Goal: Task Accomplishment & Management: Use online tool/utility

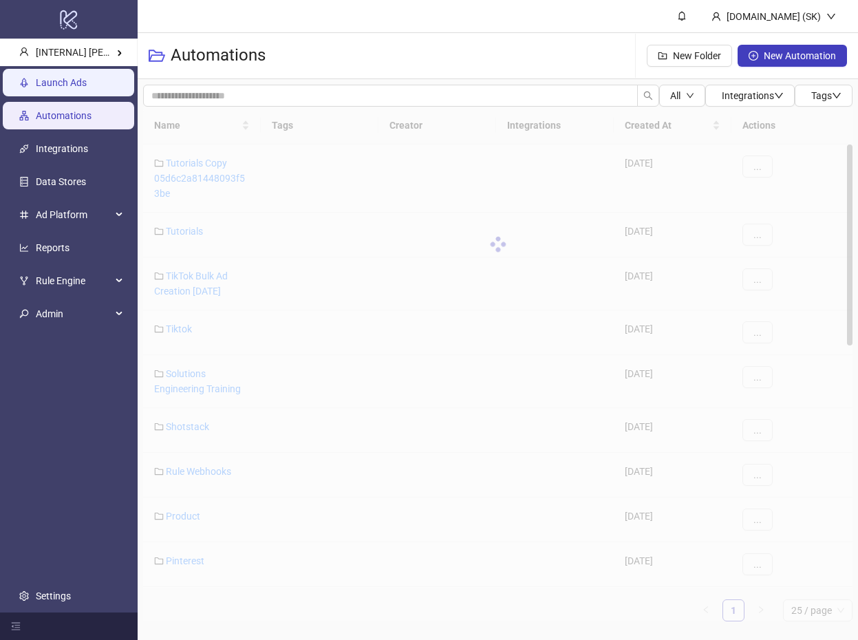
click at [85, 77] on link "Launch Ads" at bounding box center [61, 82] width 51 height 11
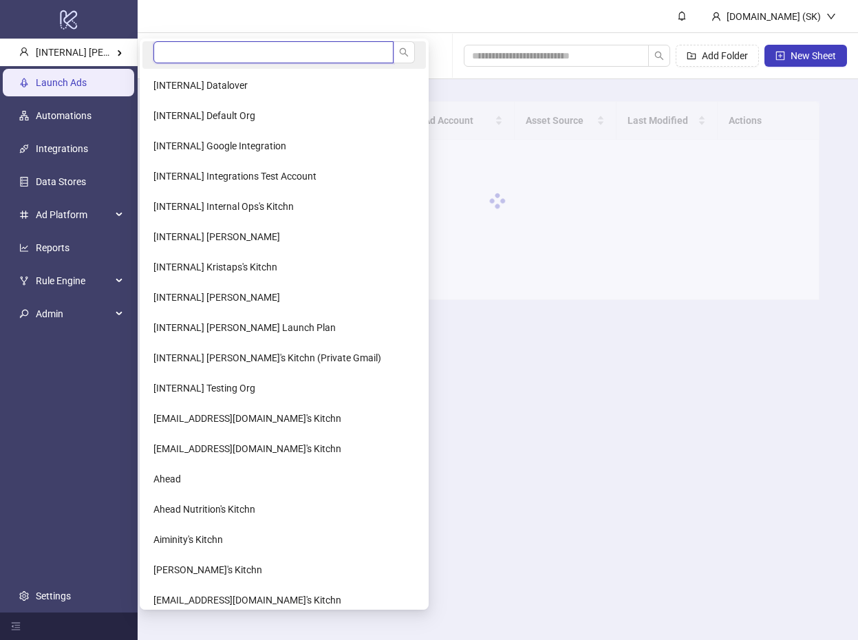
click at [181, 57] on input "search" at bounding box center [273, 52] width 240 height 22
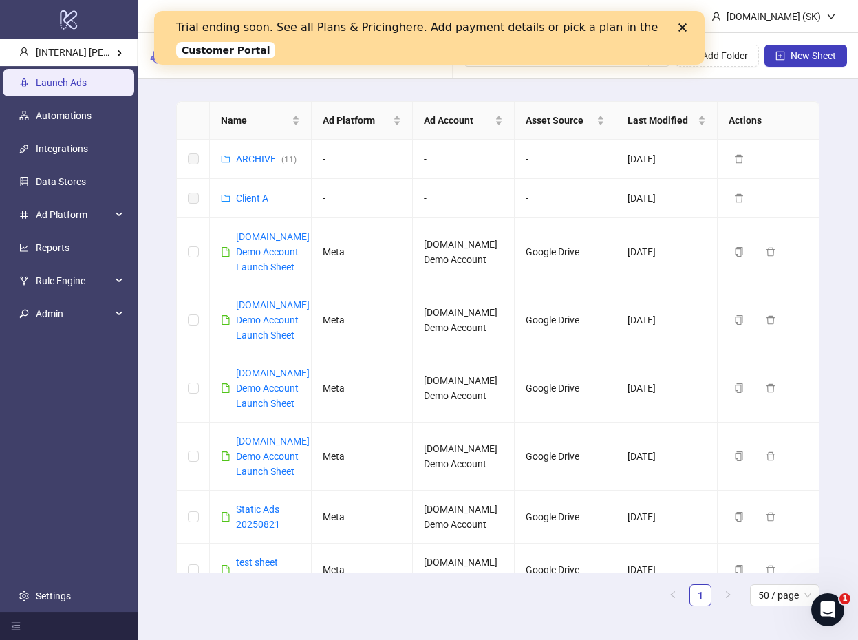
click at [688, 28] on div "Close" at bounding box center [685, 27] width 14 height 8
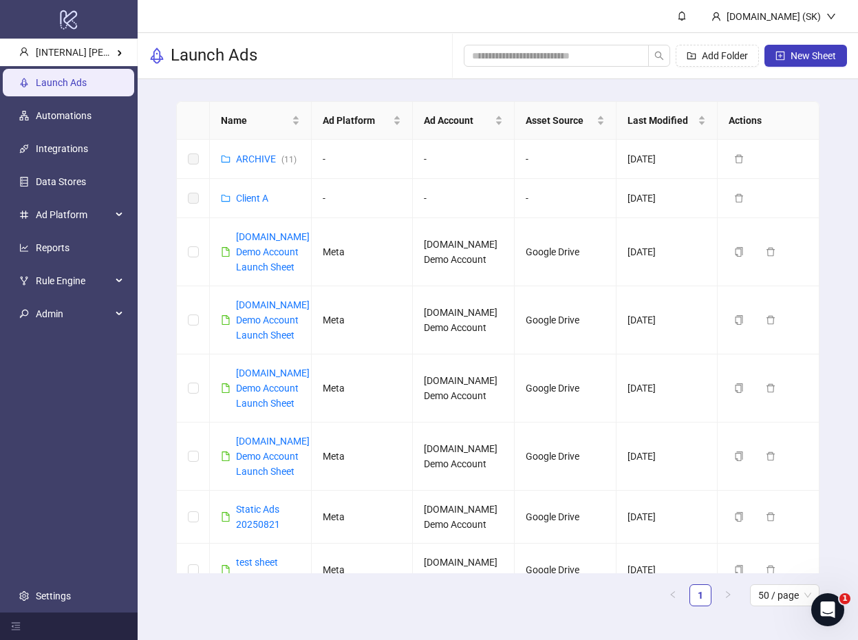
click at [597, 8] on header "[DOMAIN_NAME] (SK)" at bounding box center [498, 16] width 721 height 33
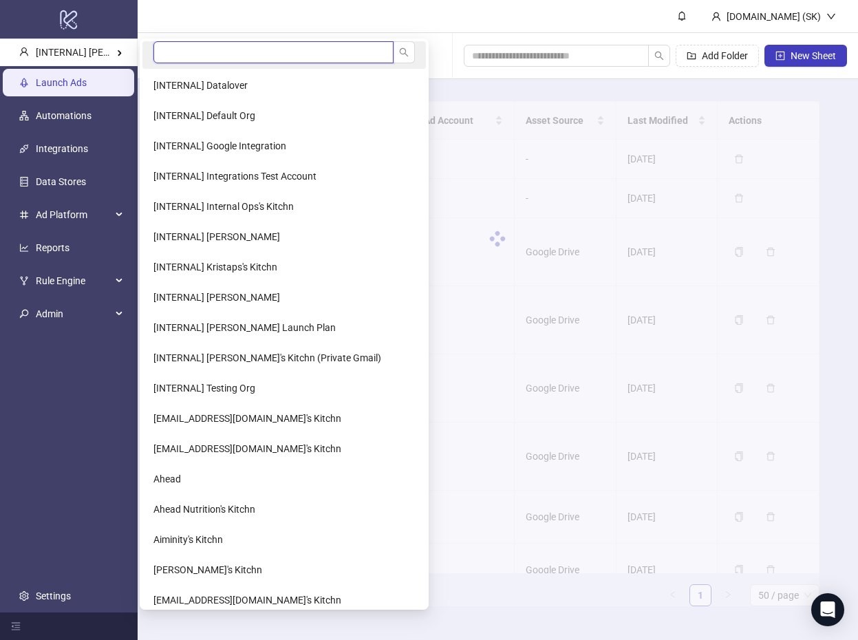
click at [180, 51] on input "search" at bounding box center [273, 52] width 240 height 22
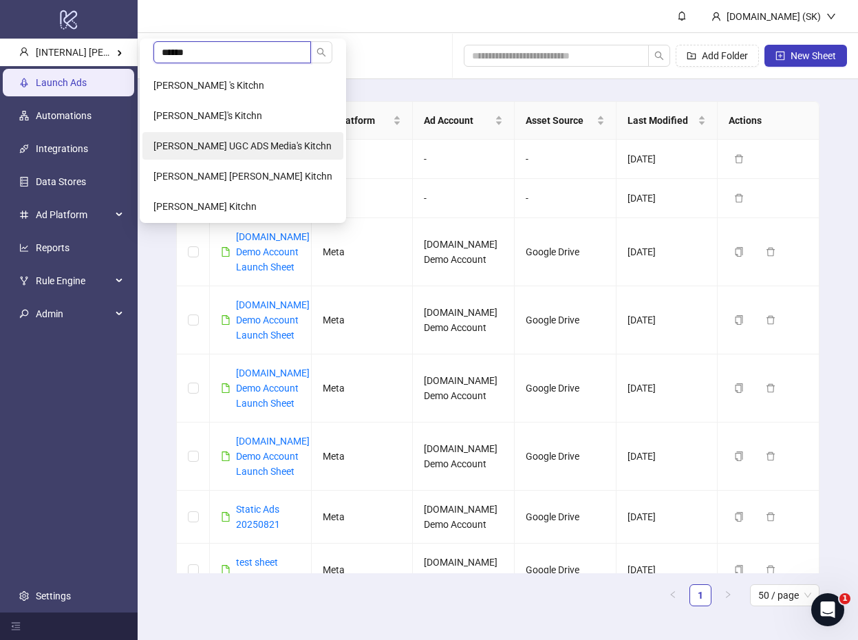
type input "******"
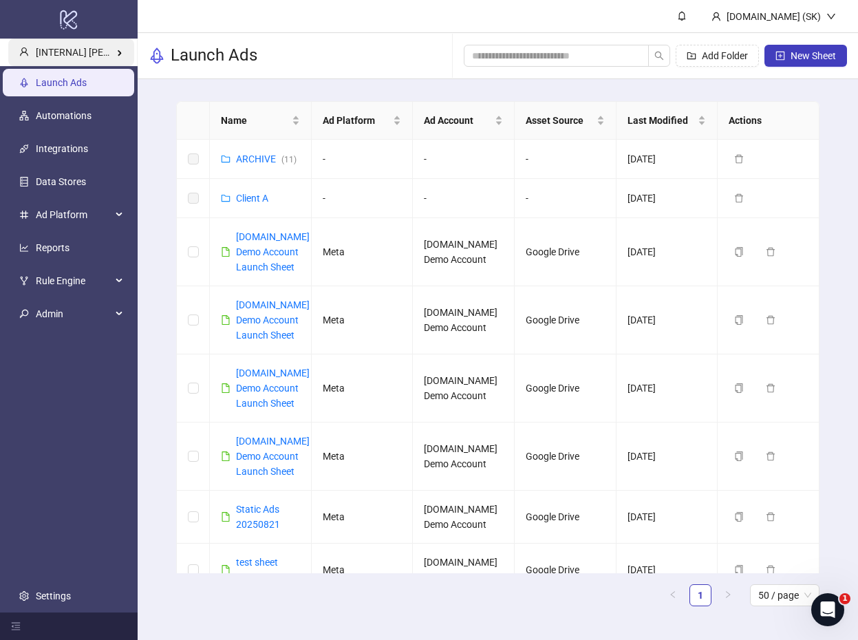
click at [98, 56] on span "[INTERNAL] Simon's Kitchn" at bounding box center [114, 52] width 156 height 11
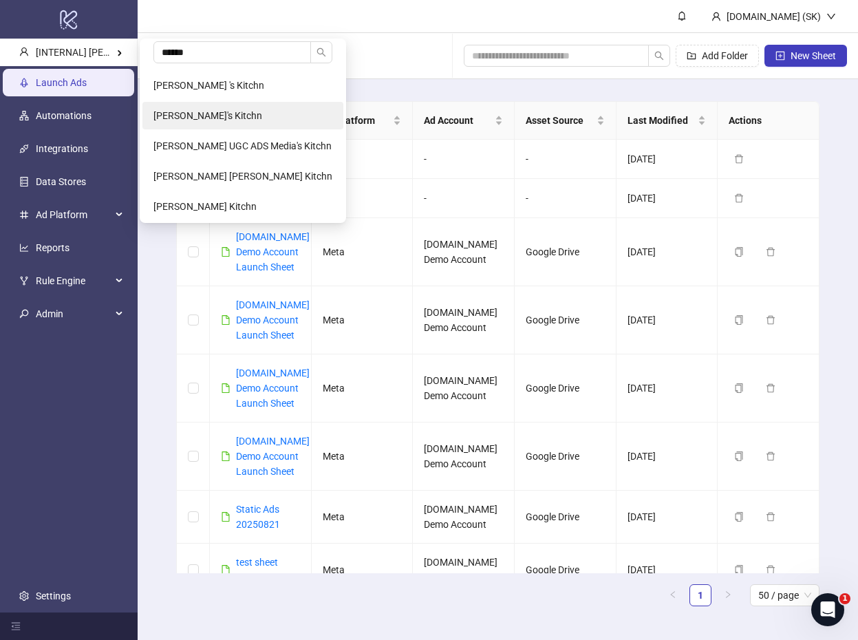
click at [214, 112] on span "Marcos Biesa's Kitchn" at bounding box center [207, 115] width 109 height 11
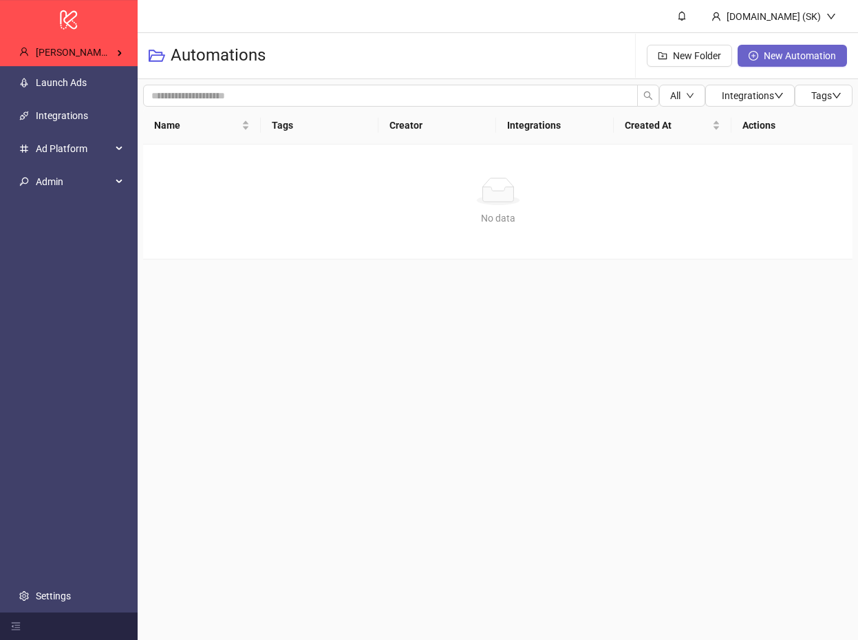
click at [802, 54] on span "New Automation" at bounding box center [800, 55] width 72 height 11
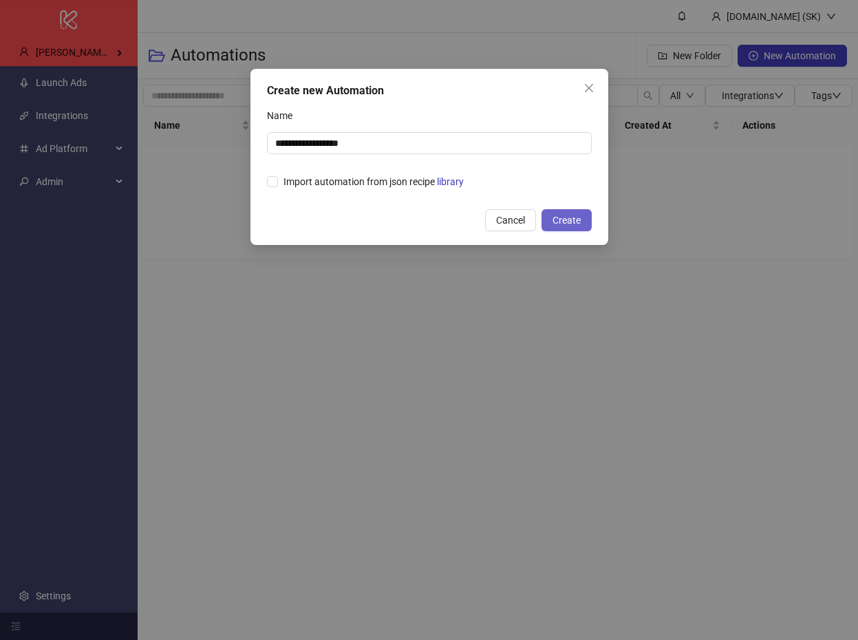
click at [571, 220] on span "Create" at bounding box center [567, 220] width 28 height 11
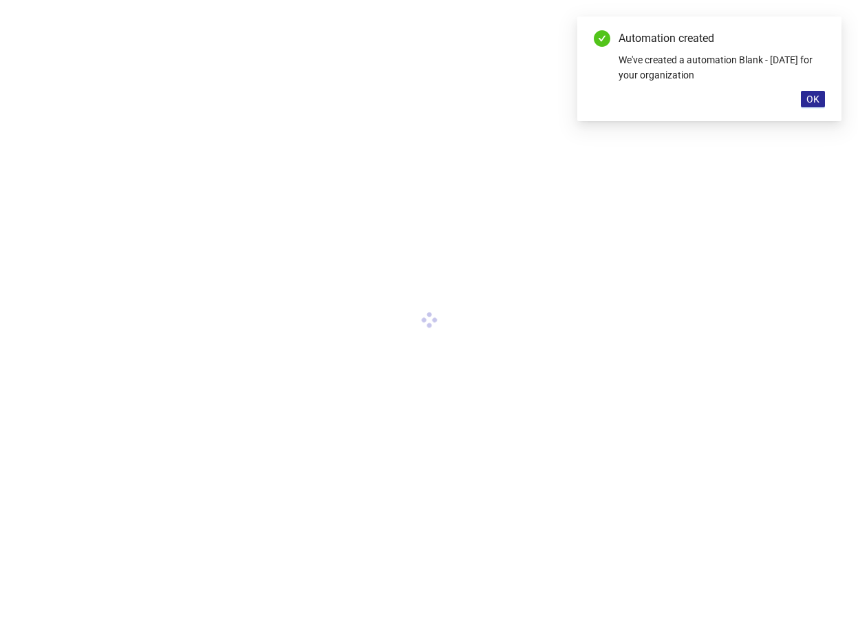
click at [818, 100] on span "OK" at bounding box center [813, 99] width 13 height 11
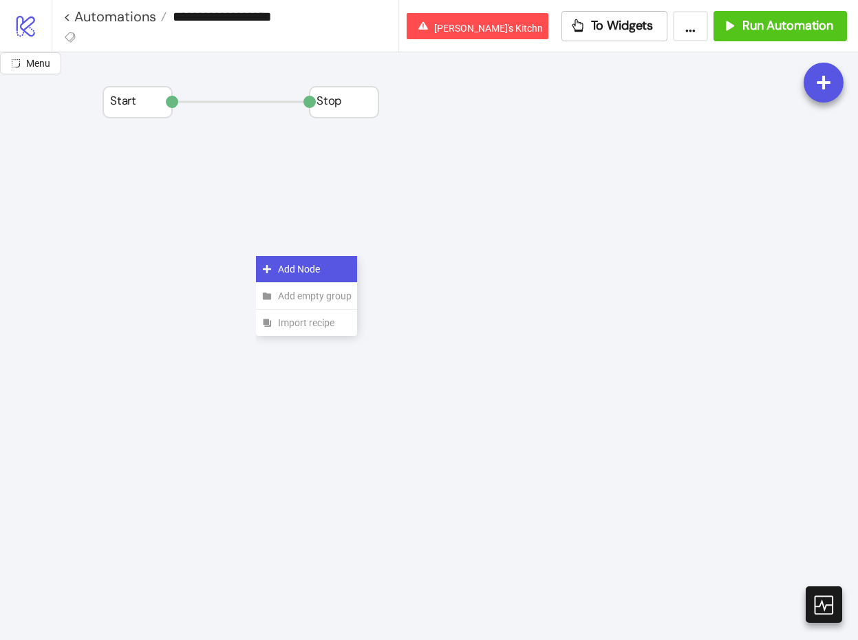
click at [262, 256] on div "Add Node" at bounding box center [306, 269] width 101 height 27
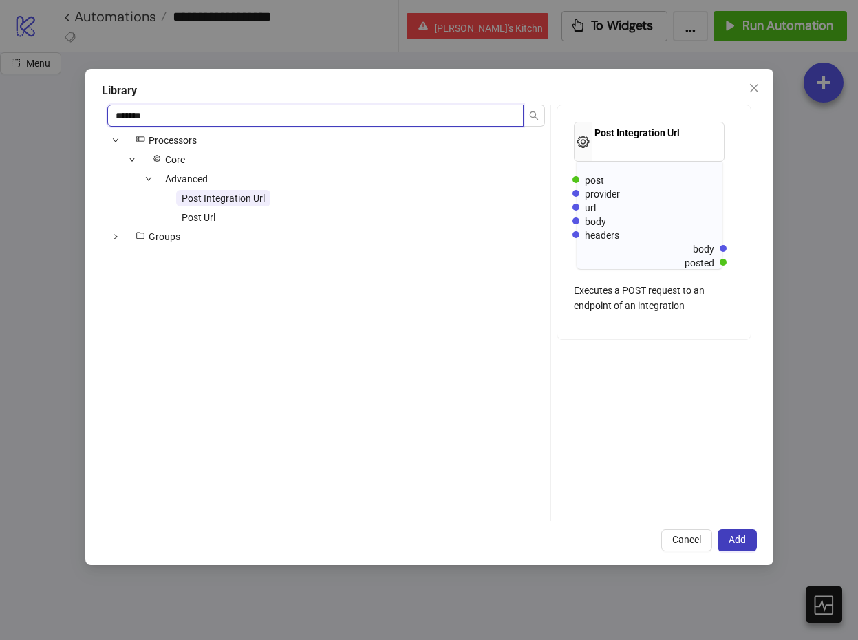
type input "*******"
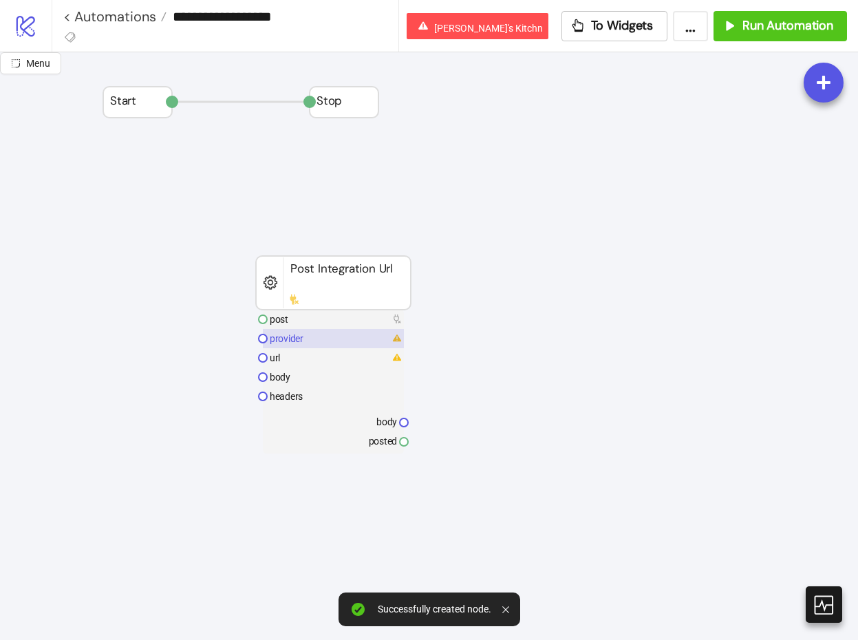
click at [305, 332] on rect at bounding box center [333, 338] width 141 height 19
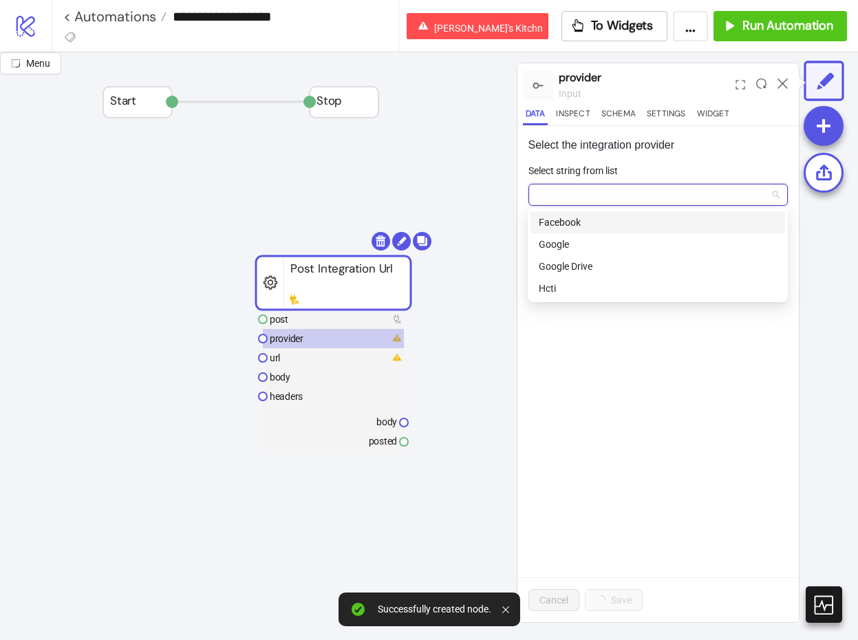
click at [588, 203] on input "Select string from list" at bounding box center [652, 194] width 231 height 21
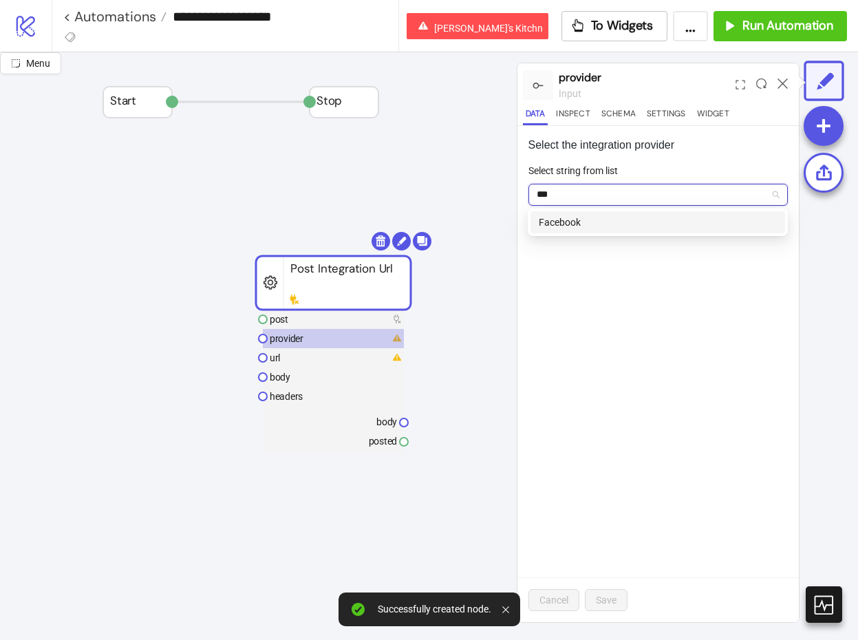
type input "****"
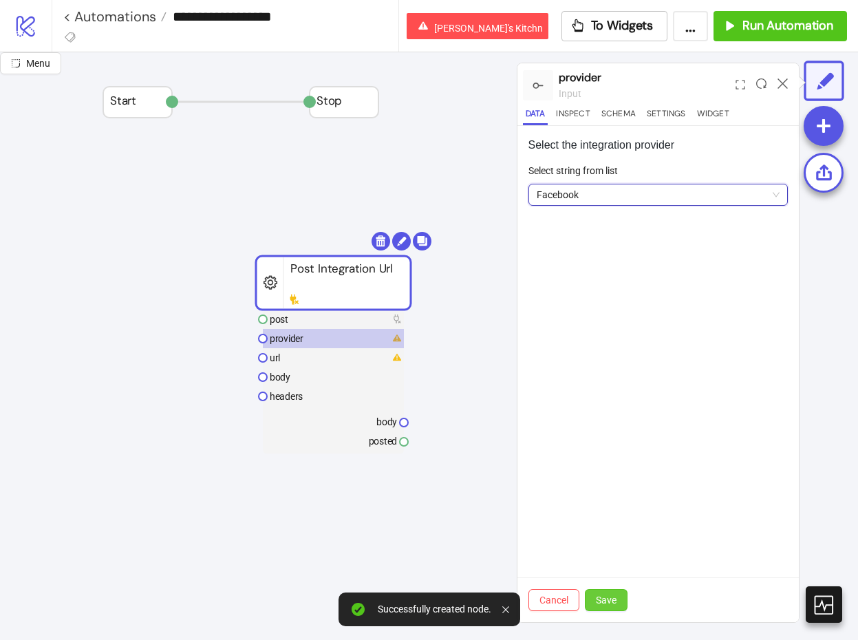
click at [607, 603] on span "Save" at bounding box center [606, 600] width 21 height 11
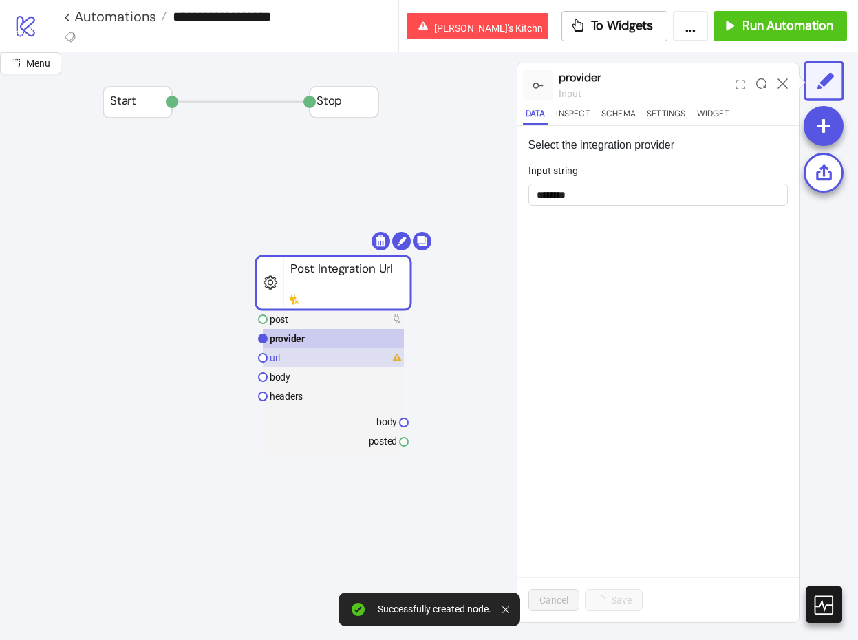
click at [309, 362] on rect at bounding box center [333, 357] width 141 height 19
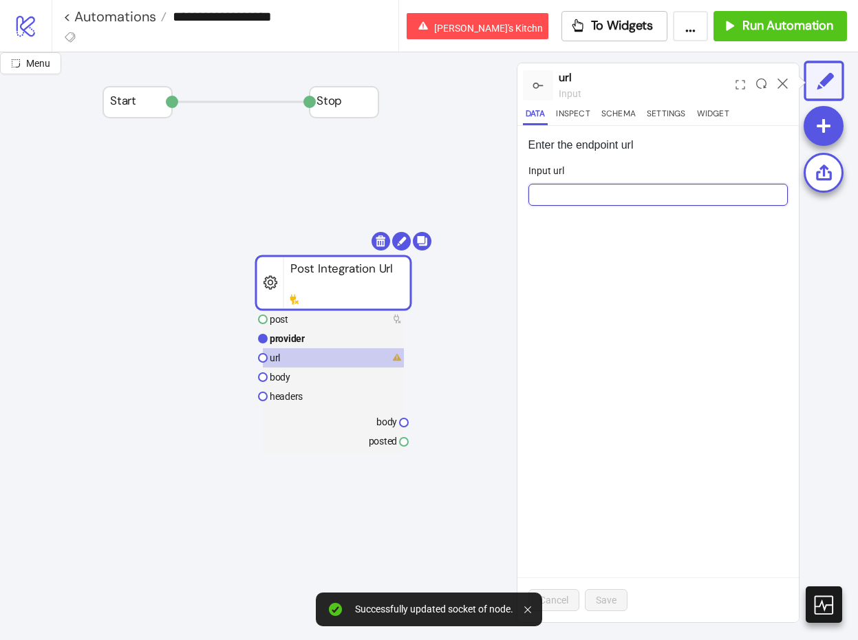
click at [576, 200] on input "Input url" at bounding box center [659, 195] width 260 height 22
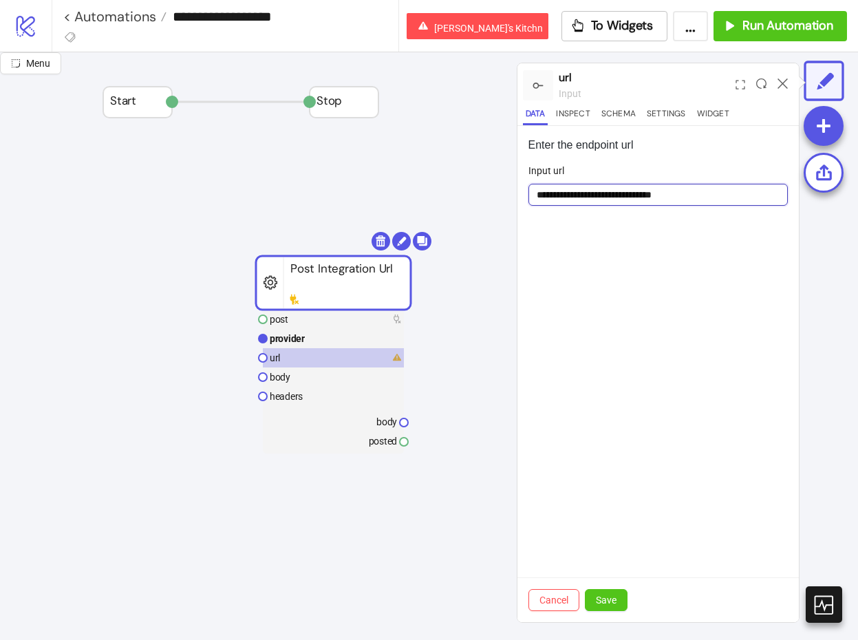
paste input "**********"
type input "**********"
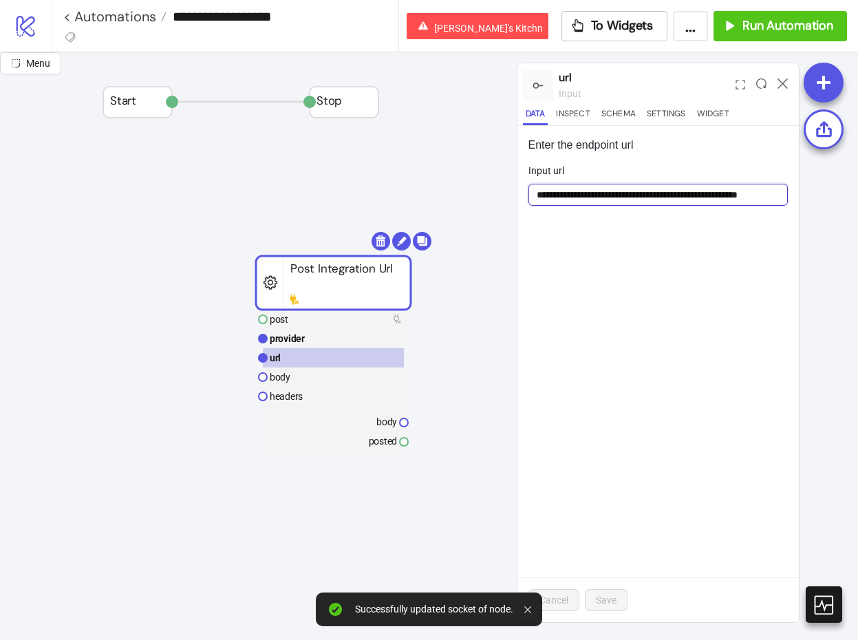
drag, startPoint x: 343, startPoint y: 295, endPoint x: 406, endPoint y: 250, distance: 77.0
click at [406, 256] on rect at bounding box center [333, 283] width 155 height 54
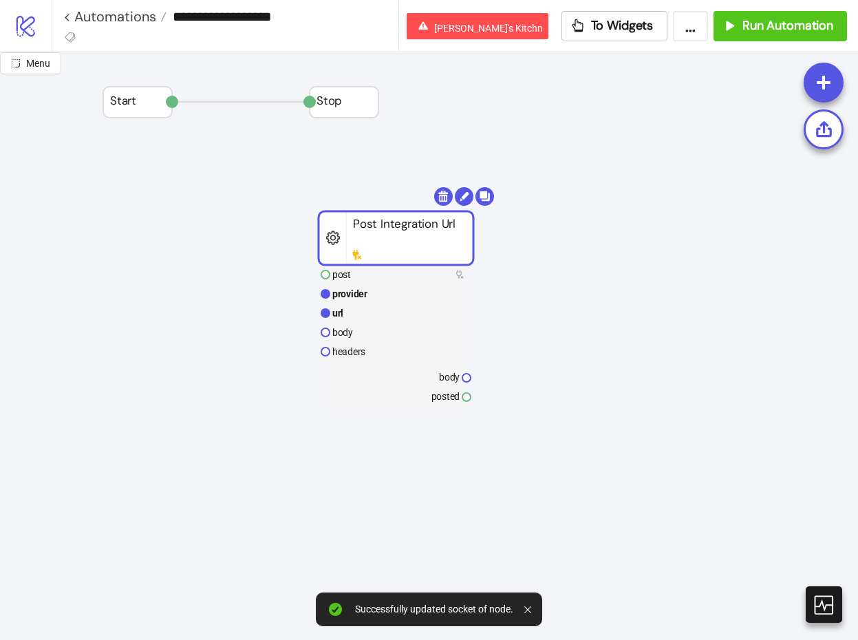
click at [458, 230] on rect at bounding box center [396, 238] width 155 height 54
click at [489, 193] on body "**********" at bounding box center [429, 320] width 858 height 640
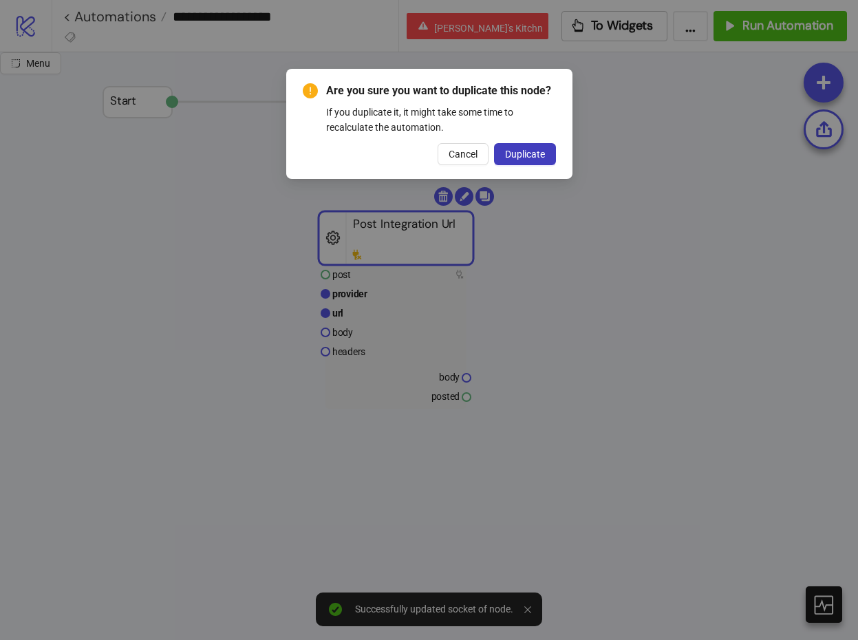
click at [556, 160] on div "Are you sure you want to duplicate this node? If you duplicate it, it might tak…" at bounding box center [429, 124] width 286 height 110
click at [550, 160] on button "Duplicate" at bounding box center [525, 154] width 62 height 22
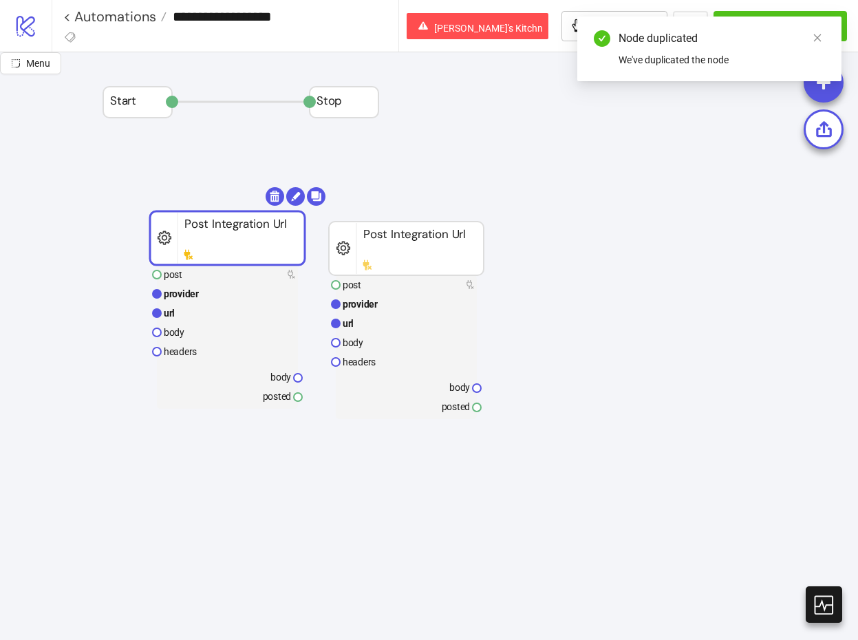
drag, startPoint x: 445, startPoint y: 235, endPoint x: 275, endPoint y: 235, distance: 170.0
click at [275, 235] on rect at bounding box center [227, 238] width 155 height 54
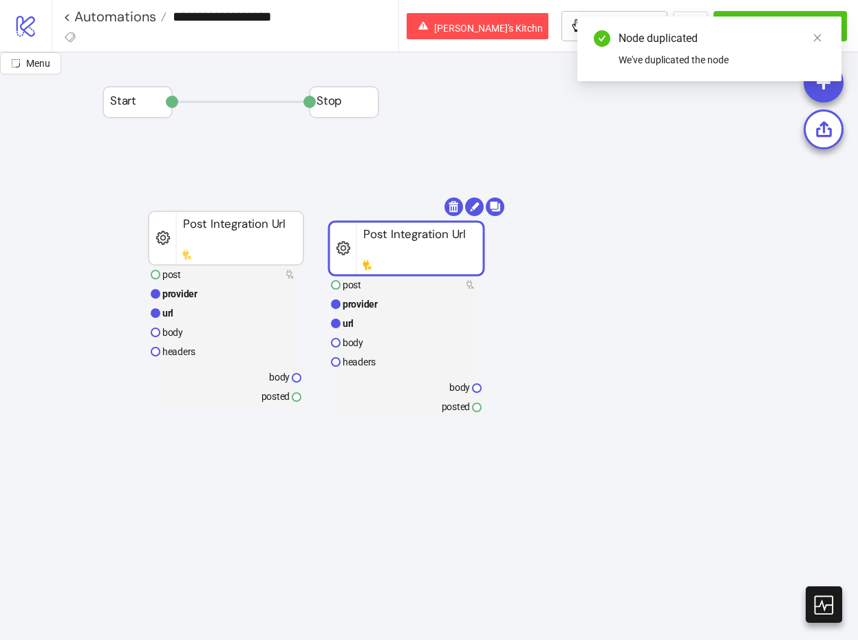
drag, startPoint x: 390, startPoint y: 257, endPoint x: 398, endPoint y: 246, distance: 14.2
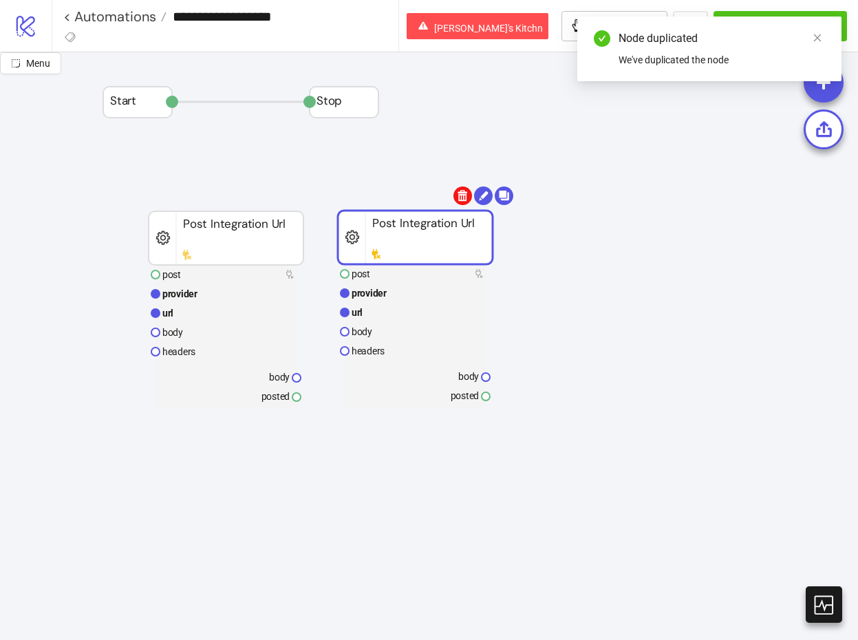
click at [465, 202] on body "**********" at bounding box center [429, 320] width 858 height 640
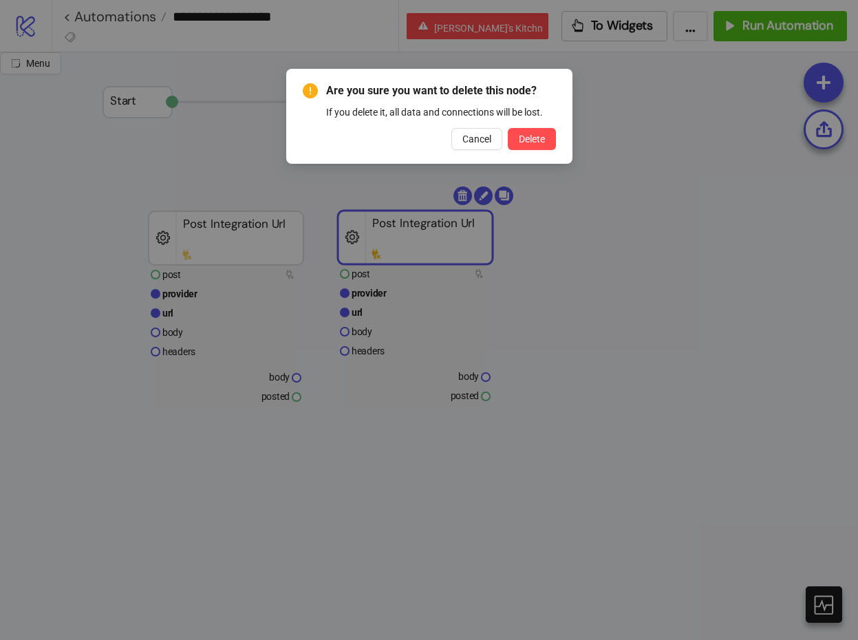
click at [528, 126] on div "Are you sure you want to delete this node? If you delete it, all data and conne…" at bounding box center [429, 116] width 253 height 67
click at [527, 134] on span "Delete" at bounding box center [532, 139] width 26 height 11
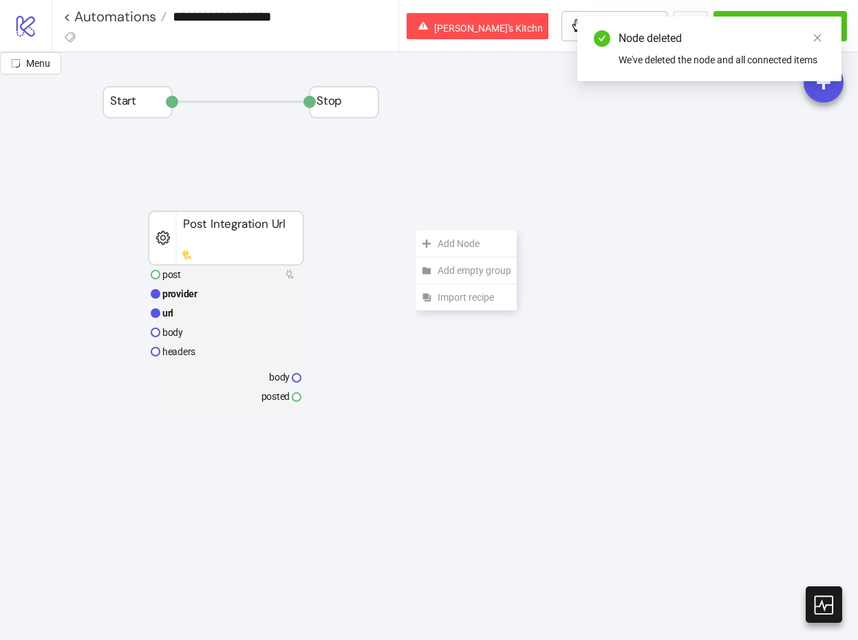
click at [416, 231] on div "Add Node" at bounding box center [466, 244] width 101 height 27
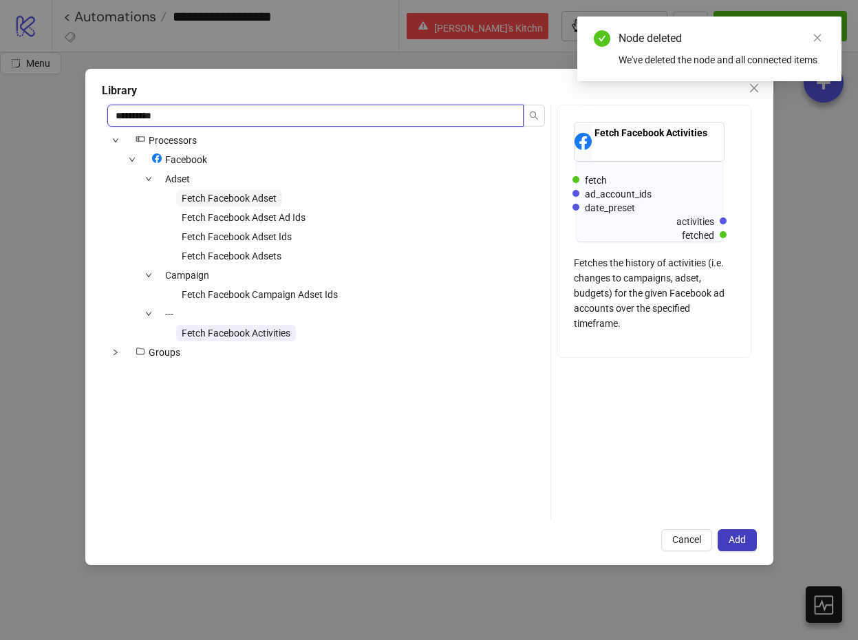
type input "**********"
click at [233, 204] on span "Fetch Facebook Adset" at bounding box center [229, 198] width 106 height 17
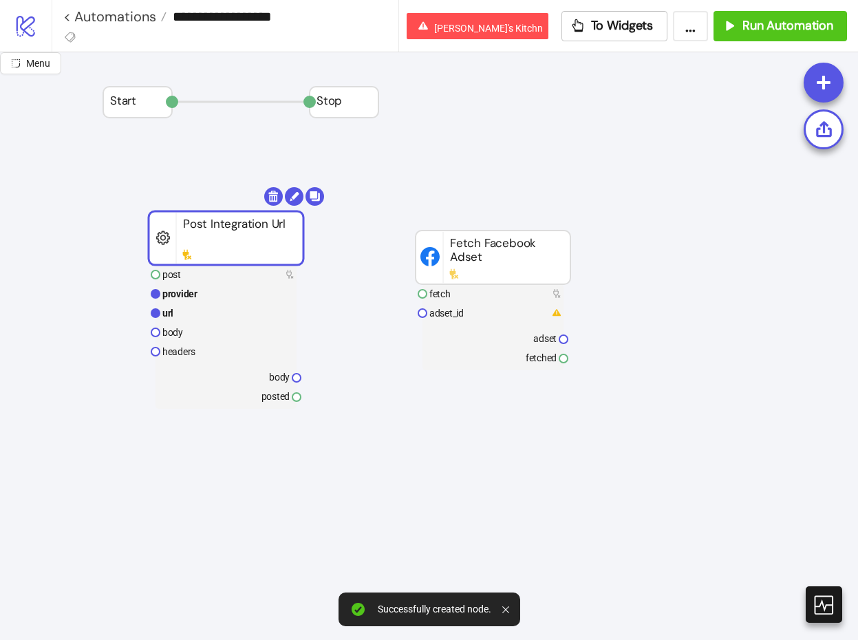
drag, startPoint x: 244, startPoint y: 240, endPoint x: 148, endPoint y: 240, distance: 96.4
click at [149, 240] on rect at bounding box center [226, 238] width 155 height 54
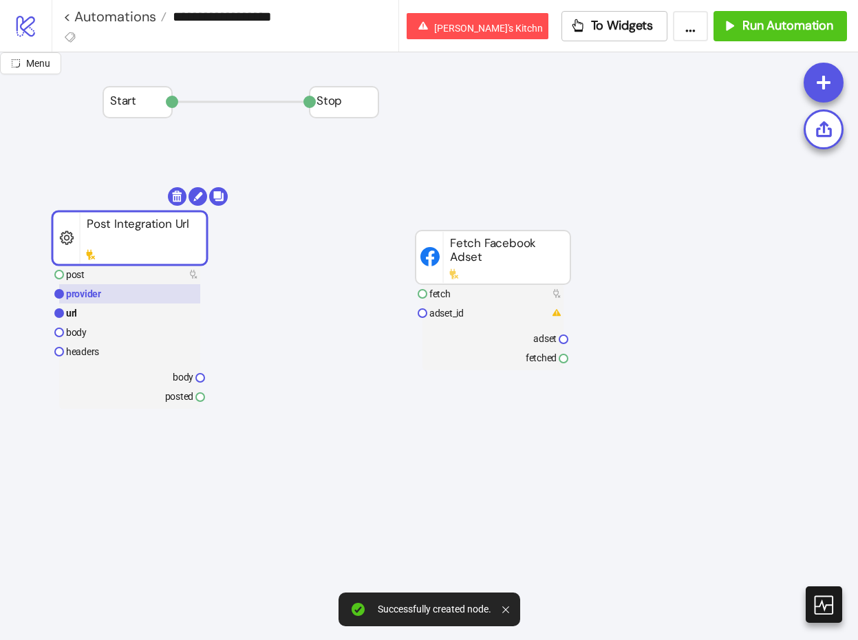
click at [125, 295] on rect at bounding box center [129, 293] width 141 height 19
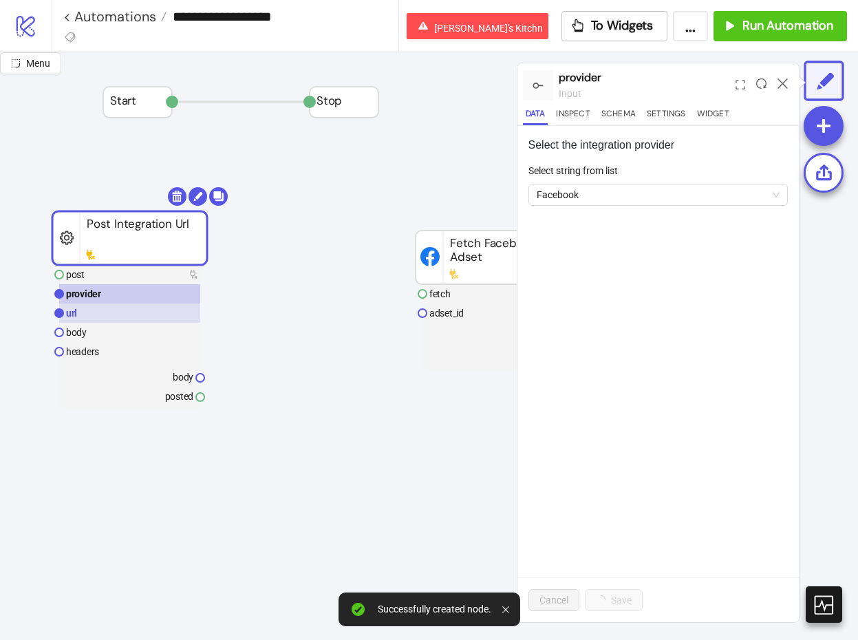
click at [125, 312] on rect at bounding box center [129, 313] width 141 height 19
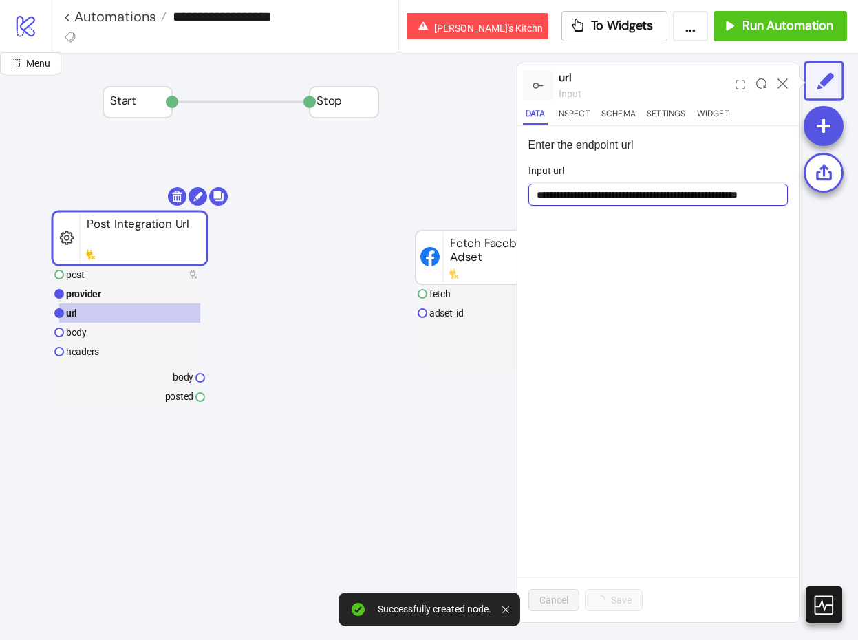
click at [732, 202] on input "**********" at bounding box center [659, 195] width 260 height 22
click at [731, 191] on input "**********" at bounding box center [659, 195] width 260 height 22
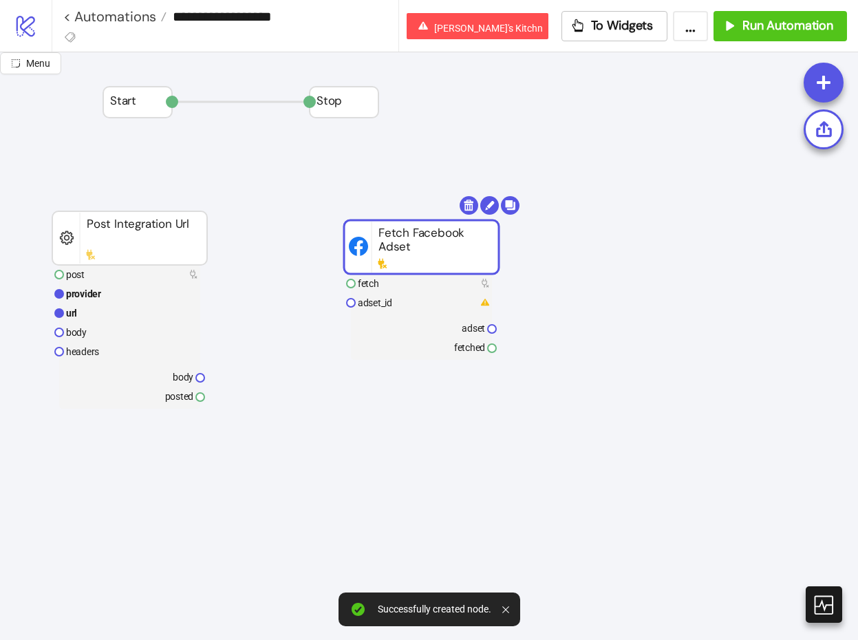
drag, startPoint x: 467, startPoint y: 263, endPoint x: 404, endPoint y: 253, distance: 64.2
click at [385, 306] on text "adset_id" at bounding box center [375, 302] width 34 height 11
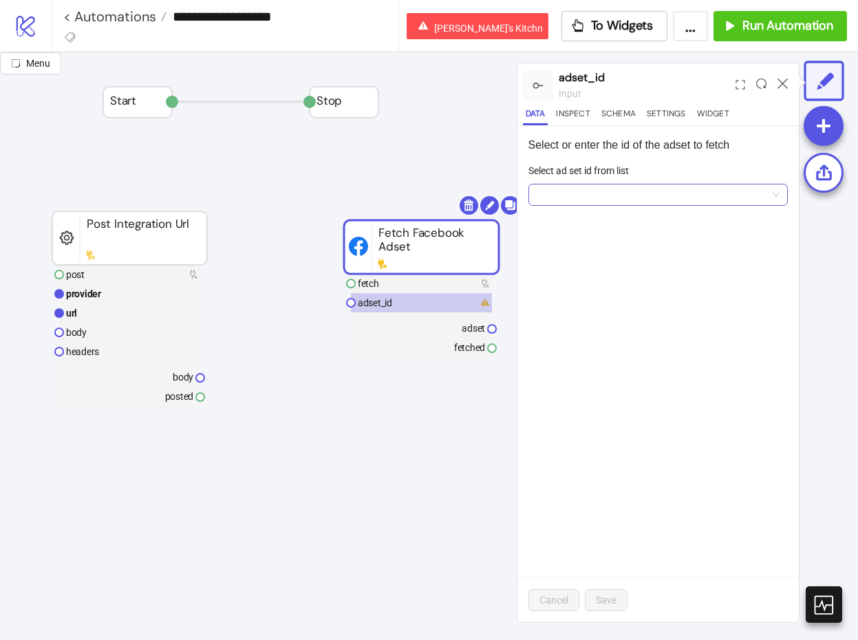
click at [594, 204] on input "Select ad set id from list" at bounding box center [652, 194] width 231 height 21
paste input "**********"
type input "**********"
click at [636, 301] on span "Add new ID" at bounding box center [644, 296] width 48 height 11
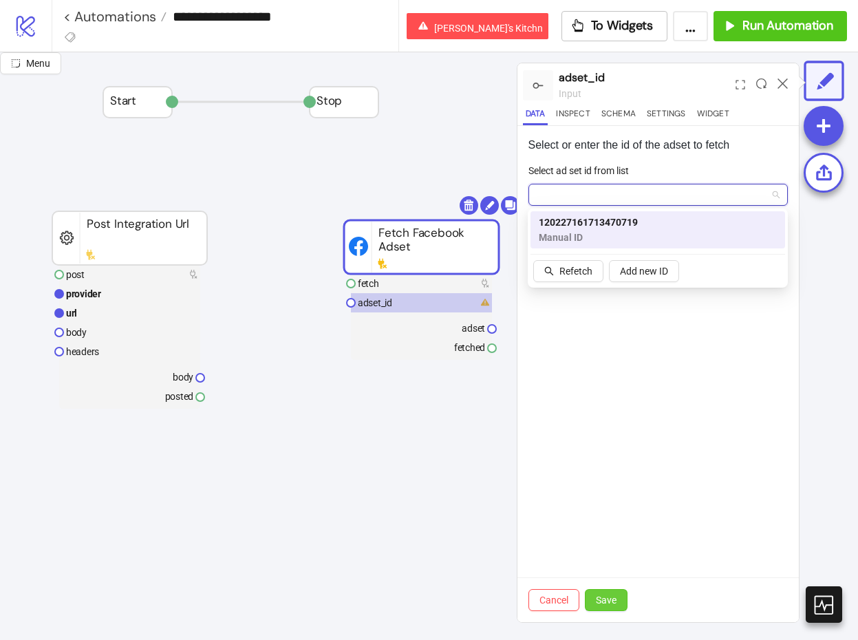
click at [602, 601] on span "Save" at bounding box center [606, 600] width 21 height 11
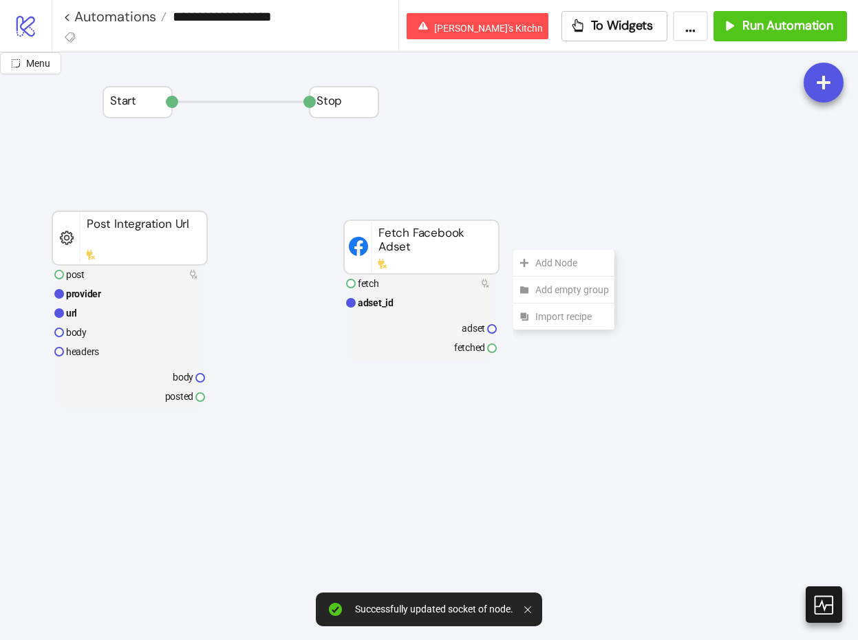
click at [513, 250] on div "Add Node" at bounding box center [563, 263] width 101 height 27
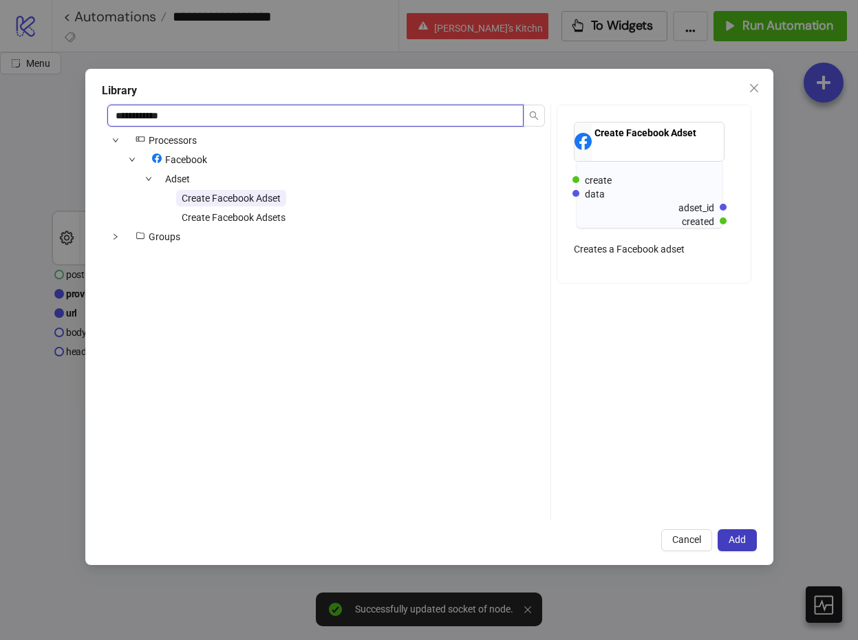
type input "**********"
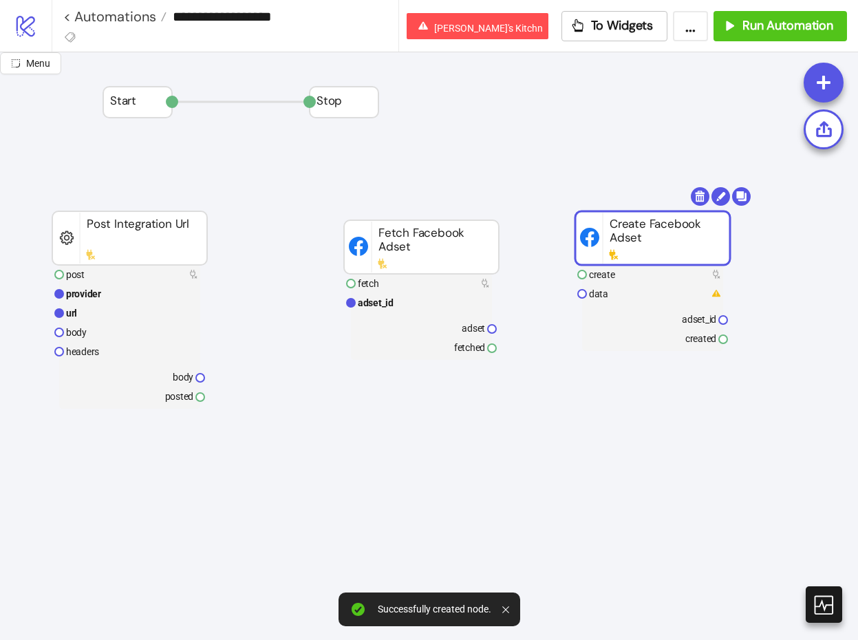
drag, startPoint x: 614, startPoint y: 286, endPoint x: 677, endPoint y: 247, distance: 74.5
click at [424, 284] on rect at bounding box center [421, 283] width 141 height 19
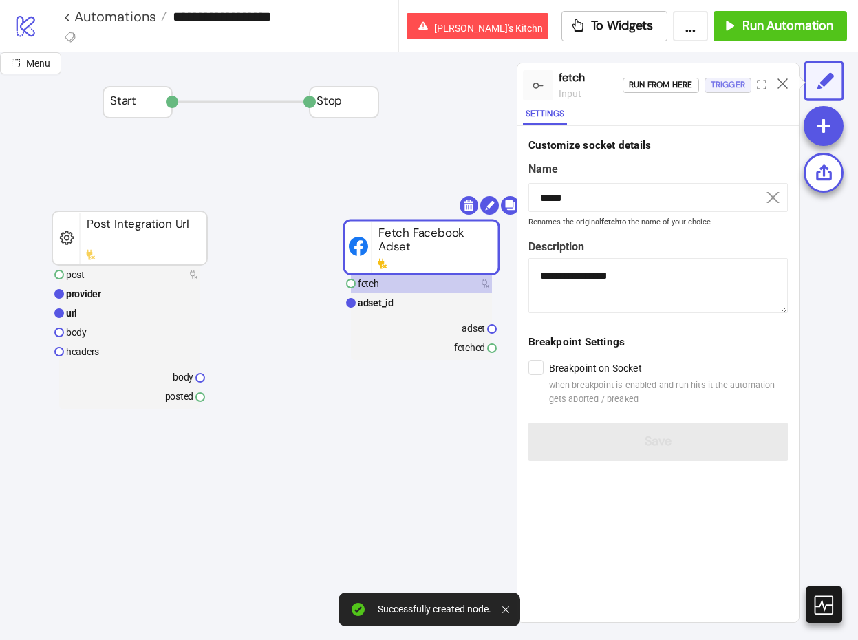
click at [721, 81] on div "Trigger" at bounding box center [728, 85] width 34 height 16
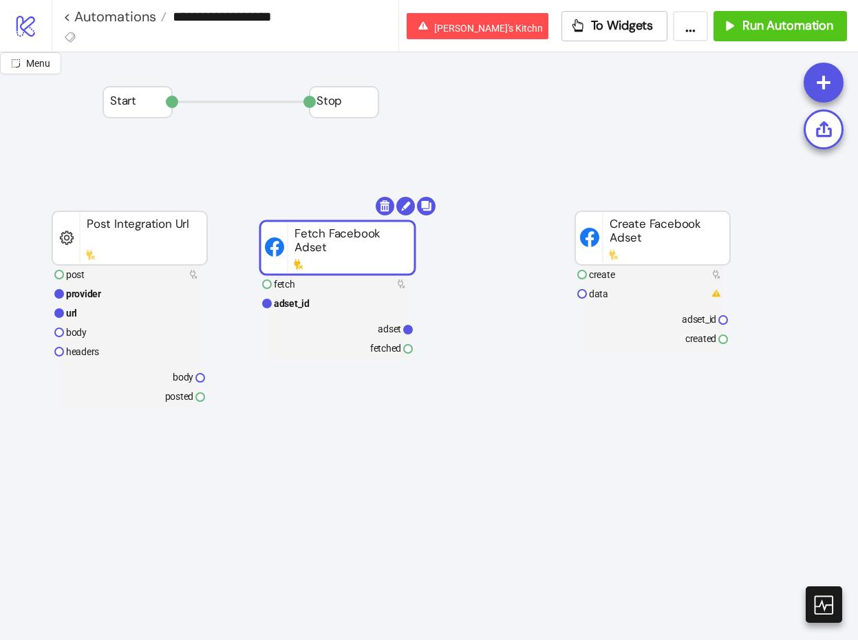
drag, startPoint x: 485, startPoint y: 245, endPoint x: 394, endPoint y: 246, distance: 90.8
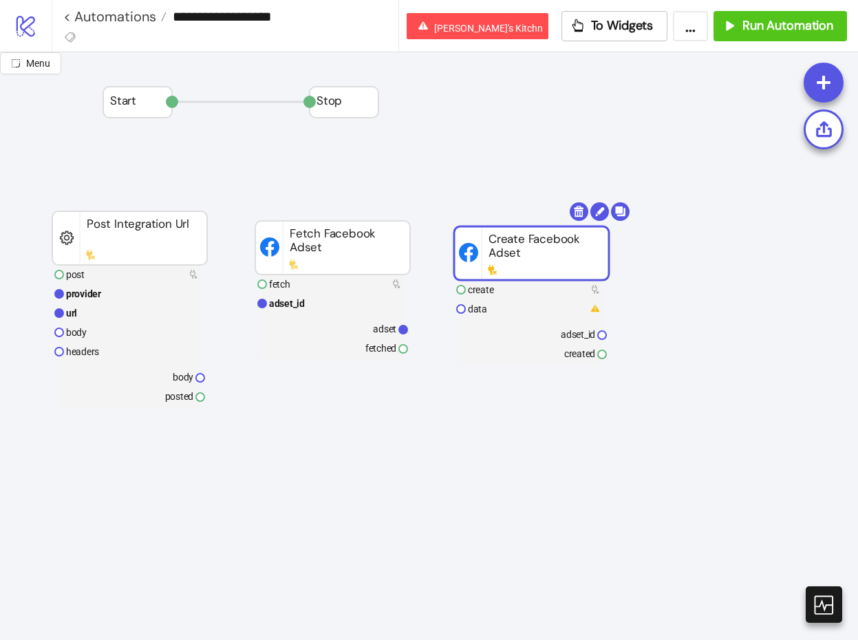
drag, startPoint x: 632, startPoint y: 233, endPoint x: 508, endPoint y: 249, distance: 125.7
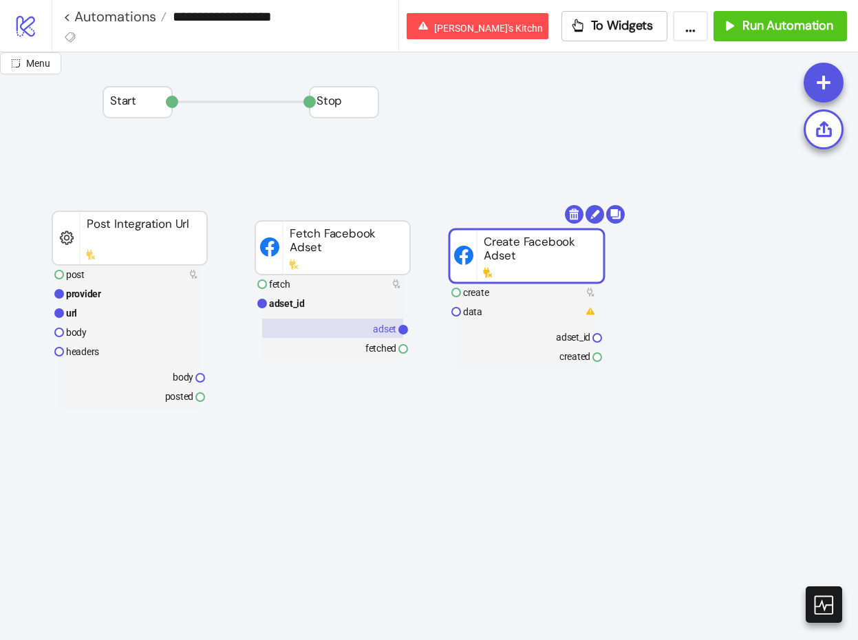
click at [383, 325] on text "adset" at bounding box center [384, 328] width 23 height 11
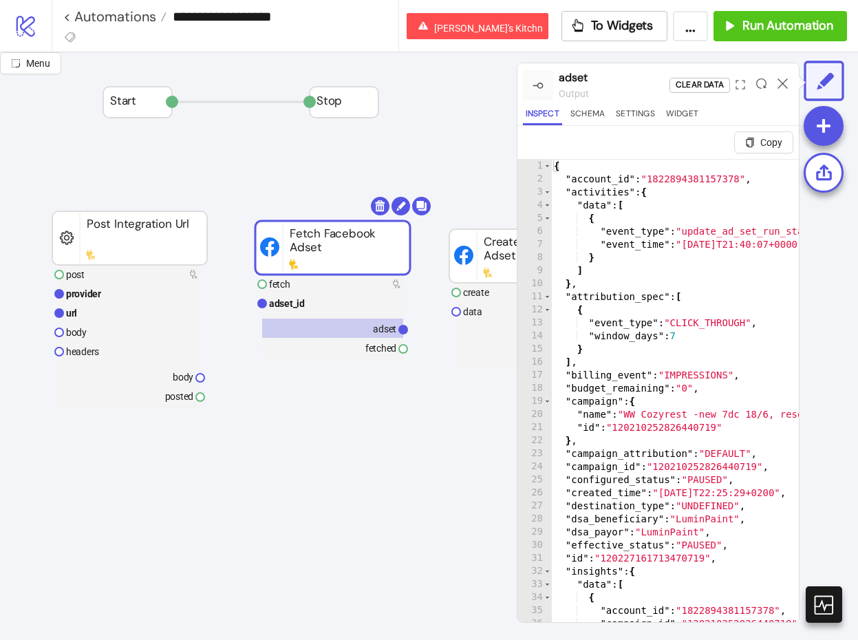
click at [604, 351] on div "{ "account_id" : "1822894381157378" , "activities" : { "data" : [ { "event_type…" at bounding box center [704, 421] width 306 height 522
type textarea "**********"
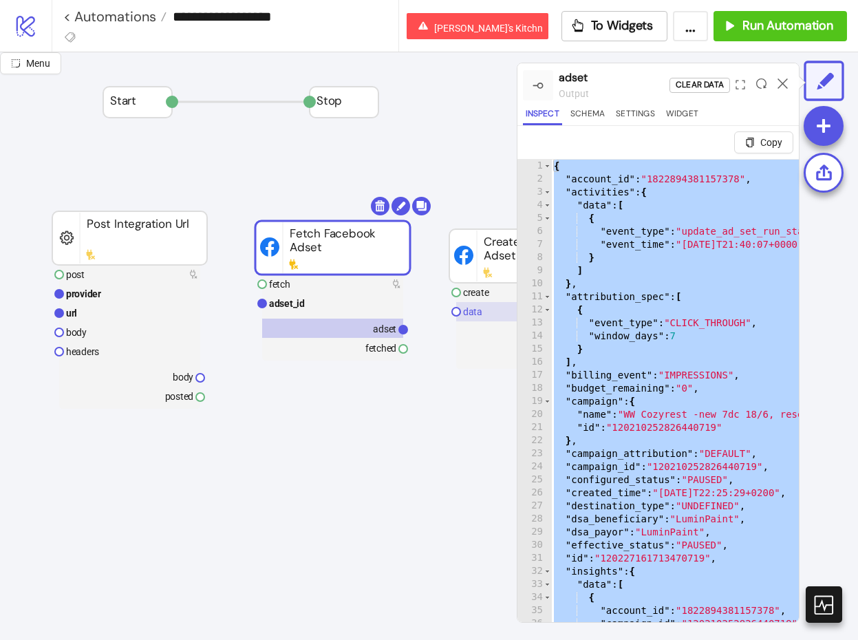
click at [489, 319] on rect at bounding box center [526, 311] width 141 height 19
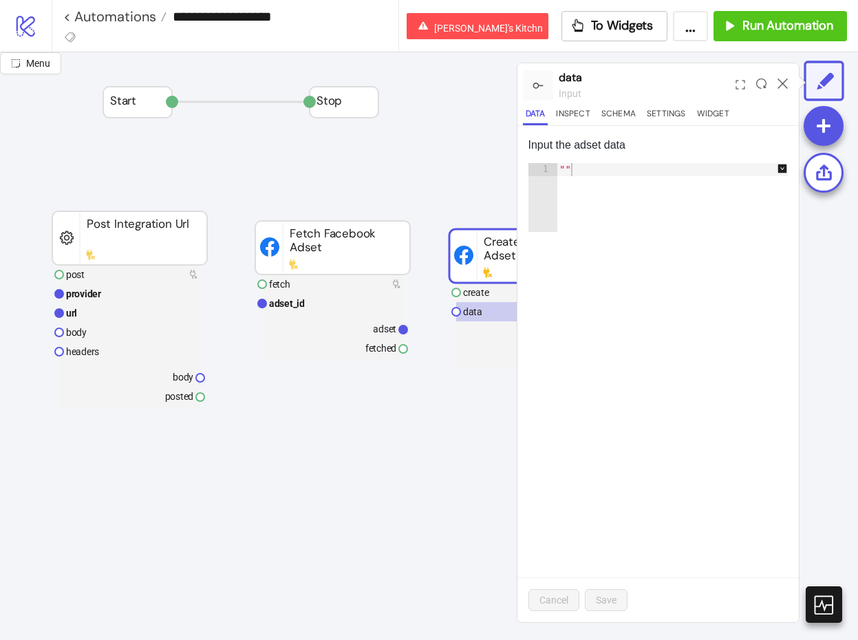
click at [660, 164] on div """" at bounding box center [680, 210] width 246 height 95
paste textarea "Cursor at row 1"
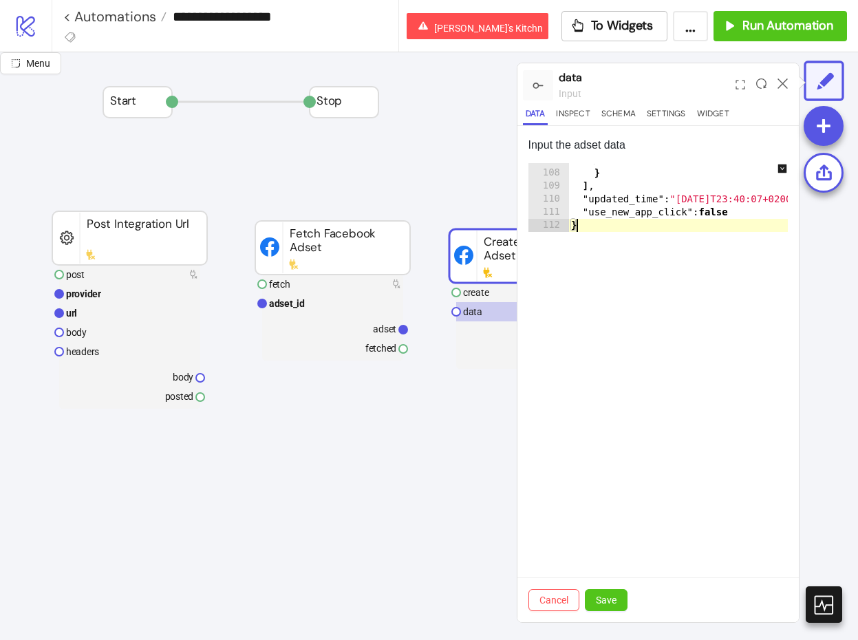
click at [783, 167] on icon "down-square" at bounding box center [782, 168] width 9 height 9
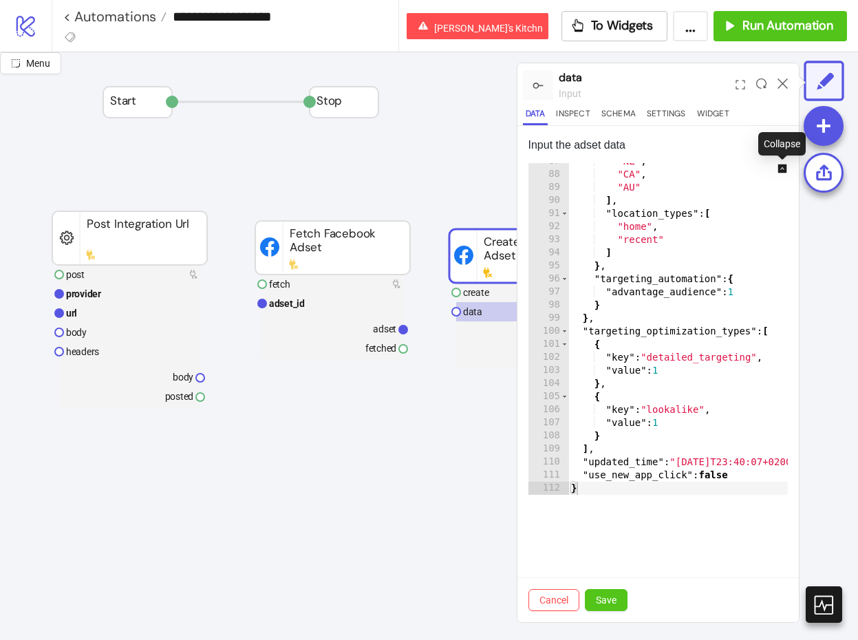
click at [681, 281] on div ""NZ" , "CA" , "AU" ] , "location_types" : [ "home" , "recent" ] } , "targeting_…" at bounding box center [721, 334] width 306 height 358
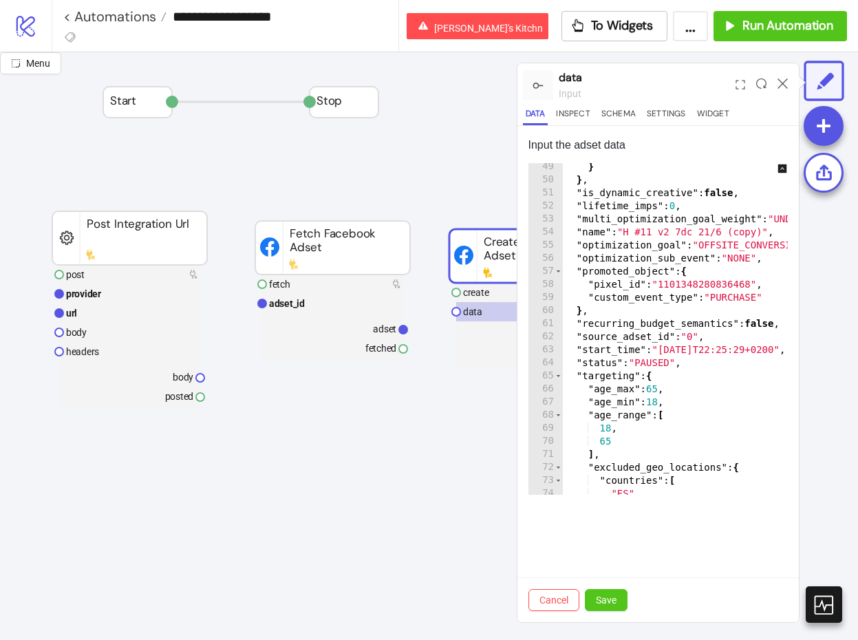
scroll to position [0, 0]
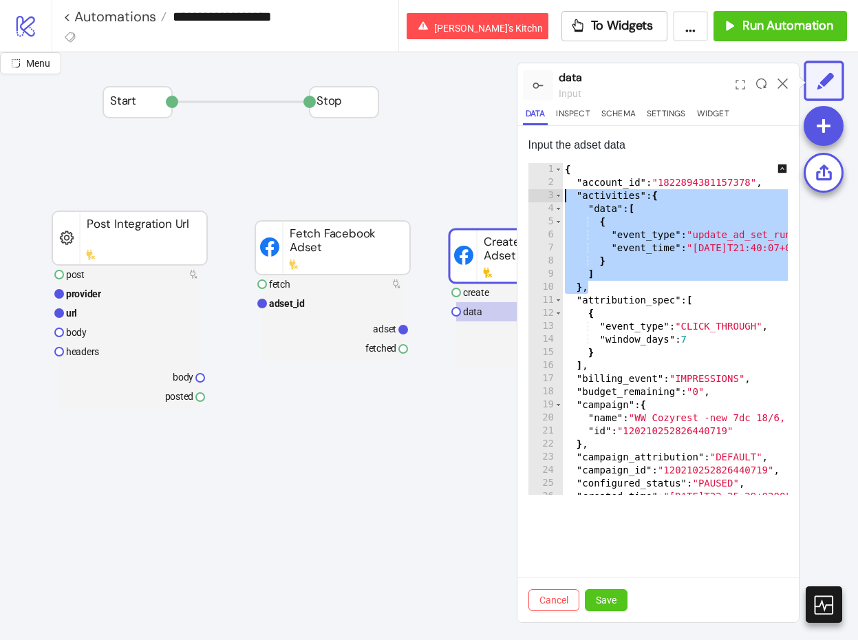
drag, startPoint x: 594, startPoint y: 286, endPoint x: 532, endPoint y: 192, distance: 112.2
click at [532, 192] on div "**********" at bounding box center [659, 329] width 260 height 332
type textarea "**********"
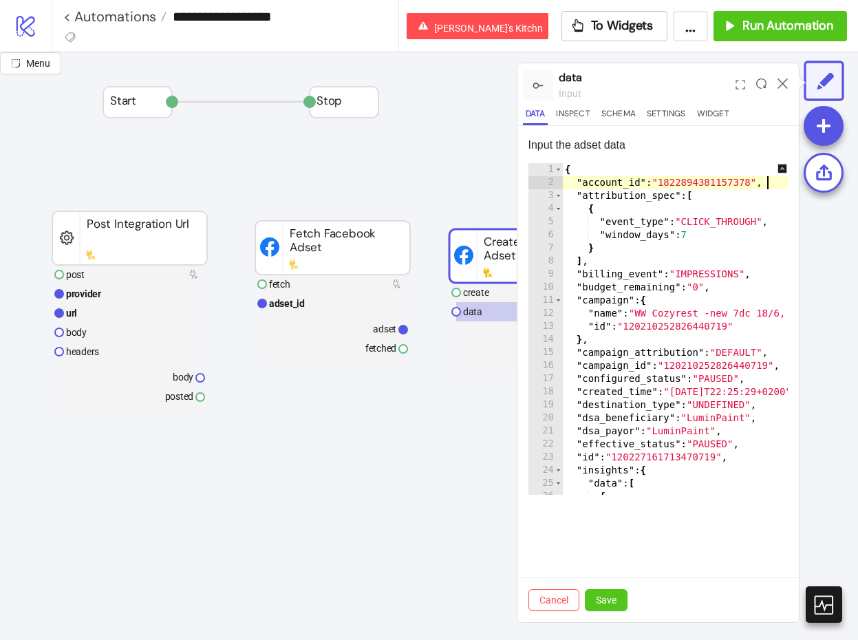
click at [628, 274] on div "{ "account_id" : "1822894381157378" , "attribution_spec" : [ { "event_type" : "…" at bounding box center [715, 342] width 306 height 358
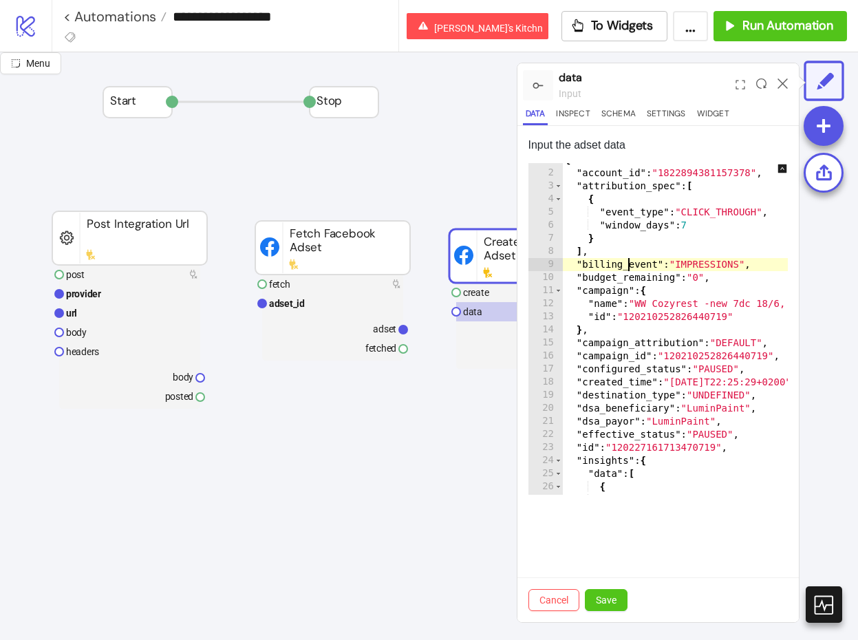
scroll to position [10, 0]
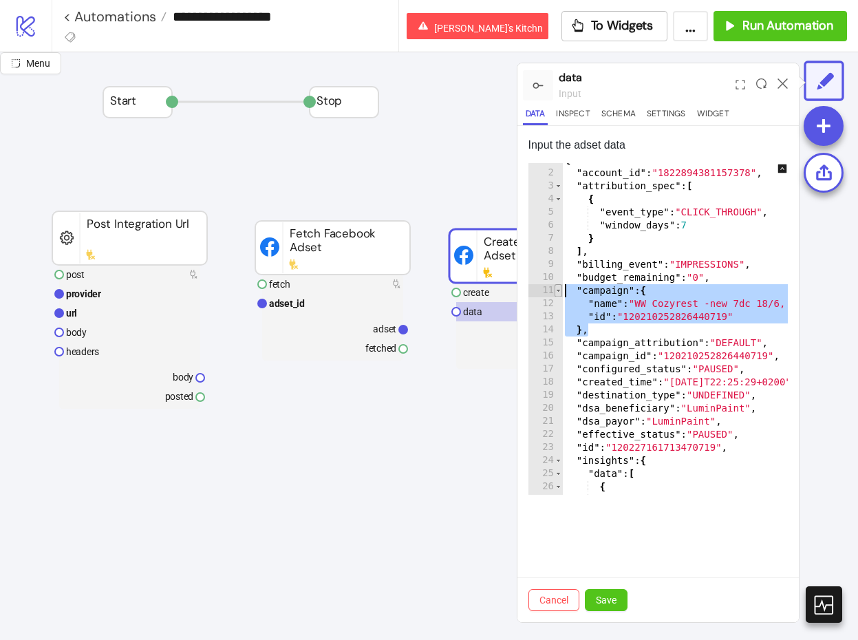
drag, startPoint x: 597, startPoint y: 330, endPoint x: 560, endPoint y: 294, distance: 51.6
click at [560, 294] on div "**********" at bounding box center [659, 329] width 260 height 332
type textarea "**********"
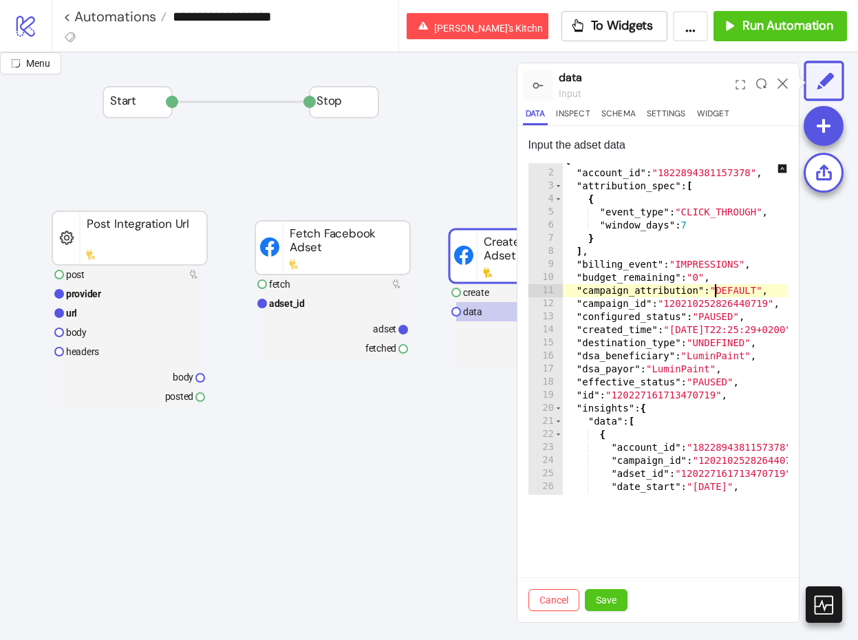
scroll to position [0, 2]
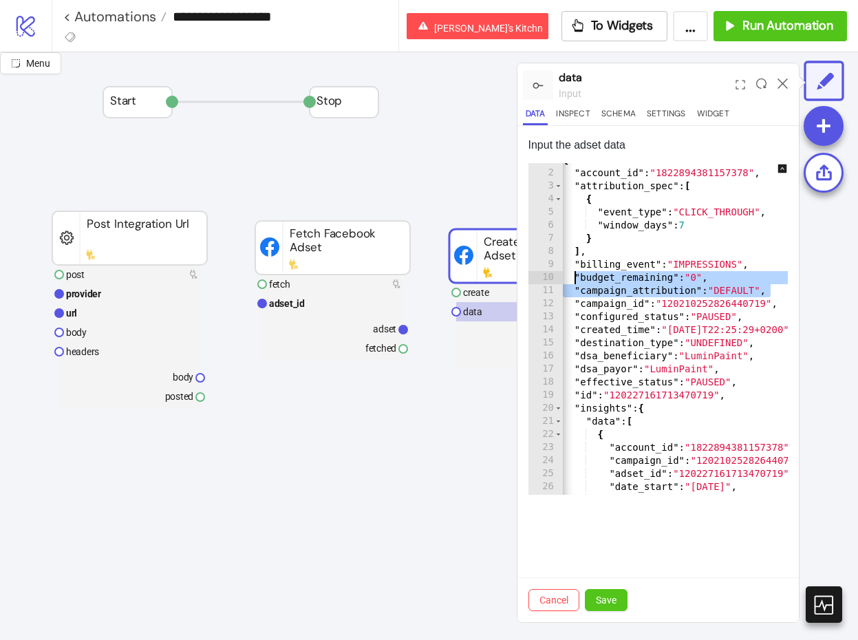
click at [660, 299] on div "{ "account_id" : "1822894381157378" , "attribution_spec" : [ { "event_type" : "…" at bounding box center [701, 332] width 283 height 358
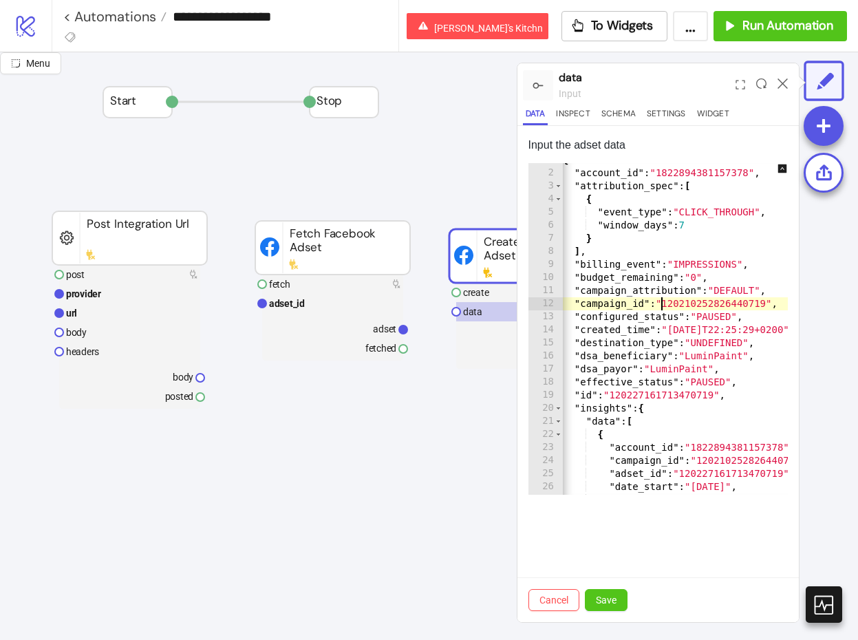
type textarea "**********"
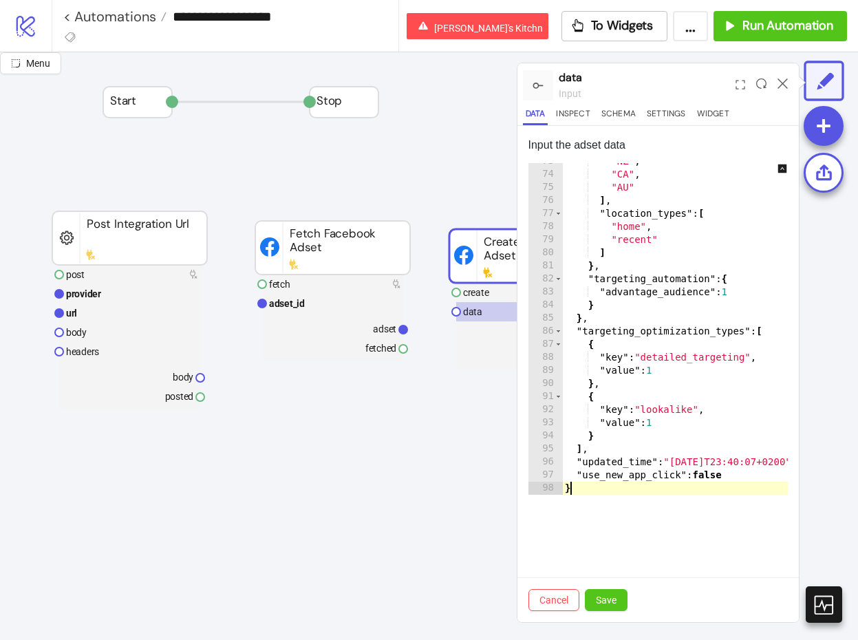
scroll to position [950, 0]
click at [682, 462] on div ""NZ" , "CA" , "AU" ] , "location_types" : [ "home" , "recent" ] } , "targeting_…" at bounding box center [703, 334] width 283 height 358
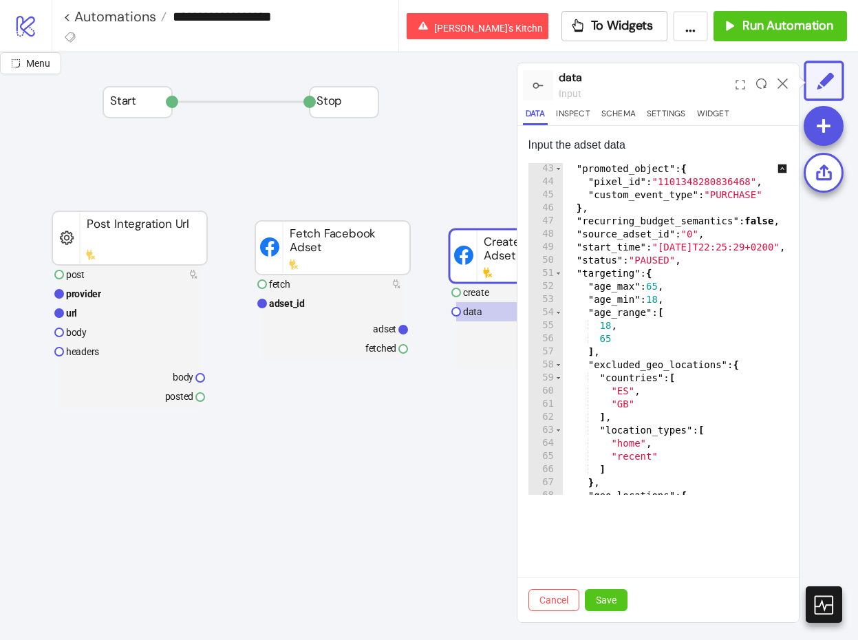
scroll to position [480, 0]
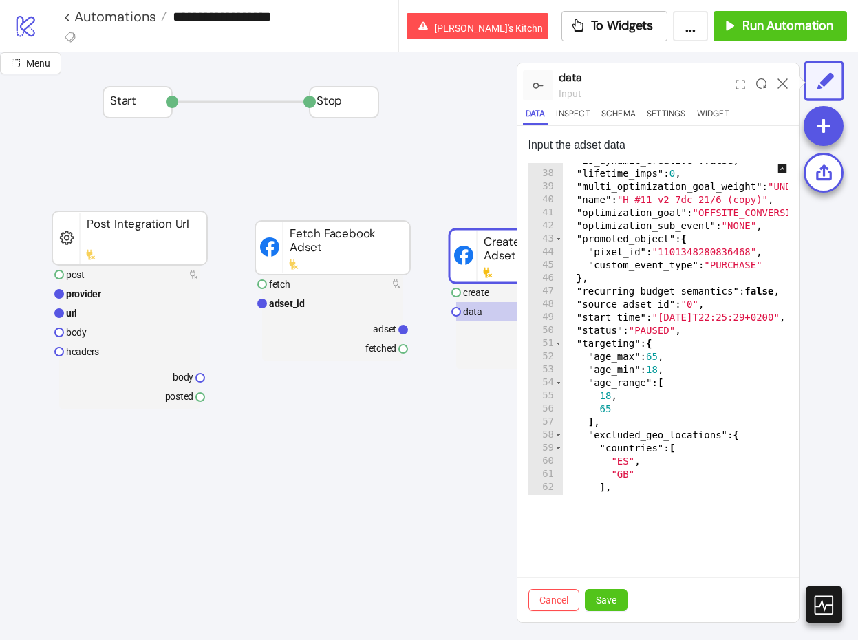
click at [696, 339] on div ""is_dynamic_creative" : false , "lifetime_imps" : 0 , "multi_optimization_goal_…" at bounding box center [703, 333] width 283 height 358
type textarea "**********"
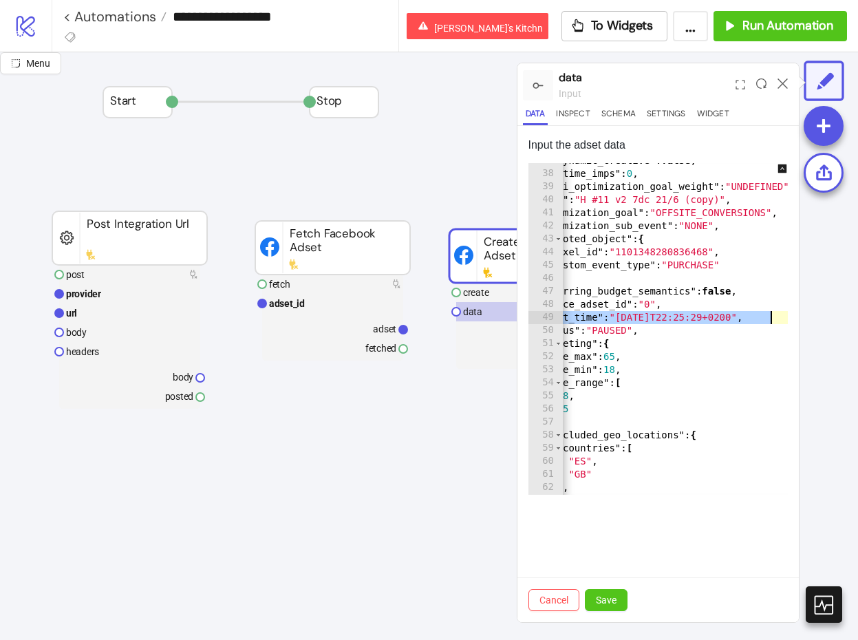
scroll to position [0, 0]
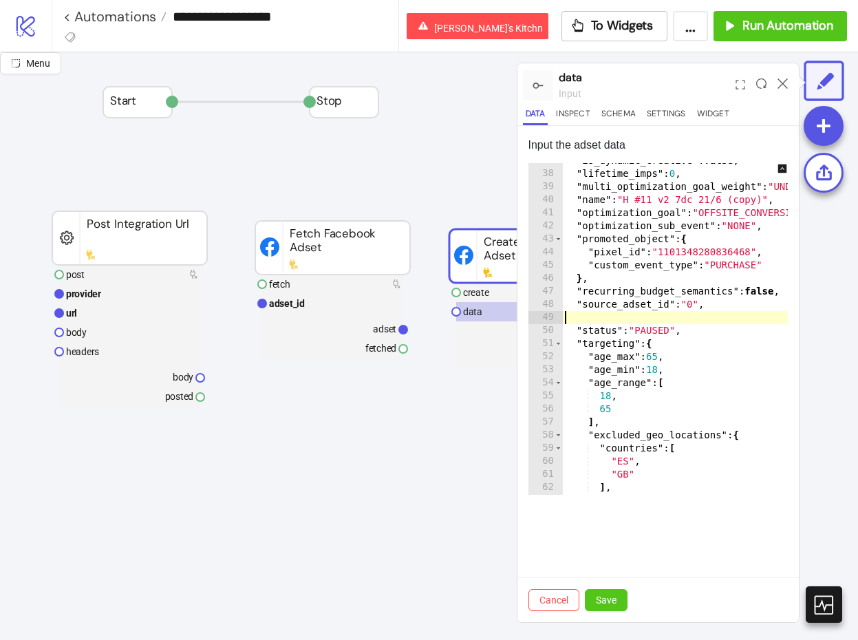
type textarea "**********"
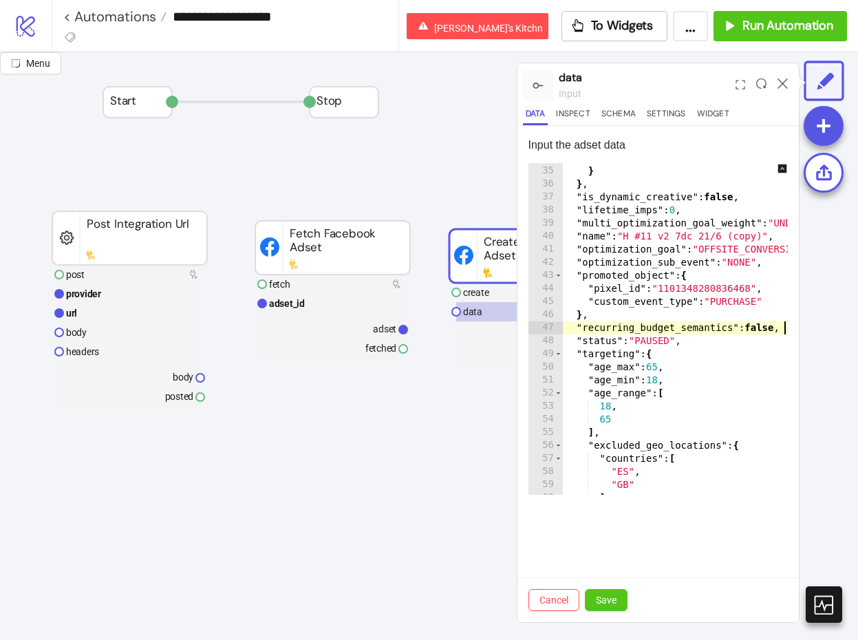
scroll to position [398, 0]
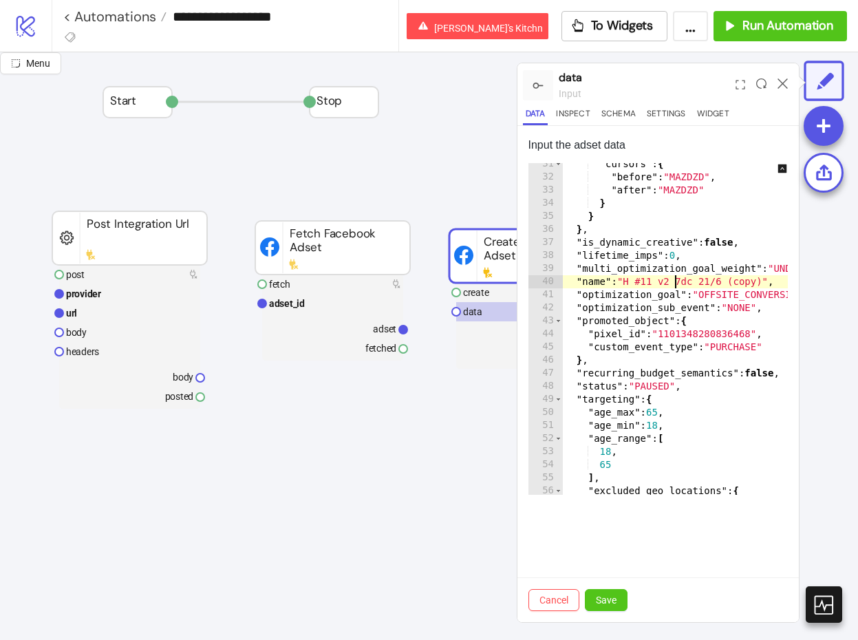
click at [673, 285] on div ""cursors" : { "before" : "MAZDZD" , "after" : "MAZDZD" } } } , "is_dynamic_crea…" at bounding box center [703, 337] width 283 height 358
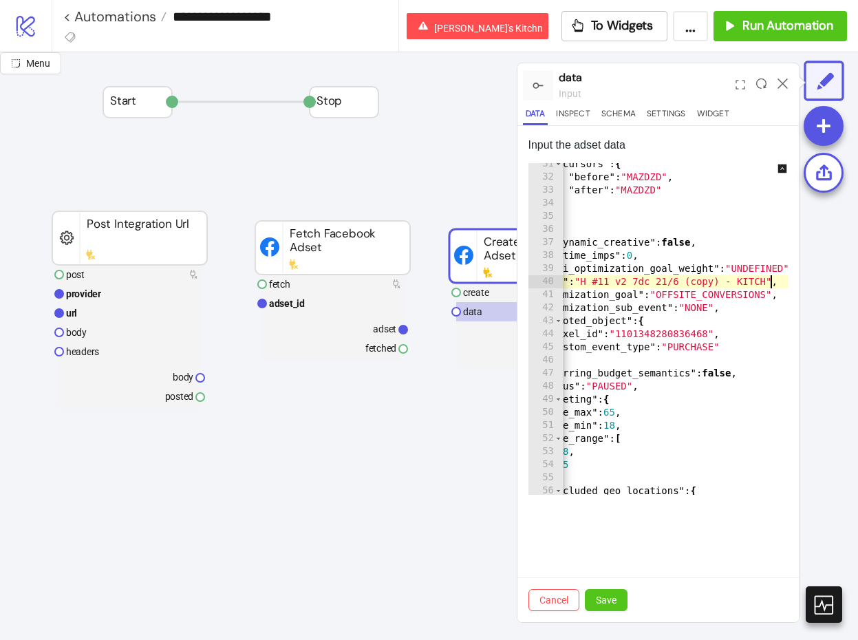
scroll to position [0, 0]
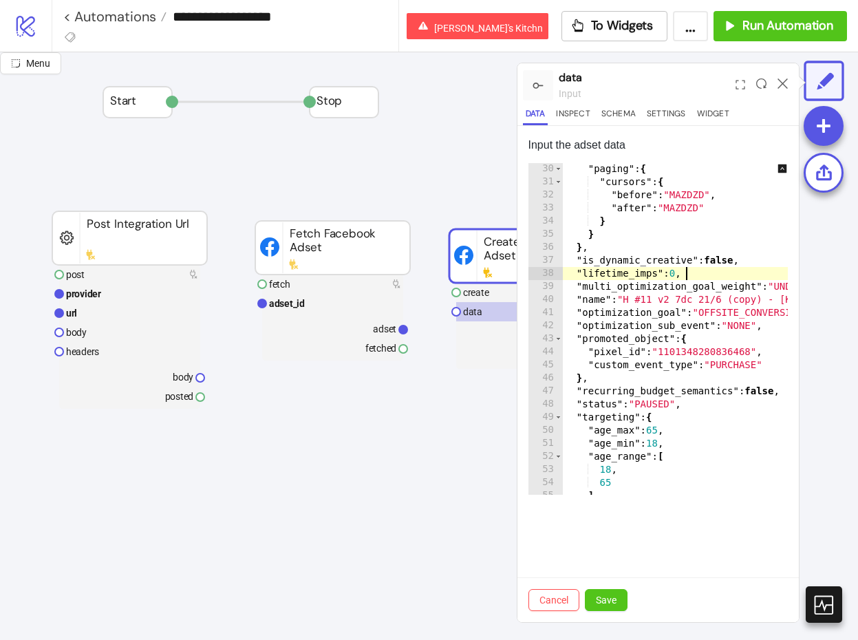
click at [712, 272] on div ""paging" : { "cursors" : { "before" : "MAZDZD" , "after" : "MAZDZD" } } } , "is…" at bounding box center [732, 341] width 341 height 358
type textarea "**********"
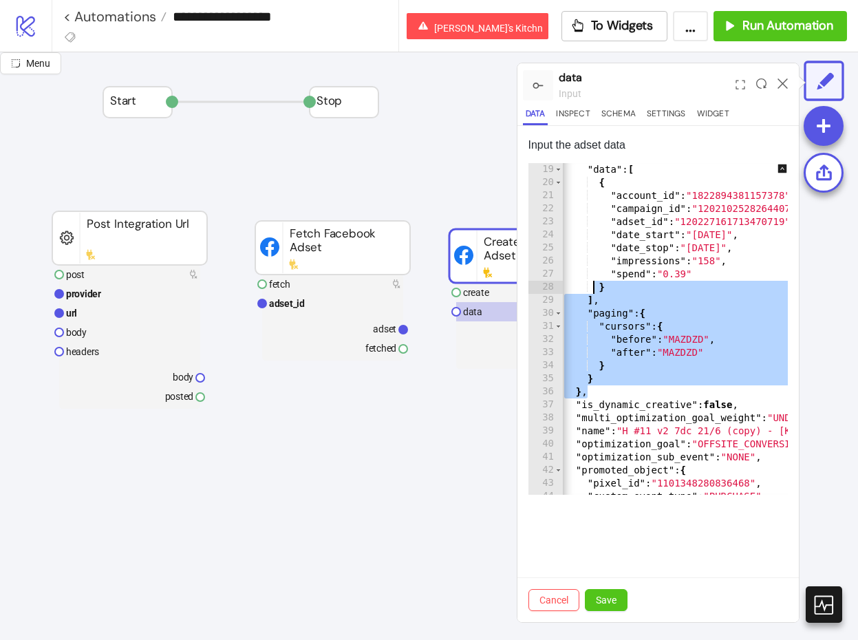
drag, startPoint x: 606, startPoint y: 392, endPoint x: 590, endPoint y: 256, distance: 136.5
click at [590, 256] on div ""data" : [ { "account_id" : "1822894381157378" , "campaign_id" : "1202102528264…" at bounding box center [732, 342] width 341 height 358
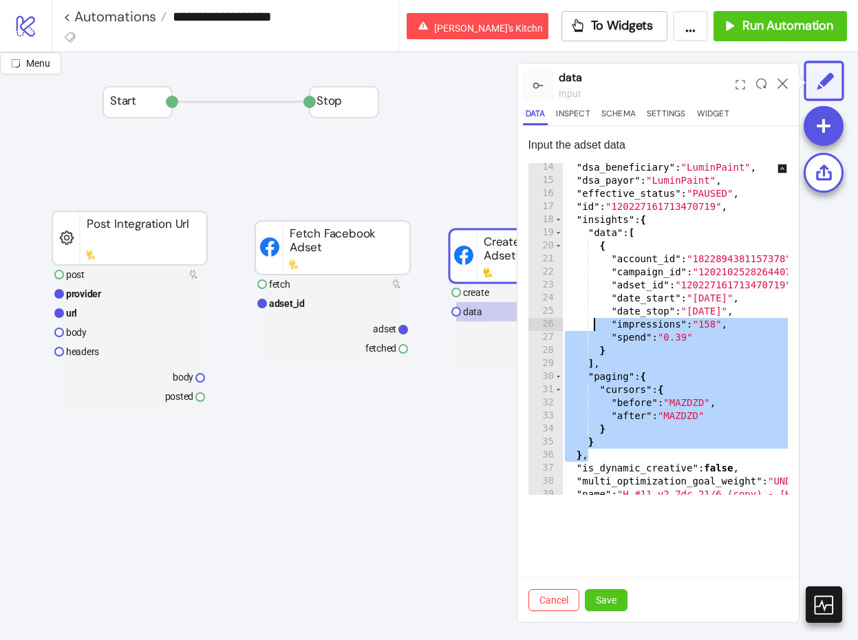
click at [560, 209] on div "17" at bounding box center [546, 206] width 34 height 13
click at [564, 208] on div ""dsa_beneficiary" : "LuminPaint" , "dsa_payor" : "LuminPaint" , "effective_stat…" at bounding box center [732, 340] width 341 height 358
type textarea "**********"
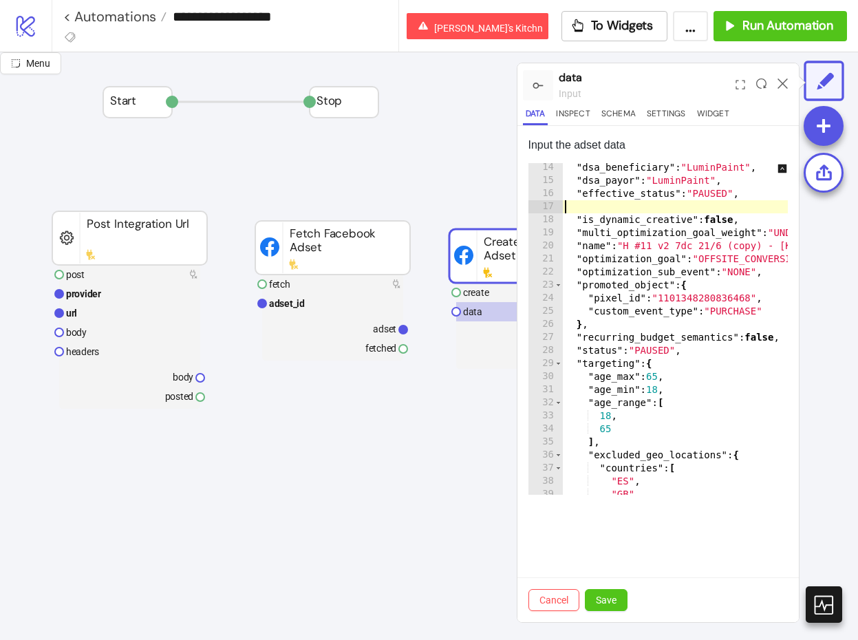
type textarea "**********"
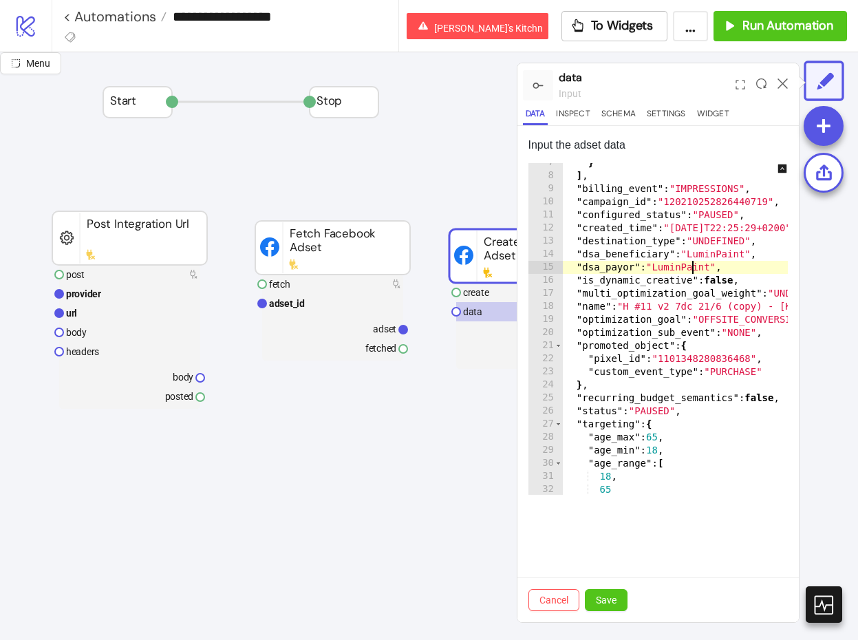
click at [690, 265] on div "} ] , "billing_event" : "IMPRESSIONS" , "campaign_id" : "120210252826440719" , …" at bounding box center [732, 335] width 341 height 358
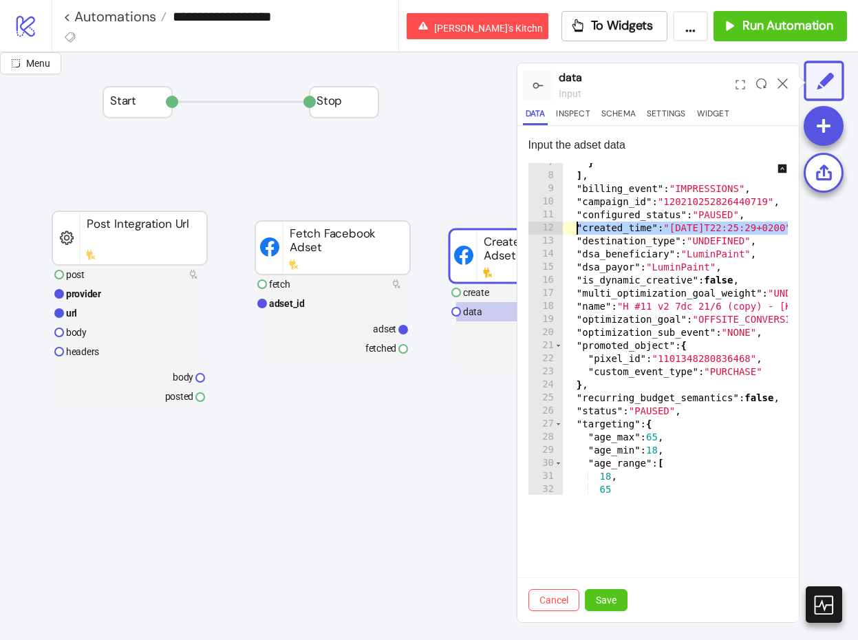
type textarea "**********"
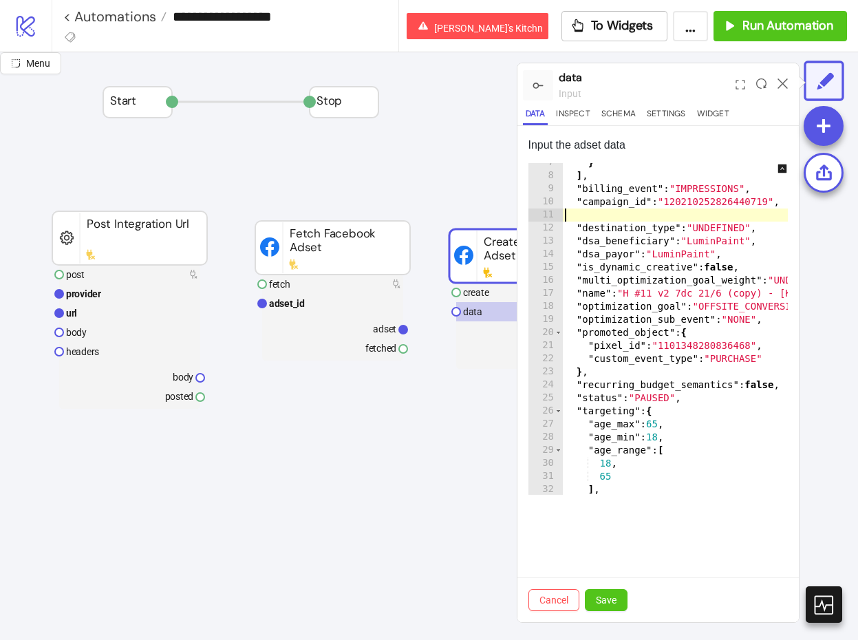
type textarea "**********"
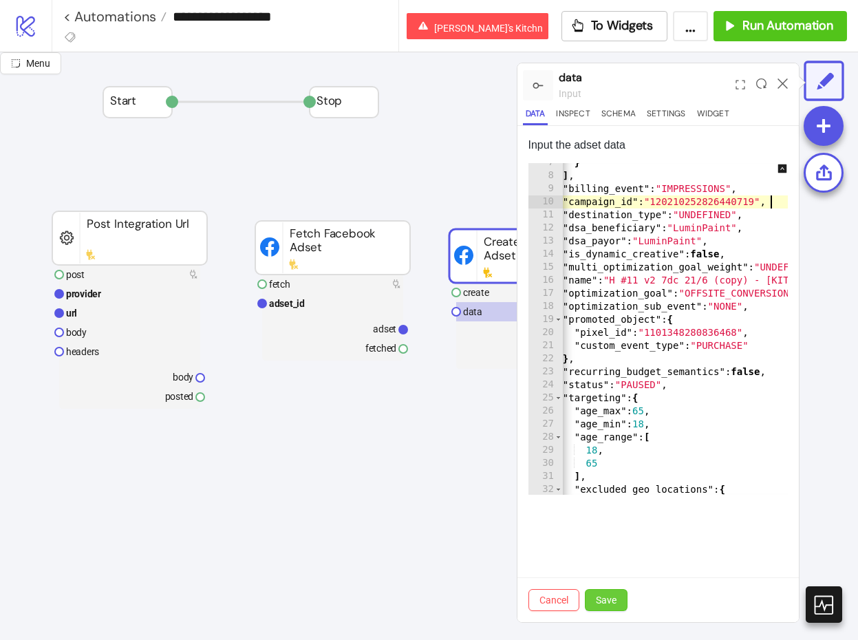
click at [604, 604] on span "Save" at bounding box center [606, 600] width 21 height 11
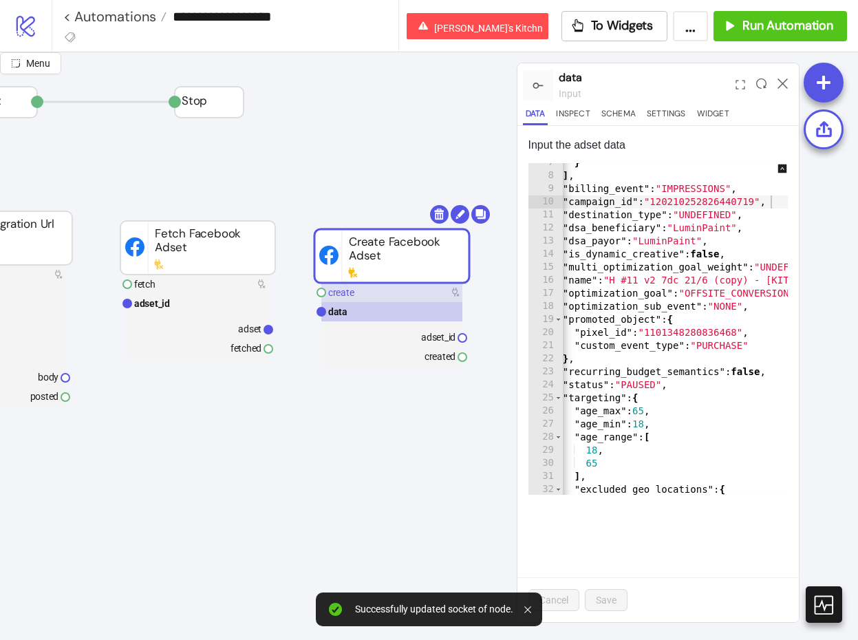
click at [388, 292] on rect at bounding box center [391, 292] width 141 height 19
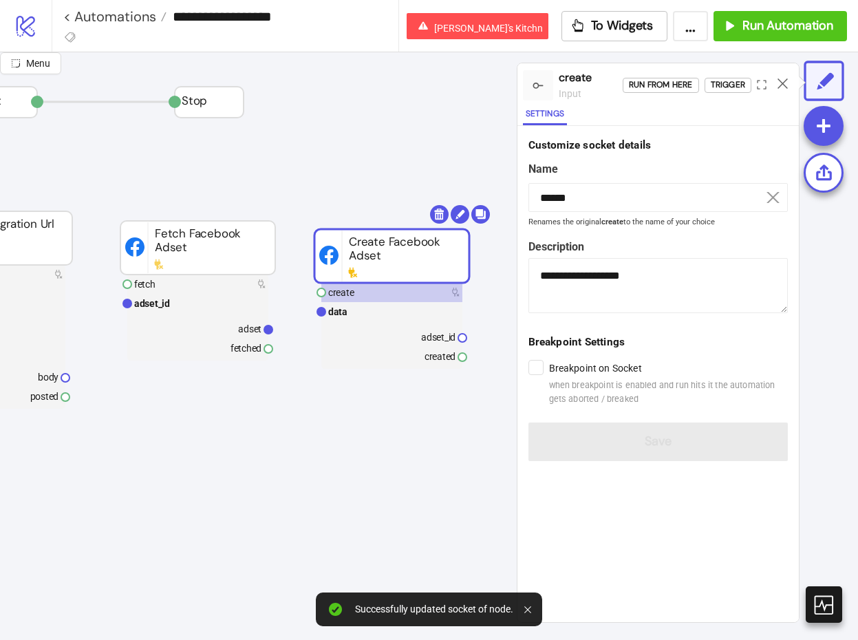
click at [735, 76] on div "Run from here Trigger" at bounding box center [711, 85] width 176 height 37
click at [730, 85] on div "Trigger" at bounding box center [728, 85] width 34 height 16
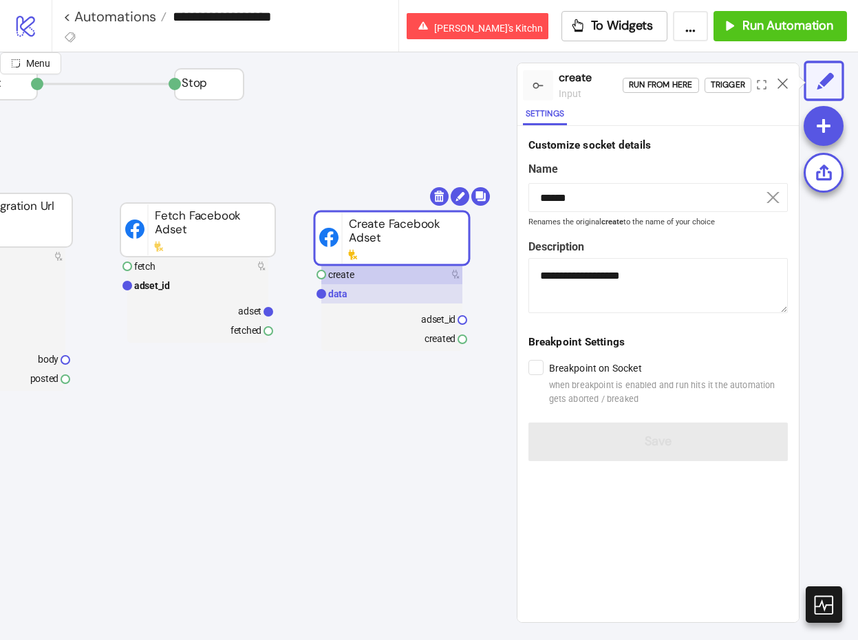
click at [379, 292] on rect at bounding box center [391, 293] width 141 height 19
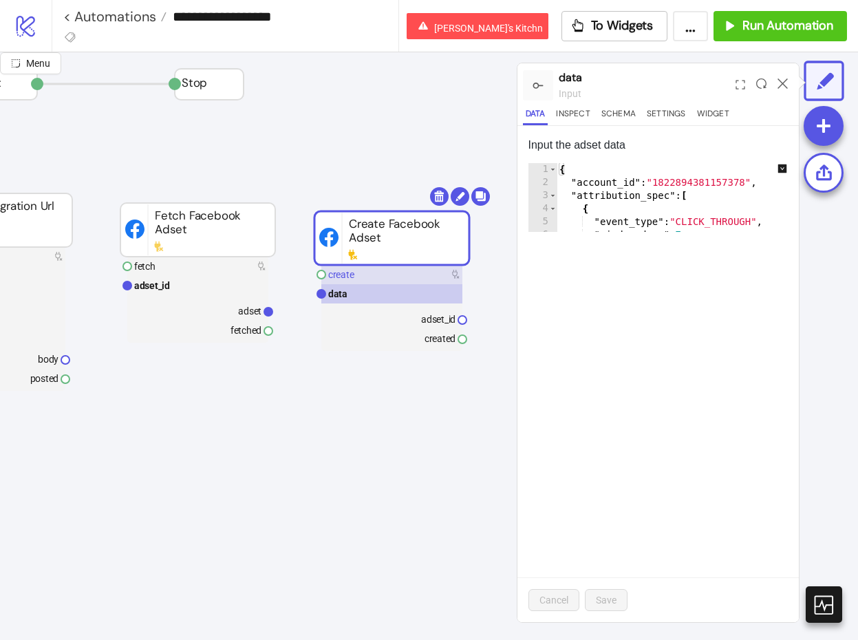
click at [387, 279] on rect at bounding box center [391, 274] width 141 height 19
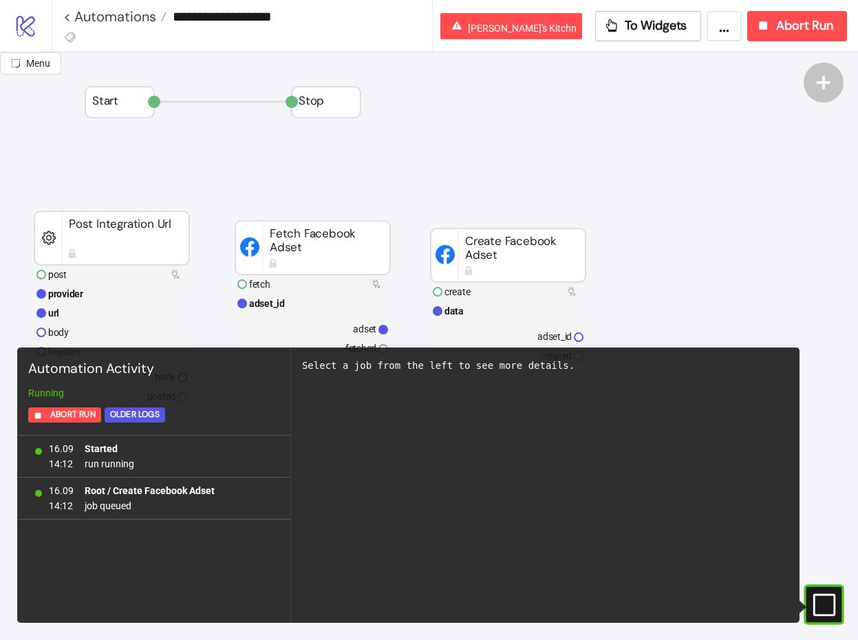
scroll to position [34, 18]
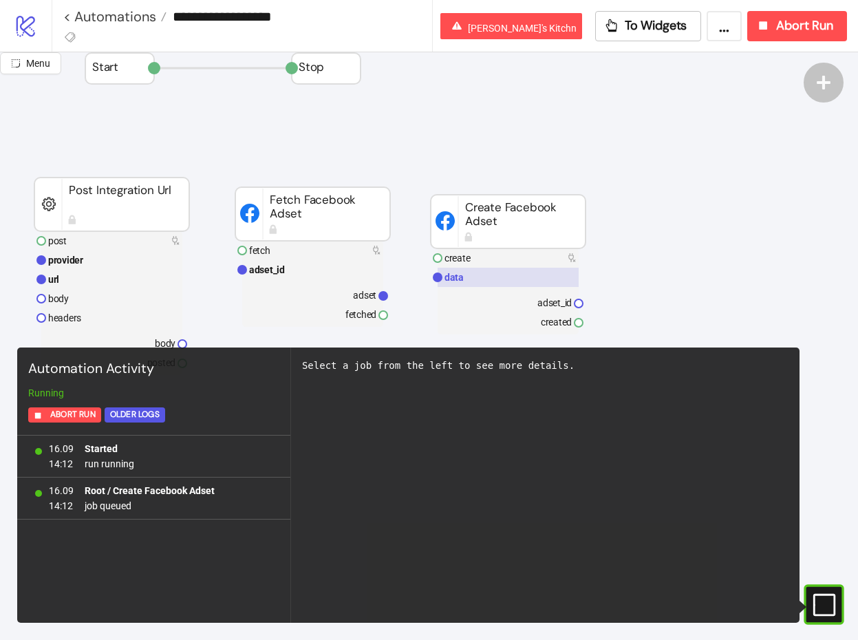
click at [487, 277] on rect at bounding box center [508, 277] width 141 height 19
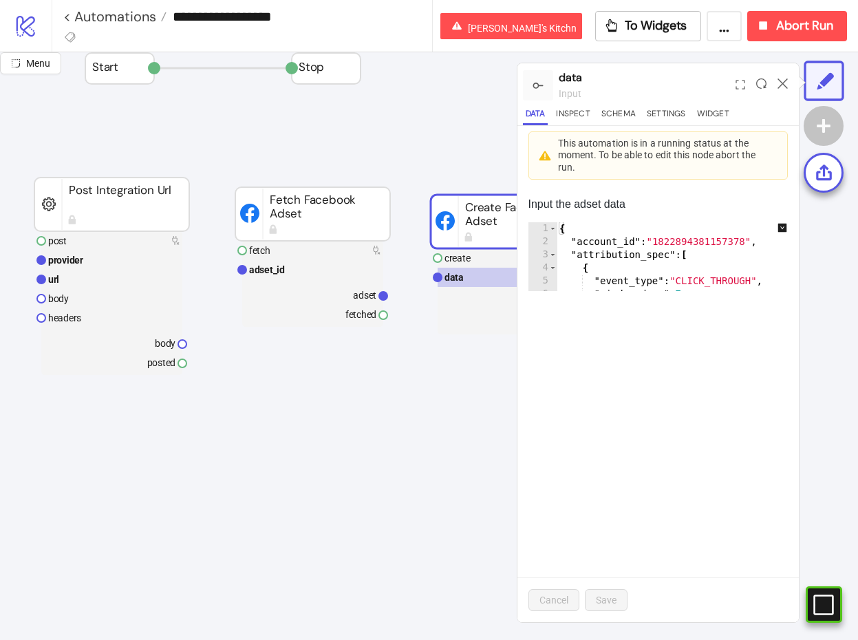
scroll to position [34, 129]
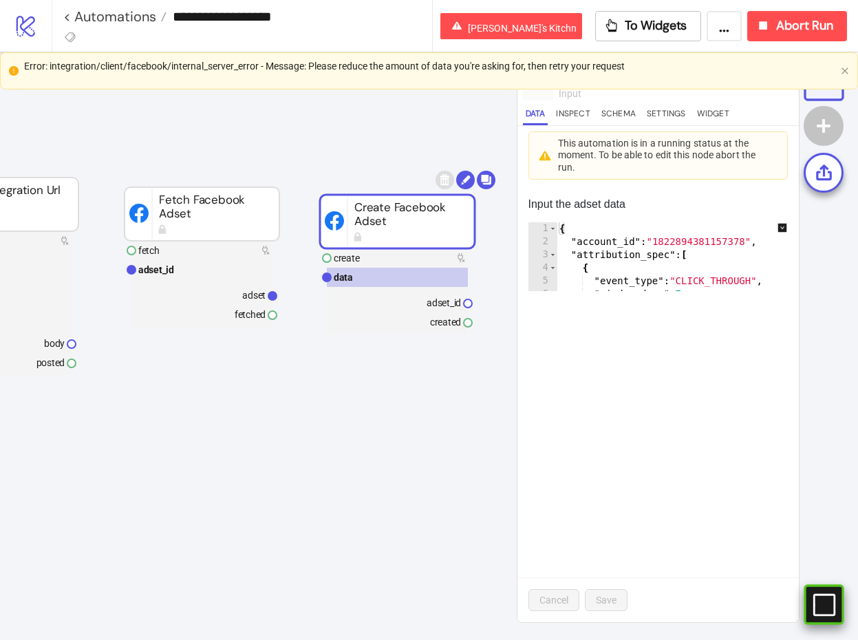
click at [826, 608] on icon "#e9k1n36qviq57_to { animation: e9k1n36qviq57_to__to 2000ms linear infinite norm…" at bounding box center [823, 605] width 24 height 24
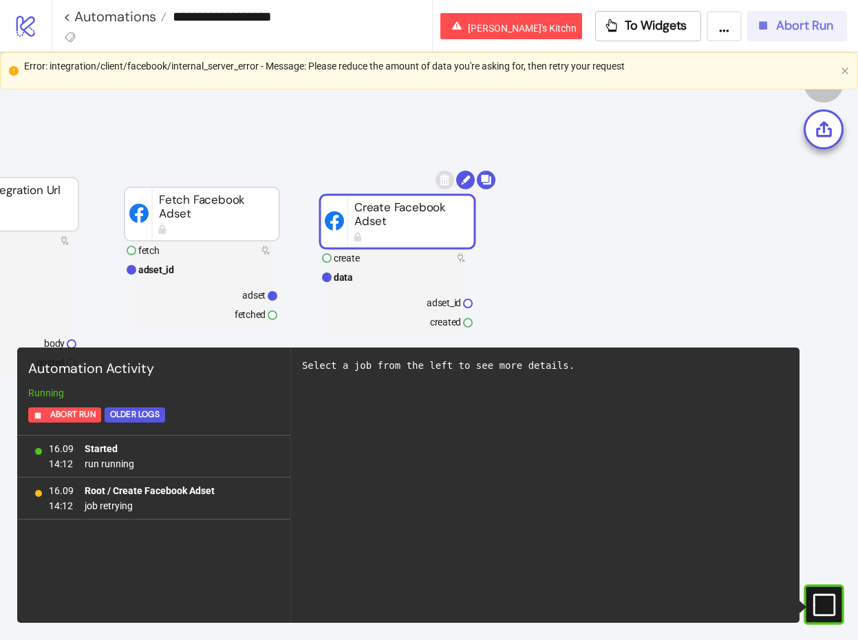
click at [793, 32] on span "Abort Run" at bounding box center [804, 26] width 57 height 16
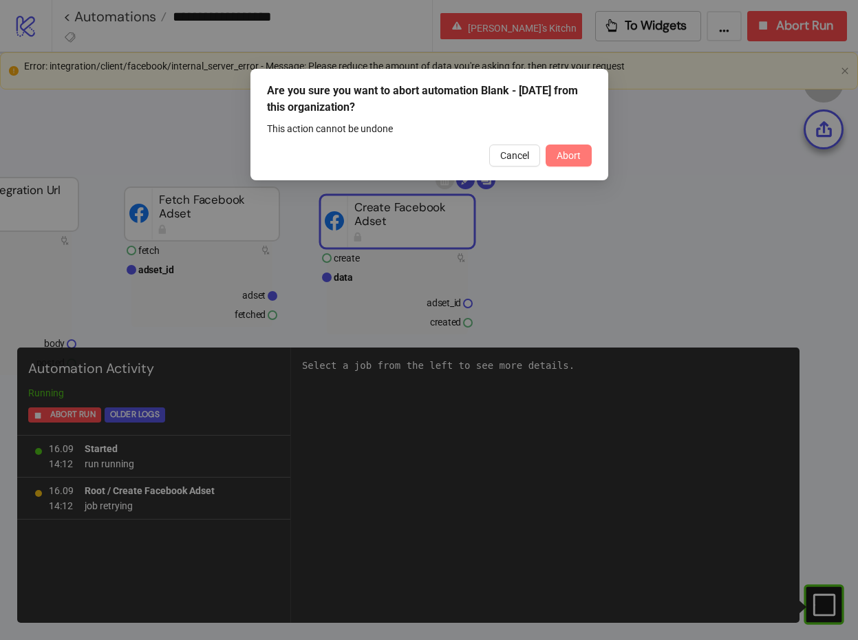
click at [584, 156] on button "Abort" at bounding box center [569, 156] width 46 height 22
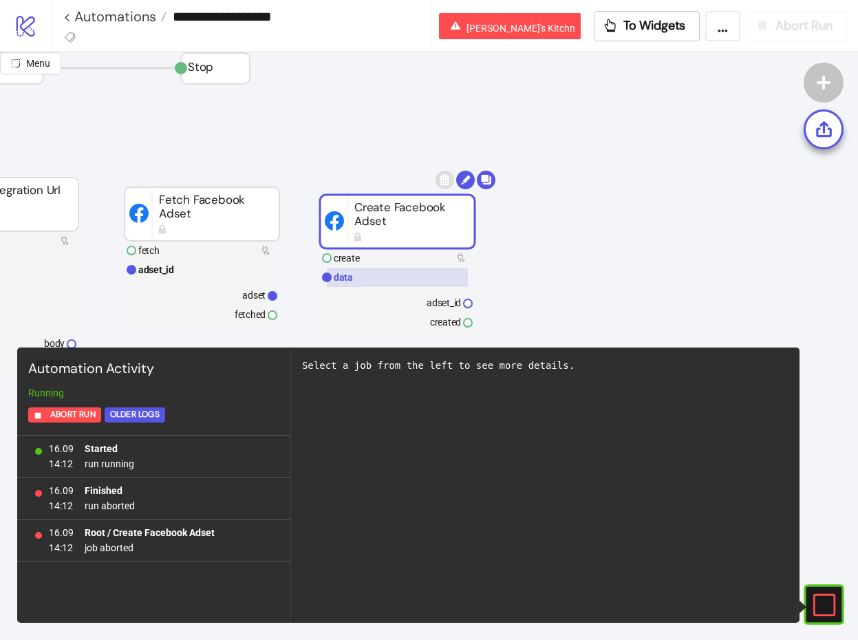
click at [366, 280] on rect at bounding box center [397, 277] width 141 height 19
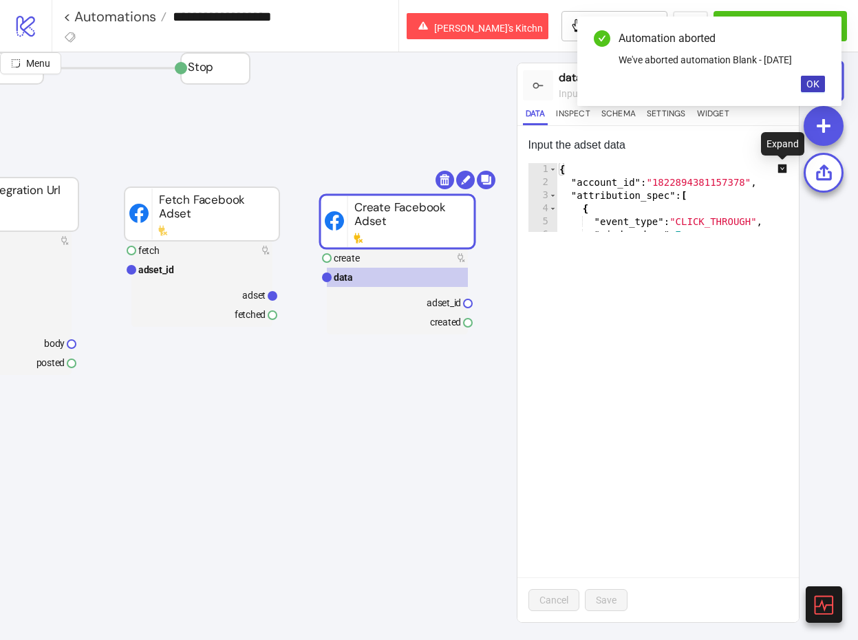
click at [787, 171] on icon "down-square" at bounding box center [782, 168] width 9 height 9
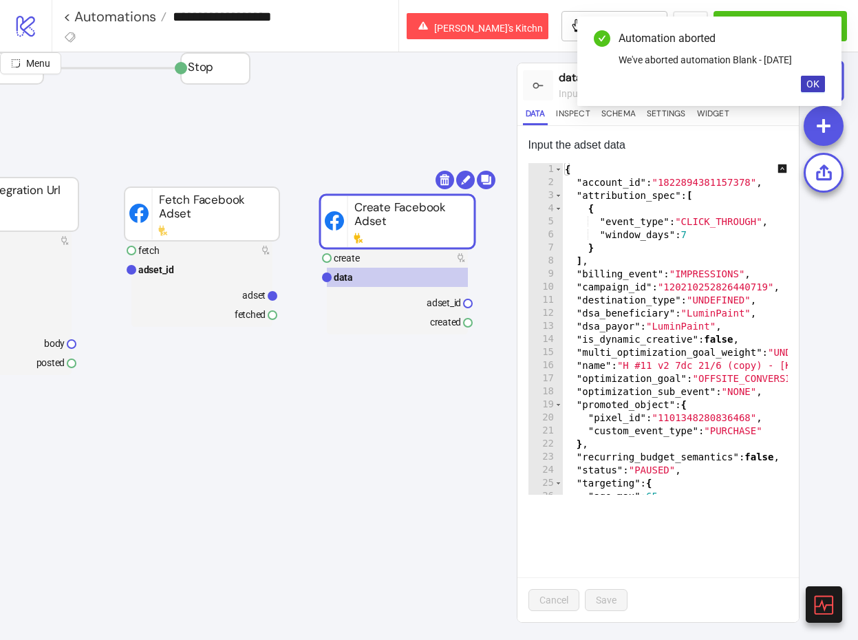
type textarea "**********"
click at [621, 233] on div "{ "account_id" : "1822894381157378" , "attribution_spec" : [ { "event_type" : "…" at bounding box center [732, 342] width 341 height 358
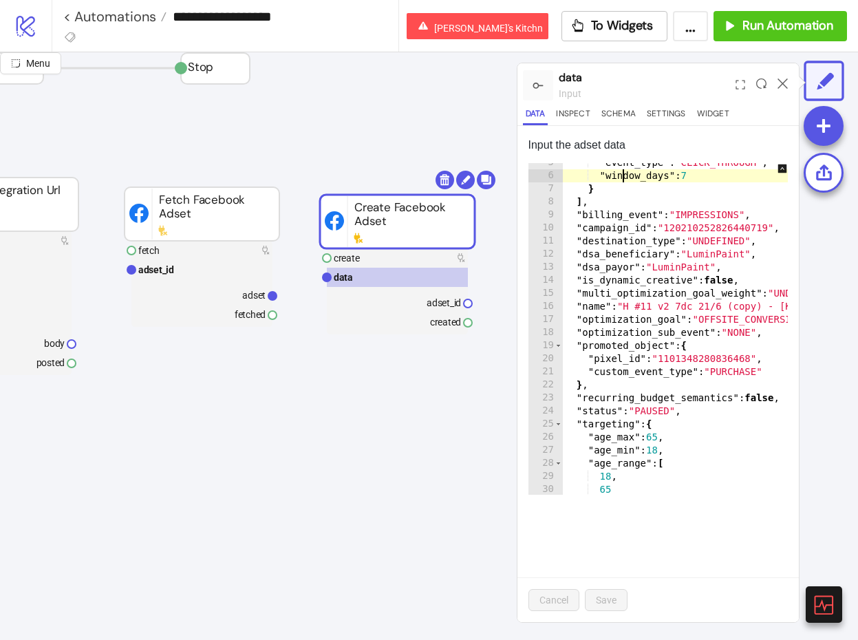
scroll to position [61, 0]
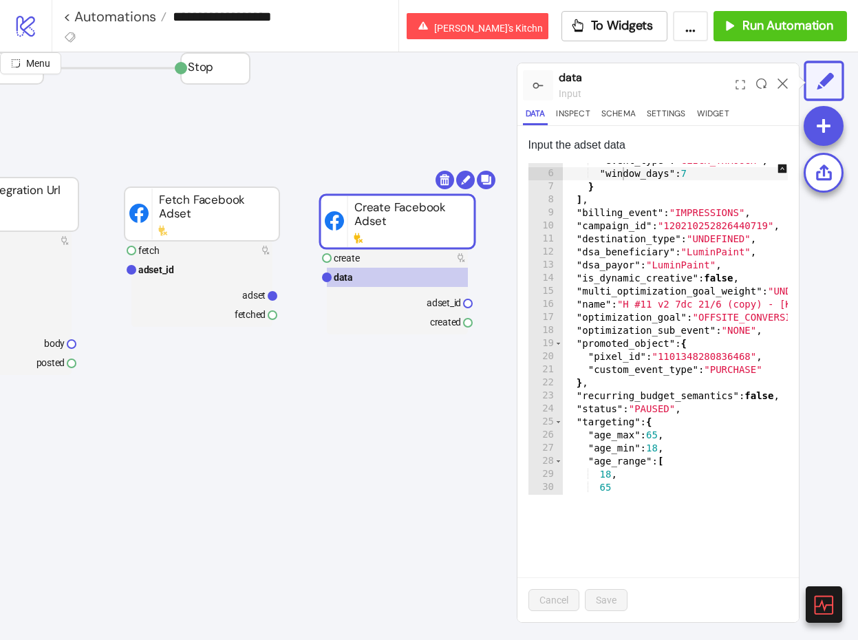
click at [785, 88] on div at bounding box center [782, 85] width 21 height 37
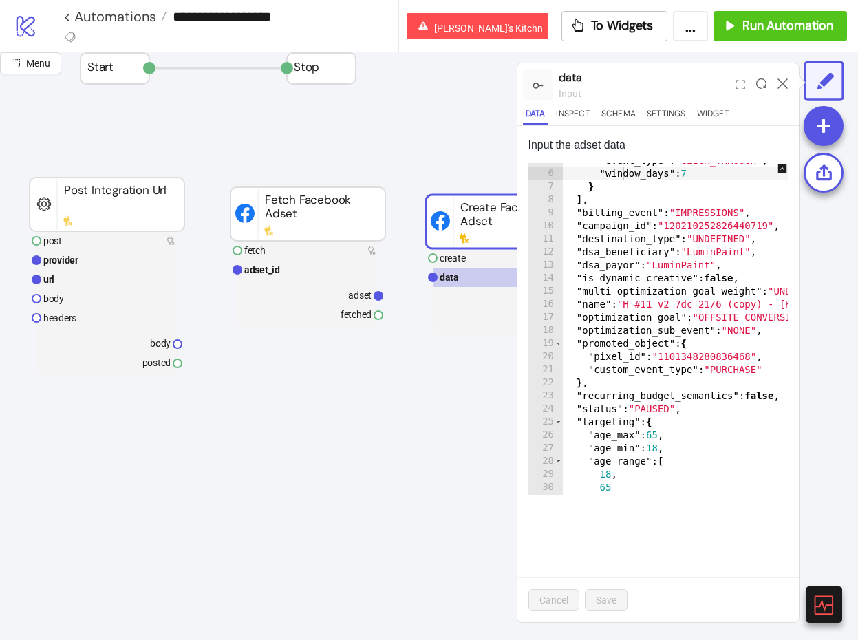
scroll to position [34, 0]
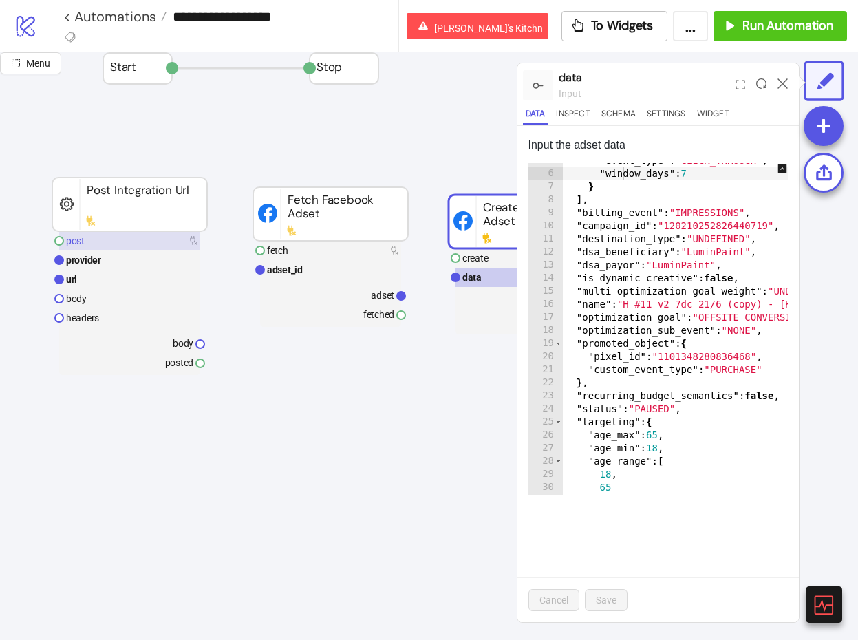
click at [160, 235] on rect at bounding box center [129, 240] width 141 height 19
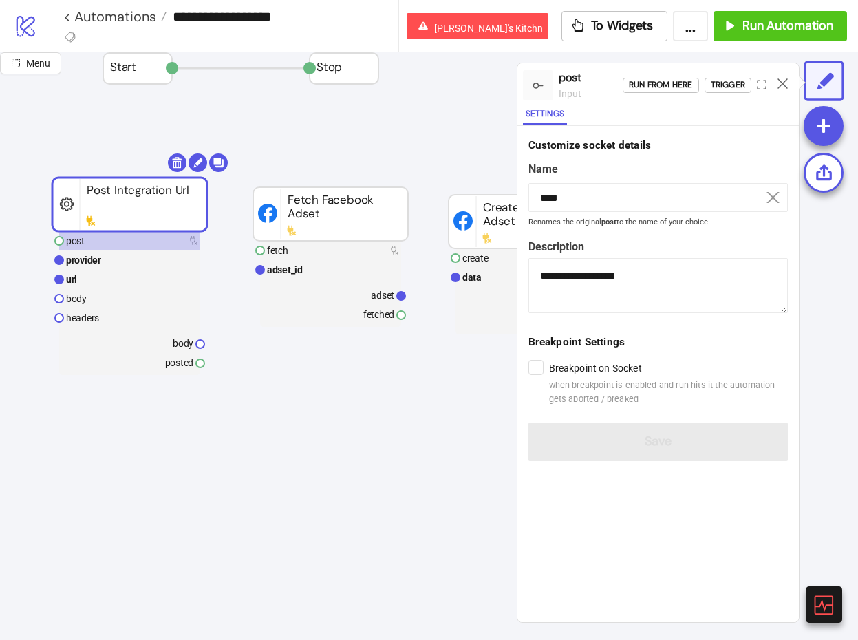
click at [738, 93] on div "Run from here Trigger" at bounding box center [711, 85] width 176 height 37
click at [736, 83] on div "Trigger" at bounding box center [728, 85] width 34 height 16
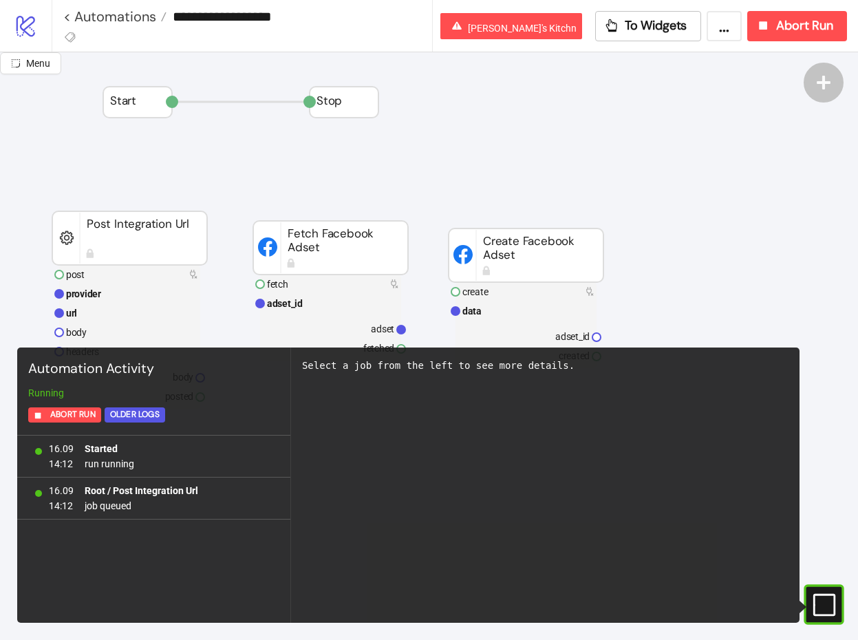
scroll to position [47, 0]
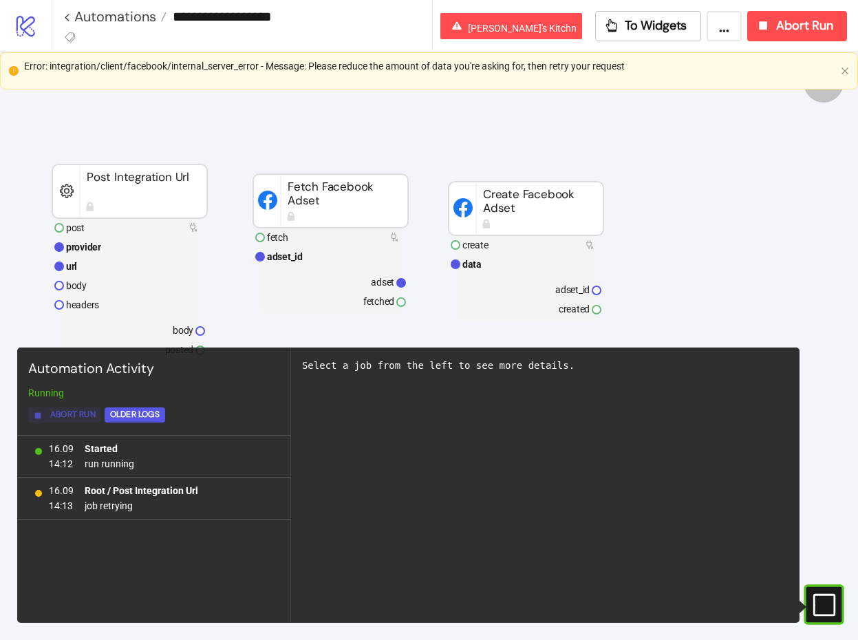
click at [75, 409] on span "Abort Run" at bounding box center [72, 415] width 45 height 16
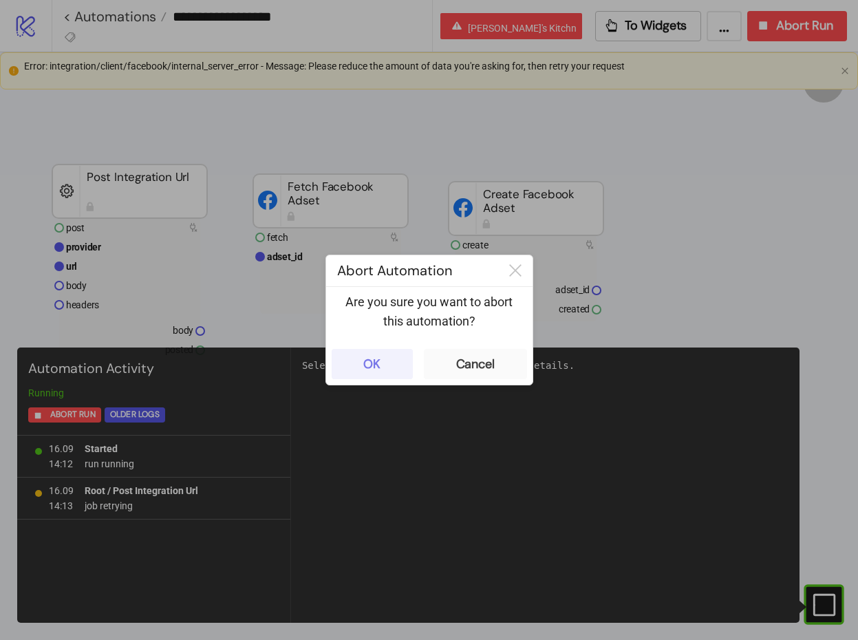
click at [361, 359] on button "OK" at bounding box center [372, 364] width 81 height 30
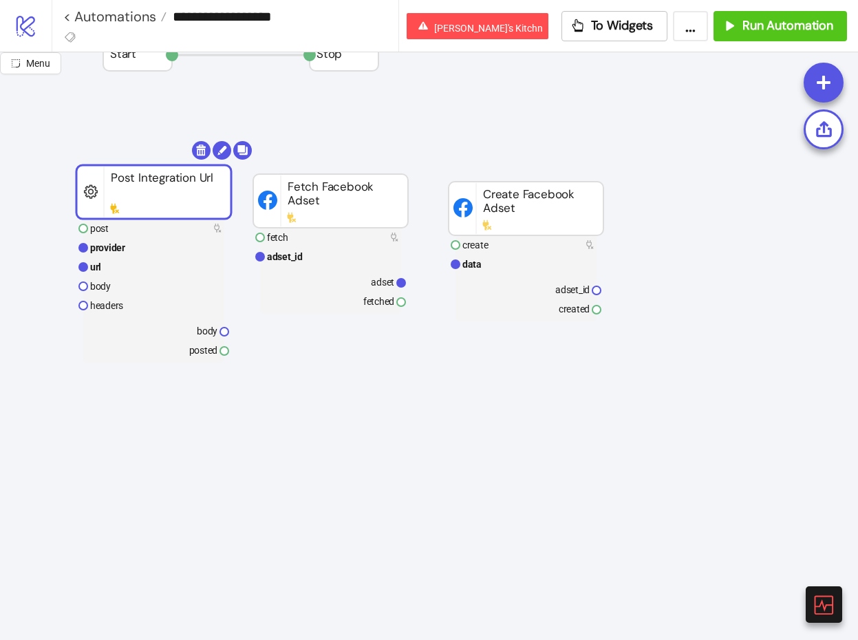
drag, startPoint x: 160, startPoint y: 200, endPoint x: 184, endPoint y: 202, distance: 24.1
click at [138, 273] on rect at bounding box center [153, 267] width 141 height 19
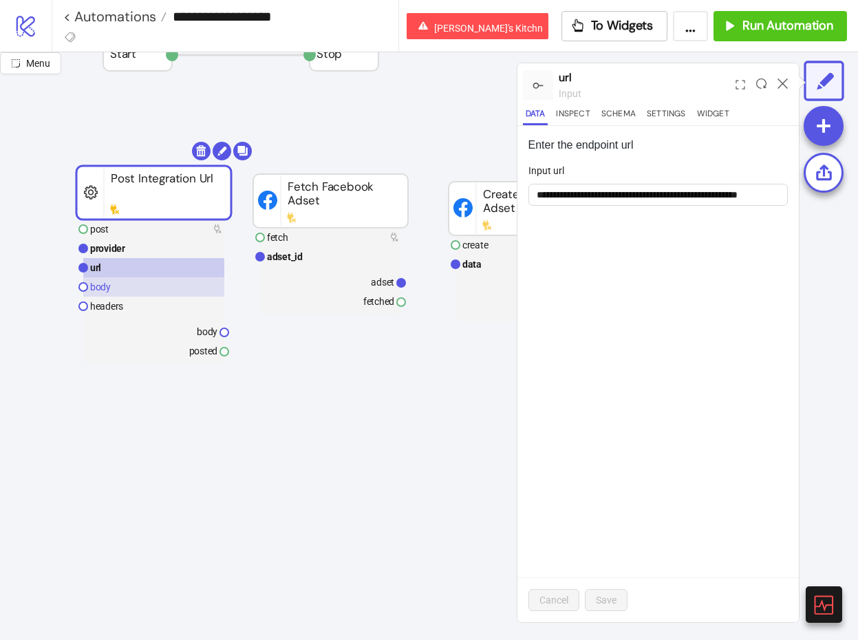
click at [142, 287] on rect at bounding box center [153, 286] width 141 height 19
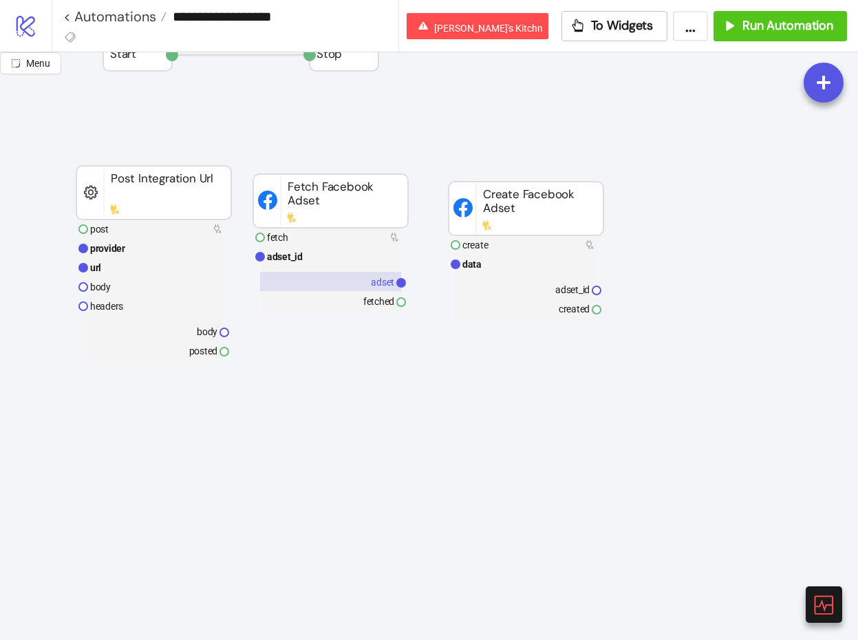
click at [372, 282] on text "adset" at bounding box center [382, 282] width 23 height 11
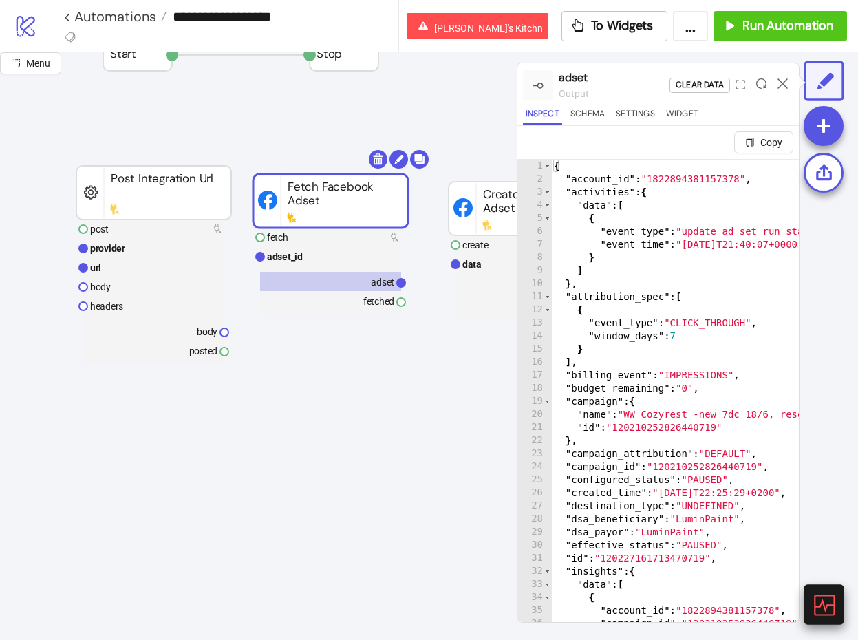
click at [824, 613] on icon at bounding box center [823, 605] width 24 height 24
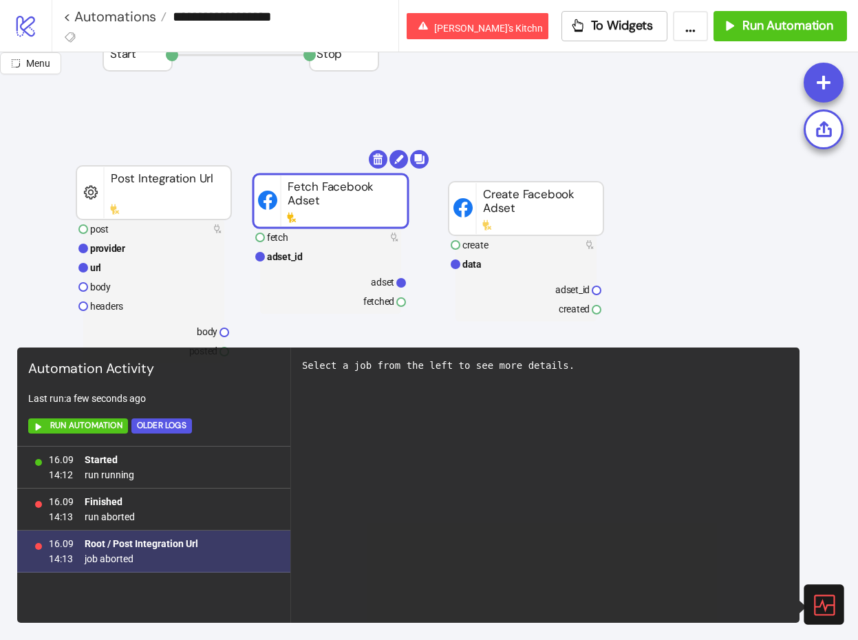
click at [230, 549] on div "16.09 14:13 Root / Post Integration Url job aborted" at bounding box center [153, 552] width 273 height 42
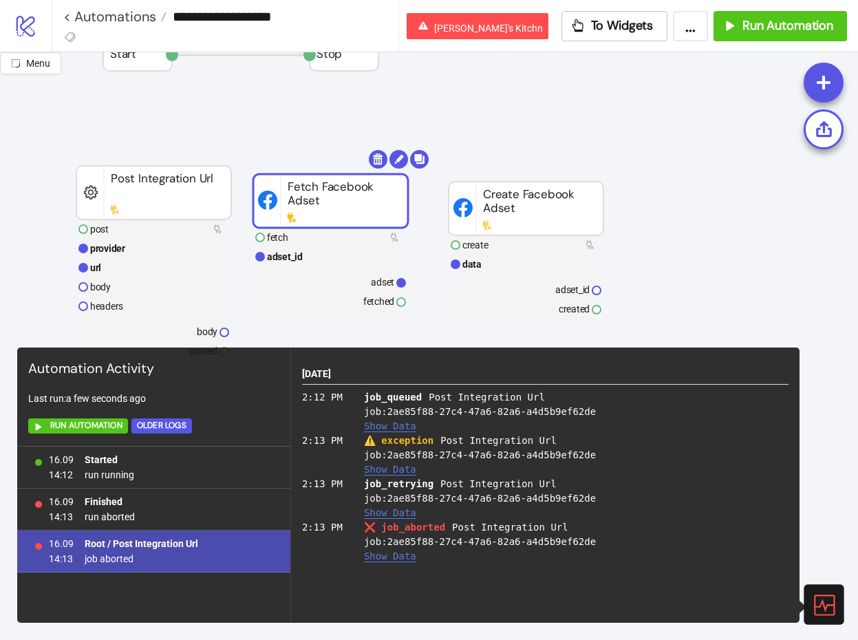
click at [392, 471] on button "Show Data" at bounding box center [390, 470] width 52 height 12
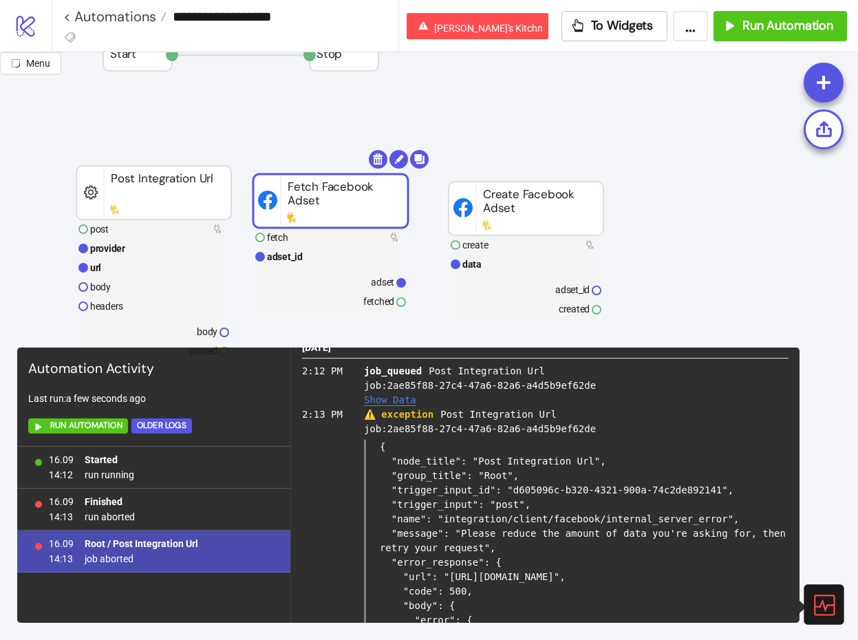
scroll to position [28, 0]
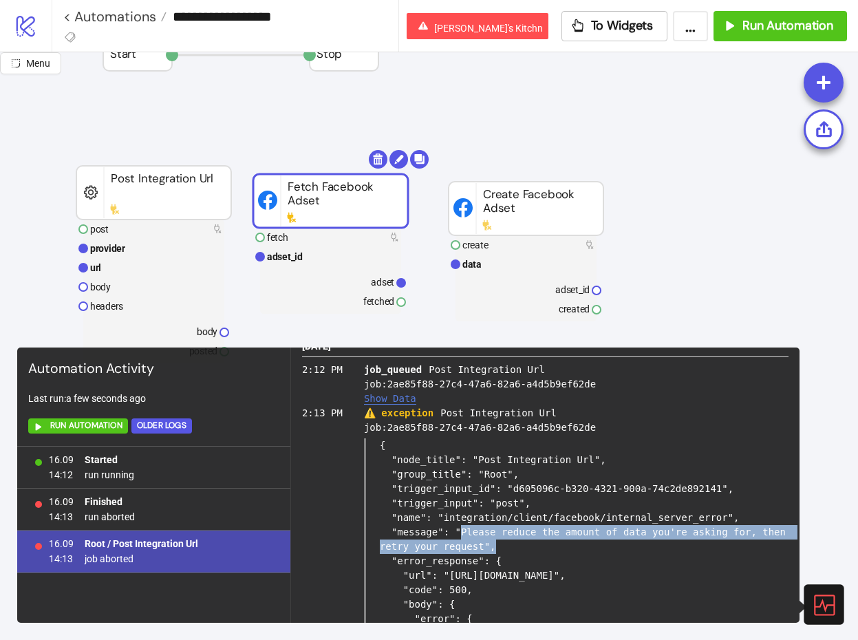
drag, startPoint x: 461, startPoint y: 534, endPoint x: 791, endPoint y: 544, distance: 329.8
click at [791, 544] on div "16.September 2025 2:12 PM job_queued Post Integration Url job: 2ae85f88-27c4-47…" at bounding box center [545, 485] width 509 height 275
copy div "Please reduce the amount of data you're asking for, then retry your request","
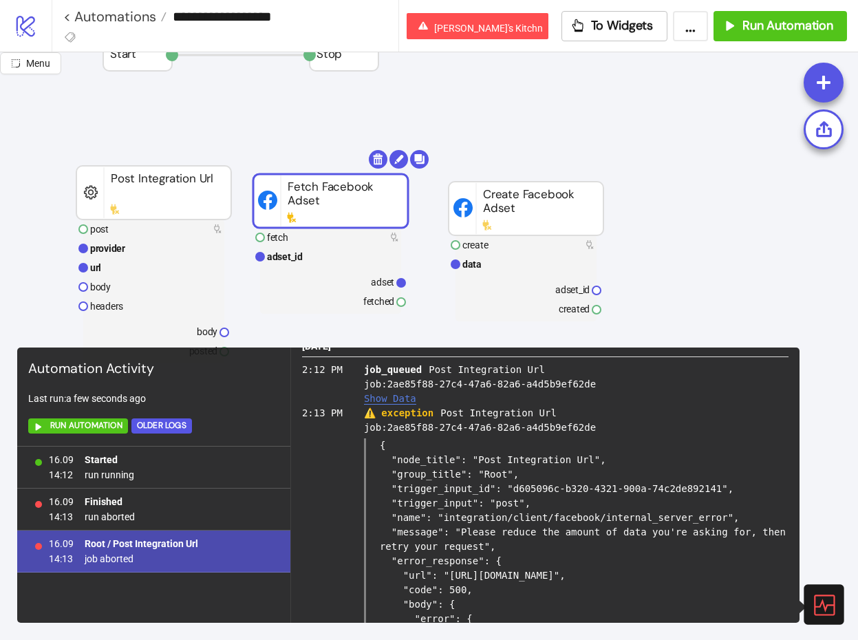
click at [534, 591] on div "{ "node_title": "Post Integration Url", "group_title": "Root", "trigger_input_i…" at bounding box center [576, 582] width 425 height 289
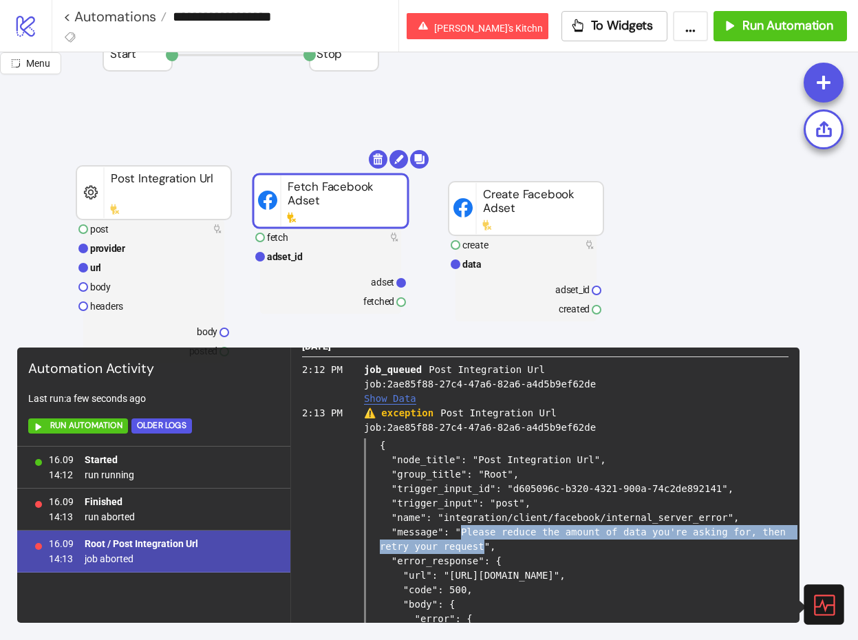
drag, startPoint x: 485, startPoint y: 547, endPoint x: 462, endPoint y: 527, distance: 30.2
click at [462, 527] on div "{ "node_title": "Post Integration Url", "group_title": "Root", "trigger_input_i…" at bounding box center [576, 582] width 425 height 289
copy div "Please reduce the amount of data you're asking for, then retry your request"
click at [153, 264] on rect at bounding box center [153, 267] width 141 height 19
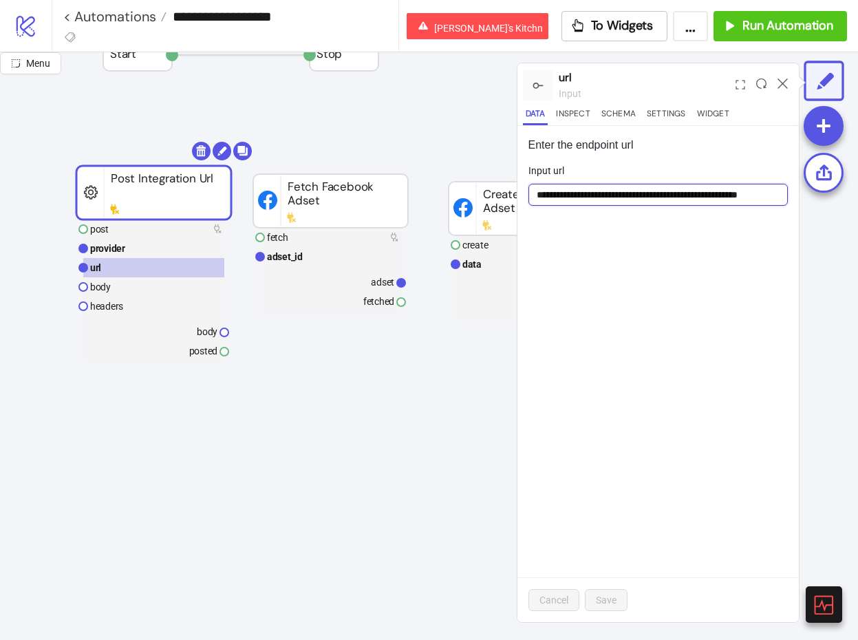
click at [695, 194] on input "**********" at bounding box center [659, 195] width 260 height 22
type input "**********"
click at [610, 602] on span "Save" at bounding box center [606, 600] width 21 height 11
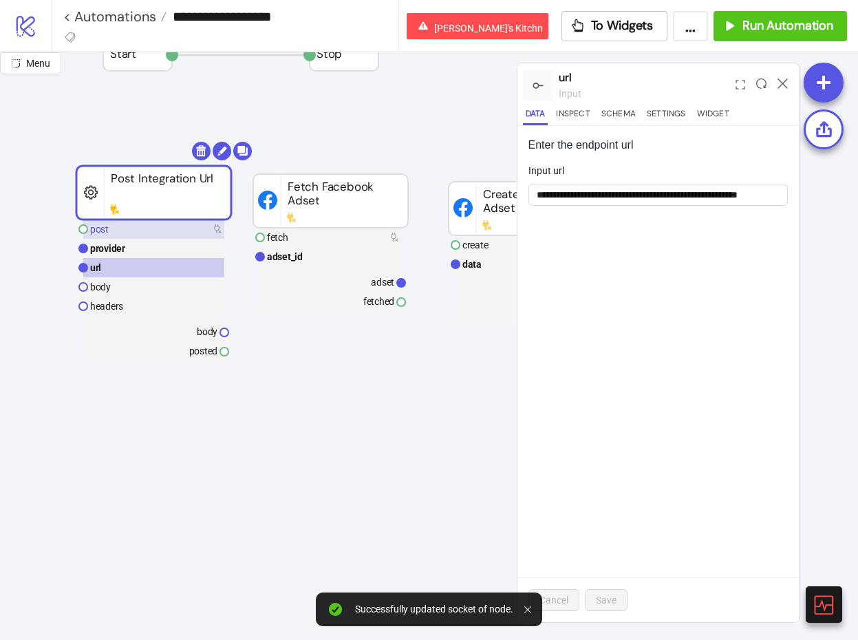
click at [182, 227] on rect at bounding box center [153, 229] width 141 height 19
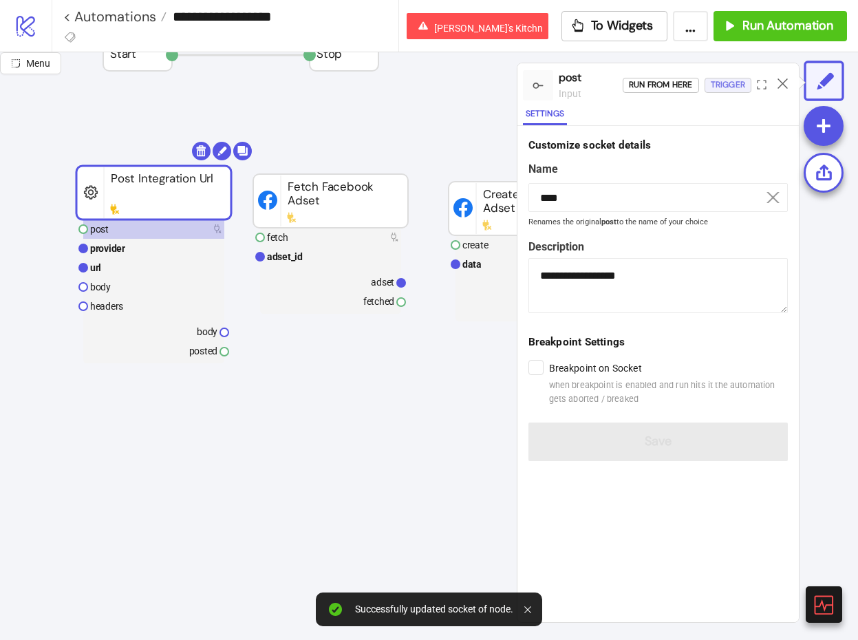
click at [743, 83] on div "Trigger" at bounding box center [728, 85] width 34 height 16
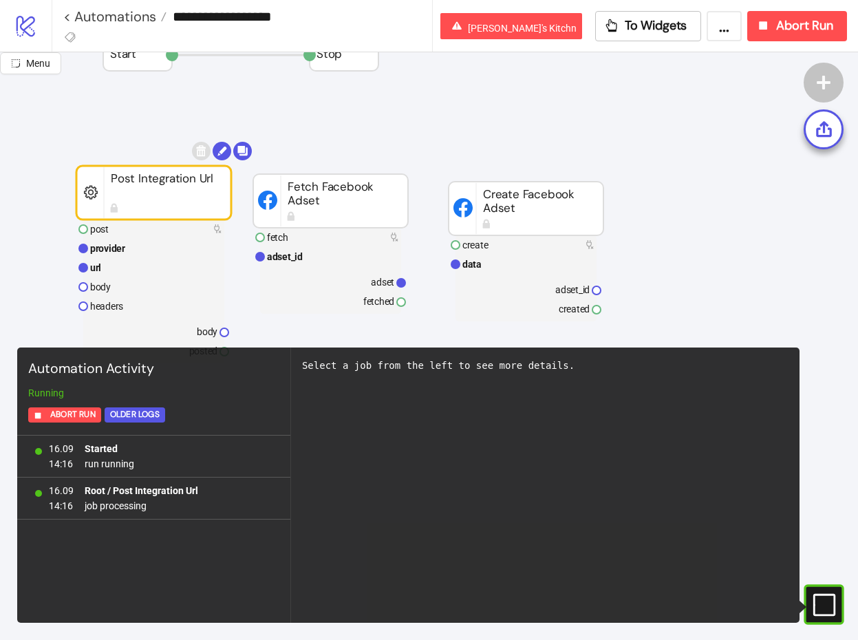
scroll to position [86, 0]
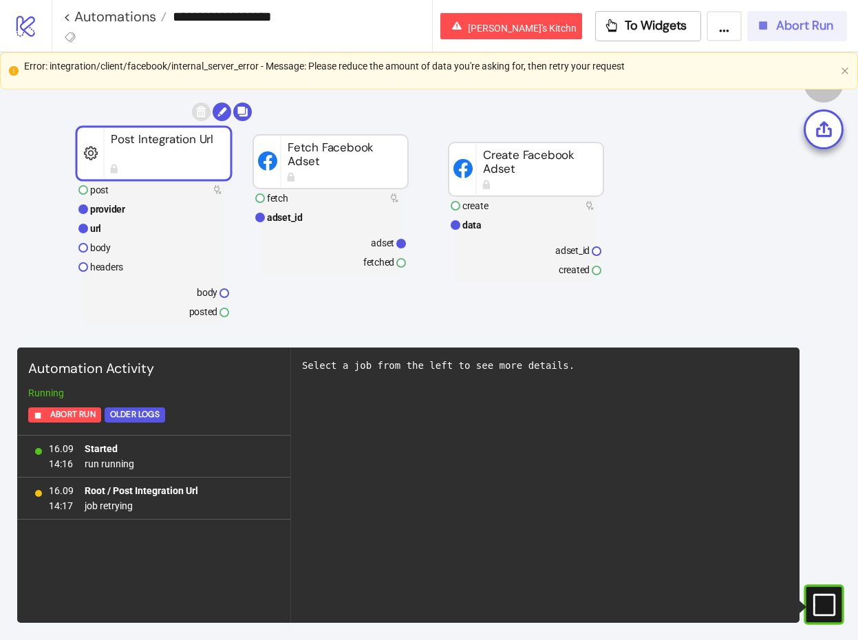
click at [786, 21] on span "Abort Run" at bounding box center [804, 26] width 57 height 16
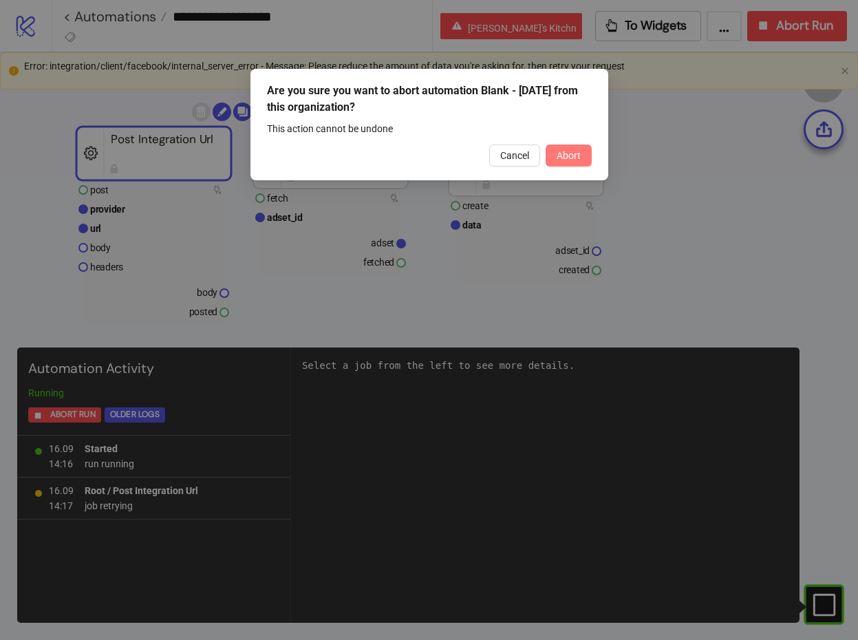
click at [575, 149] on button "Abort" at bounding box center [569, 156] width 46 height 22
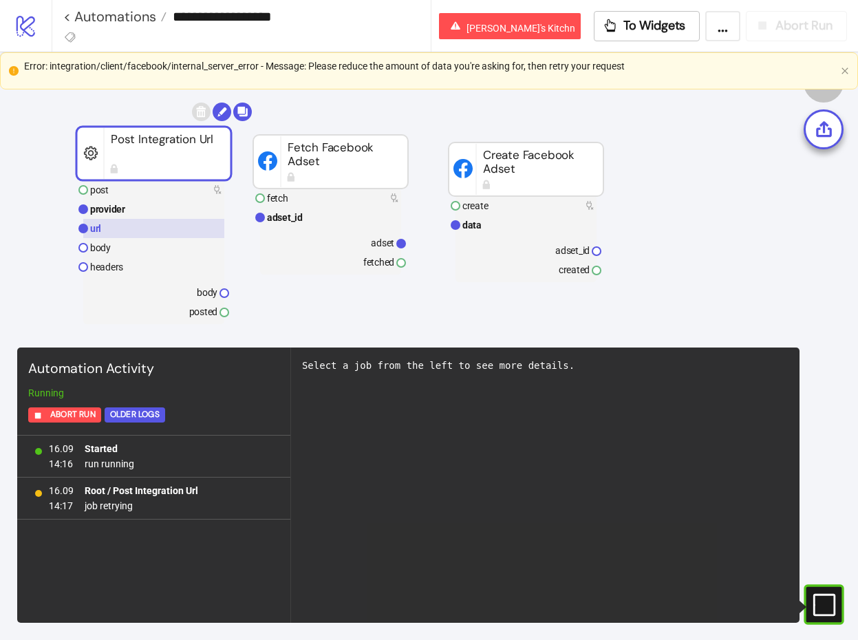
click at [118, 229] on rect at bounding box center [153, 228] width 141 height 19
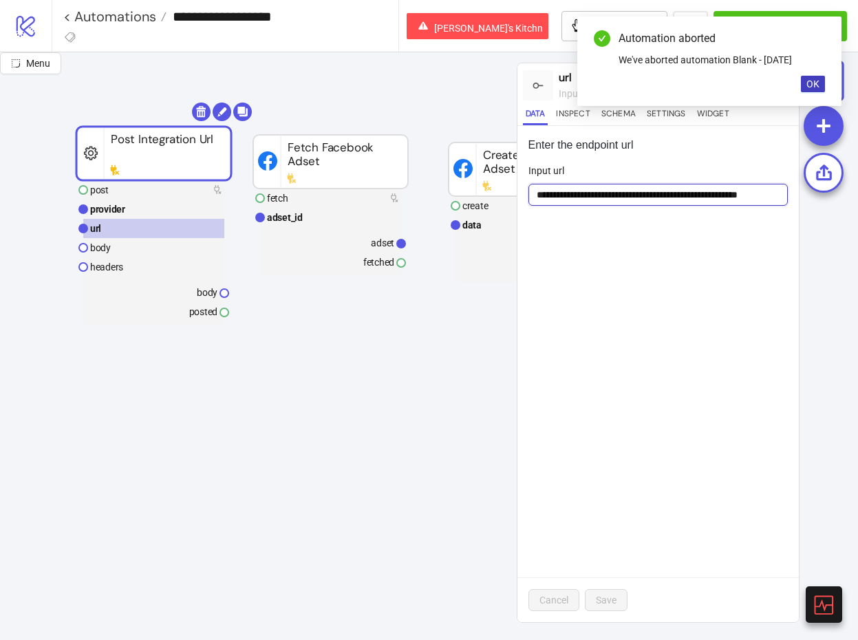
click at [673, 194] on input "**********" at bounding box center [659, 195] width 260 height 22
type input "**********"
click at [599, 620] on div "Cancel Save" at bounding box center [659, 599] width 282 height 45
click at [601, 605] on span "Save" at bounding box center [606, 600] width 21 height 11
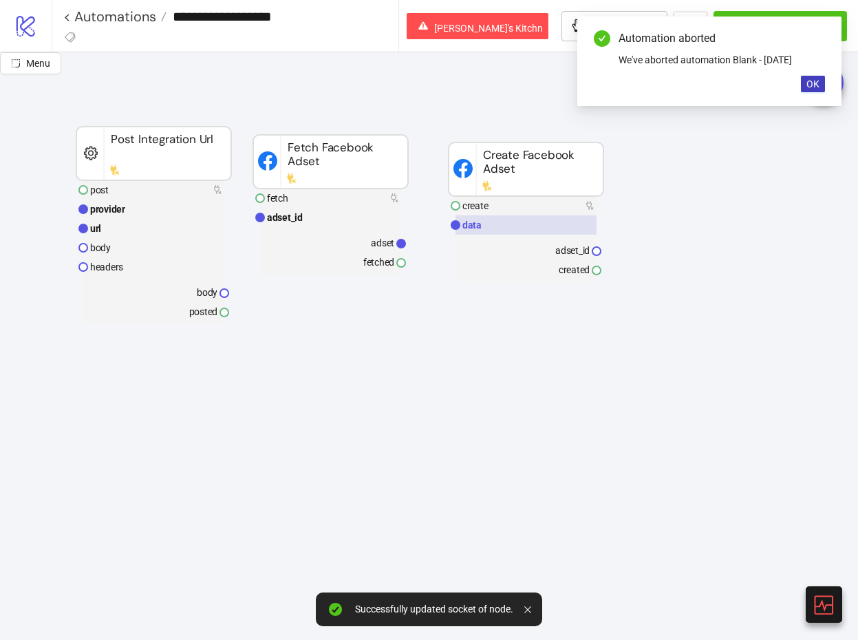
click at [519, 227] on rect at bounding box center [526, 224] width 141 height 19
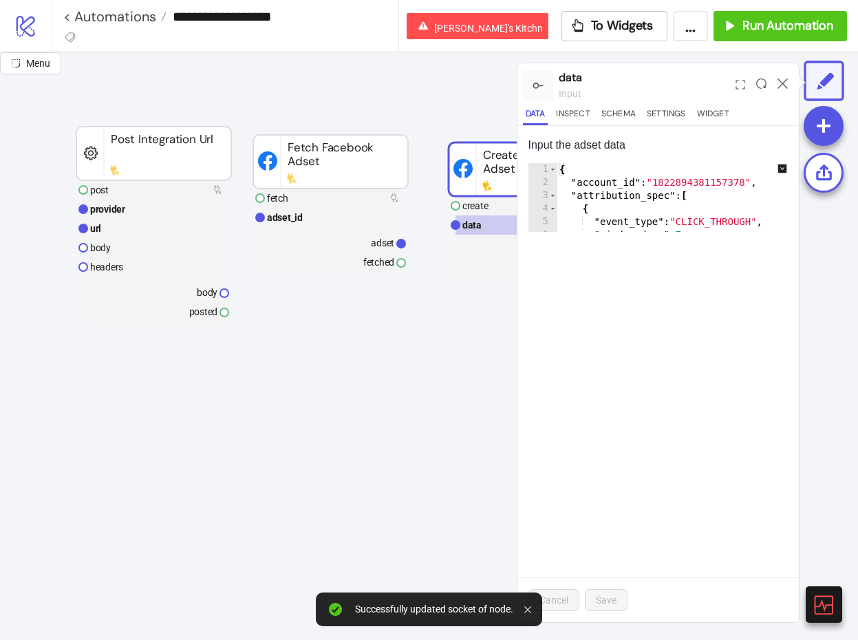
click at [781, 171] on icon "down-square" at bounding box center [782, 168] width 9 height 9
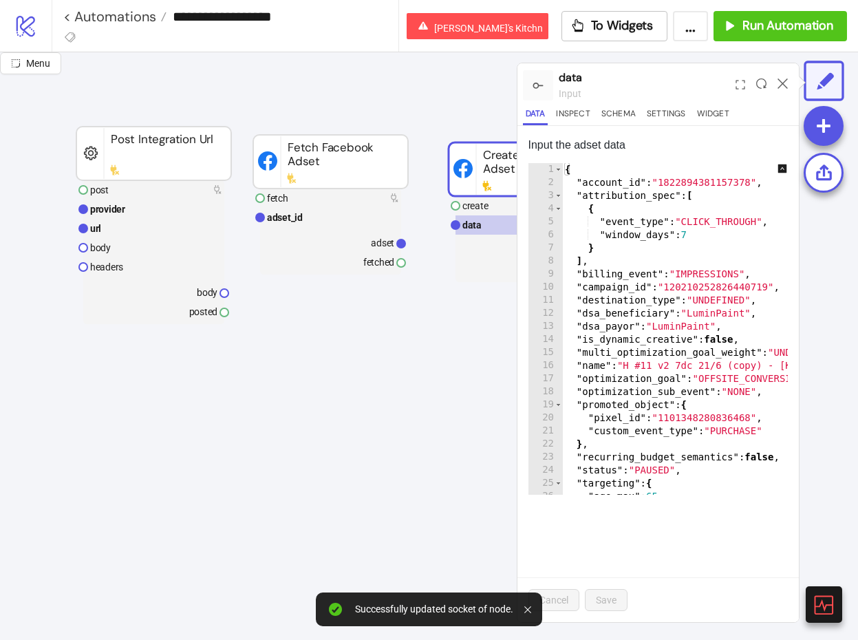
click at [631, 268] on div "{ "account_id" : "1822894381157378" , "attribution_spec" : [ { "event_type" : "…" at bounding box center [732, 342] width 341 height 358
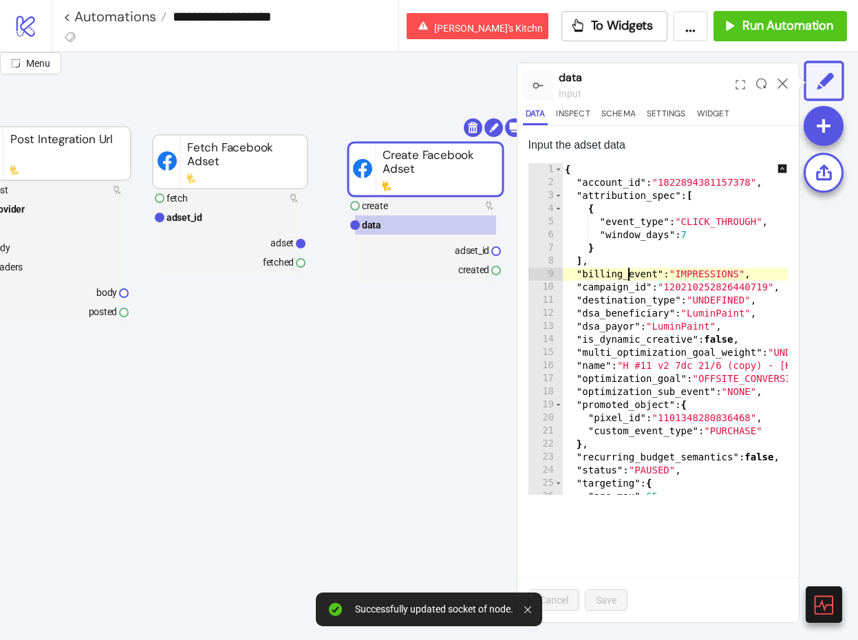
scroll to position [86, 110]
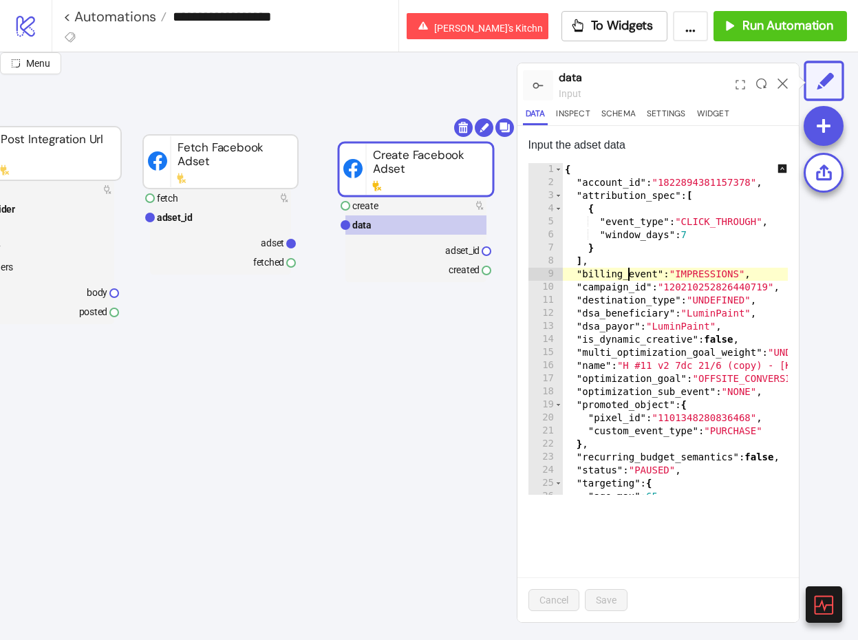
click at [699, 241] on div "{ "account_id" : "1822894381157378" , "attribution_spec" : [ { "event_type" : "…" at bounding box center [732, 342] width 341 height 358
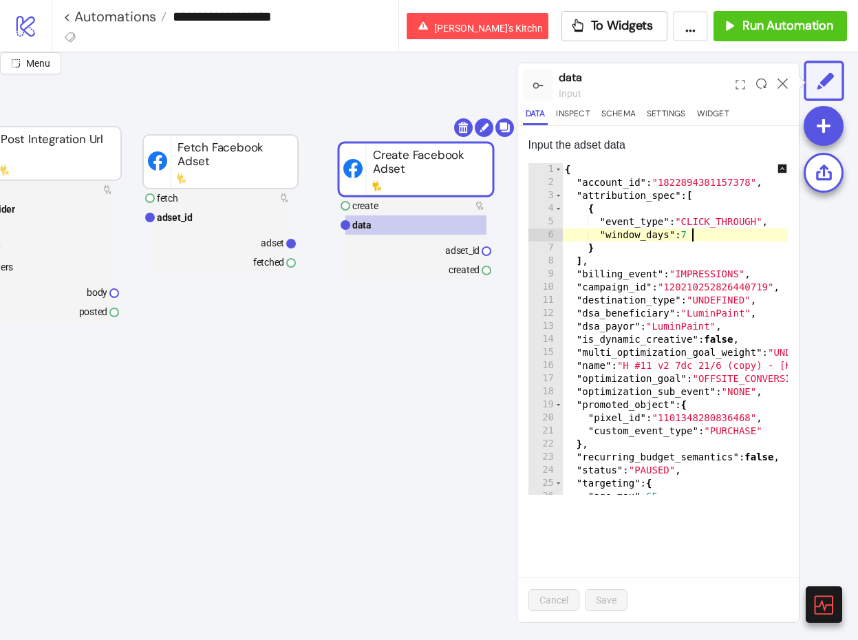
type textarea "**********"
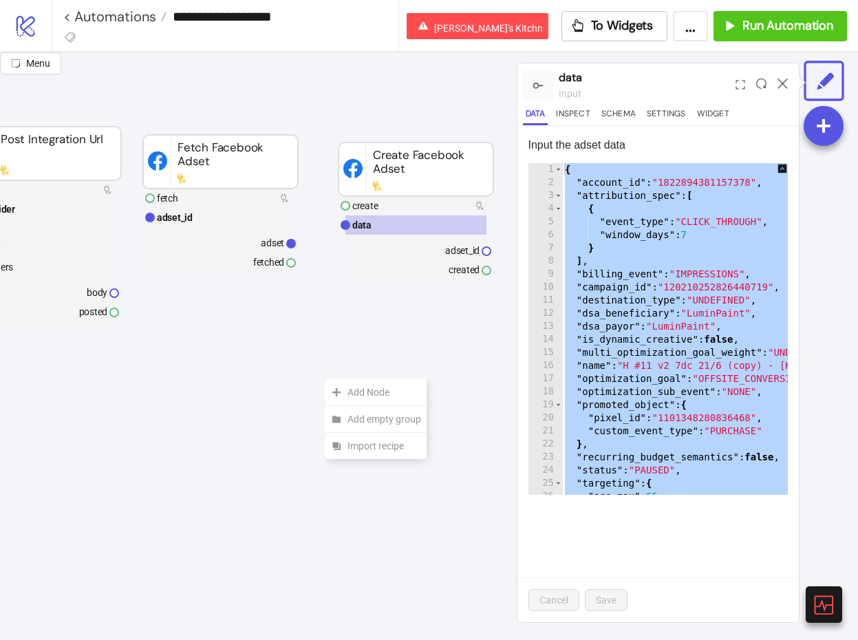
click at [326, 379] on div "Add Node" at bounding box center [376, 392] width 101 height 27
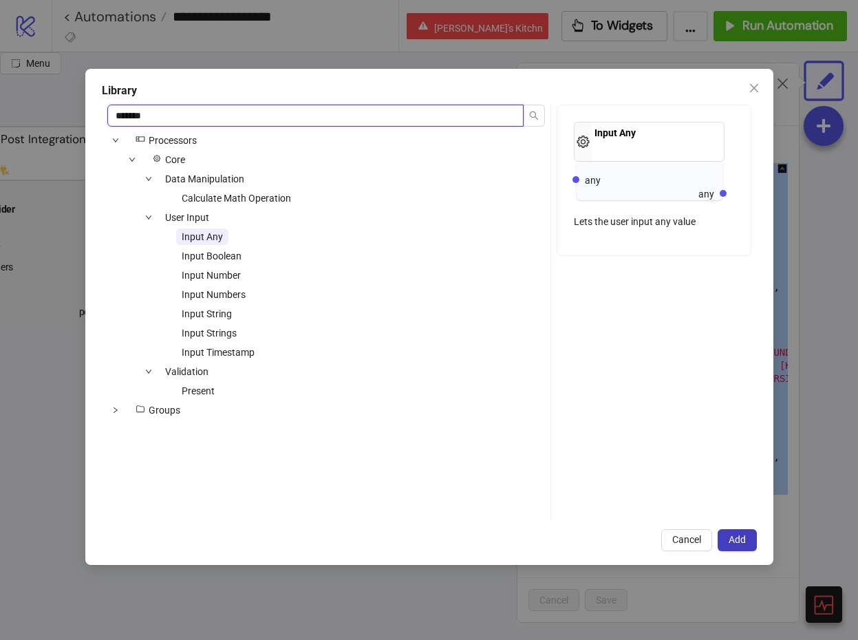
type input "*******"
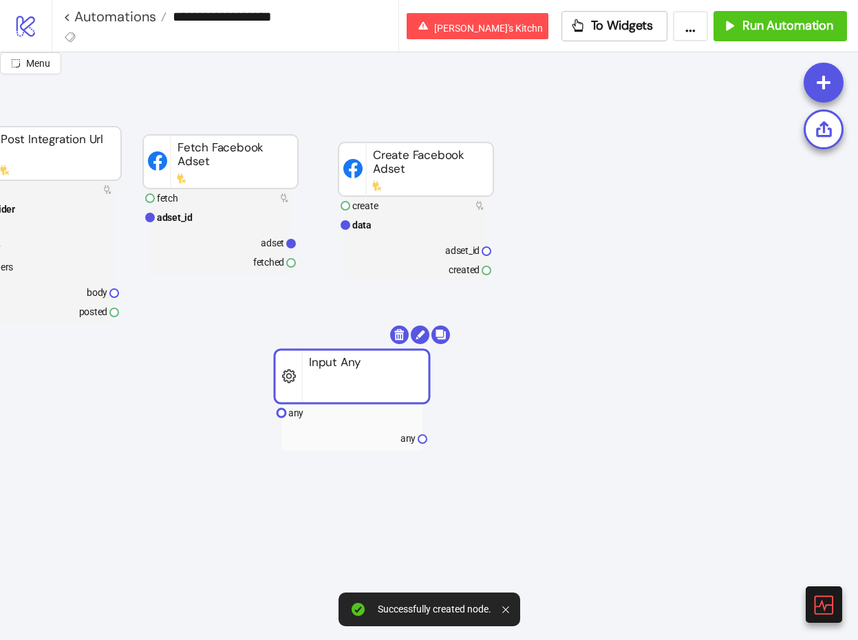
drag, startPoint x: 436, startPoint y: 411, endPoint x: 331, endPoint y: 340, distance: 126.4
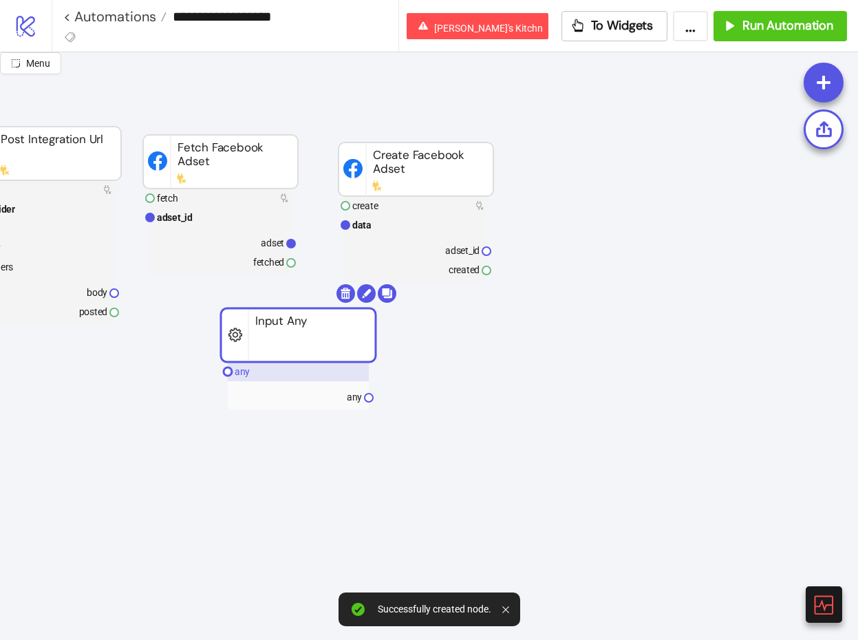
click at [285, 368] on rect at bounding box center [298, 371] width 141 height 19
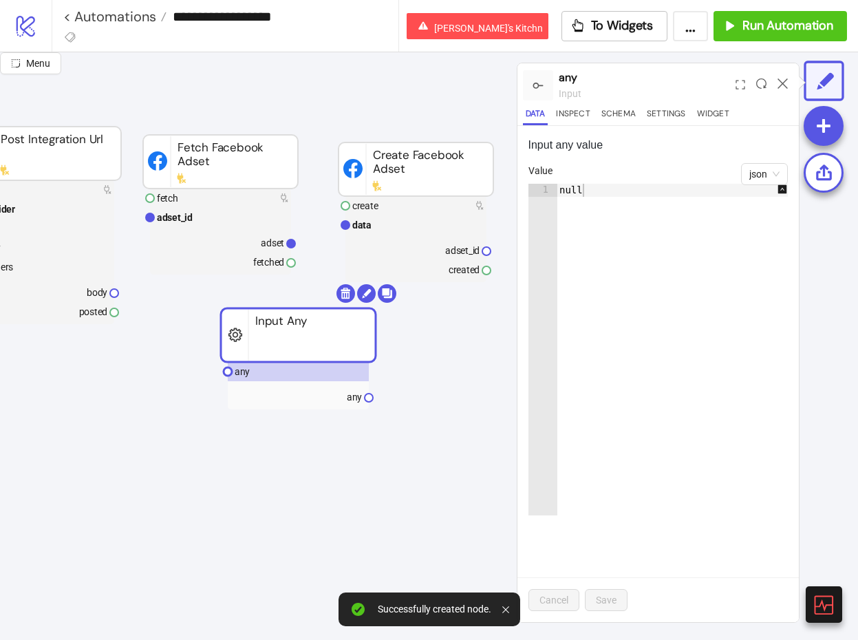
click at [670, 217] on div "null" at bounding box center [680, 363] width 246 height 358
paste textarea "Cursor at row 1"
type textarea "*"
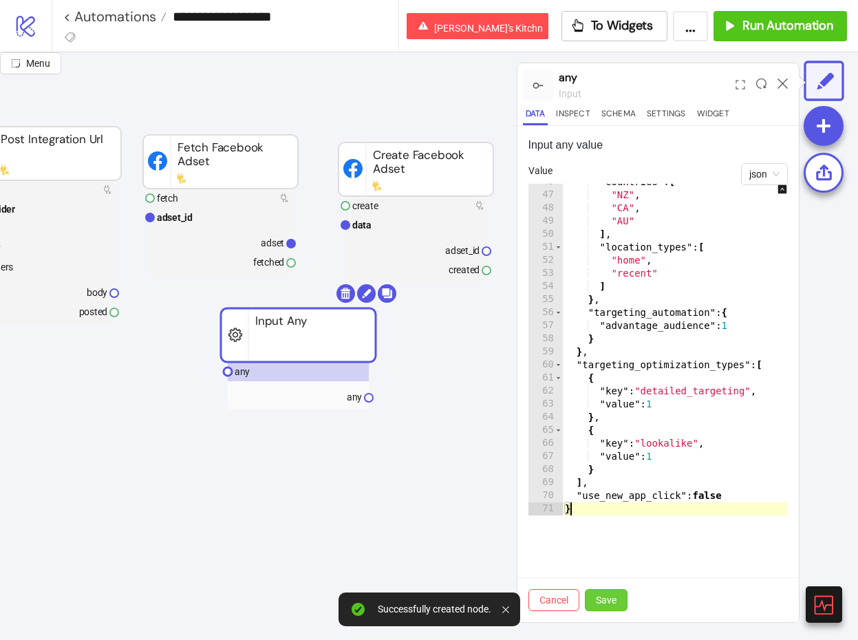
click at [610, 601] on span "Save" at bounding box center [606, 600] width 21 height 11
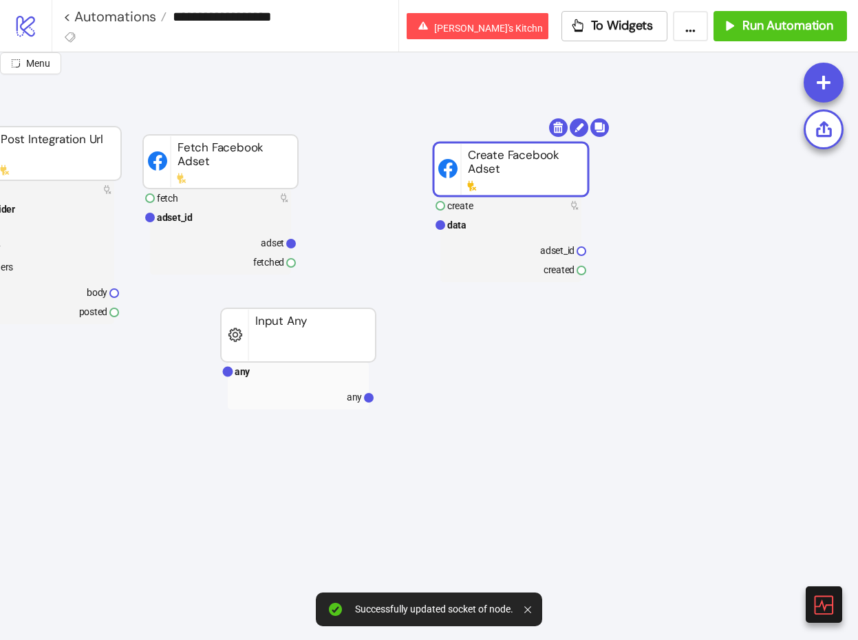
drag, startPoint x: 423, startPoint y: 156, endPoint x: 520, endPoint y: 156, distance: 97.0
click at [492, 232] on rect at bounding box center [513, 224] width 141 height 19
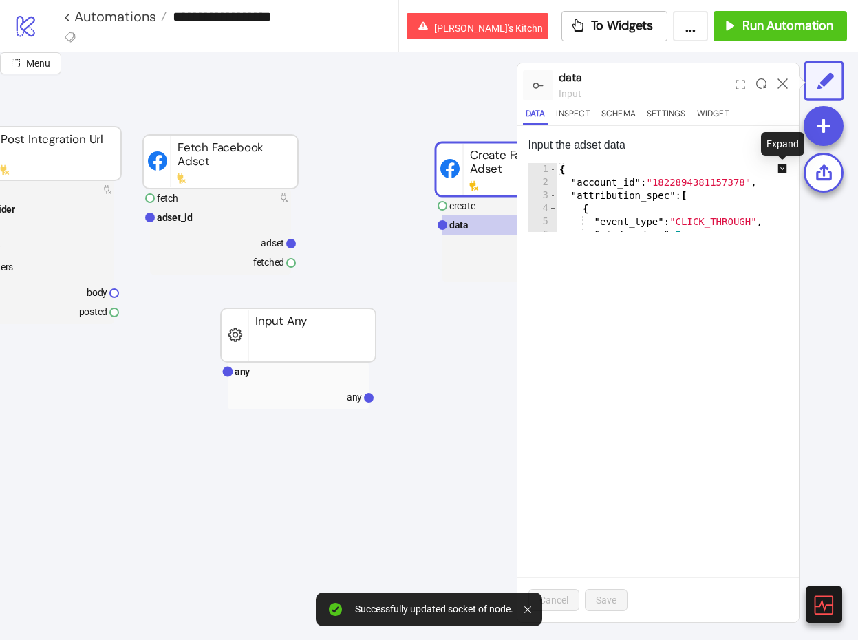
click at [786, 167] on icon "down-square" at bounding box center [782, 168] width 9 height 9
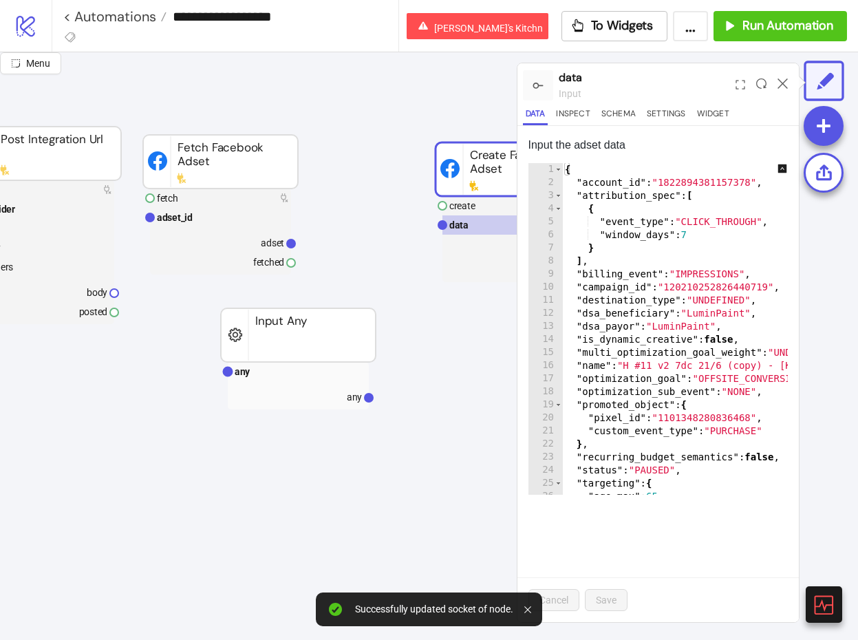
click at [671, 262] on div "{ "account_id" : "1822894381157378" , "attribution_spec" : [ { "event_type" : "…" at bounding box center [732, 342] width 341 height 358
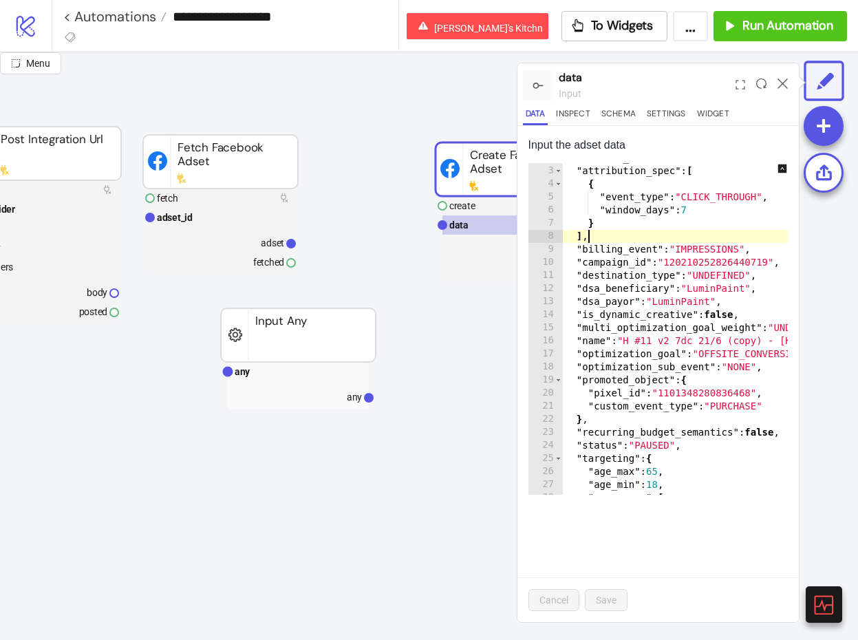
scroll to position [31, 0]
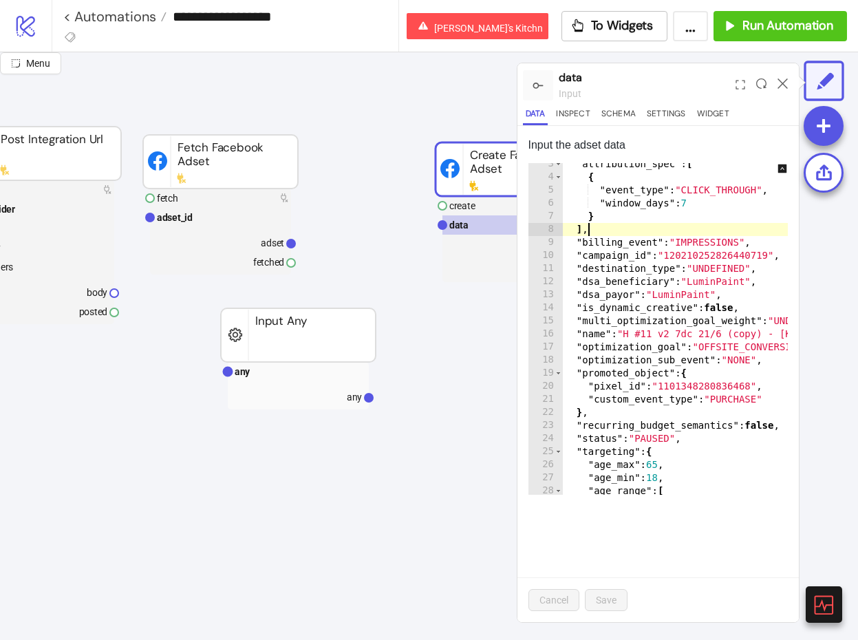
click at [756, 312] on div ""attribution_spec" : [ { "event_type" : "CLICK_THROUGH" , "window_days" : 7 } ]…" at bounding box center [732, 337] width 341 height 358
type textarea "**********"
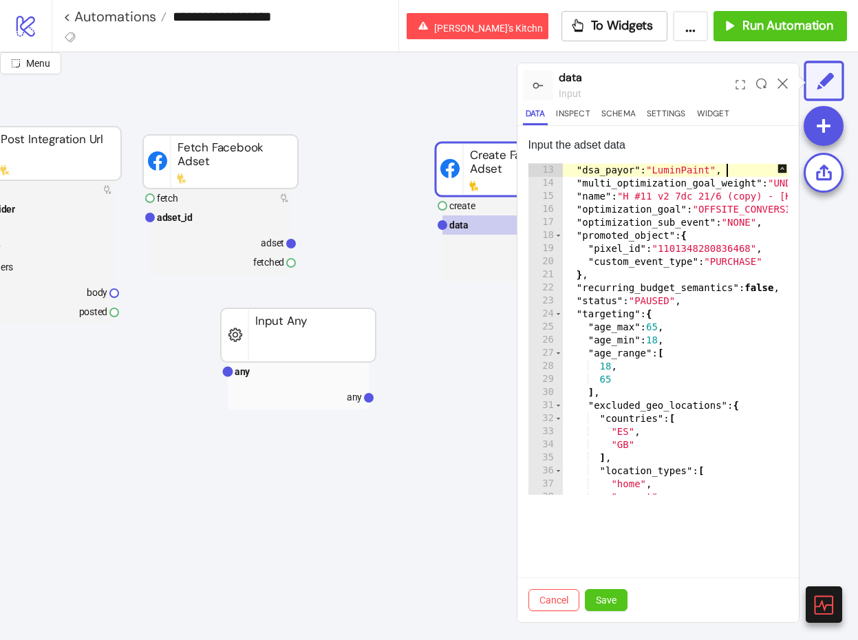
scroll to position [141, 0]
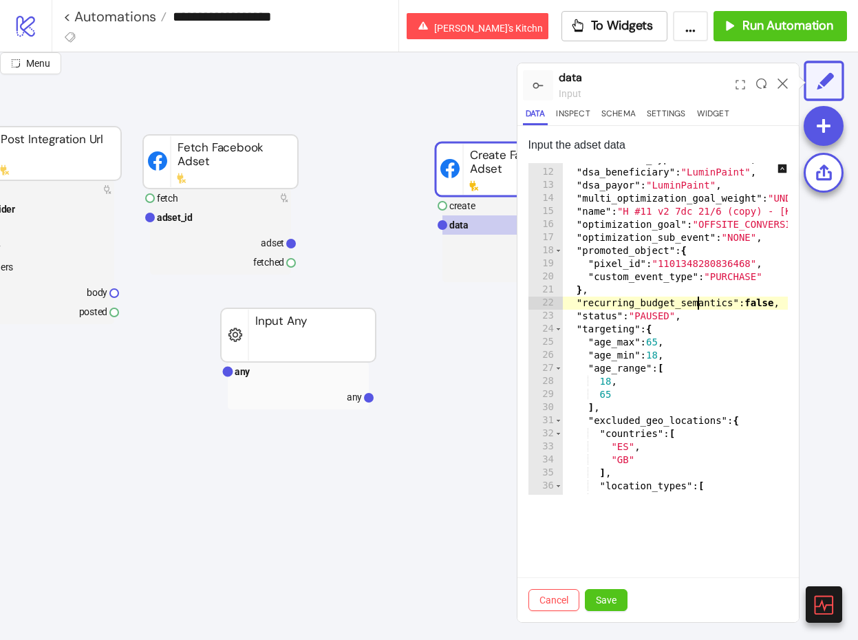
click at [701, 297] on div ""destination_type" : "UNDEFINED" , "dsa_beneficiary" : "LuminPaint" , "dsa_payo…" at bounding box center [732, 332] width 341 height 358
type textarea "**********"
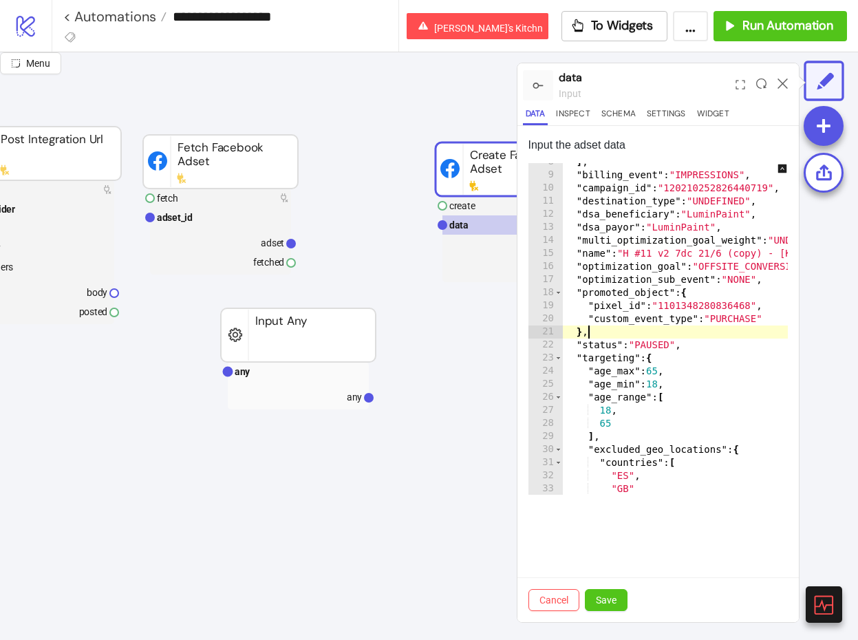
scroll to position [98, 0]
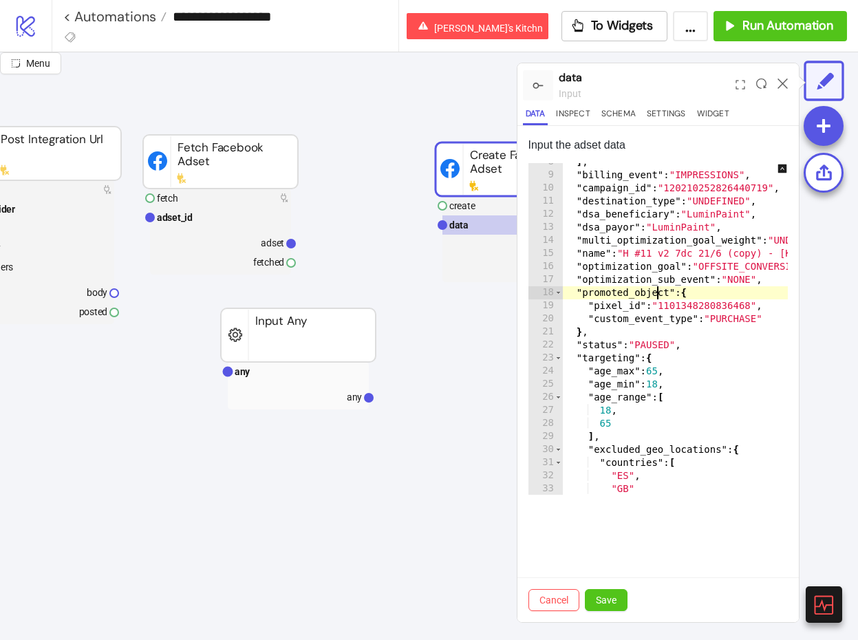
click at [660, 291] on div "] , "billing_event" : "IMPRESSIONS" , "campaign_id" : "120210252826440719" , "d…" at bounding box center [732, 335] width 341 height 358
type textarea "**********"
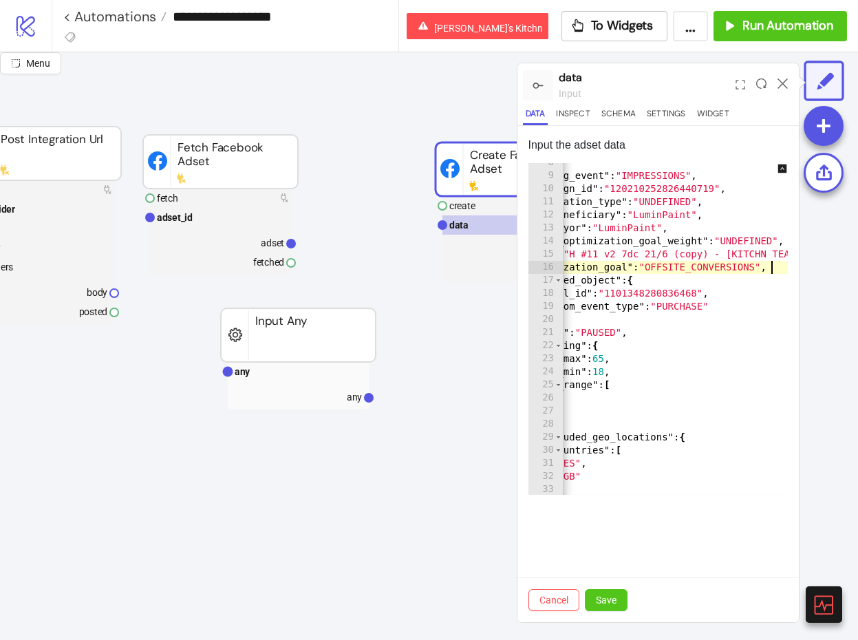
scroll to position [0, 0]
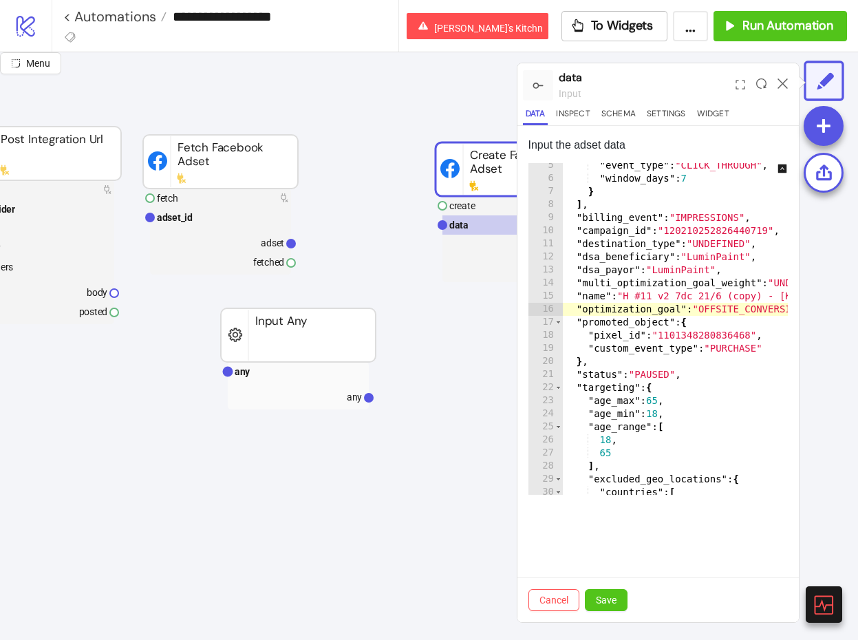
click at [699, 251] on div ""event_type" : "CLICK_THROUGH" , "window_days" : 7 } ] , "billing_event" : "IMP…" at bounding box center [732, 338] width 341 height 358
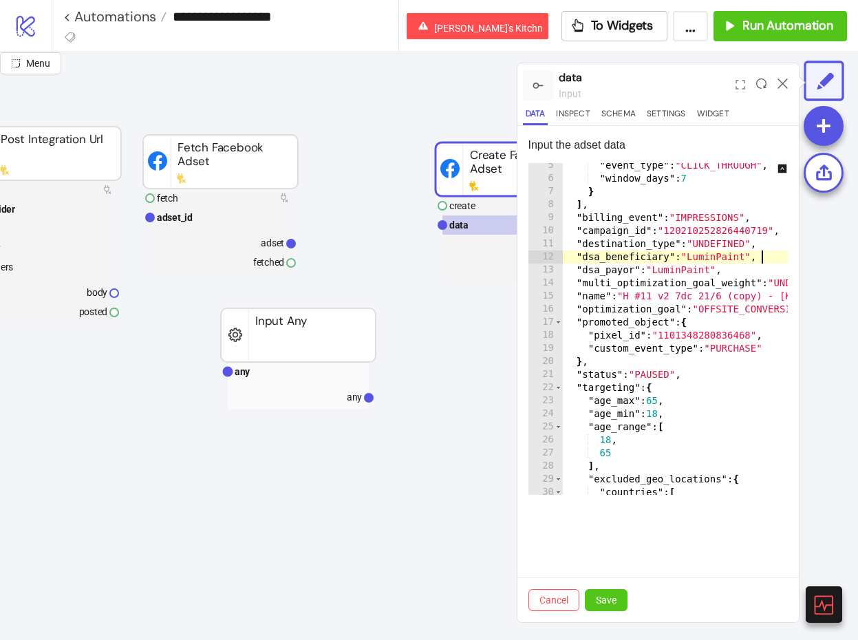
type textarea "**********"
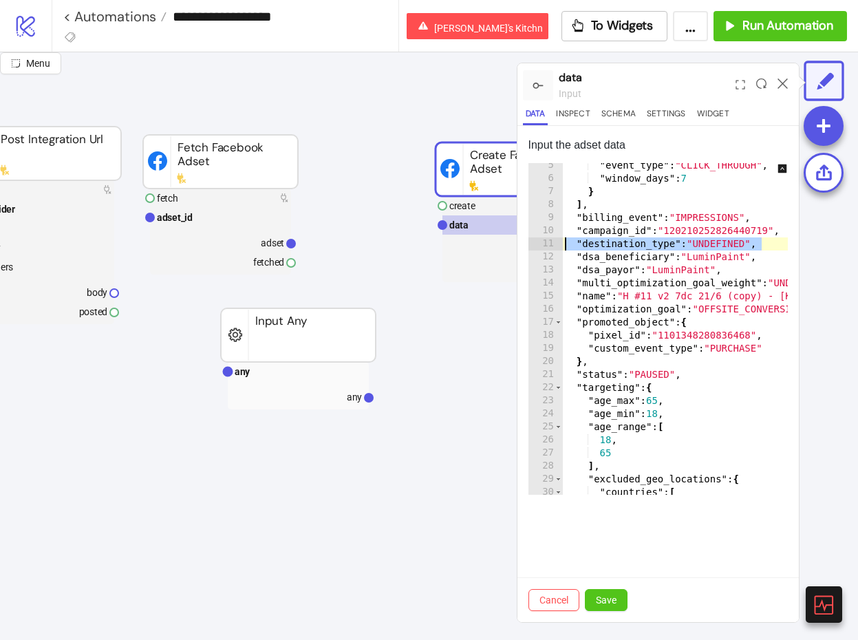
type textarea "**********"
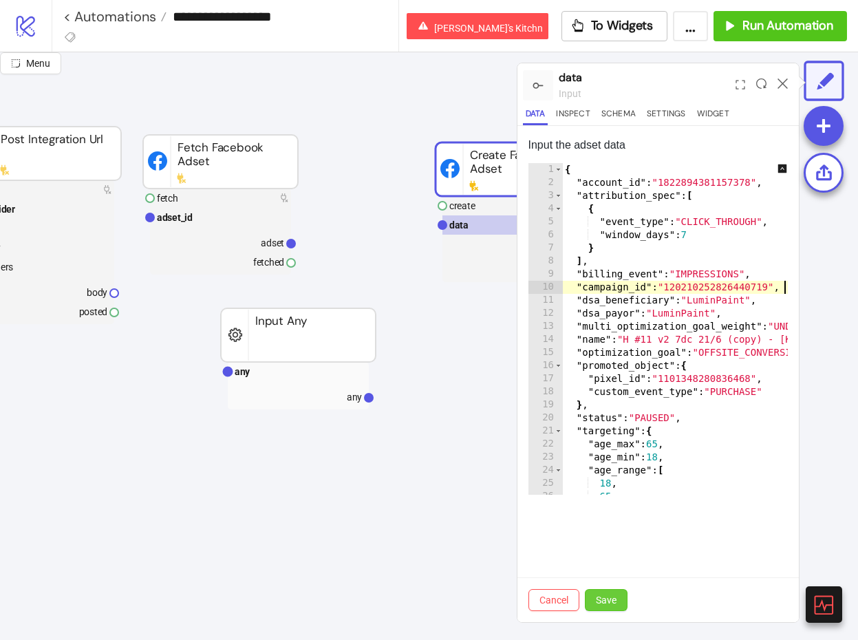
click at [609, 597] on span "Save" at bounding box center [606, 600] width 21 height 11
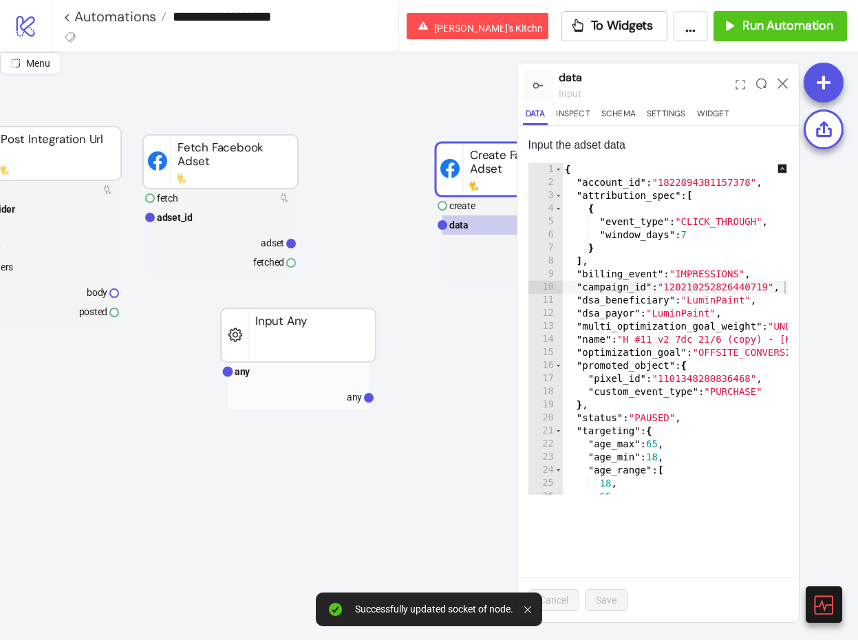
scroll to position [86, 162]
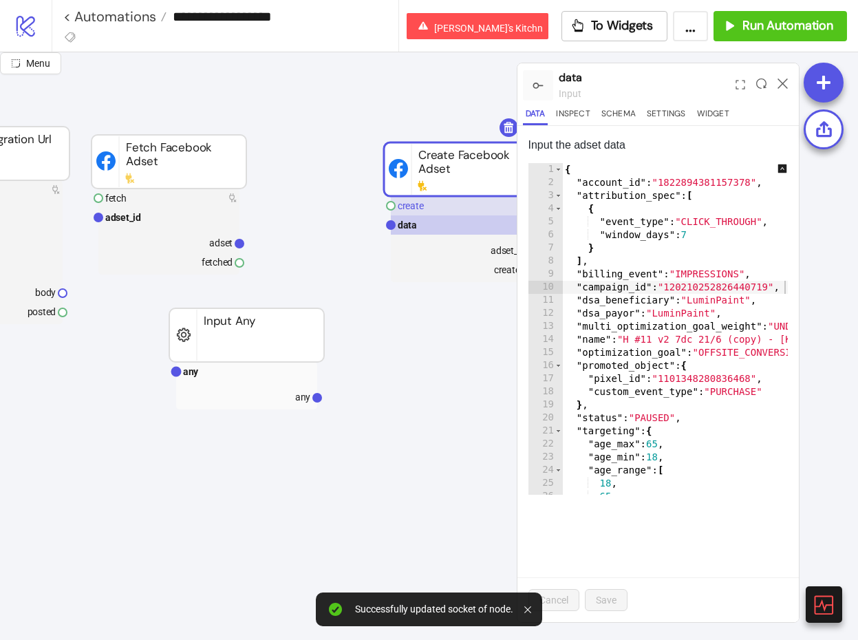
click at [459, 201] on rect at bounding box center [461, 205] width 141 height 19
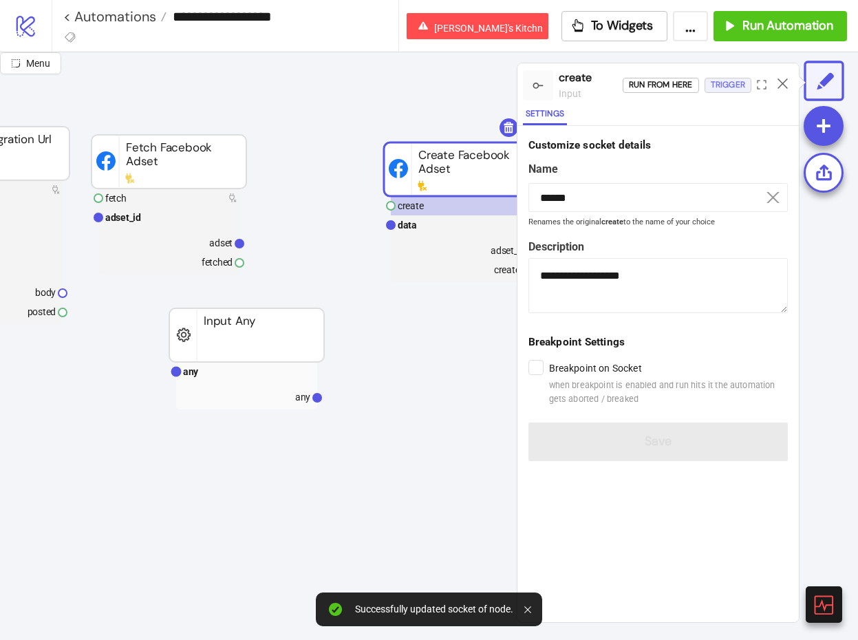
click at [743, 80] on div "Trigger" at bounding box center [728, 85] width 34 height 16
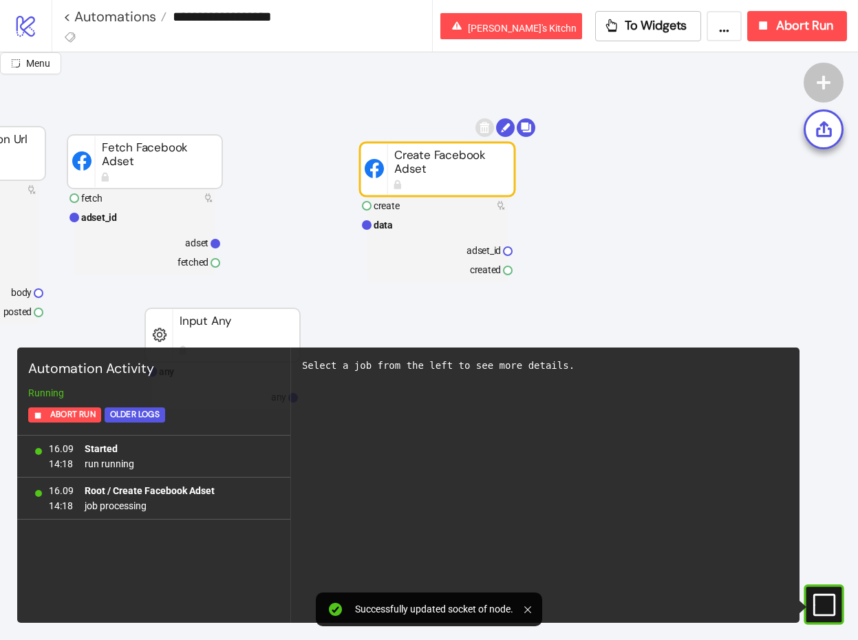
scroll to position [86, 213]
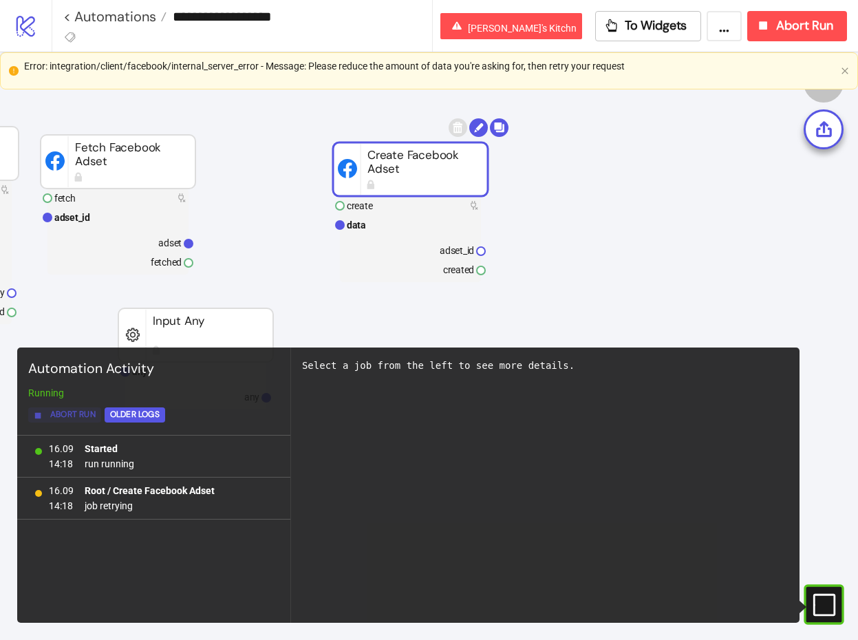
click at [54, 417] on span "Abort Run" at bounding box center [72, 415] width 45 height 16
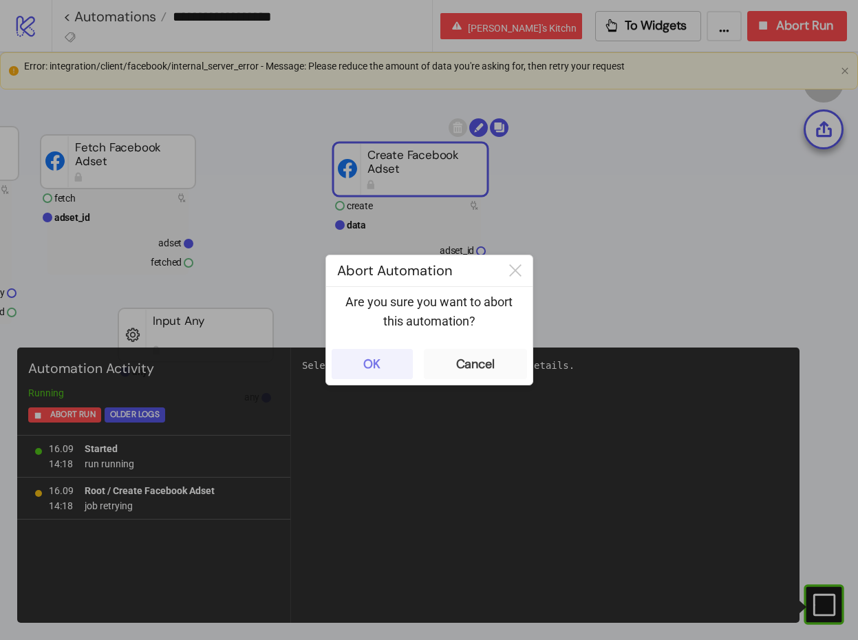
click at [367, 375] on button "OK" at bounding box center [372, 364] width 81 height 30
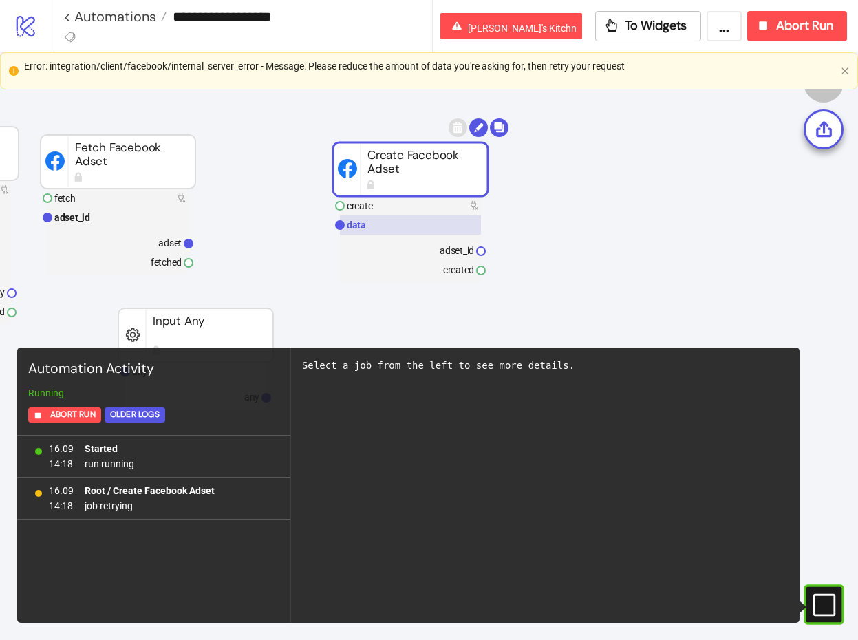
click at [429, 224] on rect at bounding box center [410, 224] width 141 height 19
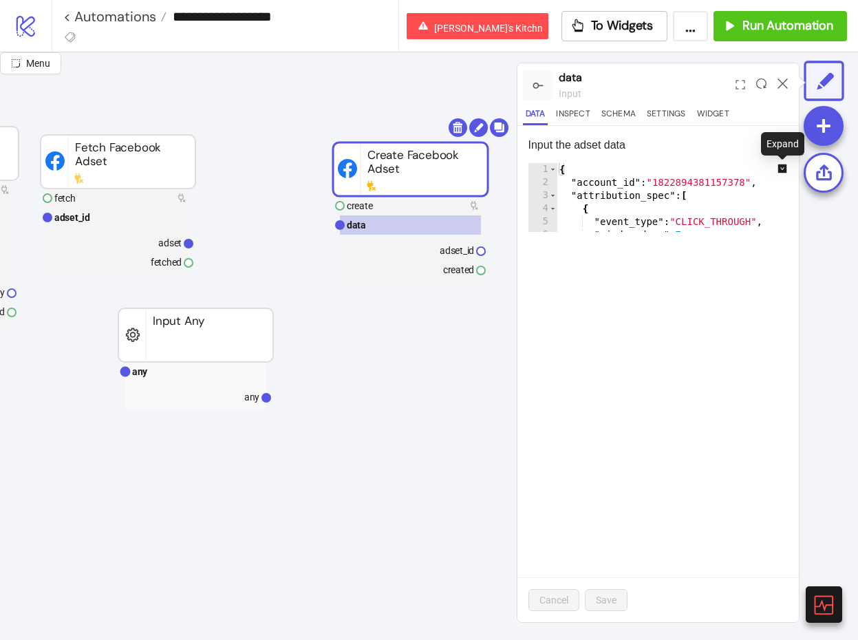
click at [778, 168] on icon "down-square" at bounding box center [782, 168] width 9 height 9
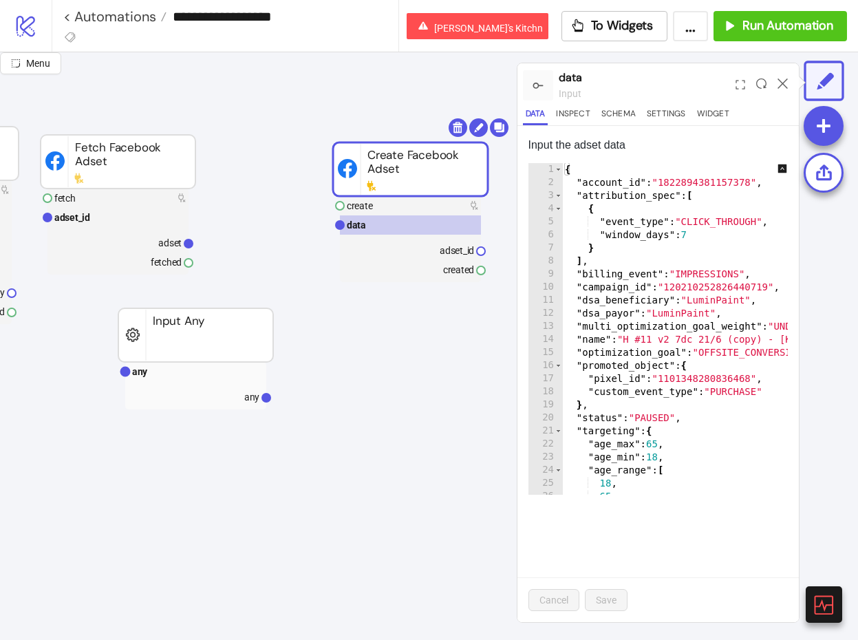
click at [672, 277] on div "{ "account_id" : "1822894381157378" , "attribution_spec" : [ { "event_type" : "…" at bounding box center [732, 342] width 341 height 358
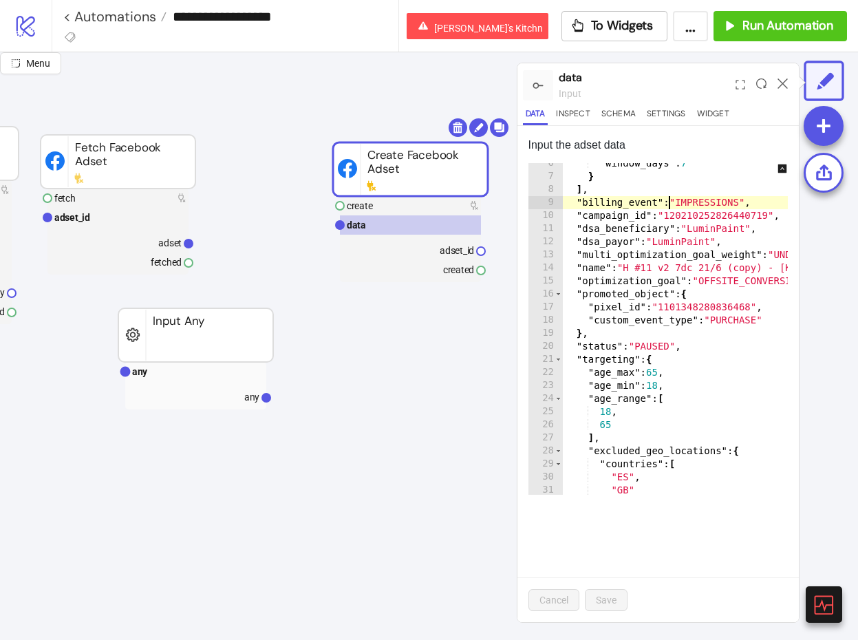
scroll to position [74, 0]
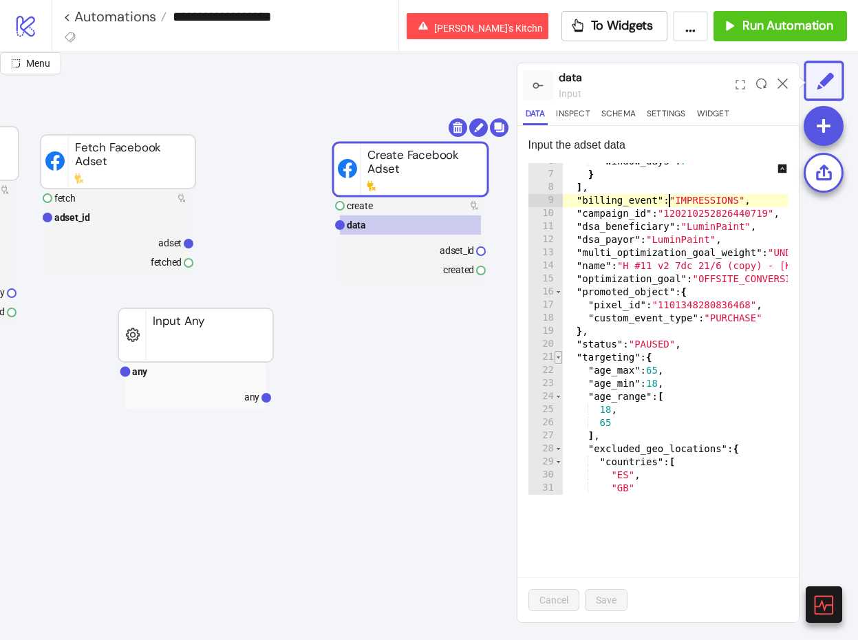
click at [555, 358] on span "Toggle code folding, rows 21 through 55" at bounding box center [559, 357] width 8 height 13
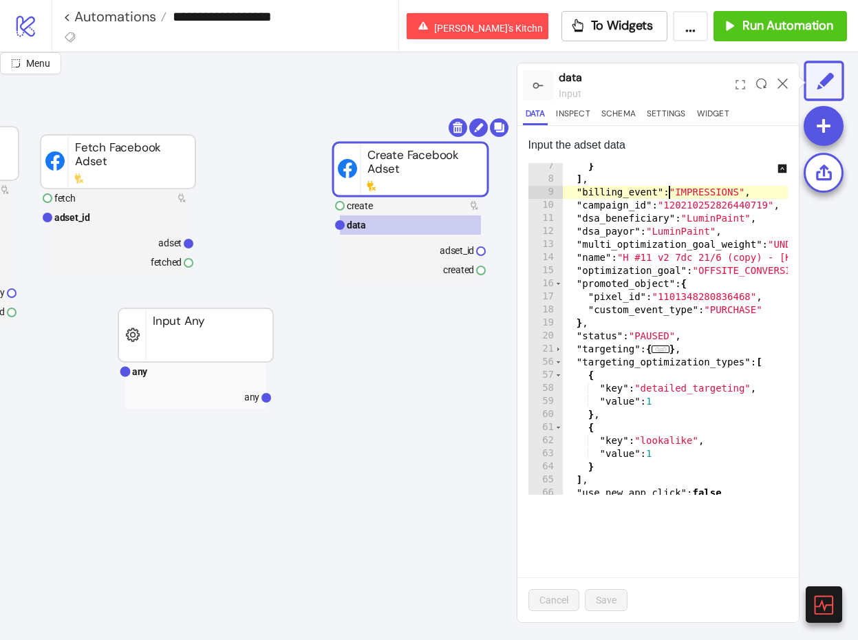
scroll to position [100, 0]
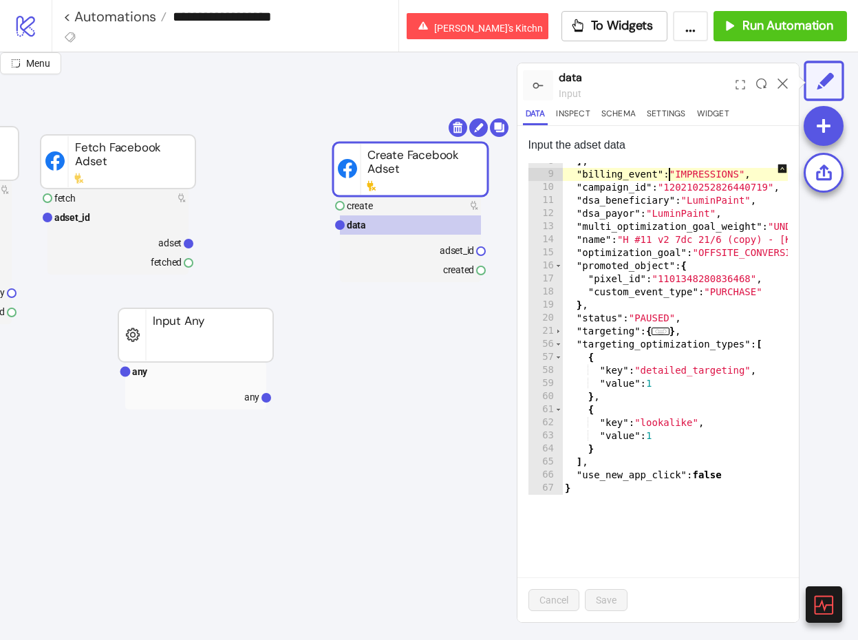
click at [628, 447] on div "] , "billing_event" : "IMPRESSIONS" , "campaign_id" : "120210252826440719" , "d…" at bounding box center [732, 334] width 341 height 358
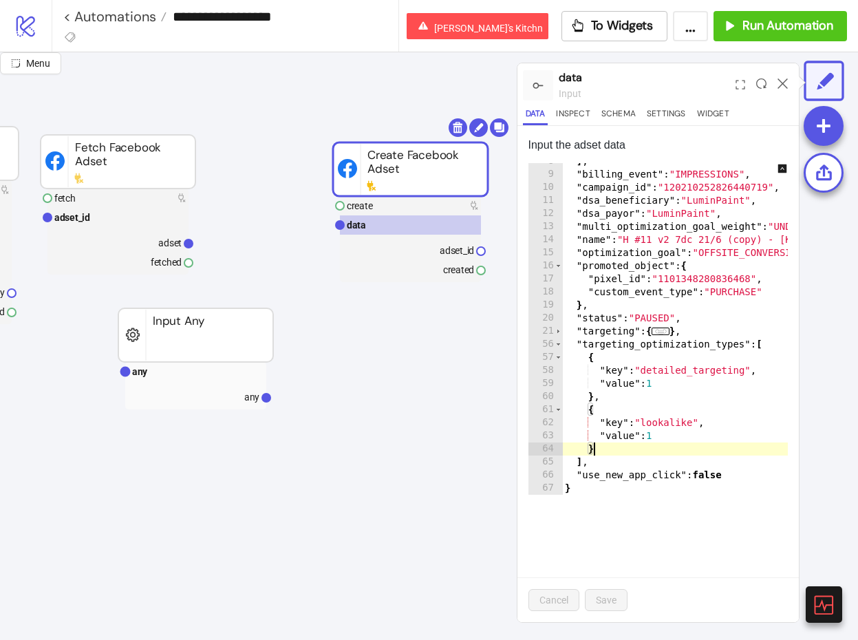
click at [613, 456] on div "] , "billing_event" : "IMPRESSIONS" , "campaign_id" : "120210252826440719" , "d…" at bounding box center [732, 334] width 341 height 358
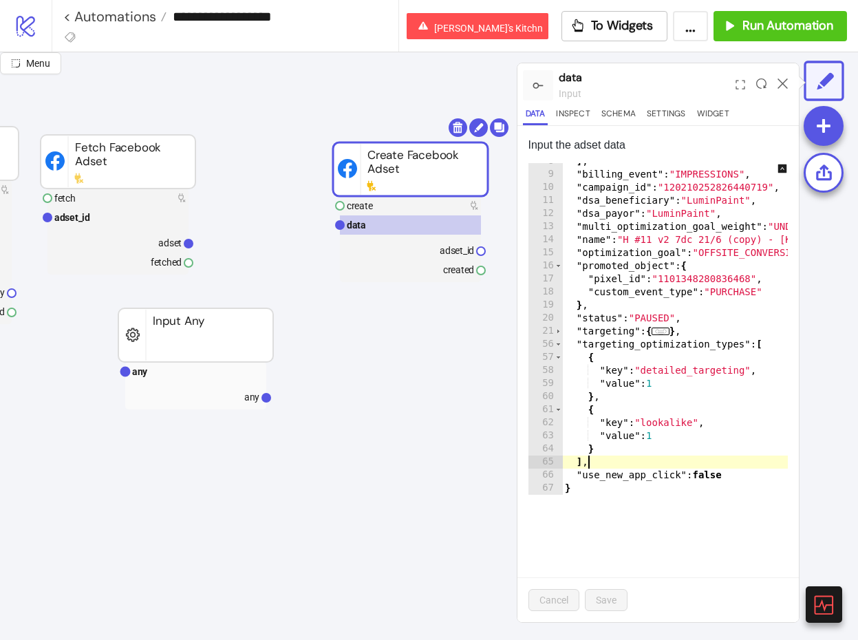
click at [708, 327] on div "] , "billing_event" : "IMPRESSIONS" , "campaign_id" : "120210252826440719" , "d…" at bounding box center [732, 334] width 341 height 358
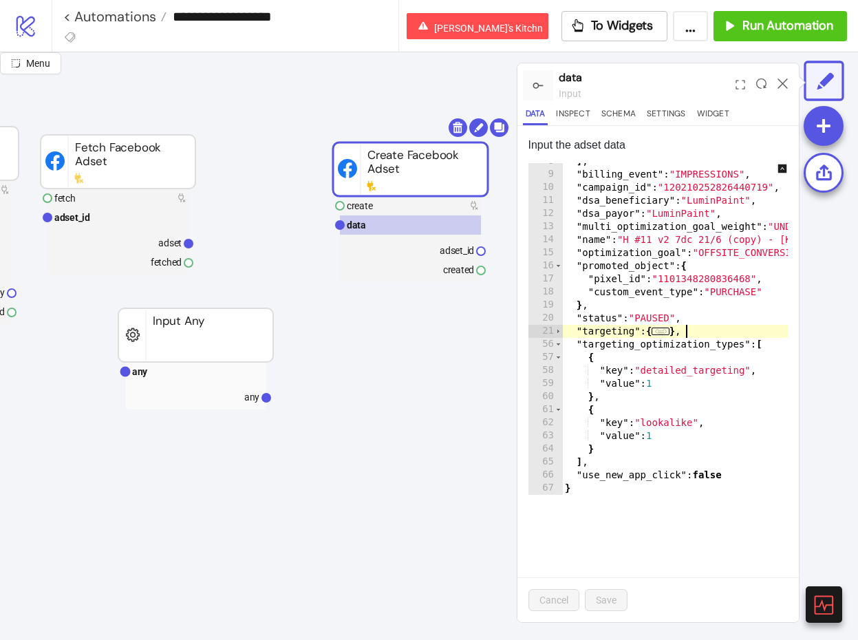
type textarea "**********"
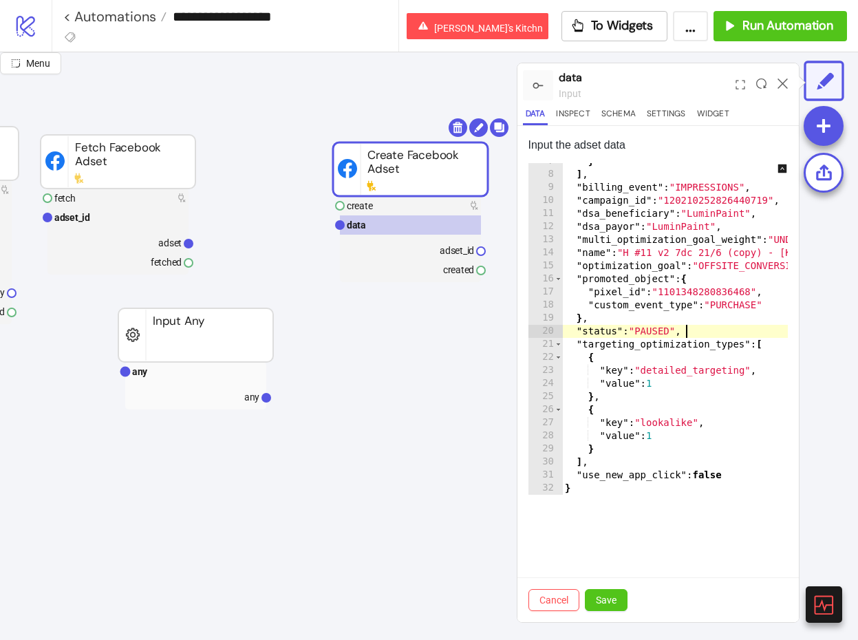
click at [198, 368] on rect at bounding box center [195, 371] width 141 height 19
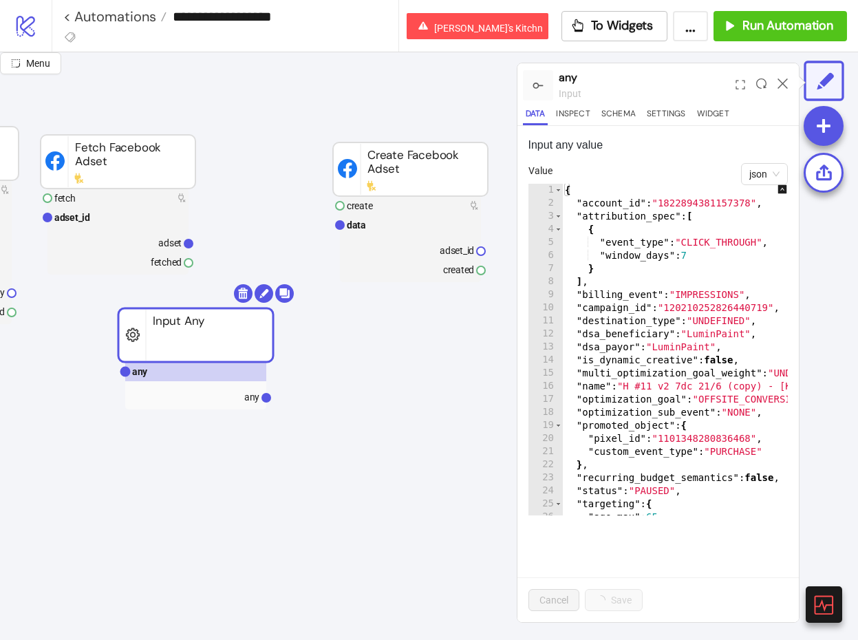
click at [619, 266] on div "{ "account_id" : "1822894381157378" , "attribution_spec" : [ { "event_type" : "…" at bounding box center [732, 363] width 341 height 358
type textarea "**********"
click at [394, 219] on rect at bounding box center [410, 224] width 141 height 19
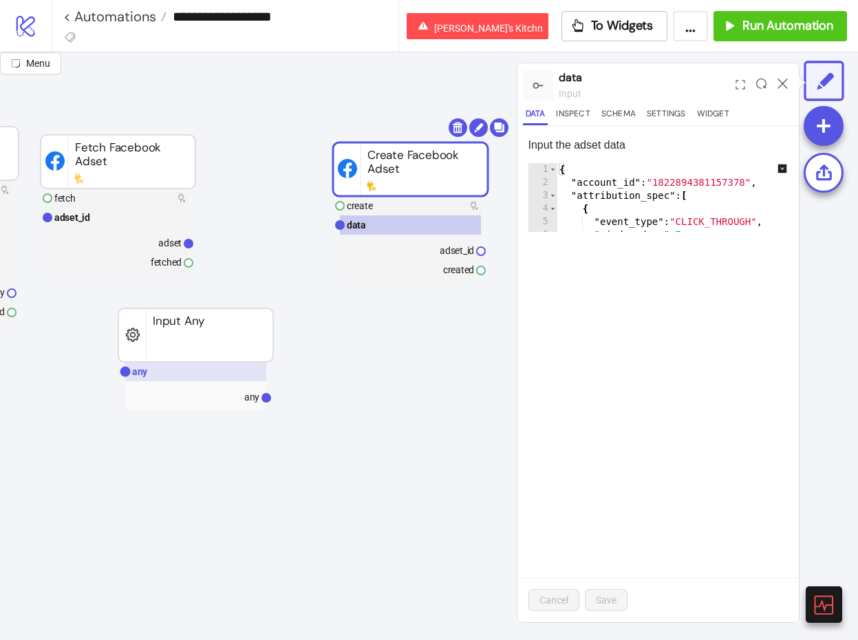
click at [196, 372] on rect at bounding box center [195, 371] width 141 height 19
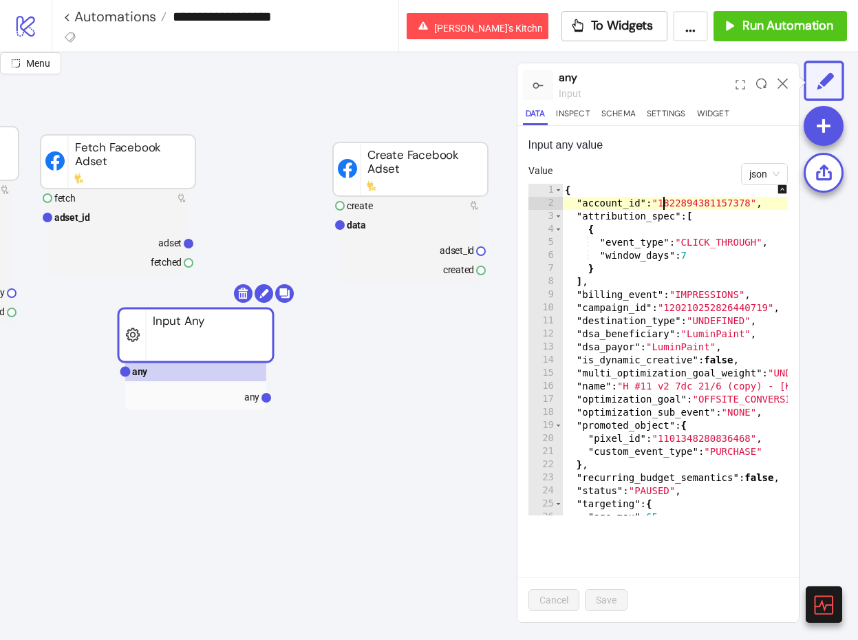
click at [664, 208] on div "{ "account_id" : "1822894381157378" , "attribution_spec" : [ { "event_type" : "…" at bounding box center [732, 363] width 341 height 358
type textarea "**********"
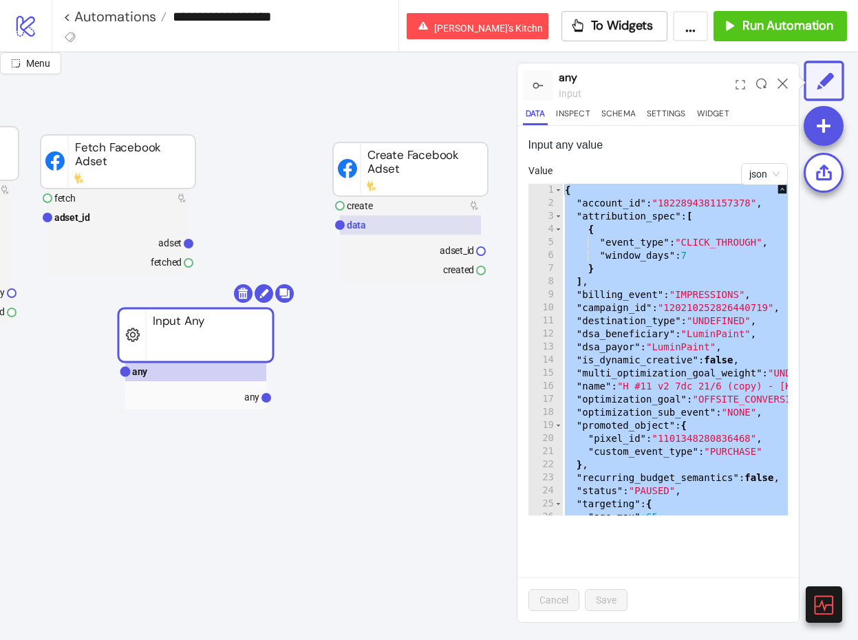
click at [416, 228] on rect at bounding box center [410, 224] width 141 height 19
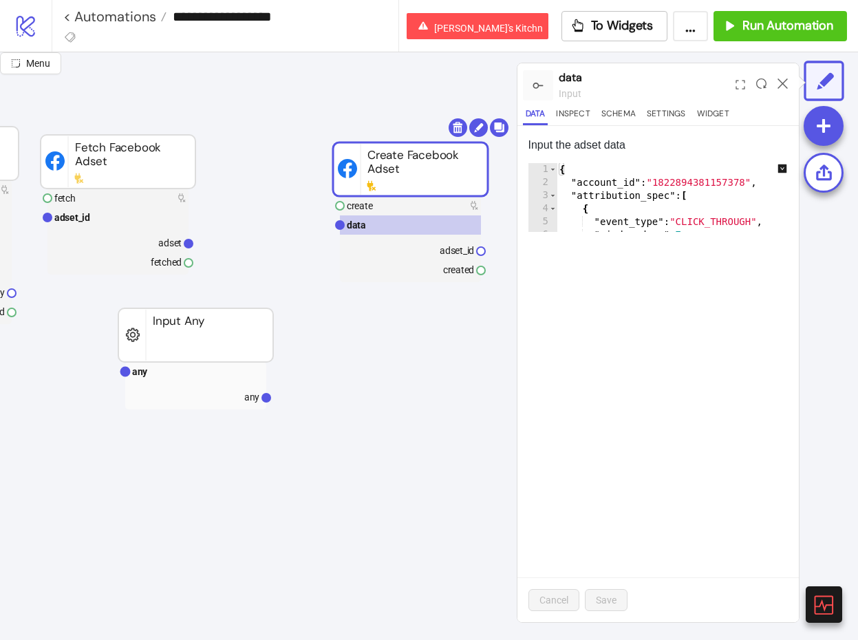
click at [623, 233] on form "1 2 3 4 5 6 7 { "account_id" : "1822894381157378" , "attribution_spec" : [ { "e…" at bounding box center [659, 205] width 260 height 85
click at [653, 209] on div "{ "account_id" : "1822894381157378" , "attribution_spec" : [ { "event_type" : "…" at bounding box center [727, 210] width 341 height 95
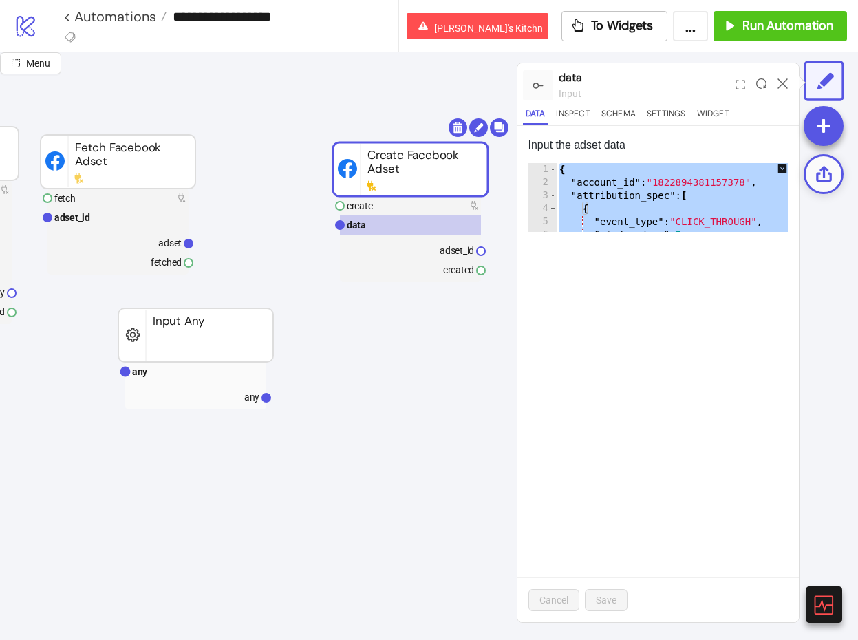
paste textarea "Cursor at row 67"
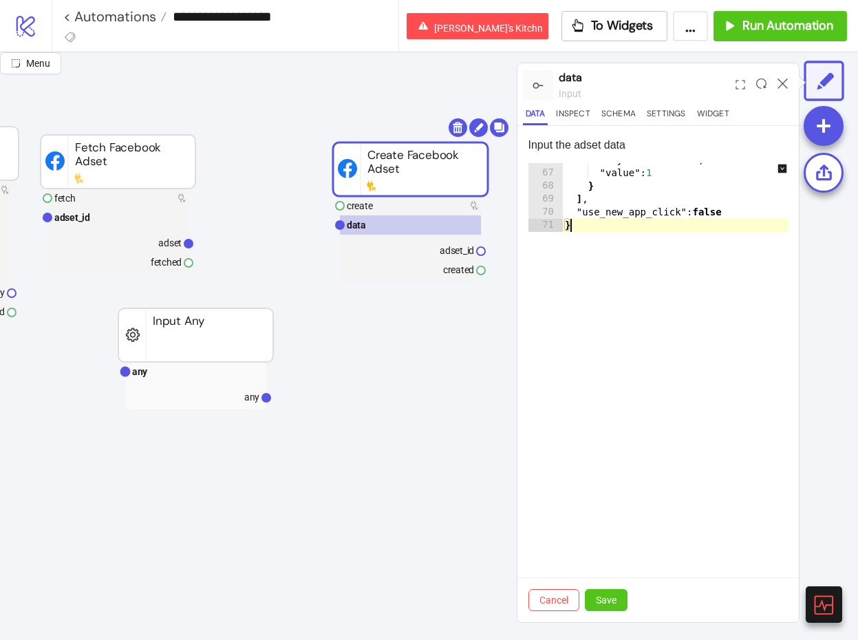
click at [786, 169] on icon "down-square" at bounding box center [782, 168] width 9 height 9
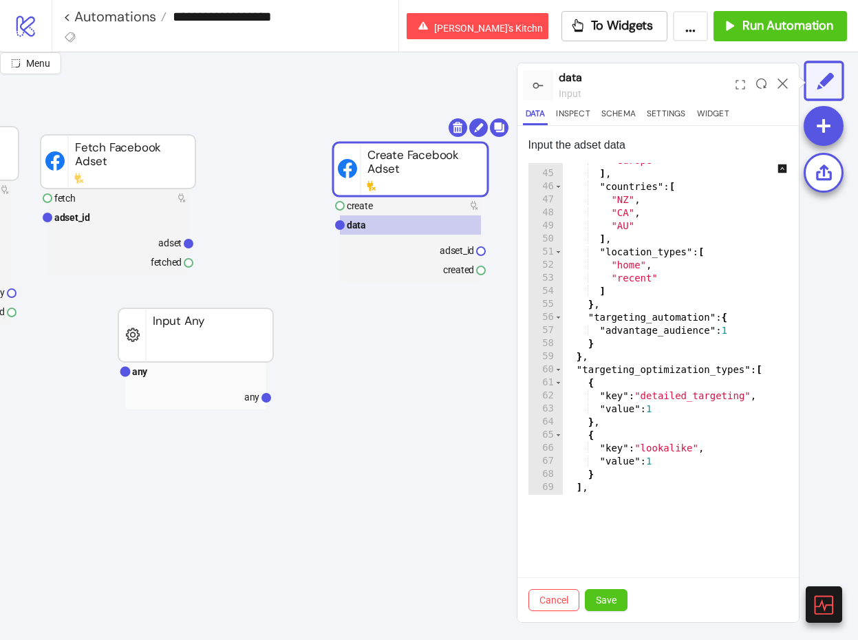
scroll to position [597, 0]
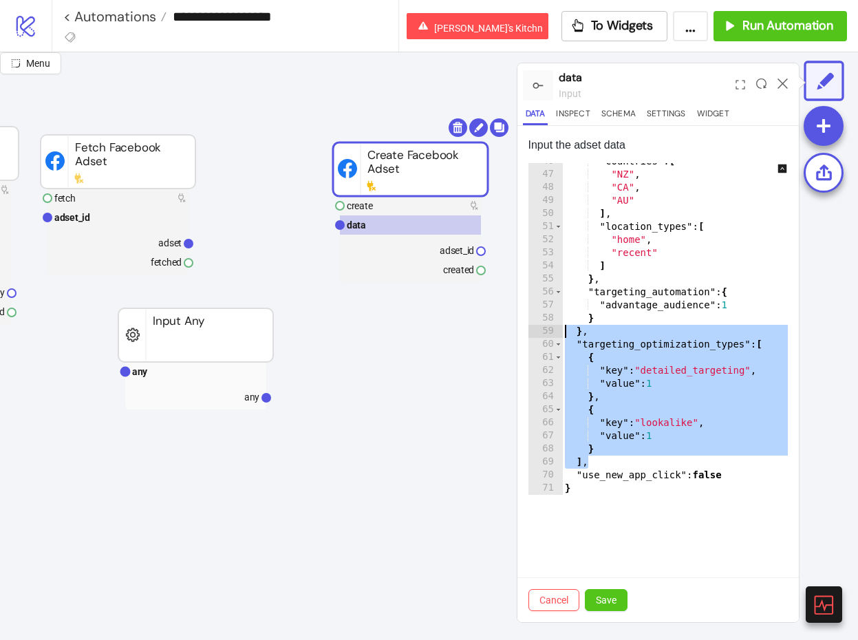
drag, startPoint x: 599, startPoint y: 460, endPoint x: 540, endPoint y: 334, distance: 138.5
click at [540, 334] on div "** 46 47 48 49 50 51 52 53 54 55 56 57 58 59 60 61 62 63 64 65 66 67 68 69 70 7…" at bounding box center [659, 329] width 260 height 332
drag, startPoint x: 603, startPoint y: 460, endPoint x: 548, endPoint y: 341, distance: 131.2
click at [548, 341] on div "**********" at bounding box center [659, 329] width 260 height 332
type textarea "**********"
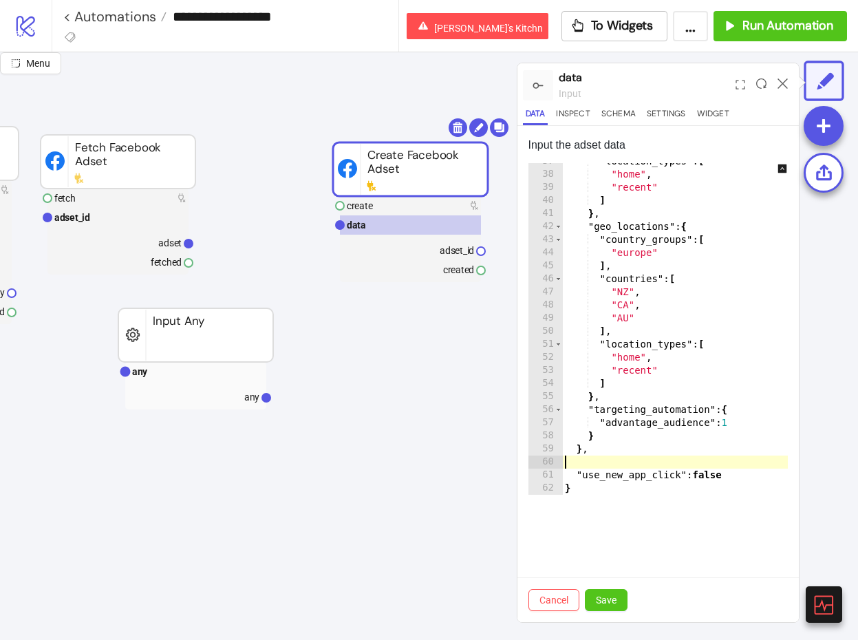
type textarea "**"
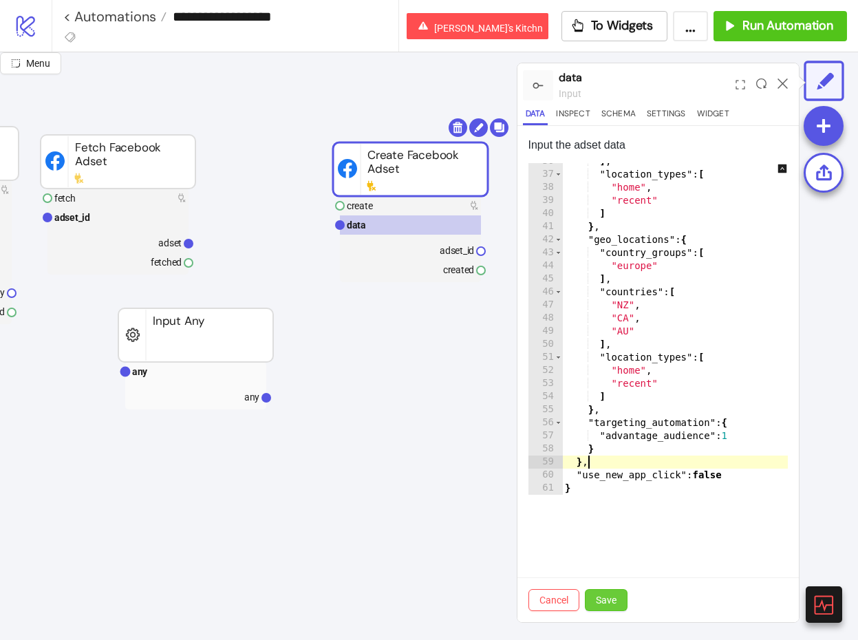
click at [611, 603] on span "Save" at bounding box center [606, 600] width 21 height 11
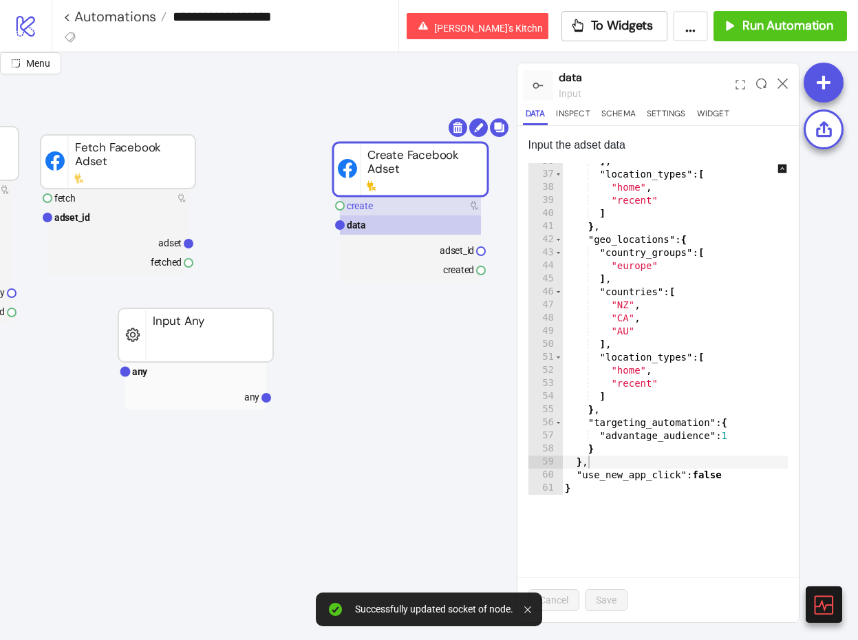
click at [416, 206] on rect at bounding box center [410, 205] width 141 height 19
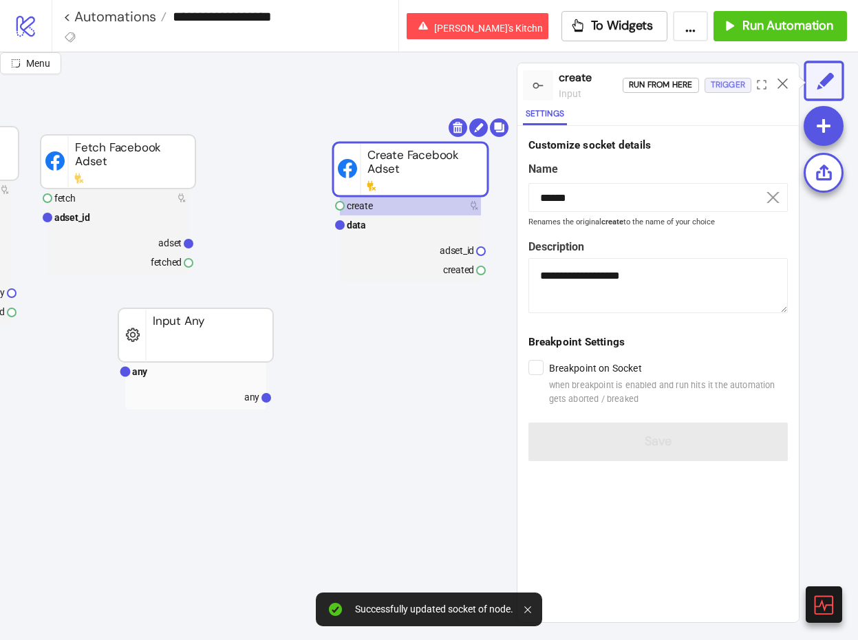
click at [726, 80] on div "Trigger" at bounding box center [728, 85] width 34 height 16
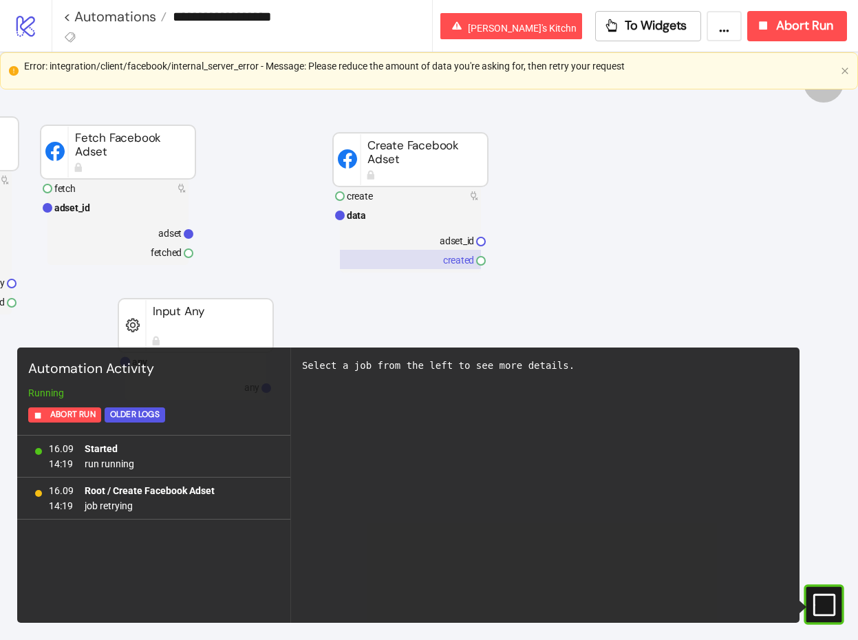
scroll to position [95, 213]
click at [844, 32] on button "Abort Run" at bounding box center [797, 26] width 100 height 30
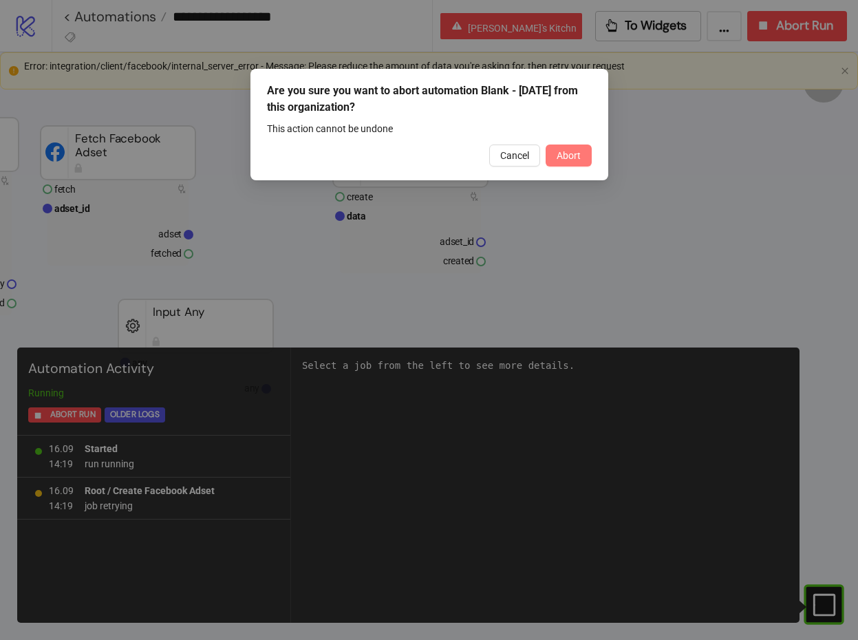
click at [564, 157] on span "Abort" at bounding box center [569, 155] width 24 height 11
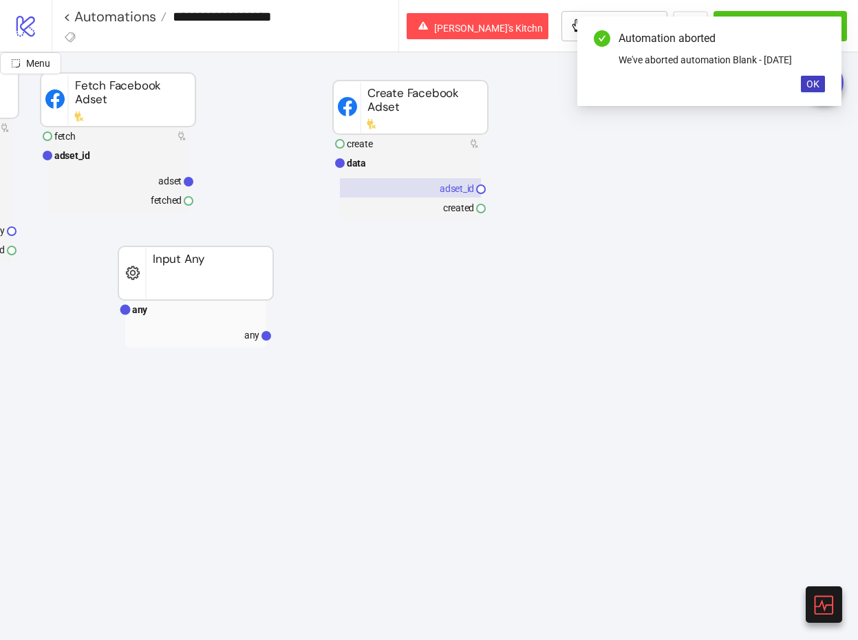
scroll to position [147, 213]
click at [222, 319] on rect at bounding box center [195, 310] width 141 height 19
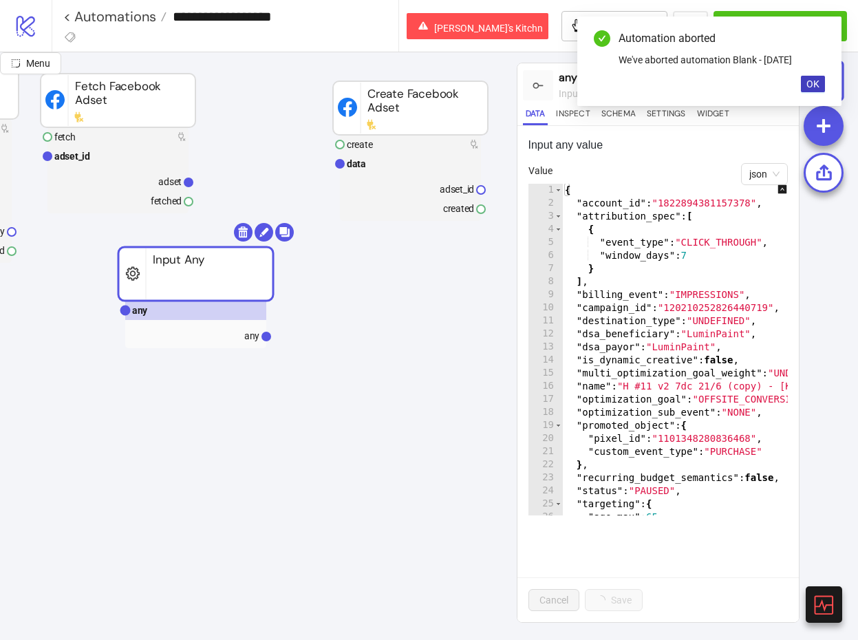
type textarea "**"
copy body "< Automations Marcos Biesa's Kitchn To Widgets ... Run Automation Menu any inpu…"
click at [619, 290] on div "{ "account_id" : "1822894381157378" , "attribution_spec" : [ { "event_type" : "…" at bounding box center [732, 363] width 341 height 358
type textarea "**********"
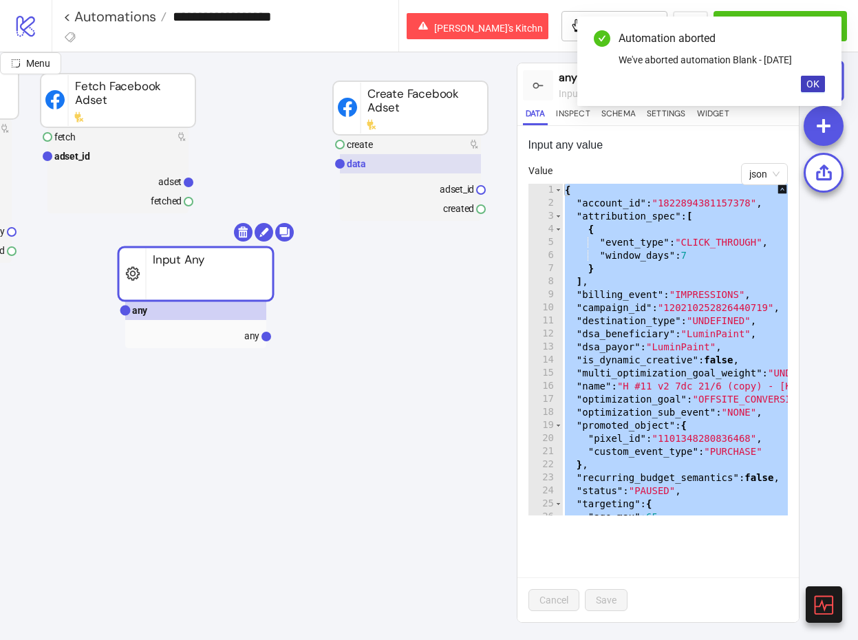
click at [397, 171] on rect at bounding box center [410, 163] width 141 height 19
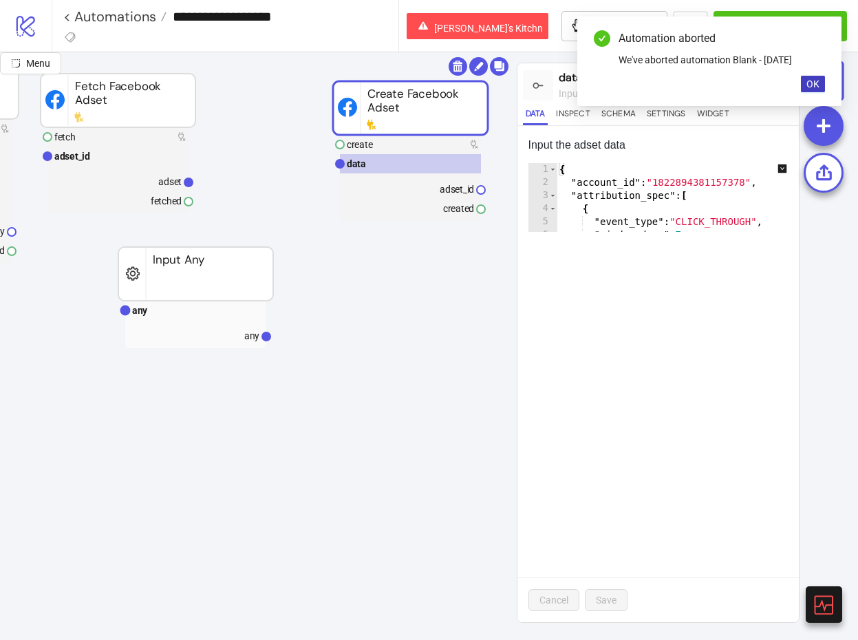
click at [599, 200] on div "{ "account_id" : "1822894381157378" , "attribution_spec" : [ { "event_type" : "…" at bounding box center [727, 210] width 341 height 95
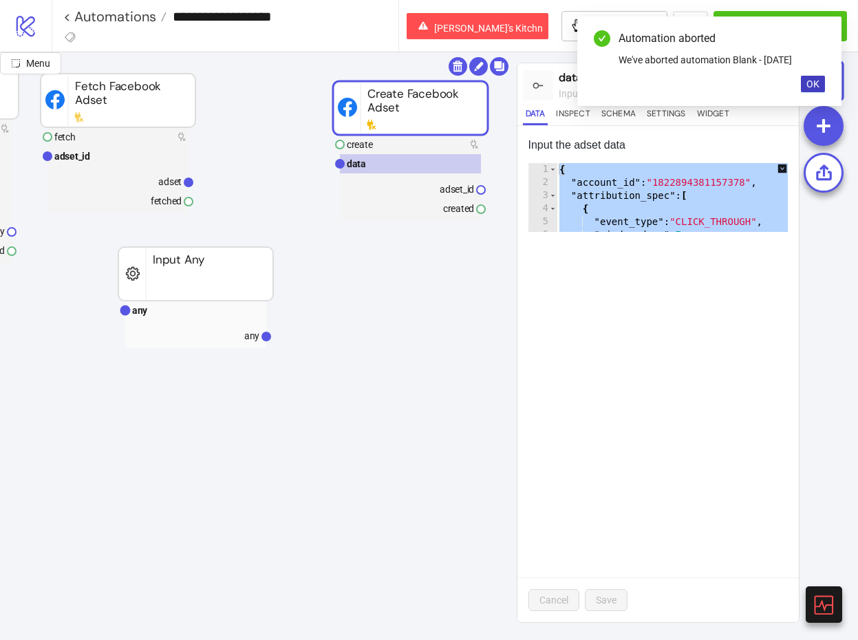
paste textarea "Cursor at row 61"
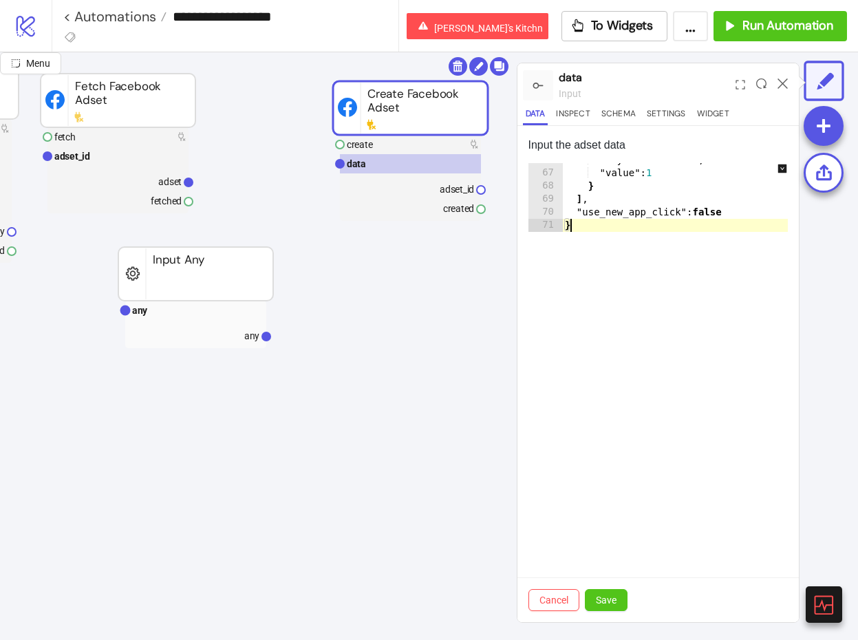
click at [783, 167] on icon "down-square" at bounding box center [782, 168] width 9 height 9
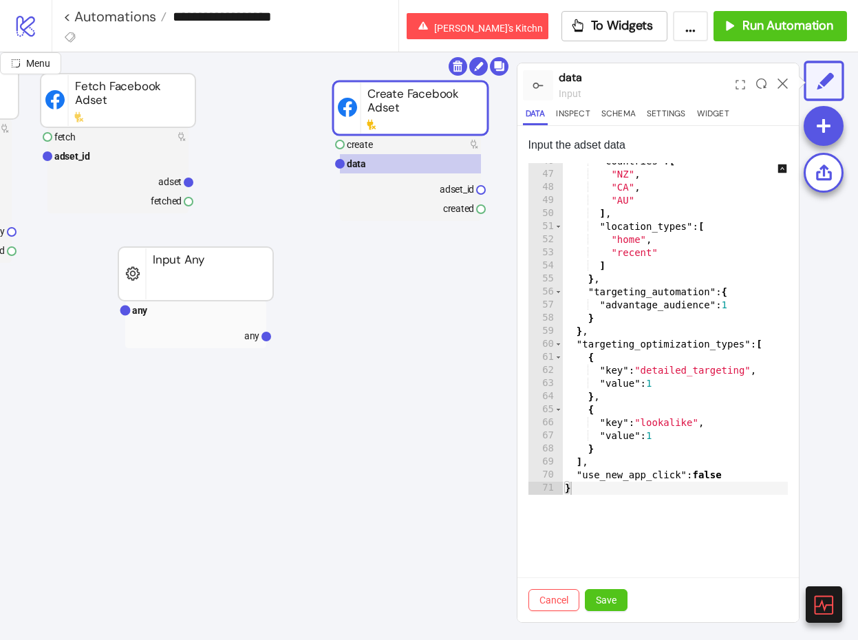
scroll to position [597, 0]
click at [602, 447] on div ""countries" : [ "NZ" , "CA" , "AU" ] , "location_types" : [ "home" , "recent" ]…" at bounding box center [732, 334] width 341 height 358
click at [605, 341] on div ""countries" : [ "NZ" , "CA" , "AU" ] , "location_types" : [ "home" , "recent" ]…" at bounding box center [732, 334] width 341 height 358
click at [597, 332] on div ""countries" : [ "NZ" , "CA" , "AU" ] , "location_types" : [ "home" , "recent" ]…" at bounding box center [732, 334] width 341 height 358
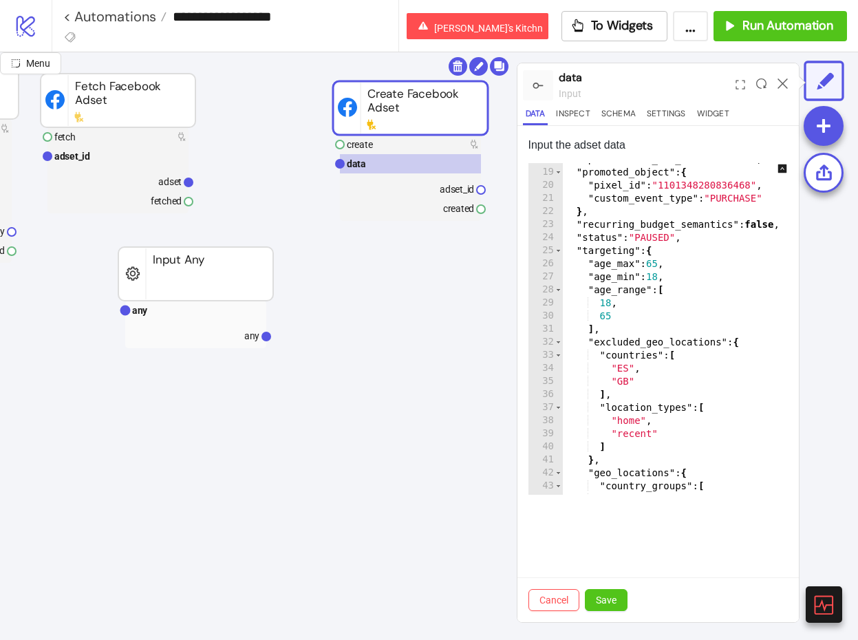
scroll to position [231, 0]
click at [579, 248] on div ""optimization_sub_event" : "NONE" , "promoted_object" : { "pixel_id" : "1101348…" at bounding box center [732, 333] width 341 height 358
type textarea "**********"
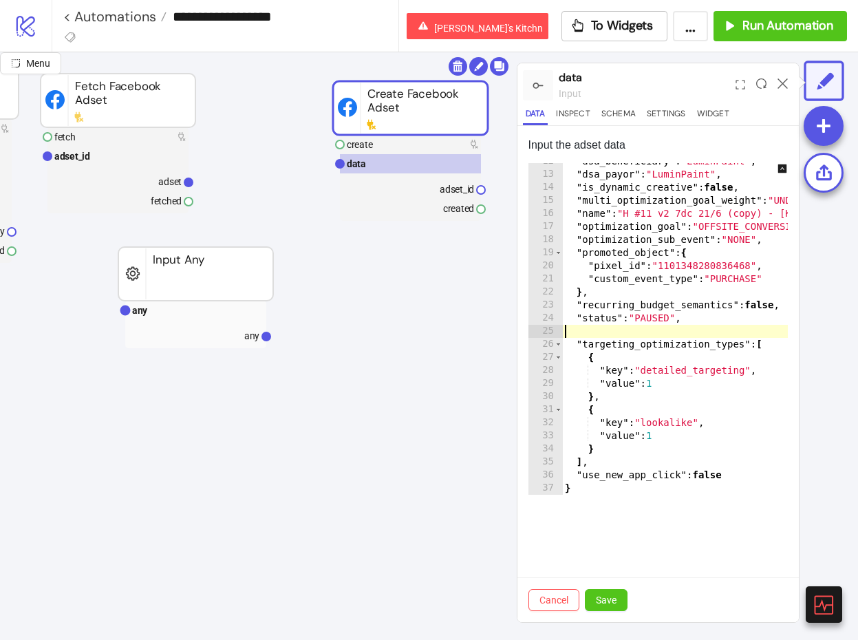
type textarea "**********"
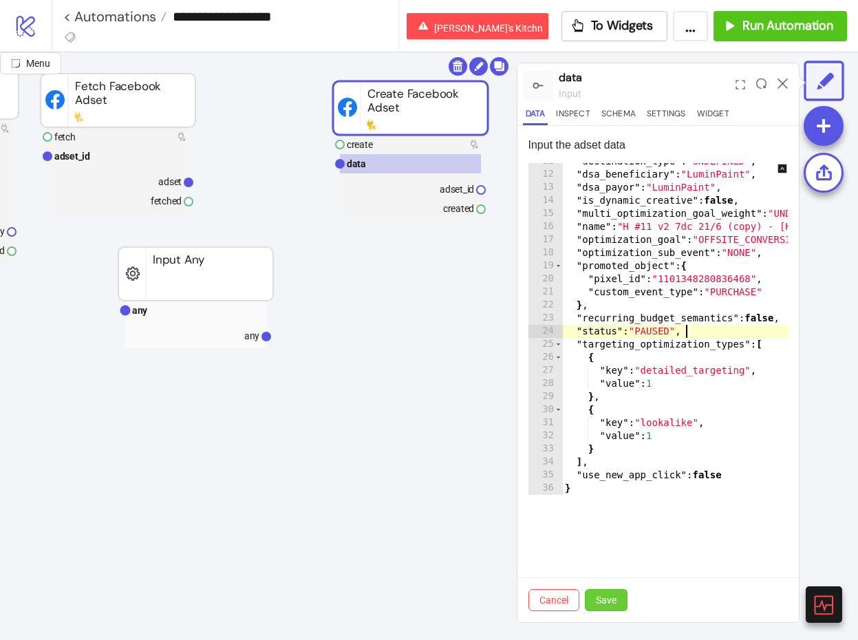
click at [613, 598] on span "Save" at bounding box center [606, 600] width 21 height 11
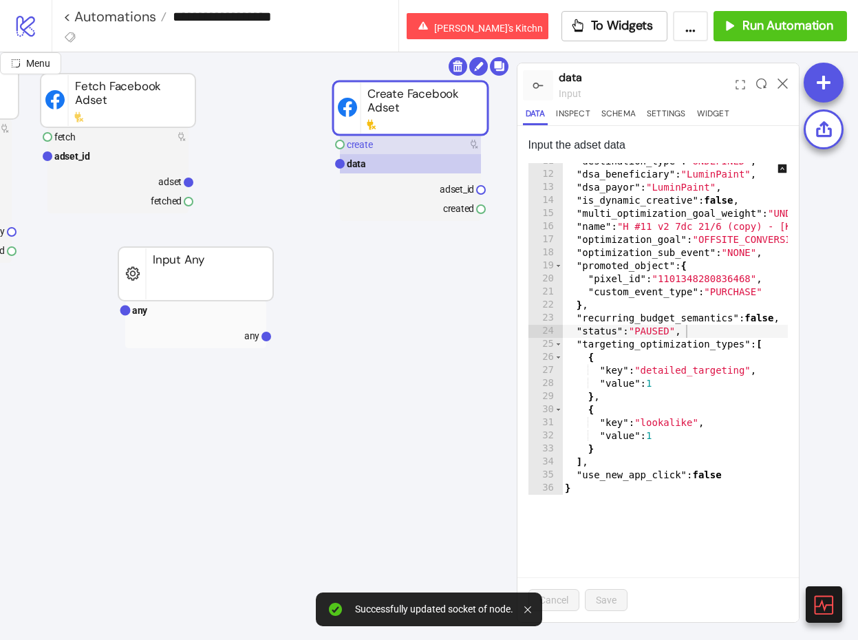
click at [453, 136] on rect at bounding box center [410, 144] width 141 height 19
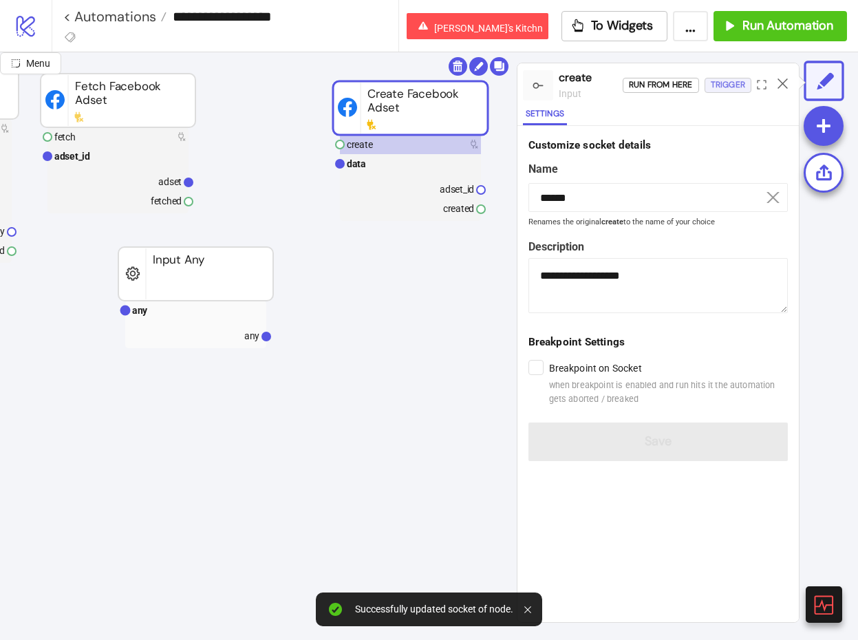
click at [731, 85] on div "Trigger" at bounding box center [728, 85] width 34 height 16
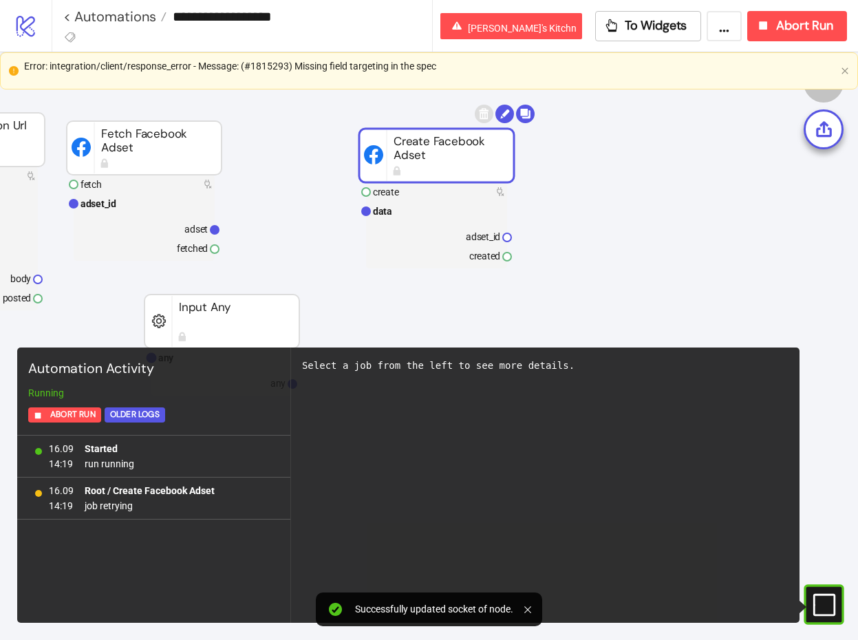
scroll to position [100, 178]
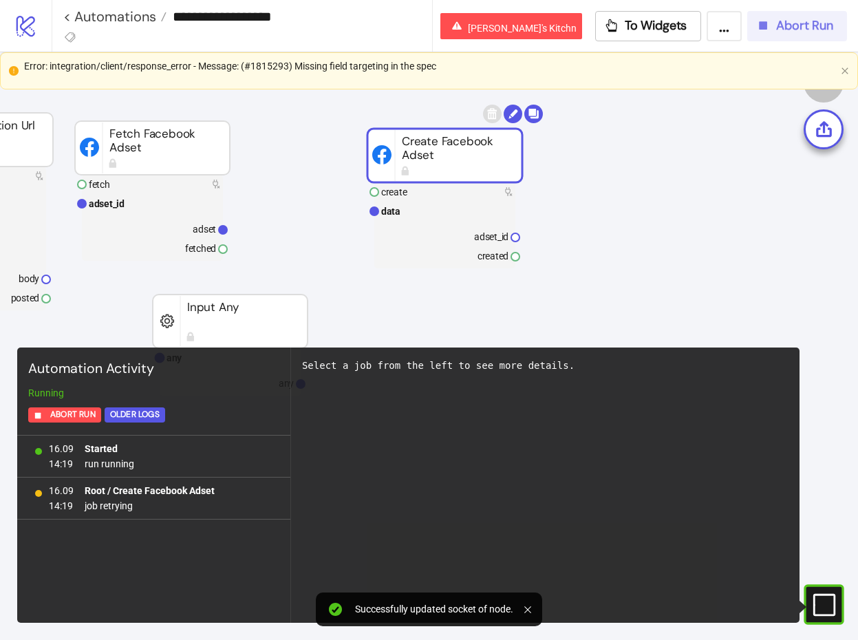
click at [794, 30] on span "Abort Run" at bounding box center [804, 26] width 57 height 16
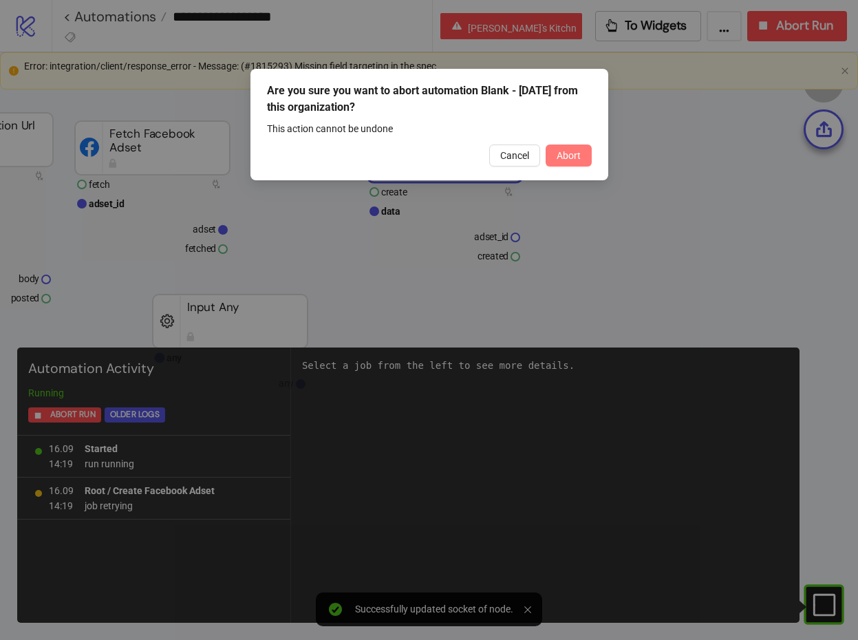
click at [576, 153] on span "Abort" at bounding box center [569, 155] width 24 height 11
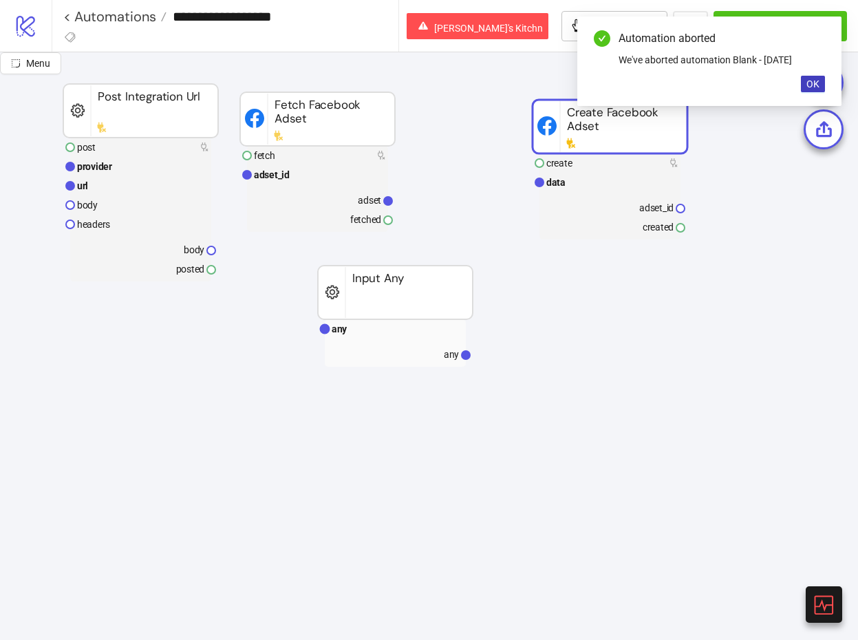
scroll to position [126, 13]
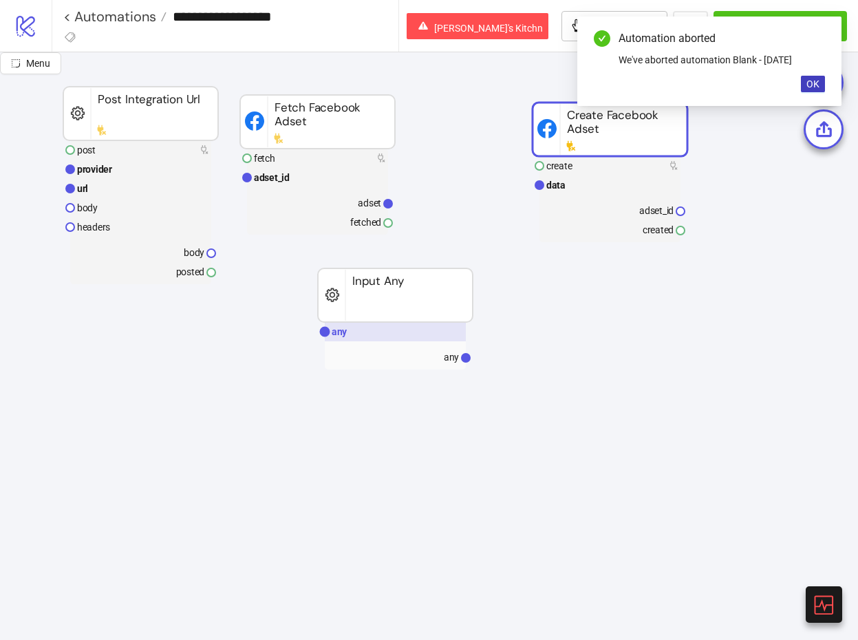
click at [373, 324] on rect at bounding box center [395, 331] width 141 height 19
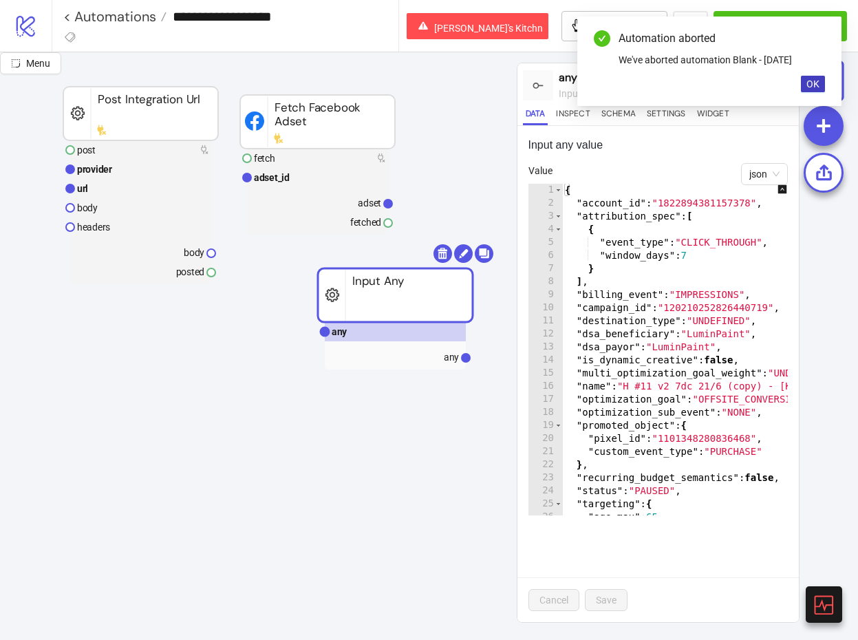
click at [606, 236] on div "{ "account_id" : "1822894381157378" , "attribution_spec" : [ { "event_type" : "…" at bounding box center [732, 363] width 341 height 358
type textarea "**********"
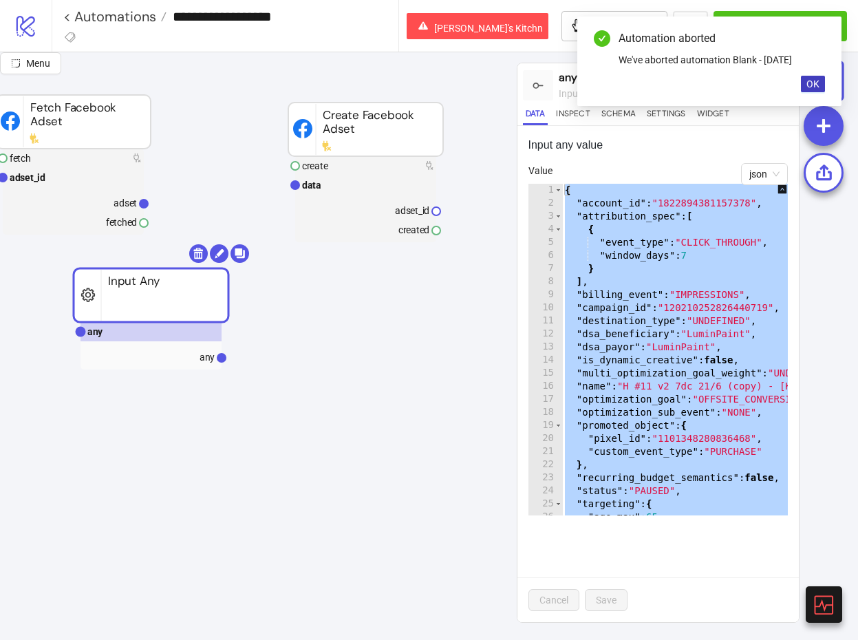
scroll to position [126, 299]
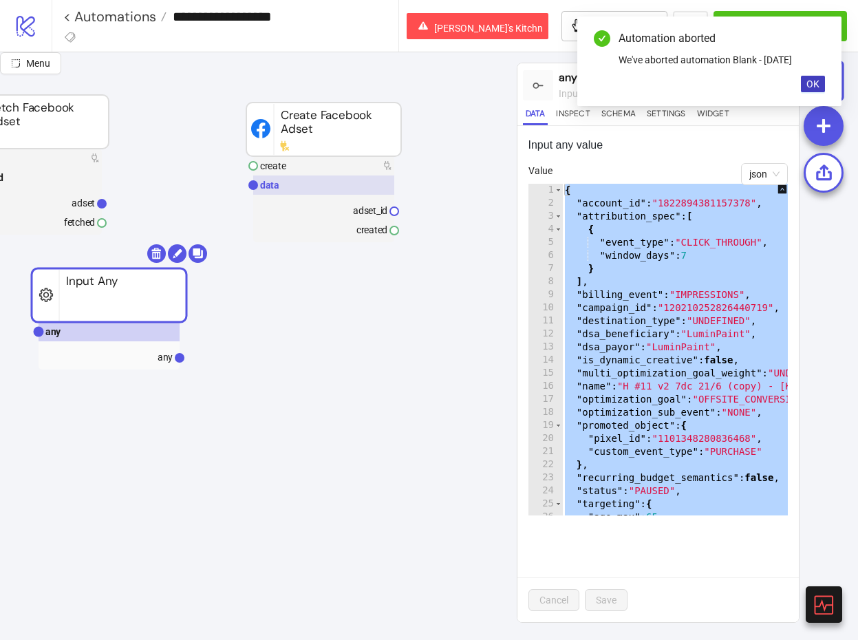
click at [315, 183] on rect at bounding box center [323, 184] width 141 height 19
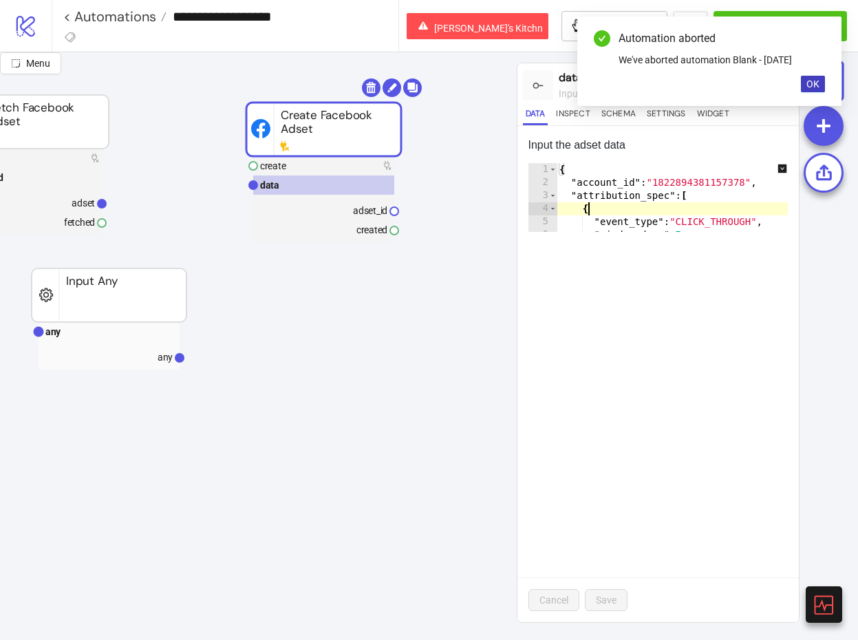
click at [635, 211] on div "{ "account_id" : "1822894381157378" , "attribution_spec" : [ { "event_type" : "…" at bounding box center [727, 210] width 341 height 95
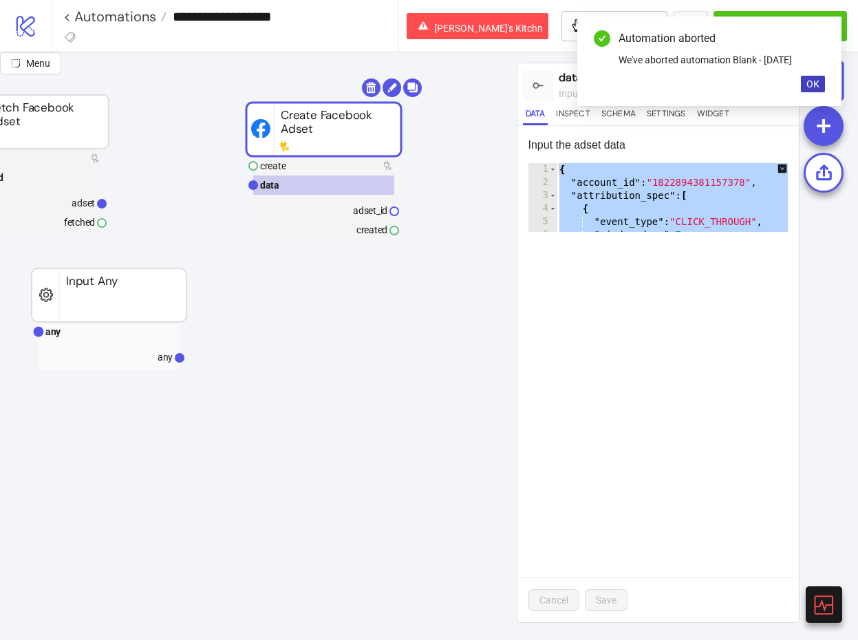
paste textarea "Cursor at row 36"
type textarea "*"
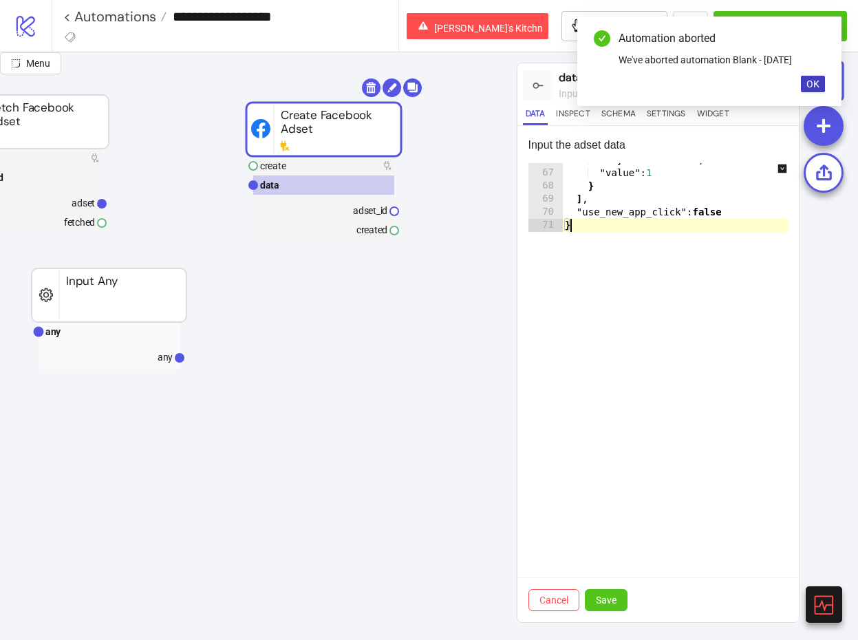
click at [782, 167] on icon "down-square" at bounding box center [782, 168] width 9 height 9
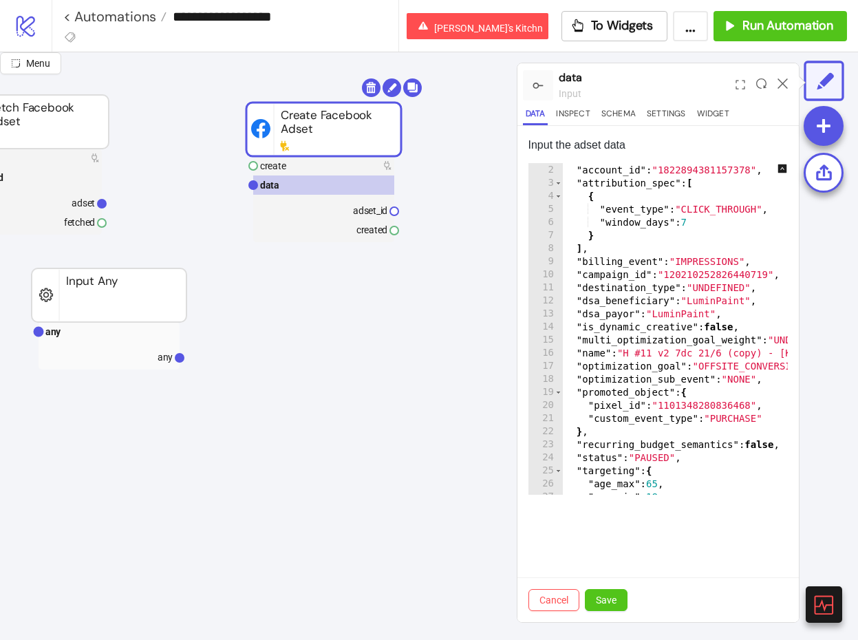
scroll to position [0, 0]
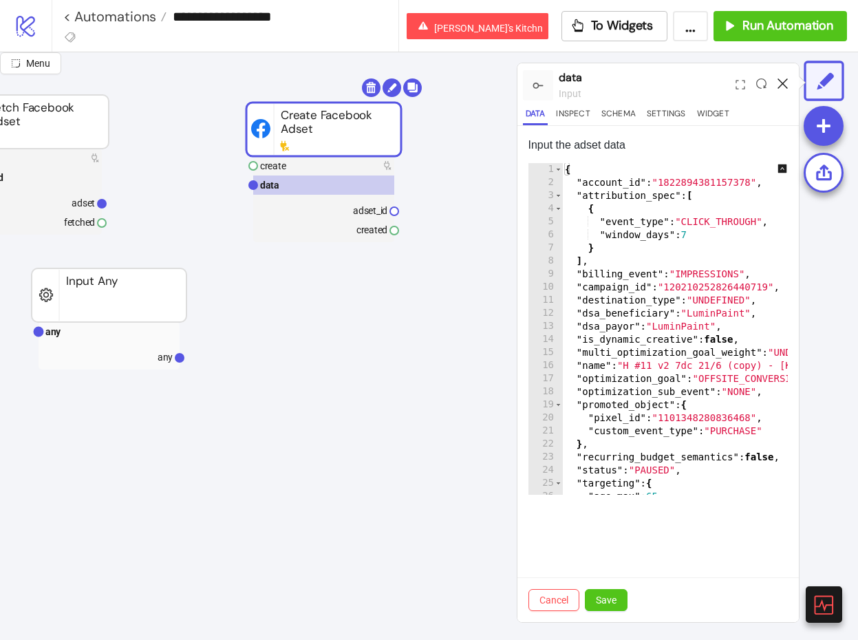
click at [786, 81] on icon at bounding box center [783, 83] width 10 height 10
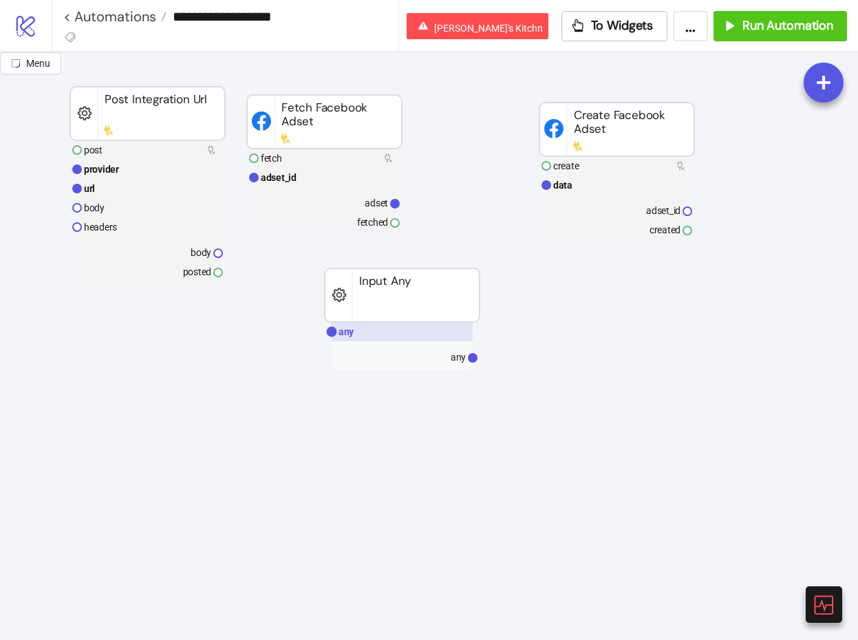
scroll to position [126, 0]
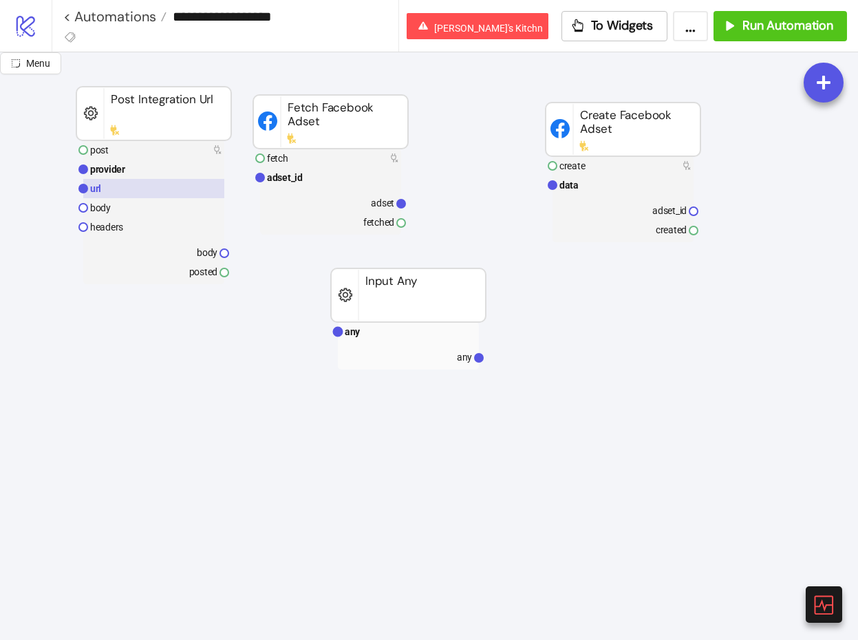
click at [176, 193] on rect at bounding box center [153, 188] width 141 height 19
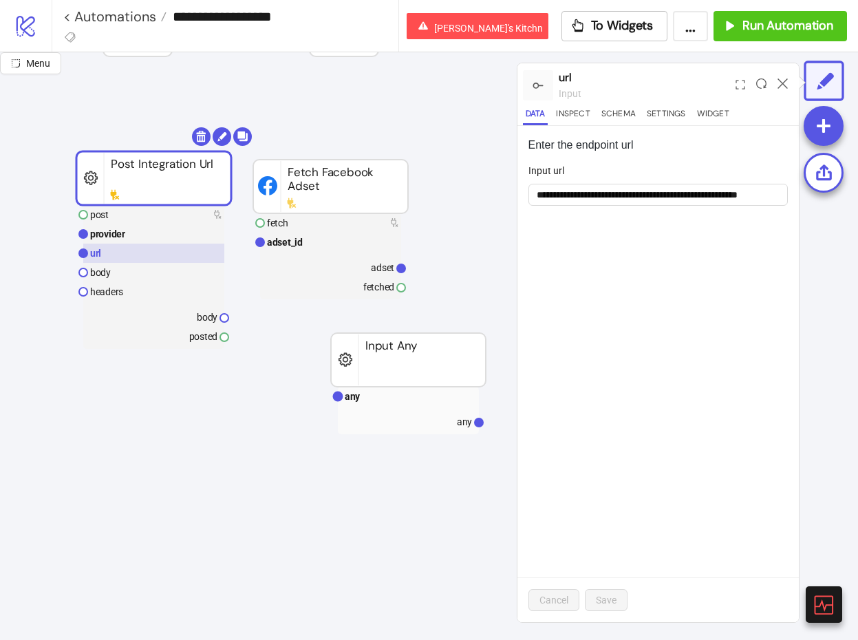
scroll to position [36, 0]
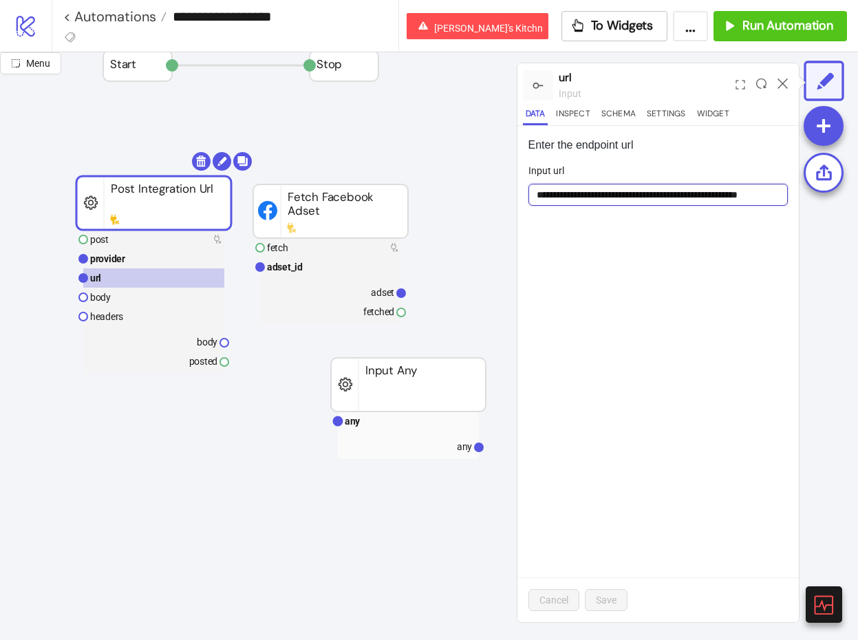
click at [637, 198] on input "**********" at bounding box center [659, 195] width 260 height 22
click at [597, 262] on div "**********" at bounding box center [659, 374] width 282 height 496
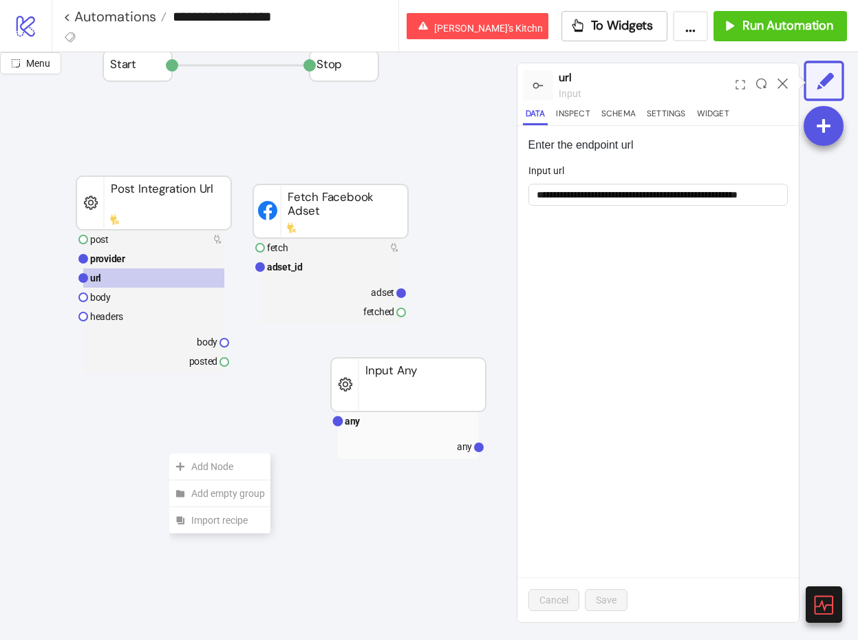
click at [169, 454] on div "Add Node" at bounding box center [219, 467] width 101 height 27
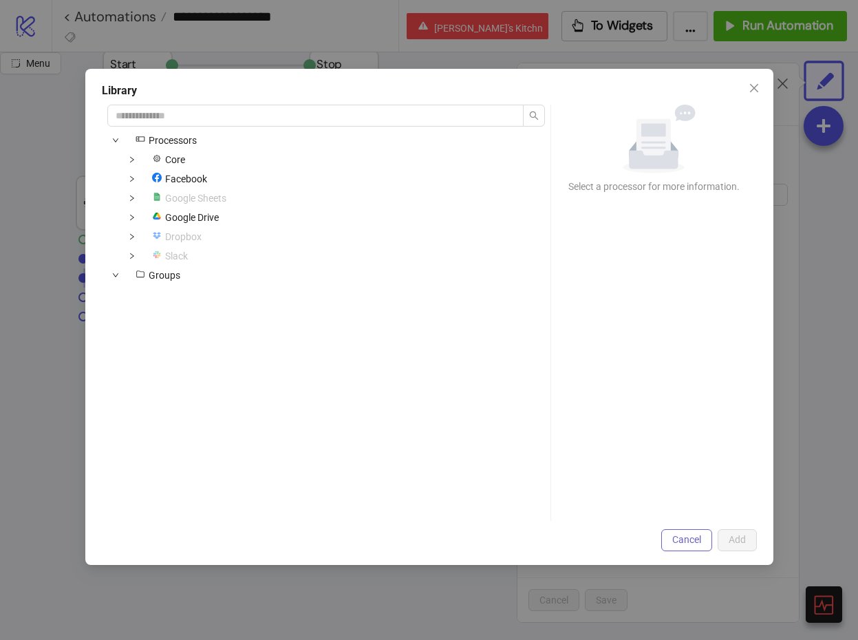
click at [693, 541] on span "Cancel" at bounding box center [686, 539] width 29 height 11
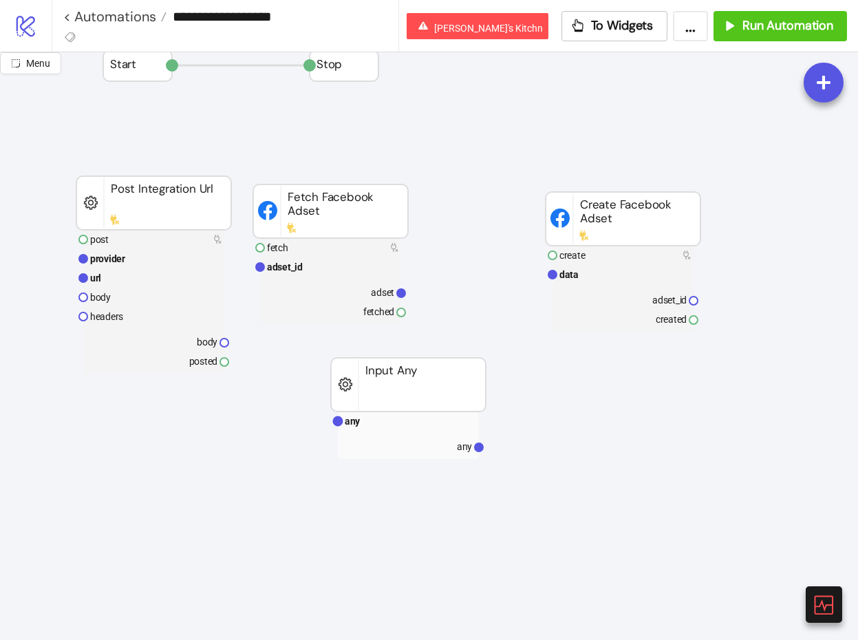
scroll to position [28, 0]
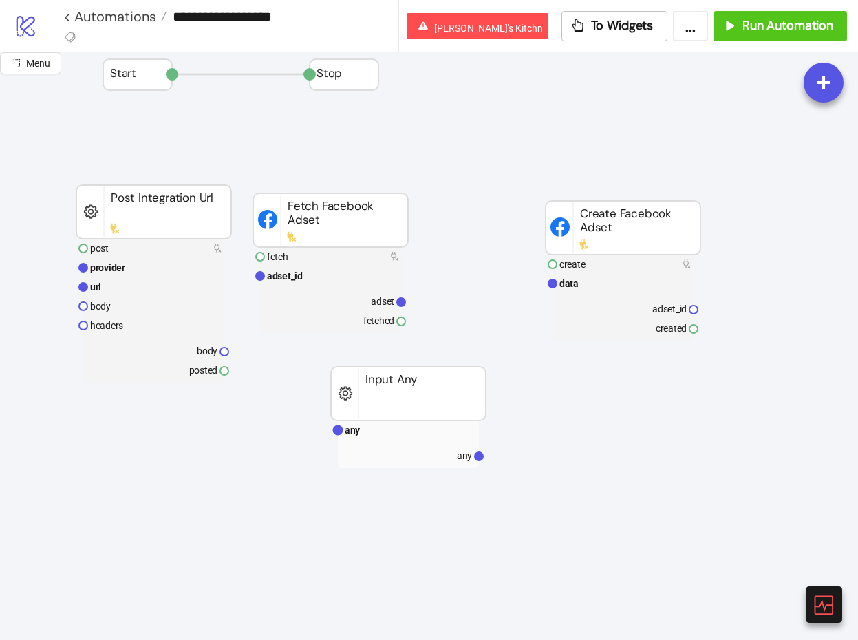
click at [123, 22] on link "< Automations" at bounding box center [114, 17] width 103 height 14
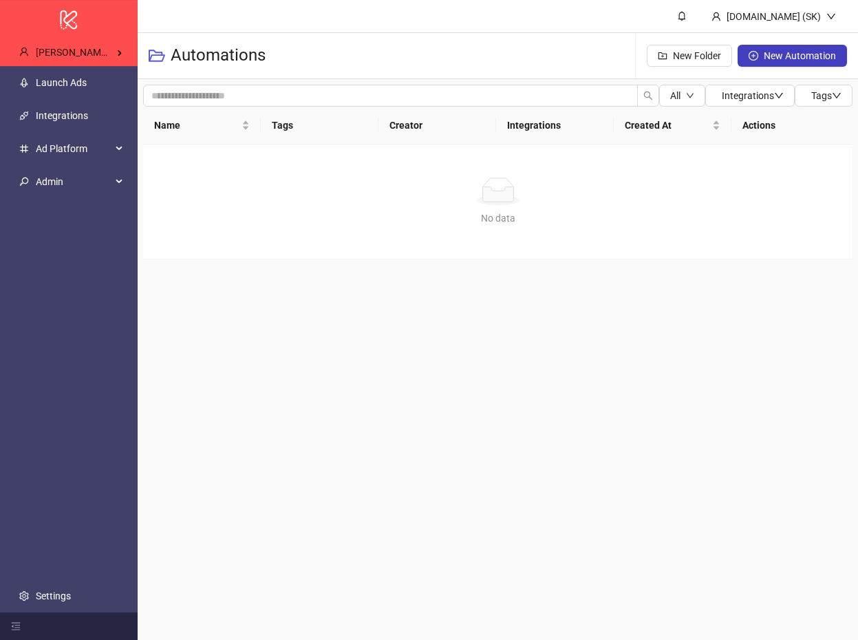
click at [412, 50] on div "Automations New Folder New Automation" at bounding box center [498, 56] width 721 height 46
click at [405, 50] on div "Automations New Folder New Automation" at bounding box center [498, 56] width 721 height 46
click at [234, 353] on main "Kitchn.io (SK) Automations New Folder New Automation All Integrations Tags Name…" at bounding box center [498, 320] width 721 height 640
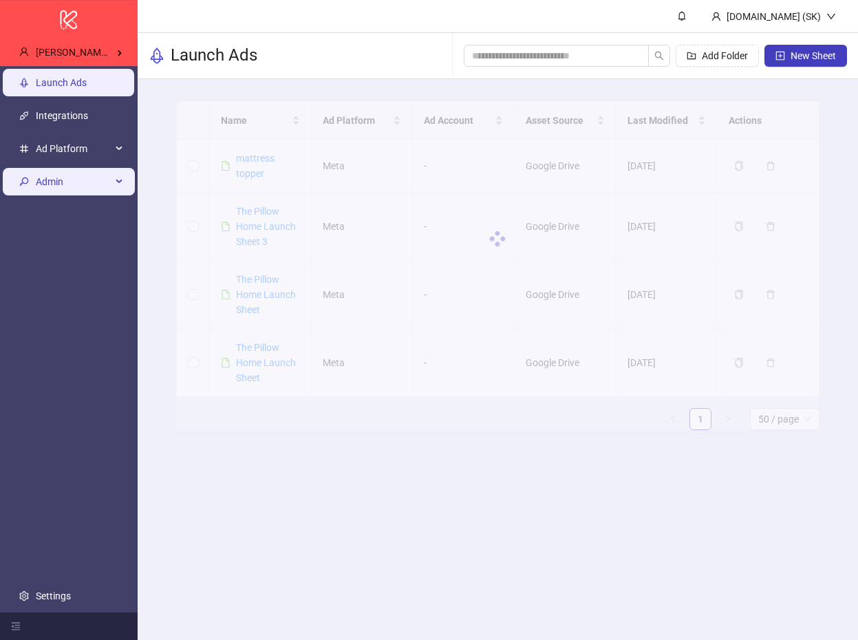
click at [109, 182] on span "Admin" at bounding box center [74, 182] width 76 height 28
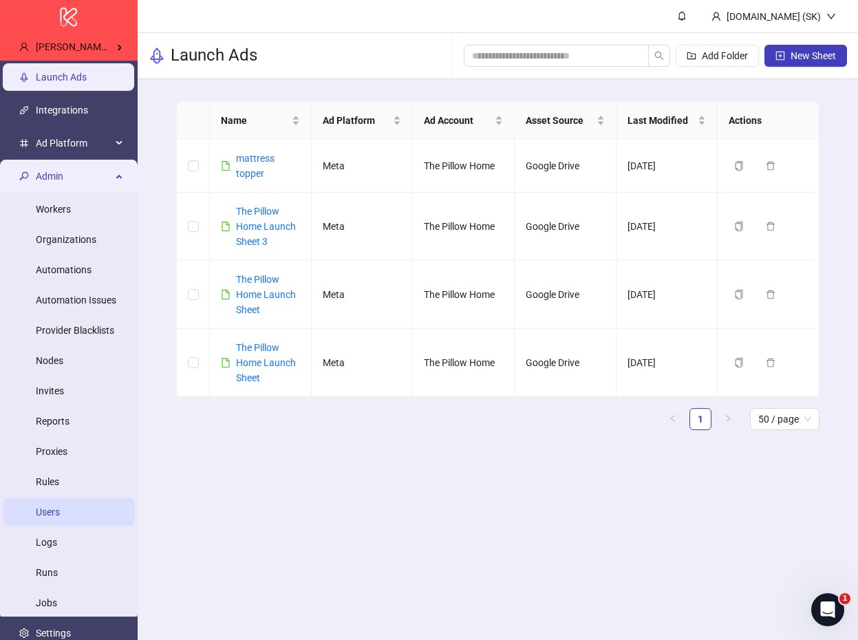
click at [60, 512] on link "Users" at bounding box center [48, 512] width 24 height 11
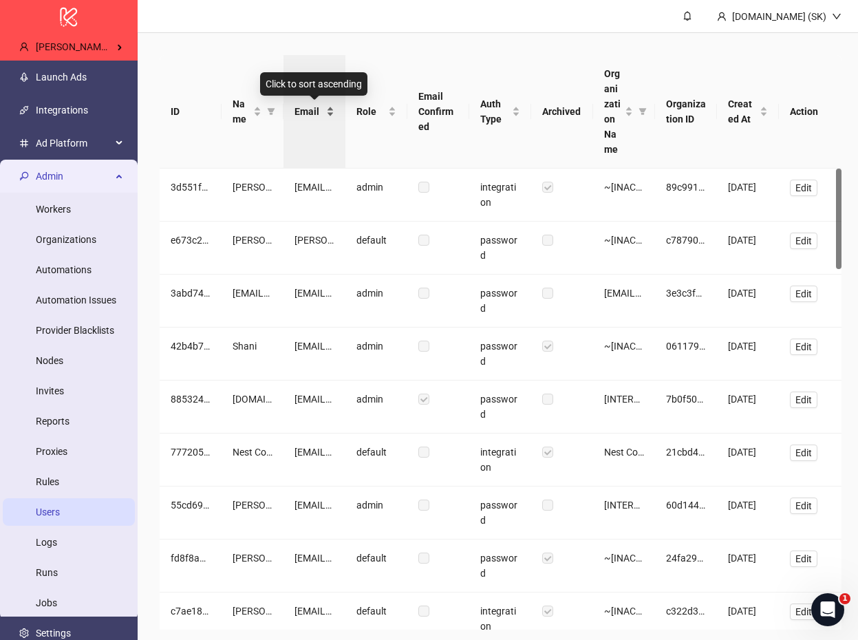
click at [315, 108] on span "Email" at bounding box center [309, 111] width 29 height 15
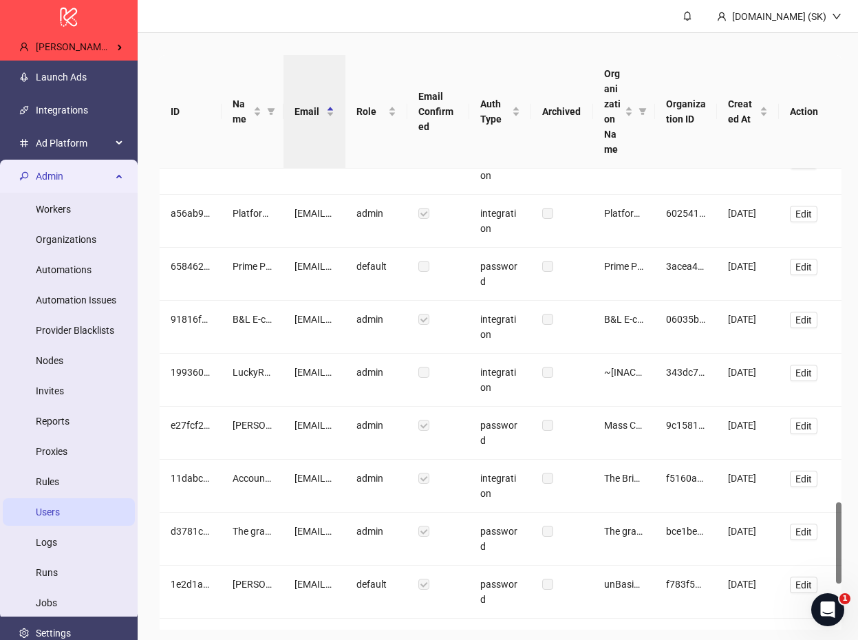
scroll to position [56, 0]
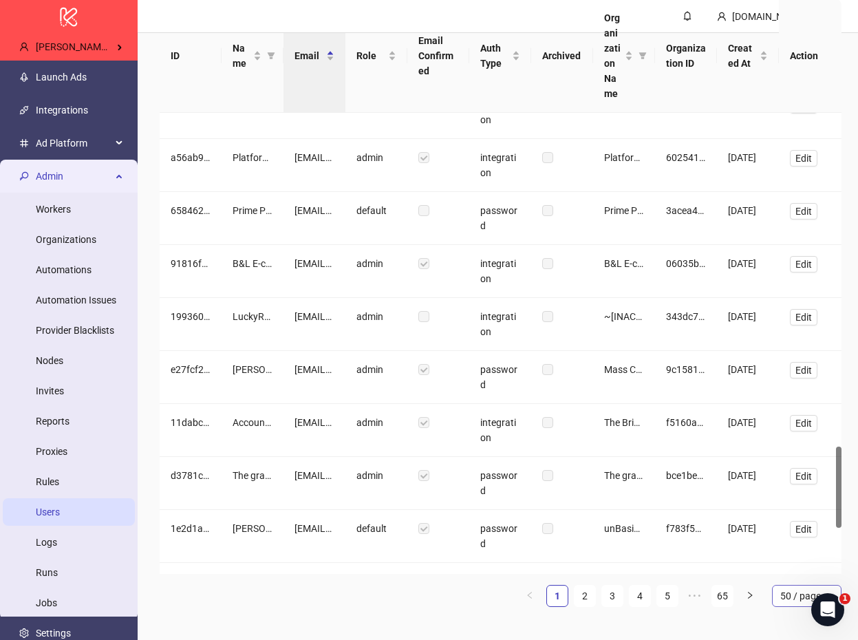
click at [799, 596] on span "50 / page" at bounding box center [806, 596] width 53 height 21
click at [801, 566] on div "100 / page" at bounding box center [806, 568] width 47 height 15
click at [641, 600] on link "4" at bounding box center [634, 596] width 21 height 21
click at [671, 597] on link "6" at bounding box center [662, 596] width 21 height 21
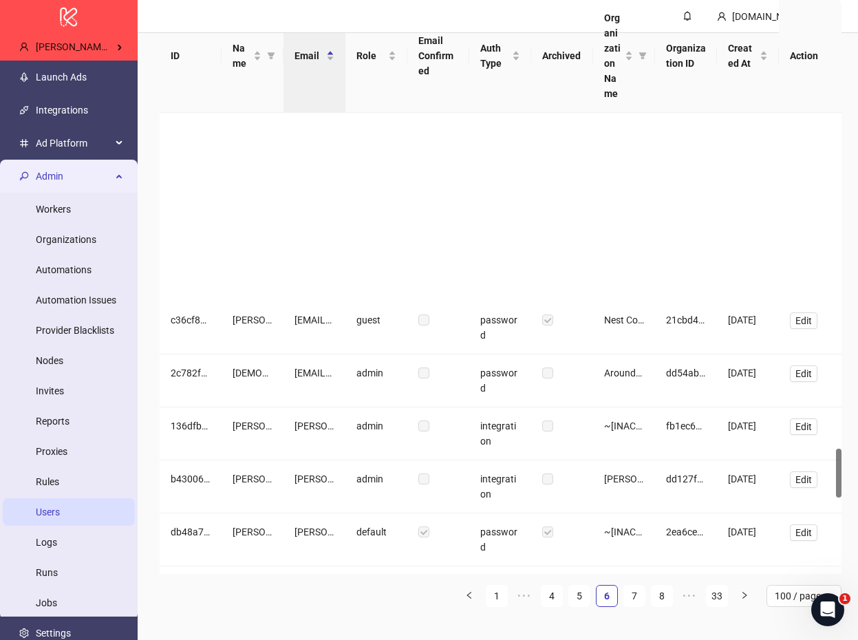
scroll to position [3146, 0]
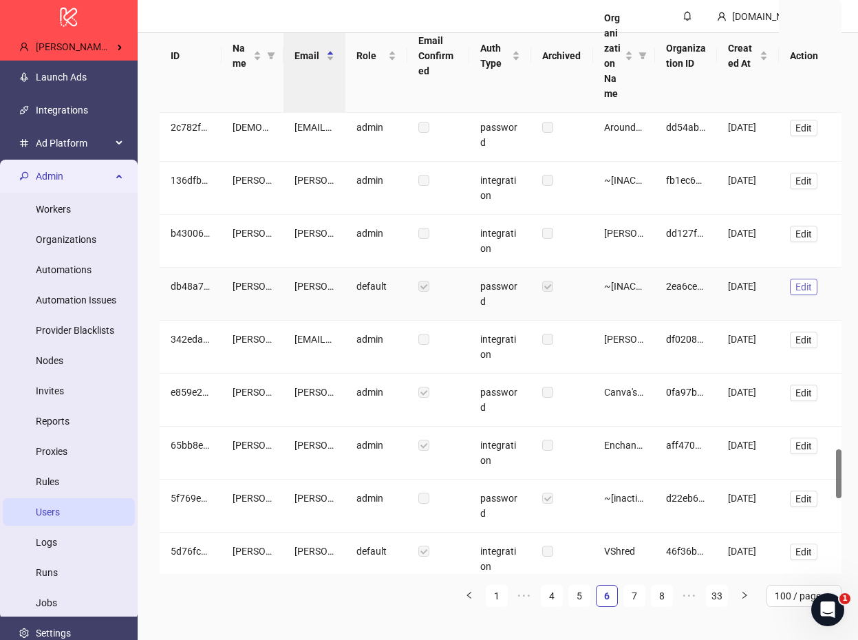
click at [806, 289] on span "Edit" at bounding box center [804, 286] width 17 height 11
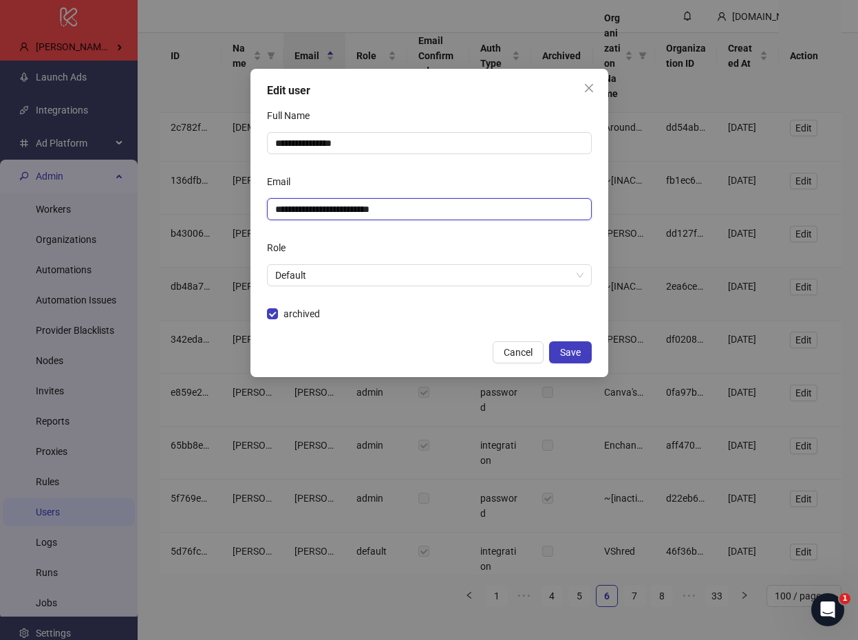
click at [346, 204] on input "**********" at bounding box center [428, 209] width 306 height 15
type input "**********"
click at [571, 355] on span "Save" at bounding box center [570, 352] width 21 height 11
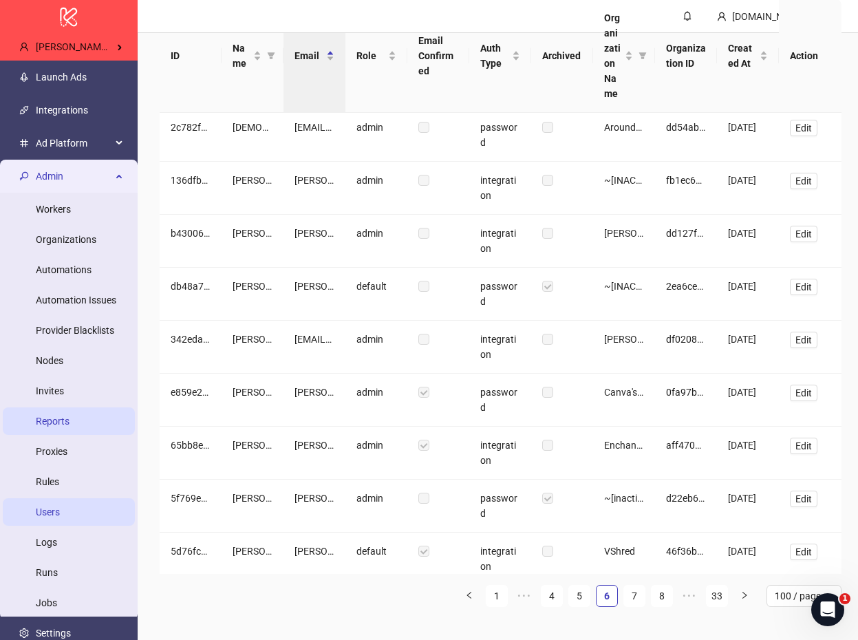
scroll to position [37, 0]
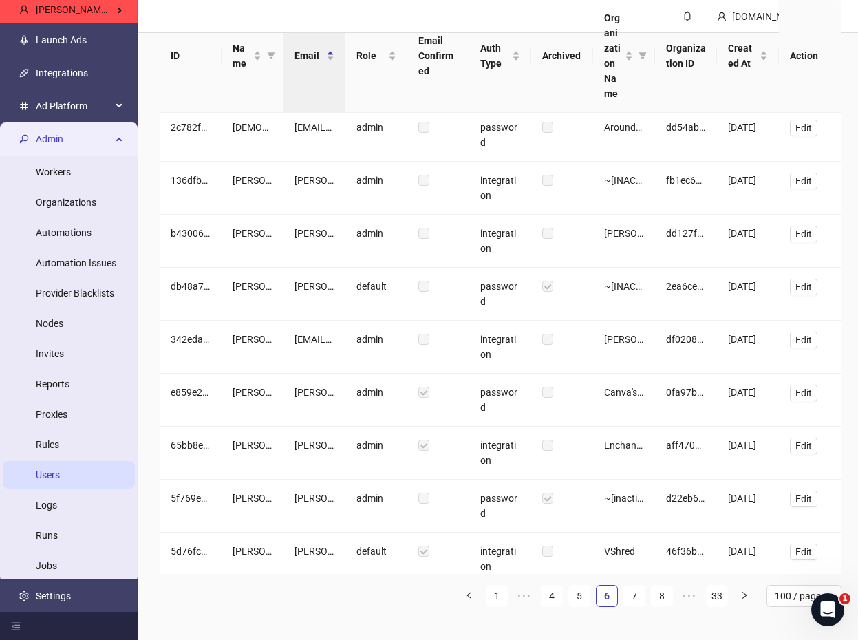
click at [112, 134] on div "Admin" at bounding box center [69, 139] width 132 height 28
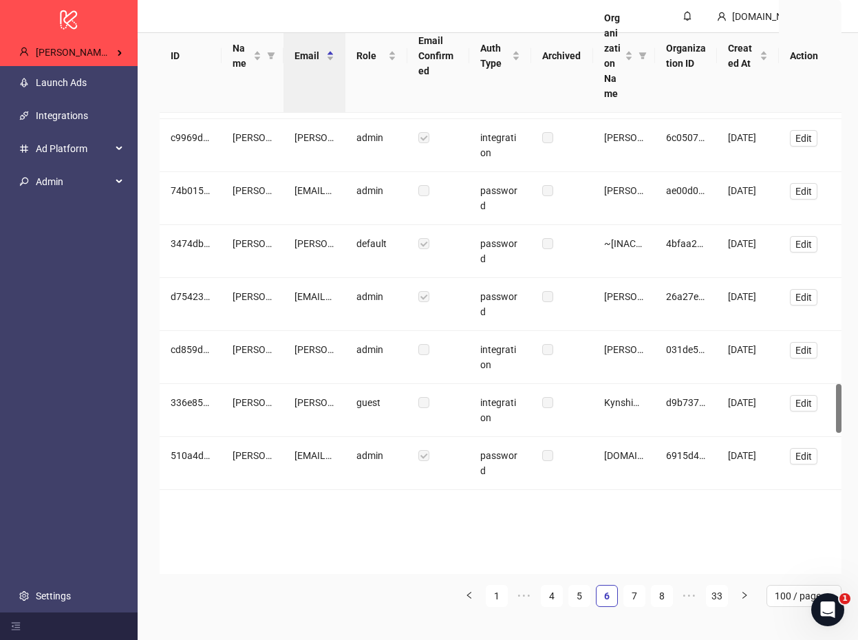
scroll to position [2532, 0]
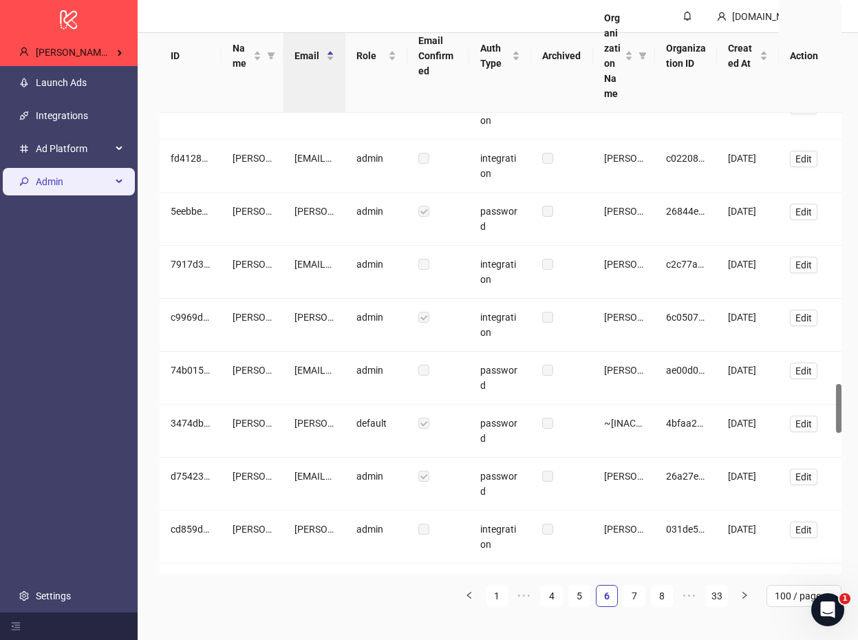
click at [71, 178] on span "Admin" at bounding box center [74, 182] width 76 height 28
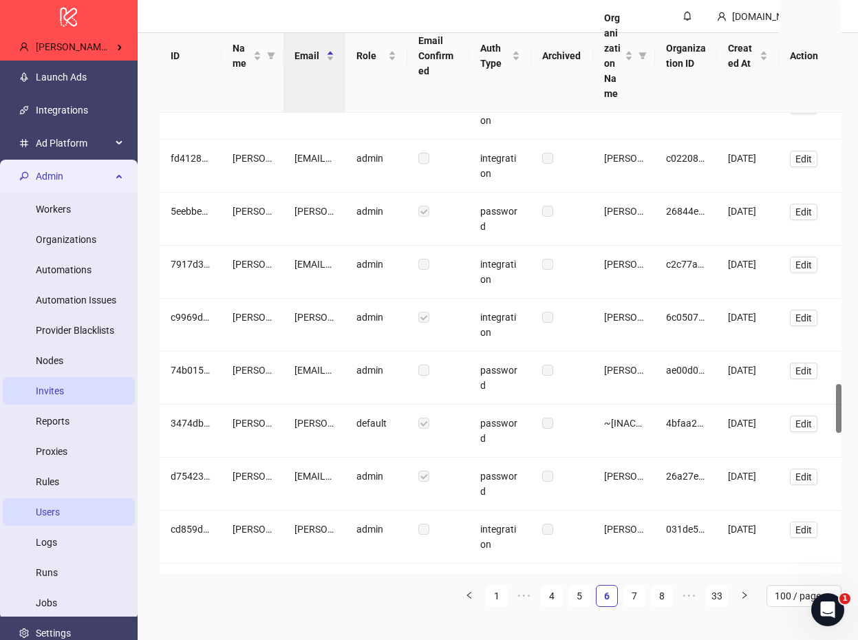
click at [64, 385] on link "Invites" at bounding box center [50, 390] width 28 height 11
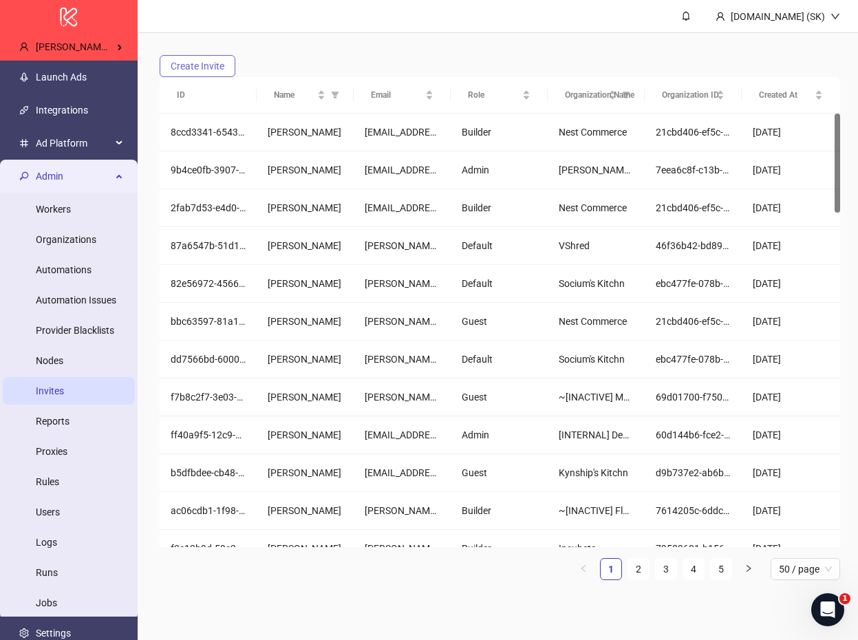
click at [197, 70] on span "Create Invite" at bounding box center [198, 66] width 54 height 11
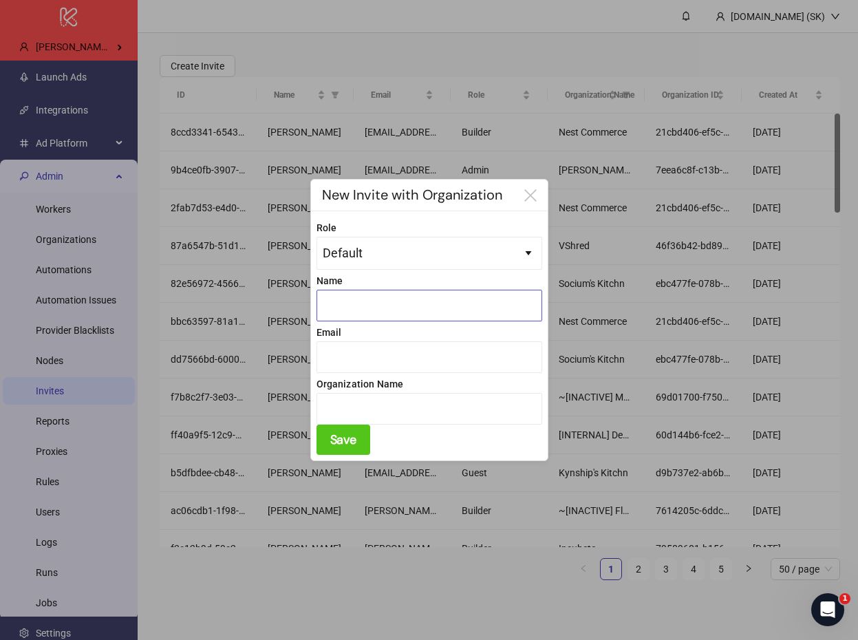
click at [440, 297] on input "Name" at bounding box center [430, 306] width 226 height 32
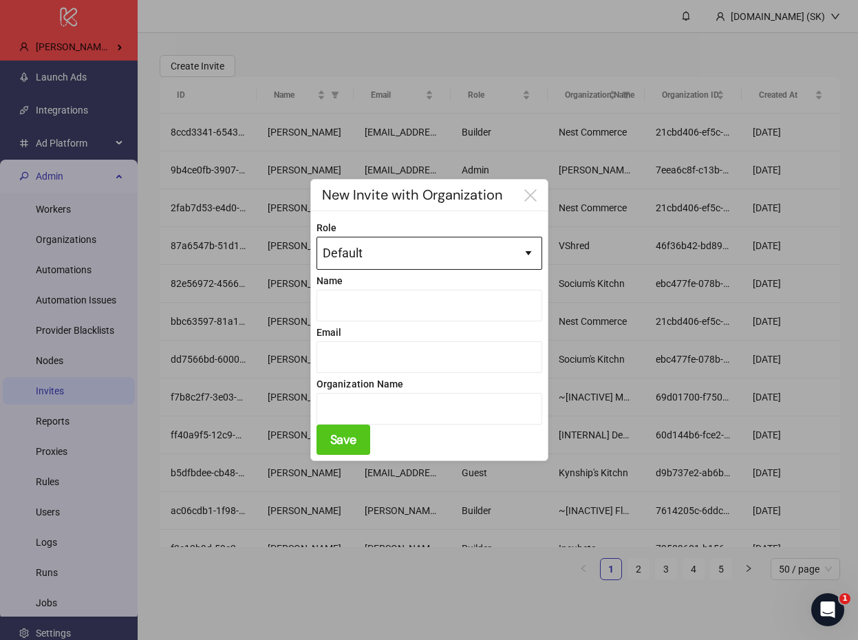
click at [460, 244] on div "Default ******* ******* ***** ***** ***" at bounding box center [429, 253] width 224 height 32
click at [465, 224] on label "Role" at bounding box center [430, 227] width 226 height 15
click at [456, 248] on div "Default ******* ******* ***** ***** ***" at bounding box center [429, 253] width 224 height 32
click at [462, 227] on label "Role" at bounding box center [430, 227] width 226 height 15
click at [524, 197] on icon at bounding box center [530, 195] width 12 height 12
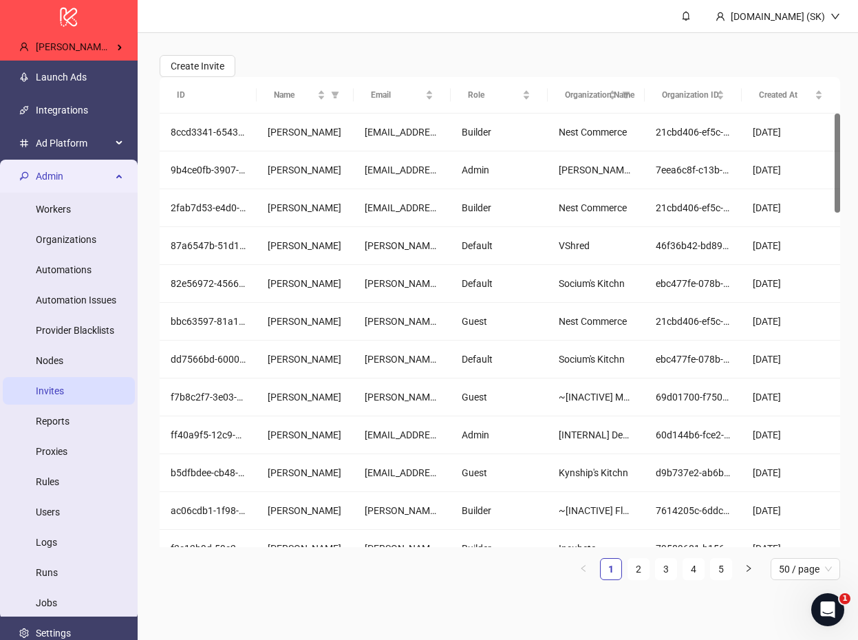
click at [589, 34] on div "Create Invite ID Name Email Role Organization Name Organization ID Created At 8…" at bounding box center [500, 323] width 725 height 580
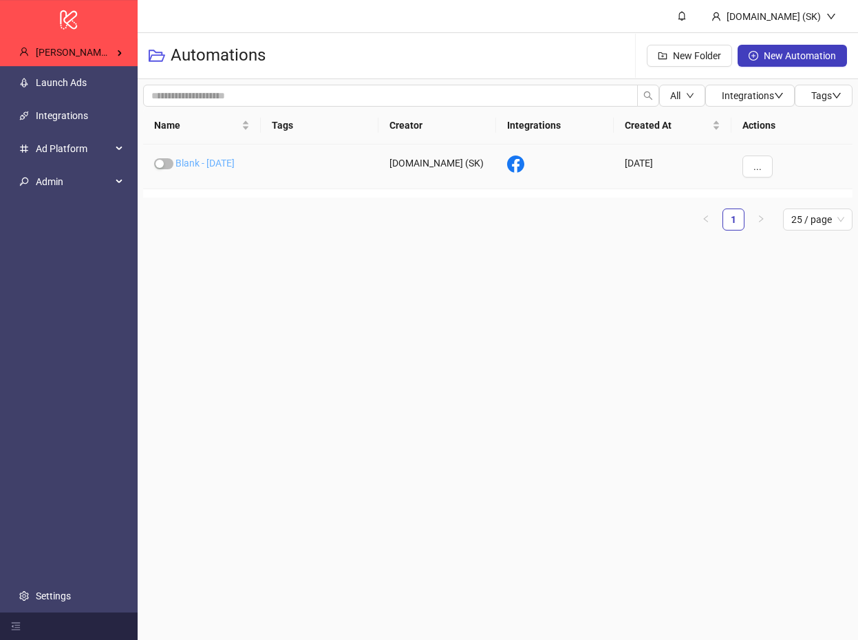
click at [211, 167] on link "Blank - [DATE]" at bounding box center [204, 163] width 59 height 11
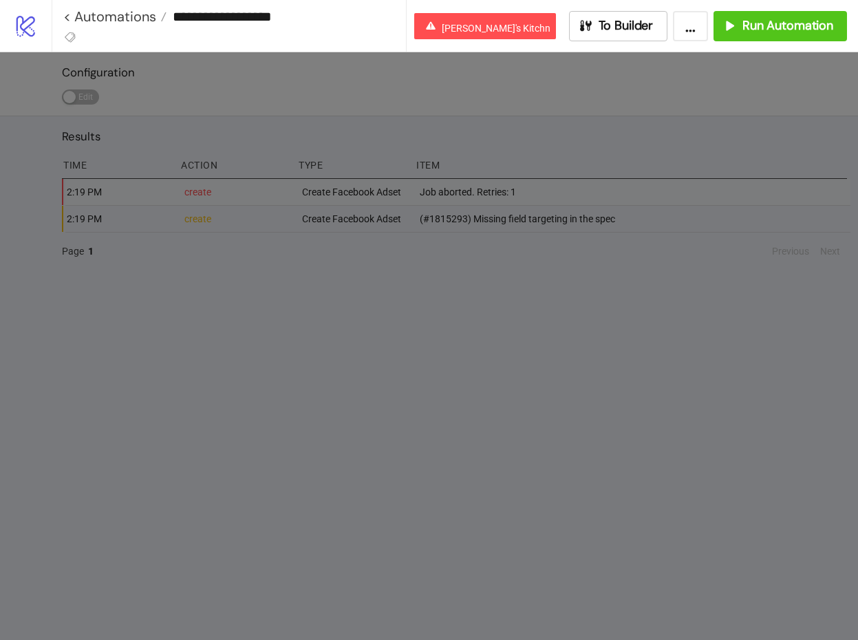
click at [378, 338] on div at bounding box center [429, 346] width 858 height 588
click at [648, 28] on span "To Builder" at bounding box center [626, 26] width 55 height 16
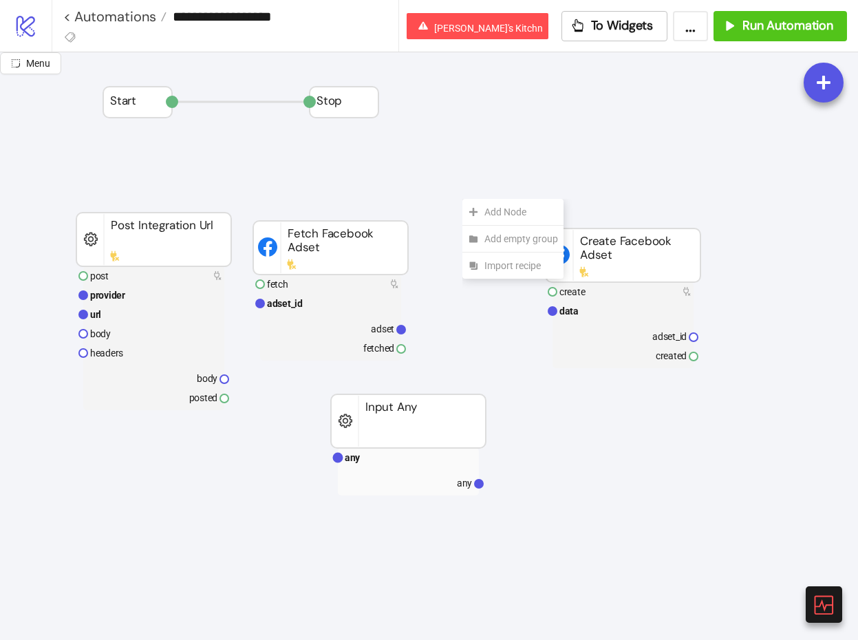
click at [125, 317] on rect at bounding box center [153, 314] width 141 height 19
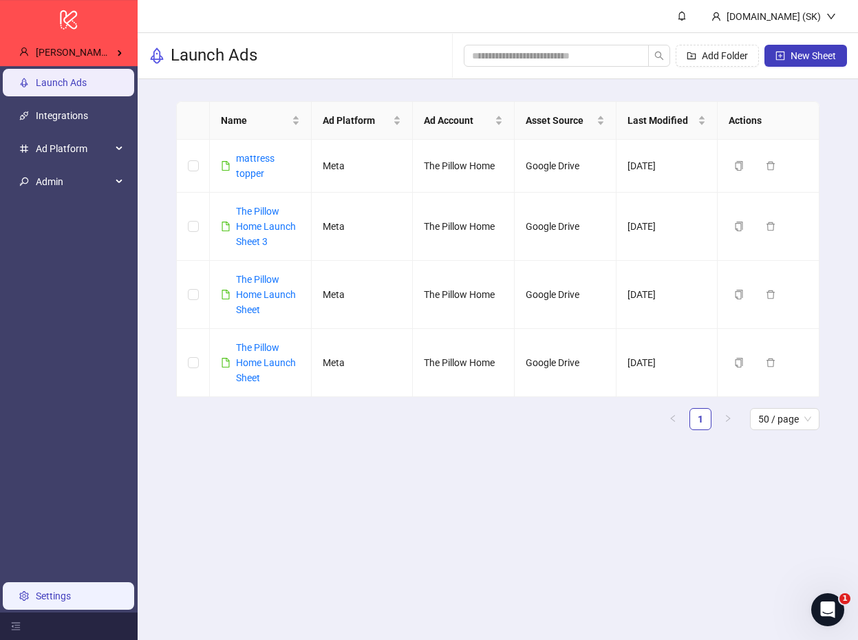
click at [71, 602] on link "Settings" at bounding box center [53, 595] width 35 height 11
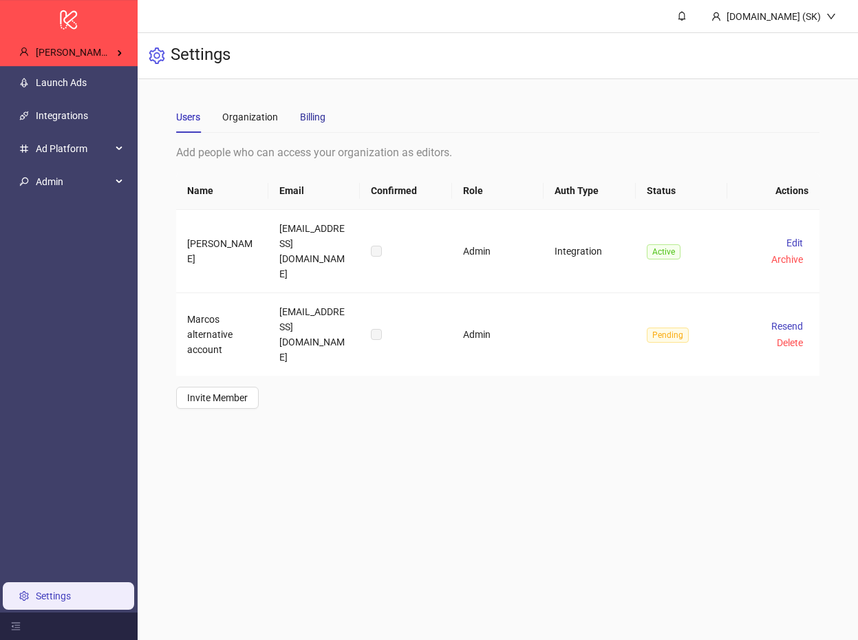
click at [323, 111] on div "Billing" at bounding box center [312, 116] width 25 height 15
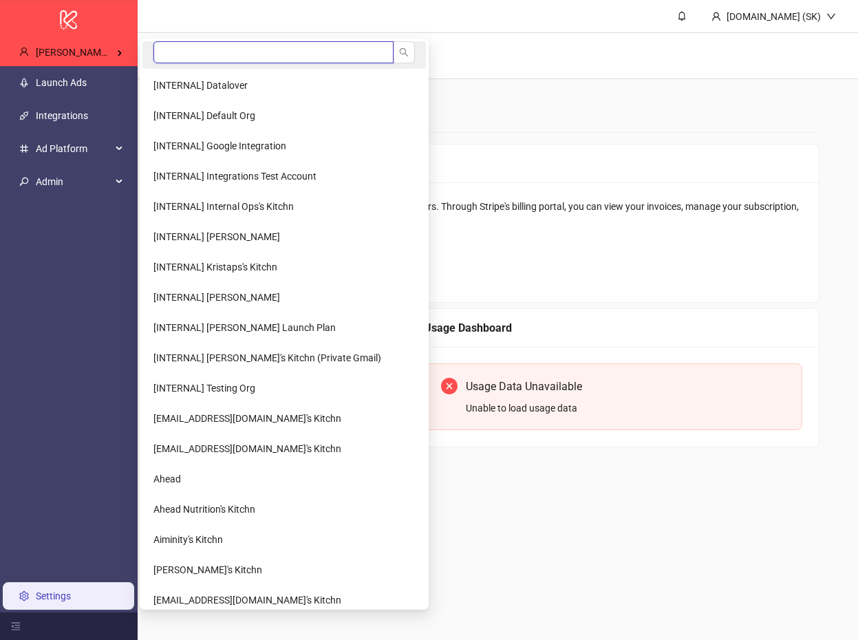
click at [191, 48] on input "search" at bounding box center [273, 52] width 240 height 22
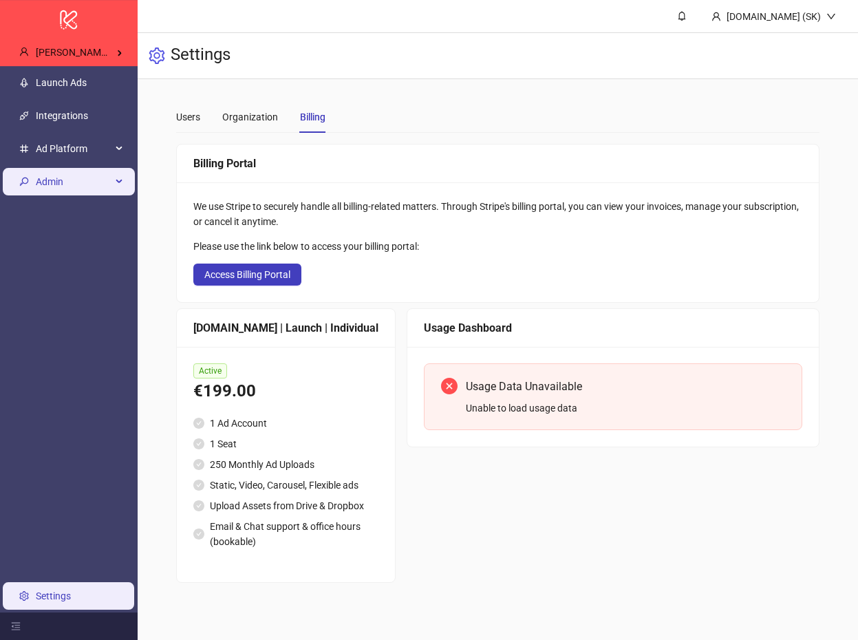
click at [79, 181] on span "Admin" at bounding box center [74, 182] width 76 height 28
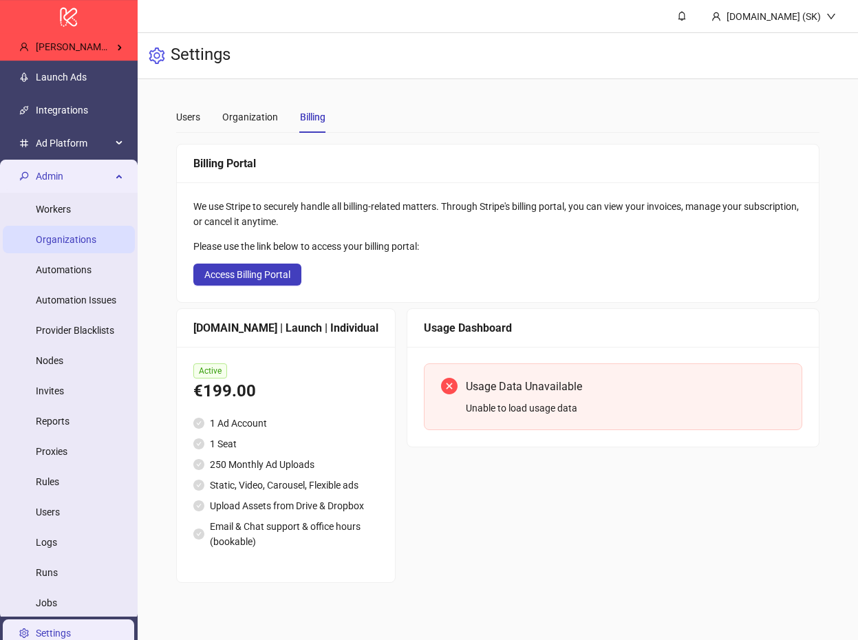
click at [70, 245] on link "Organizations" at bounding box center [66, 239] width 61 height 11
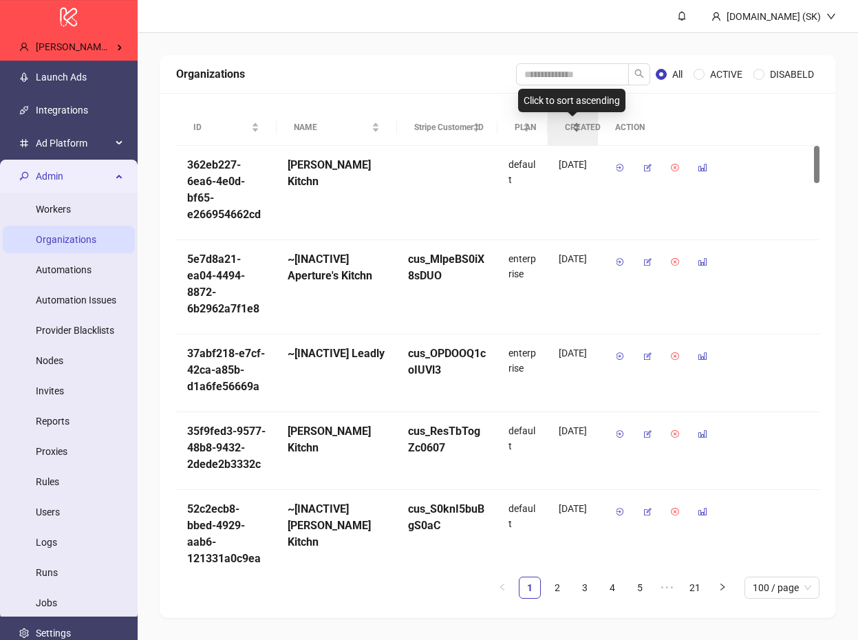
click at [570, 131] on span "CREATED" at bounding box center [567, 127] width 5 height 13
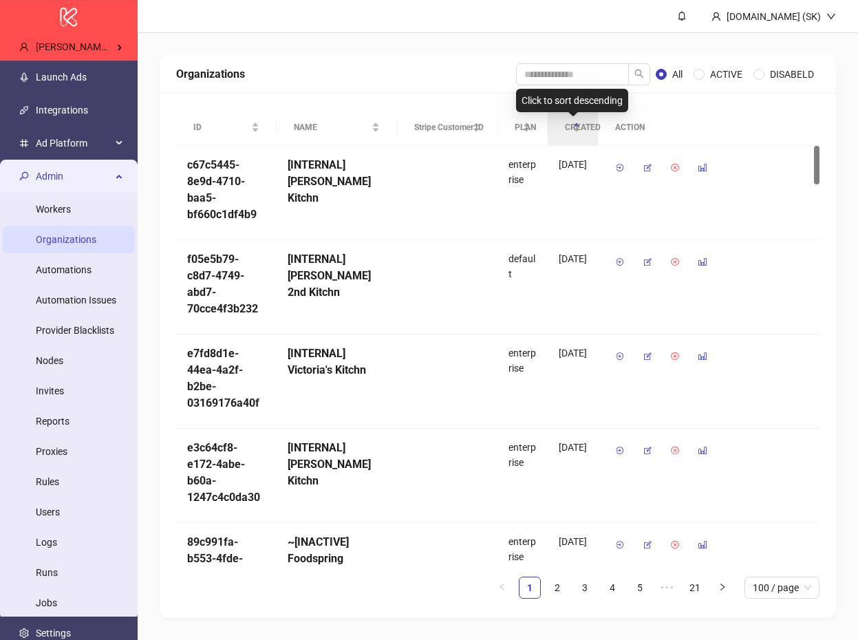
click at [570, 131] on span "CREATED" at bounding box center [567, 127] width 5 height 13
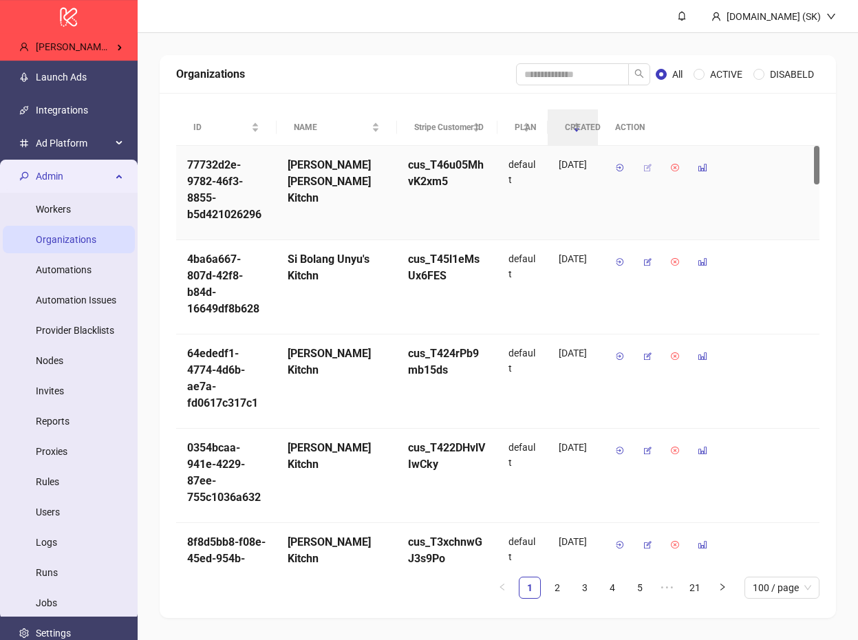
click at [641, 173] on button "button" at bounding box center [648, 168] width 22 height 22
click at [612, 164] on button "button" at bounding box center [620, 168] width 22 height 22
click at [622, 164] on icon "button" at bounding box center [620, 168] width 10 height 10
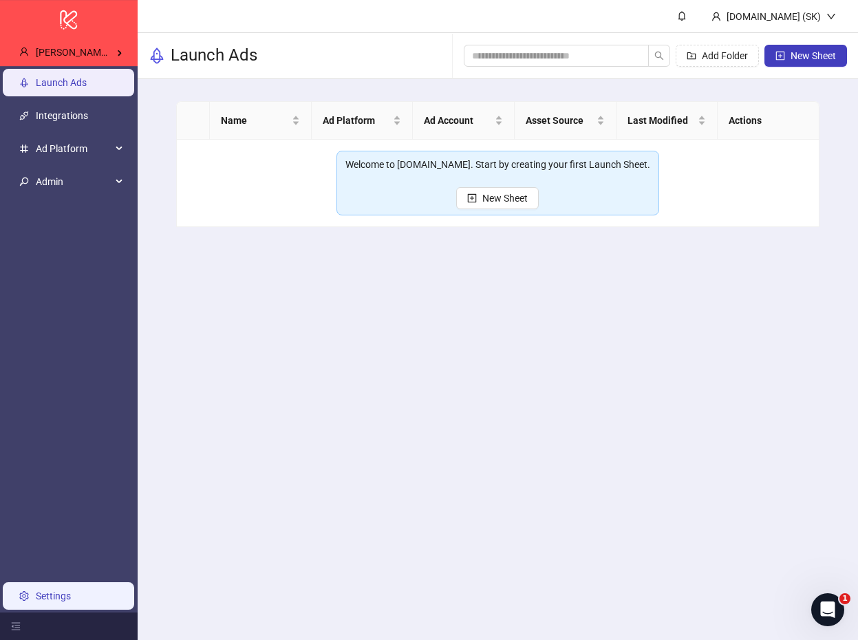
click at [71, 591] on link "Settings" at bounding box center [53, 595] width 35 height 11
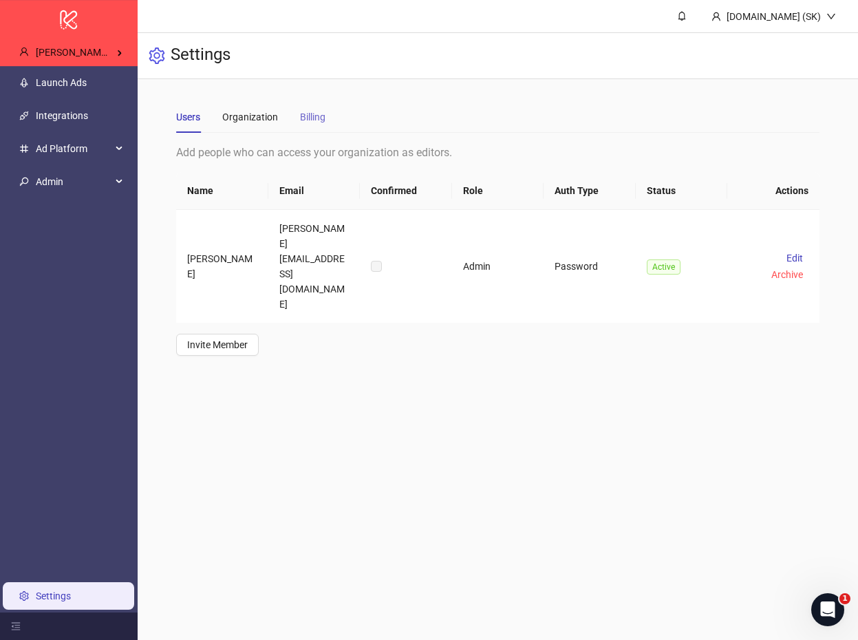
click at [302, 125] on div "Billing" at bounding box center [312, 117] width 25 height 32
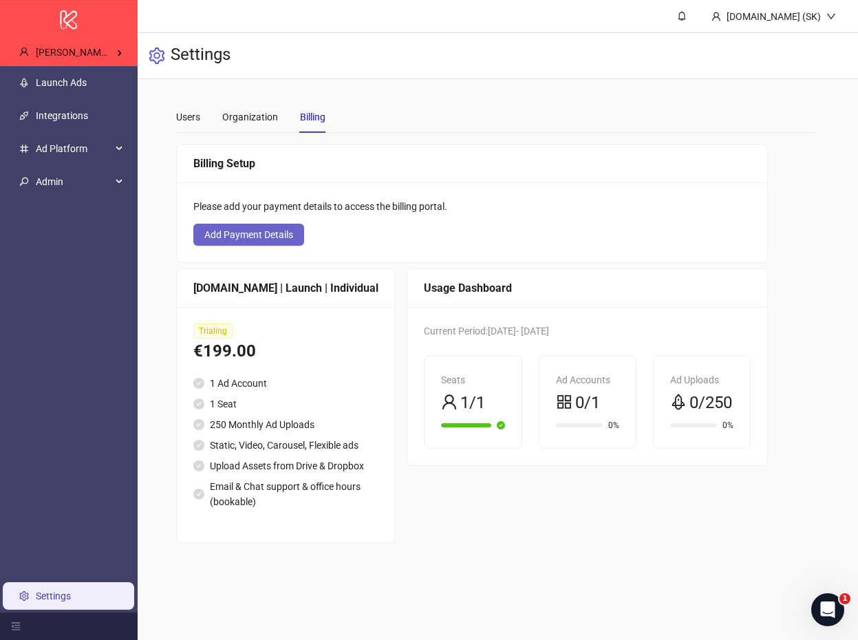
click at [283, 231] on span "Add Payment Details" at bounding box center [248, 234] width 89 height 11
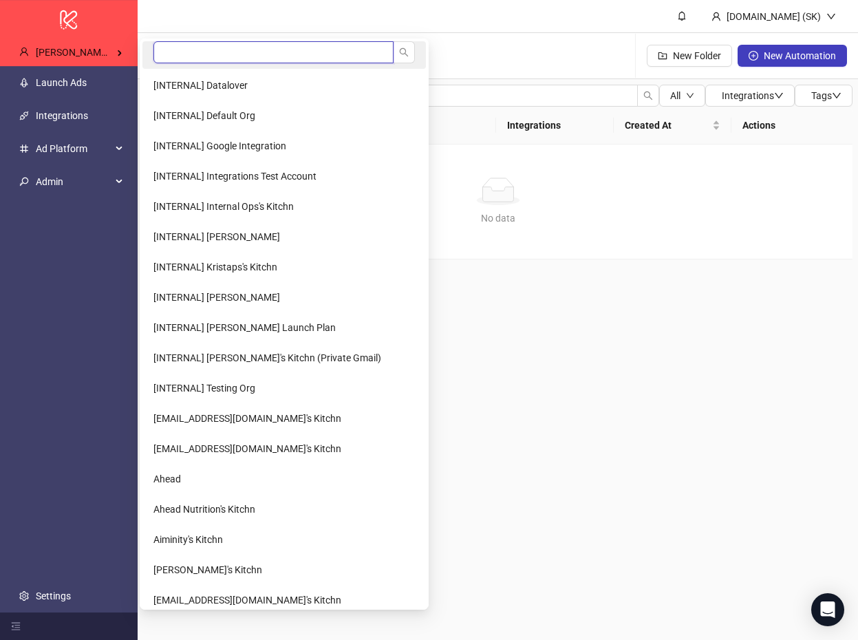
click at [187, 46] on input "search" at bounding box center [273, 52] width 240 height 22
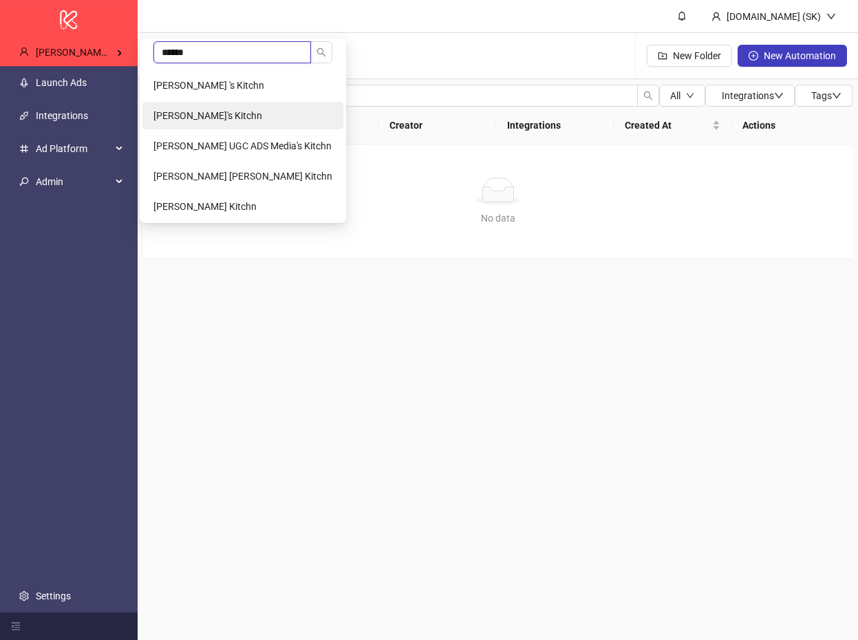
type input "******"
click at [213, 113] on span "[PERSON_NAME]'s Kitchn" at bounding box center [207, 115] width 109 height 11
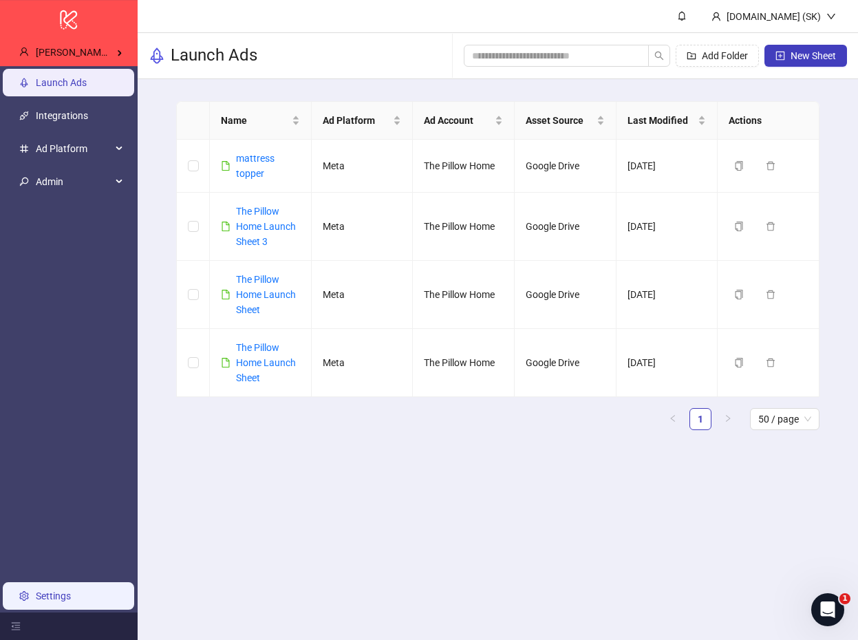
click at [71, 600] on link "Settings" at bounding box center [53, 595] width 35 height 11
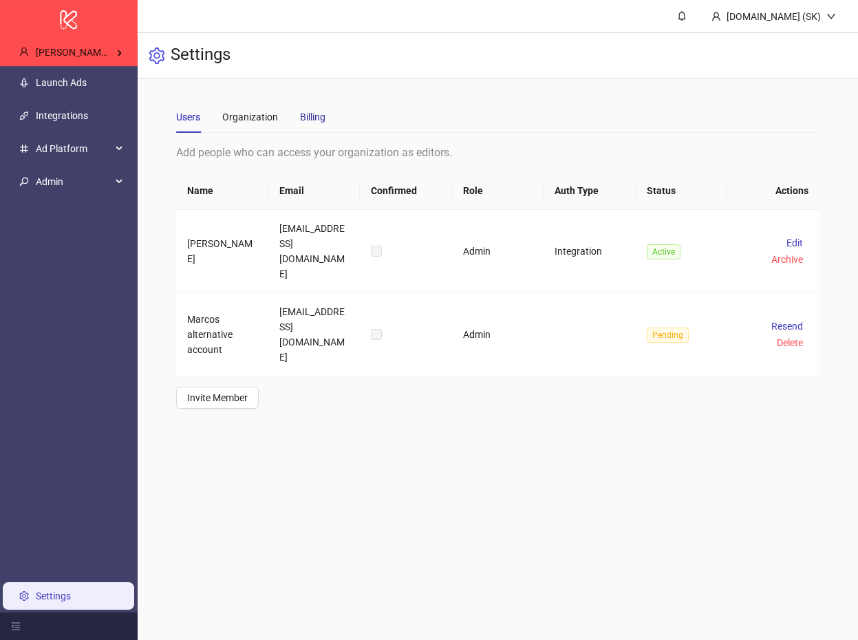
click at [313, 120] on div "Billing" at bounding box center [312, 116] width 25 height 15
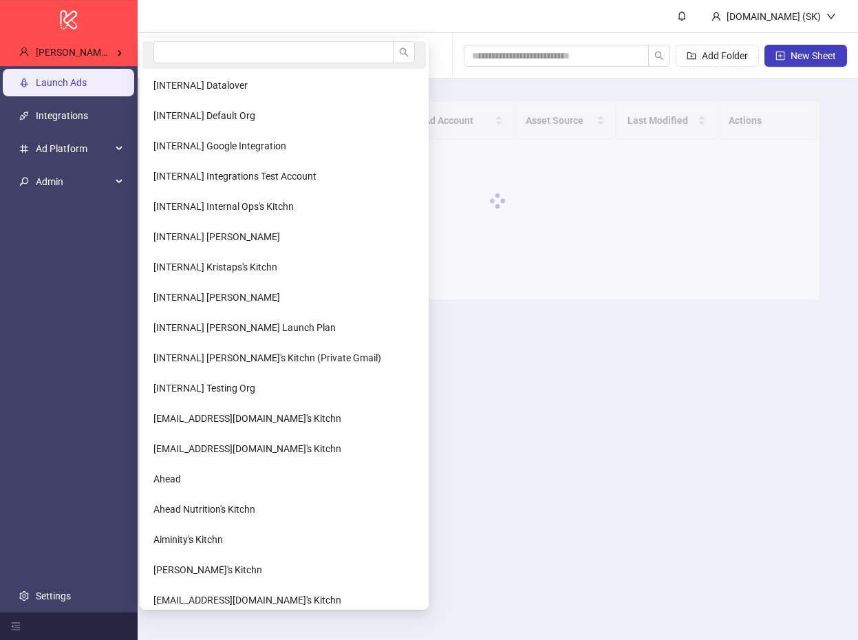
click at [148, 47] on li at bounding box center [284, 55] width 284 height 28
click at [167, 50] on input "search" at bounding box center [273, 52] width 240 height 22
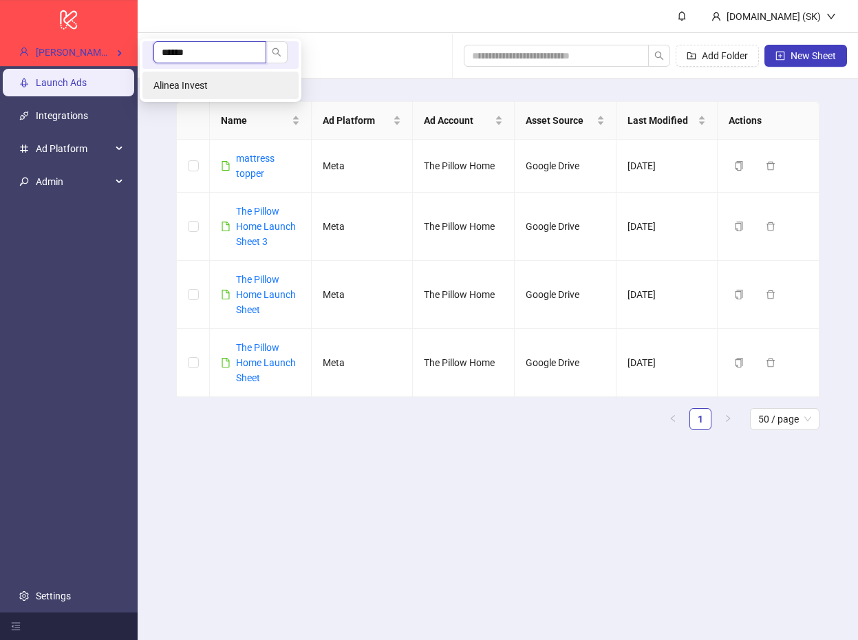
type input "******"
click at [173, 83] on span "Alinea Invest" at bounding box center [180, 85] width 54 height 11
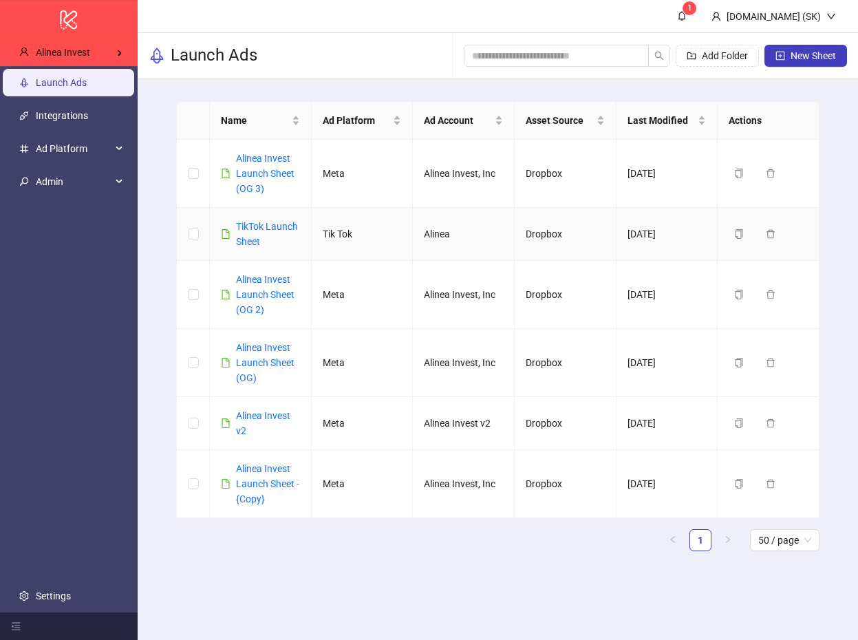
click at [262, 219] on div "TikTok Launch Sheet" at bounding box center [268, 234] width 64 height 30
click at [262, 226] on link "TikTok Launch Sheet" at bounding box center [267, 234] width 62 height 26
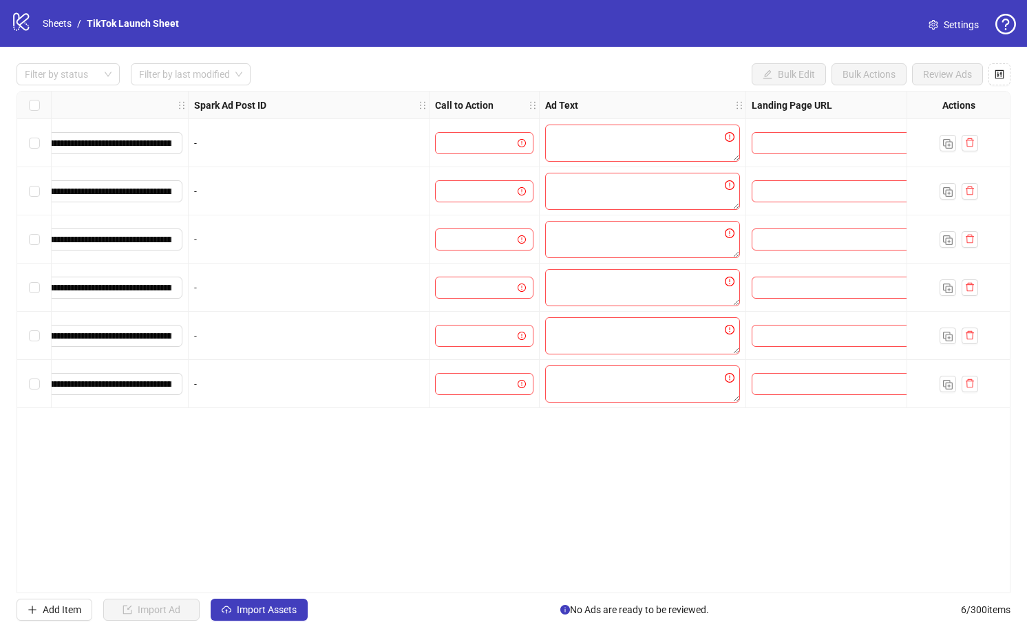
scroll to position [0, 832]
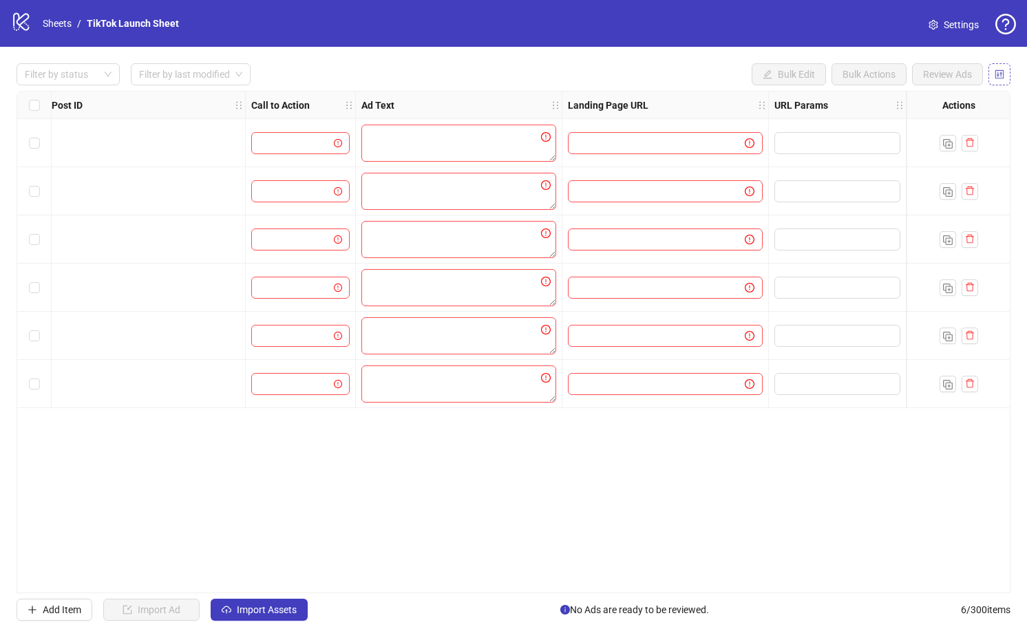
click at [1006, 76] on button "button" at bounding box center [999, 74] width 22 height 22
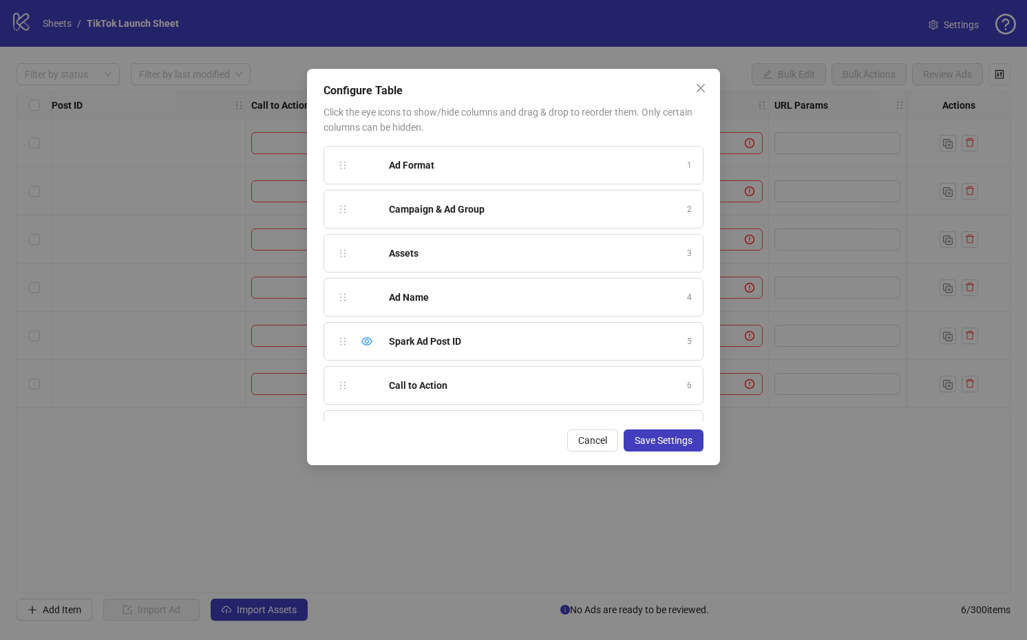
scroll to position [121, 0]
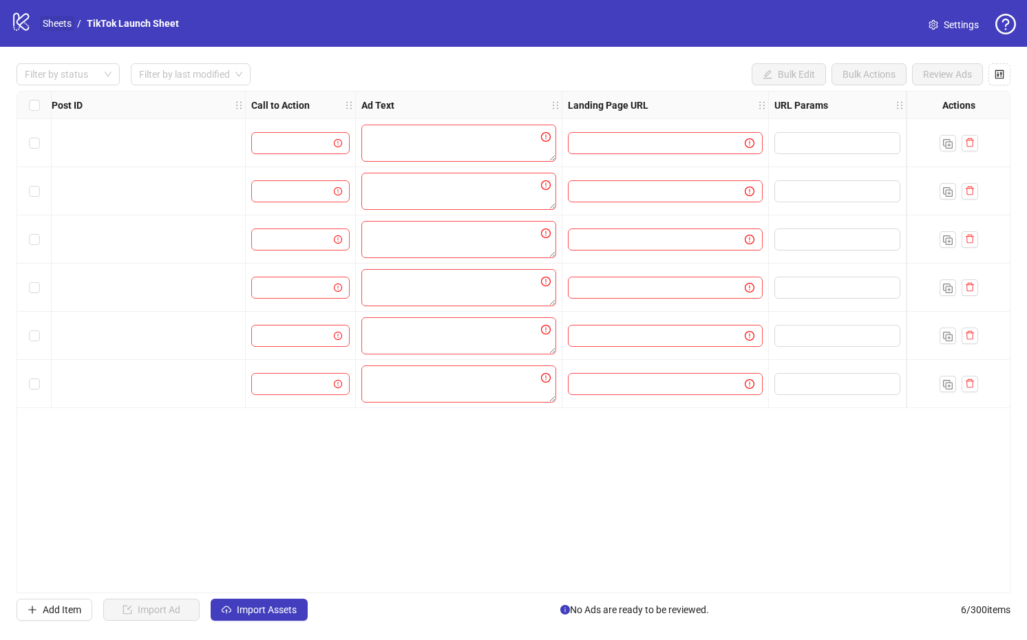
click at [67, 22] on link "Sheets" at bounding box center [57, 23] width 34 height 15
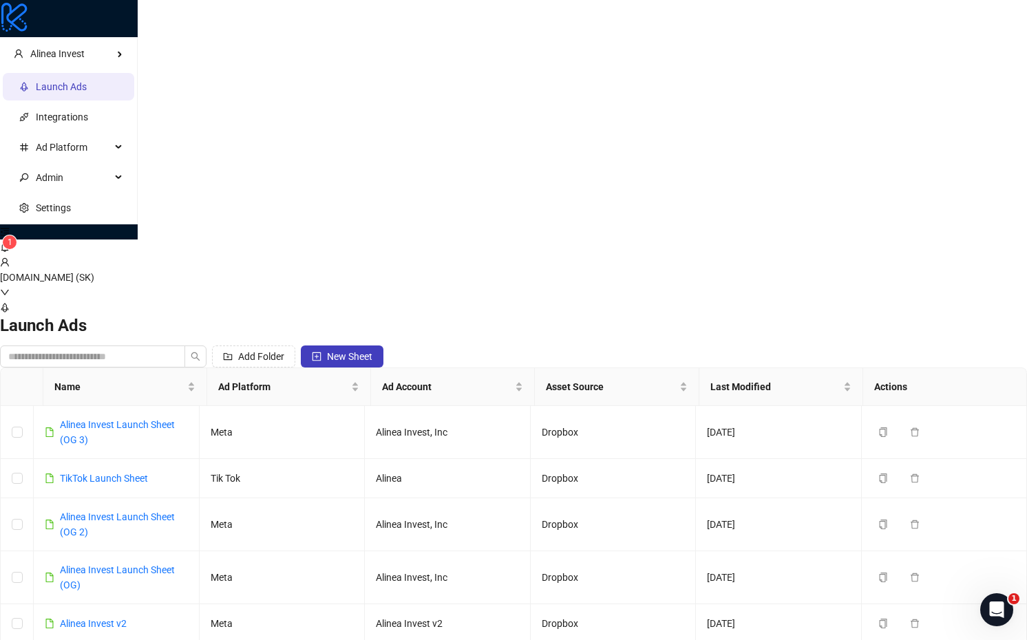
click at [372, 351] on span "New Sheet" at bounding box center [349, 356] width 45 height 11
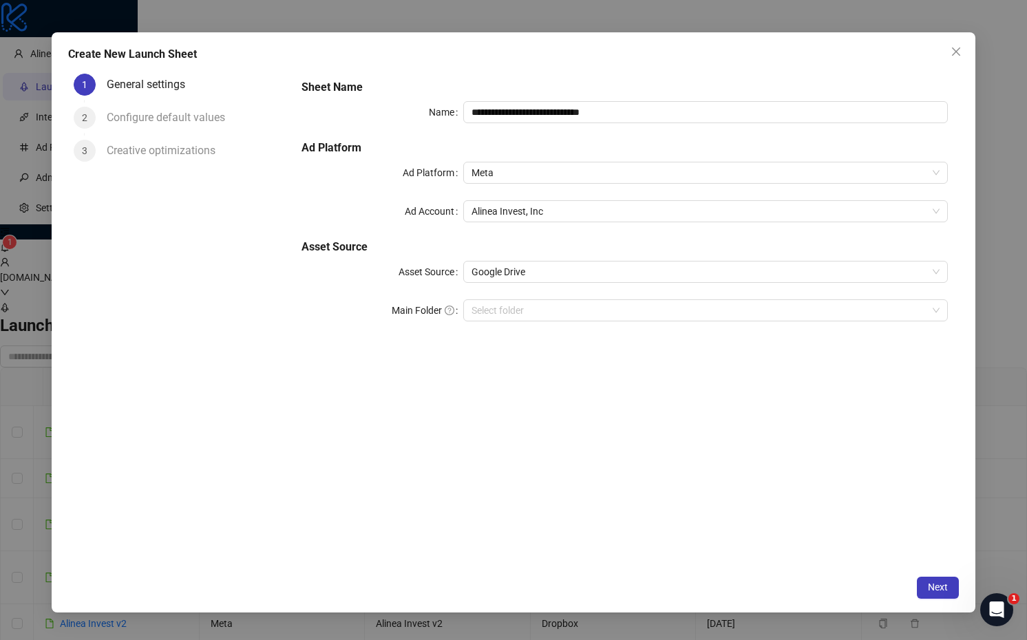
click at [594, 159] on div "**********" at bounding box center [624, 209] width 657 height 270
click at [583, 169] on span "Meta" at bounding box center [705, 172] width 468 height 21
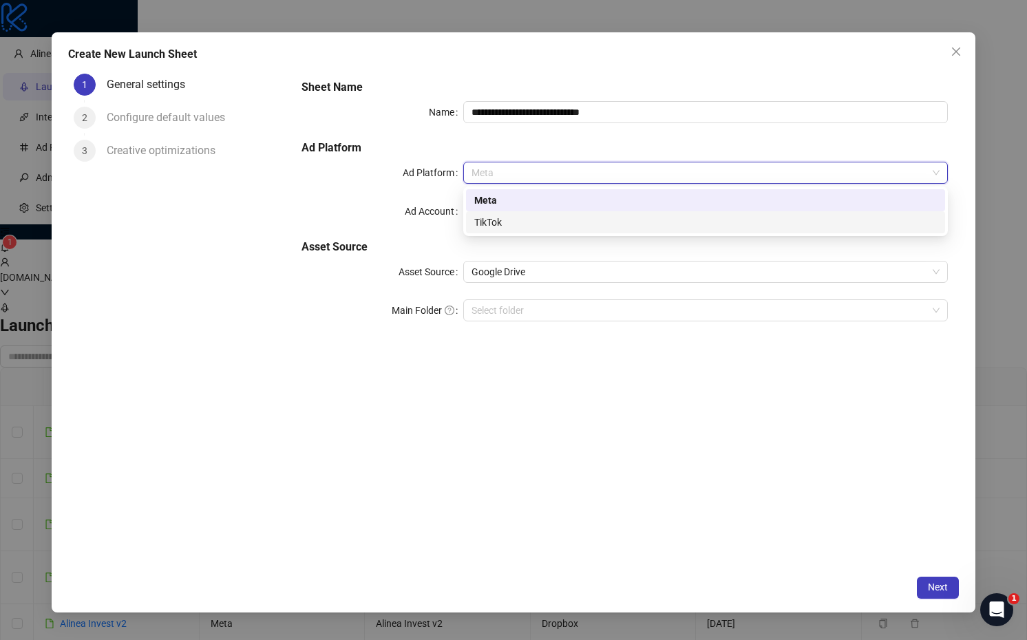
click at [531, 217] on div "TikTok" at bounding box center [705, 222] width 462 height 15
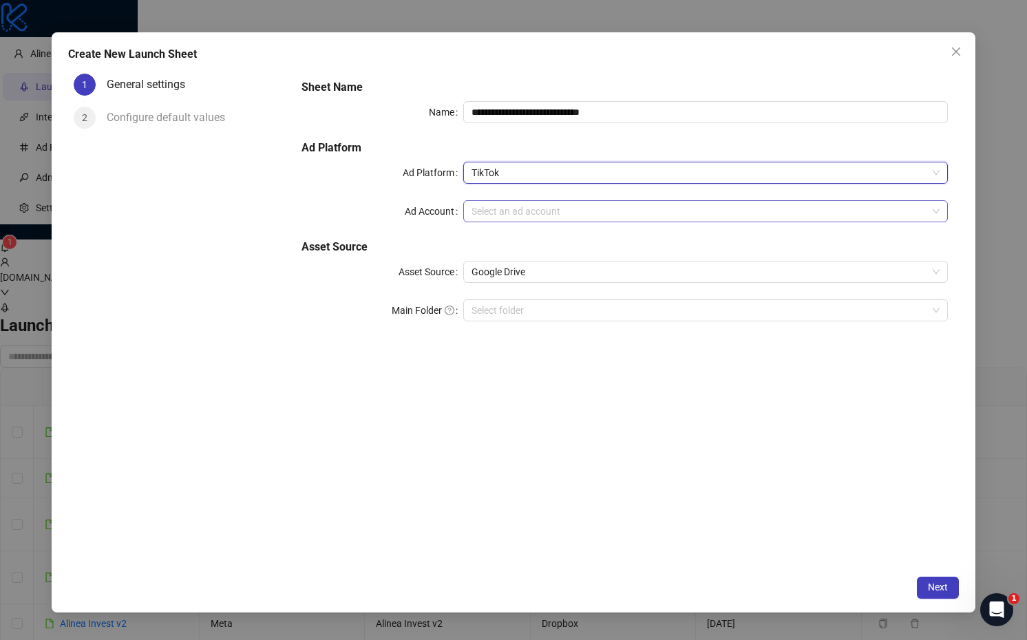
click at [555, 217] on input "Ad Account" at bounding box center [699, 211] width 456 height 21
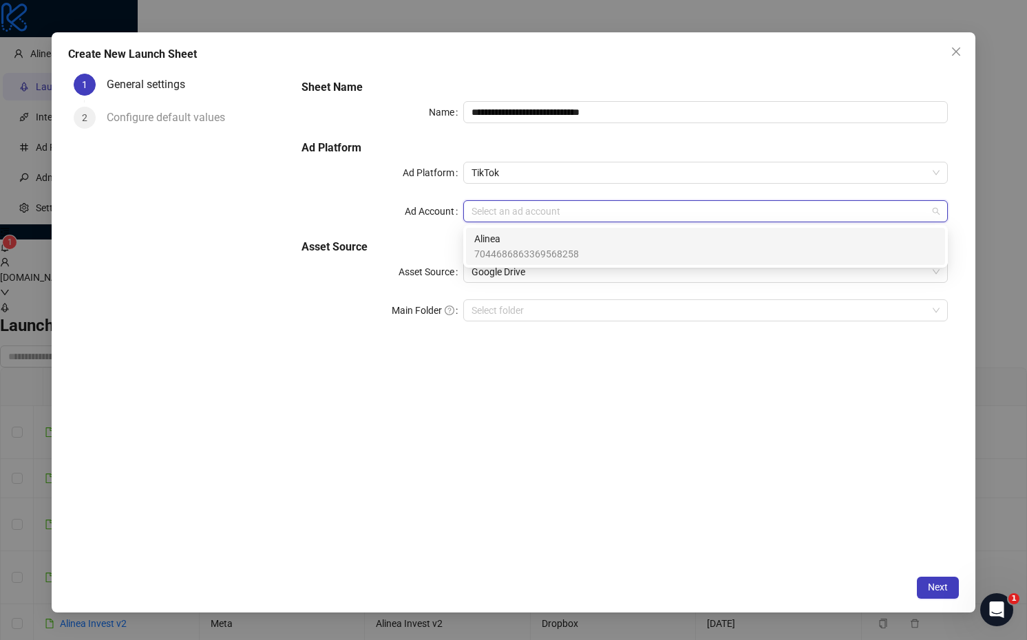
click at [543, 251] on span "7044686863369568258" at bounding box center [526, 253] width 105 height 15
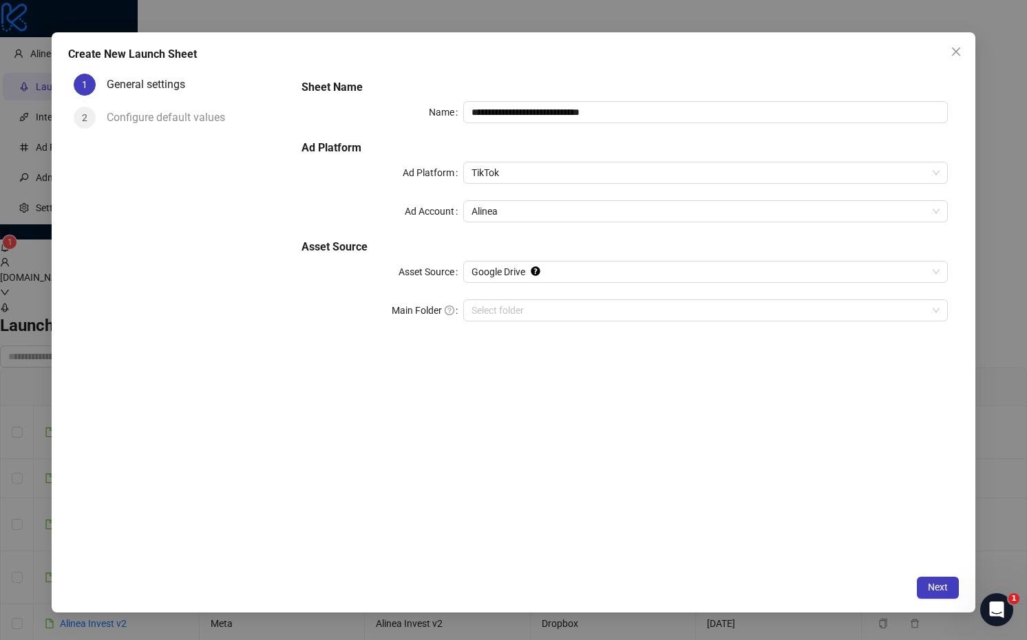
drag, startPoint x: 940, startPoint y: 588, endPoint x: 637, endPoint y: 257, distance: 449.2
click at [637, 257] on div "**********" at bounding box center [514, 322] width 924 height 580
click at [650, 279] on span "Google Drive" at bounding box center [705, 272] width 468 height 21
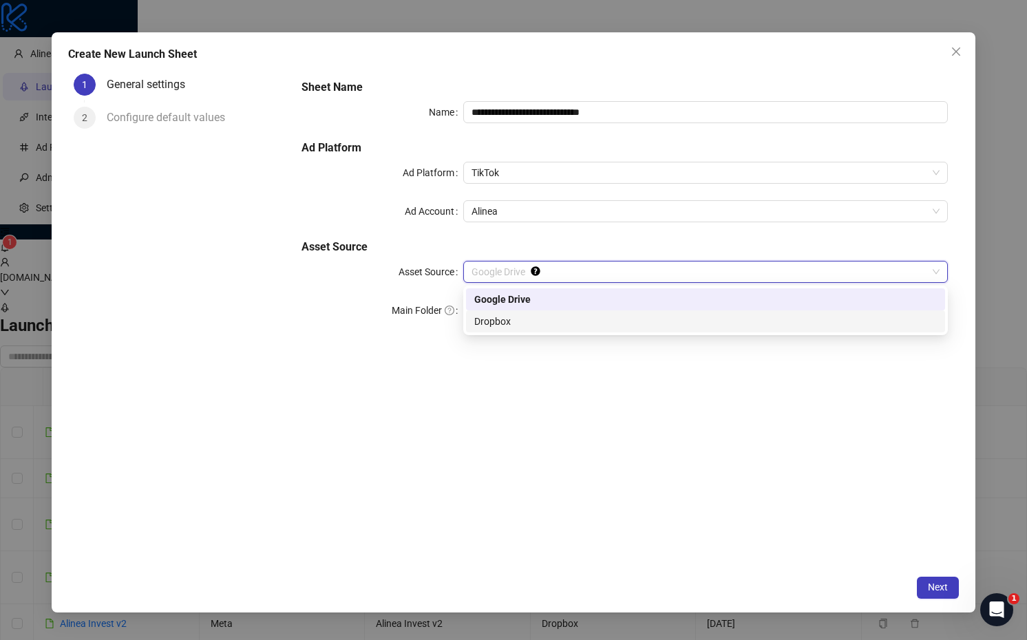
click at [573, 317] on div "Dropbox" at bounding box center [705, 321] width 462 height 15
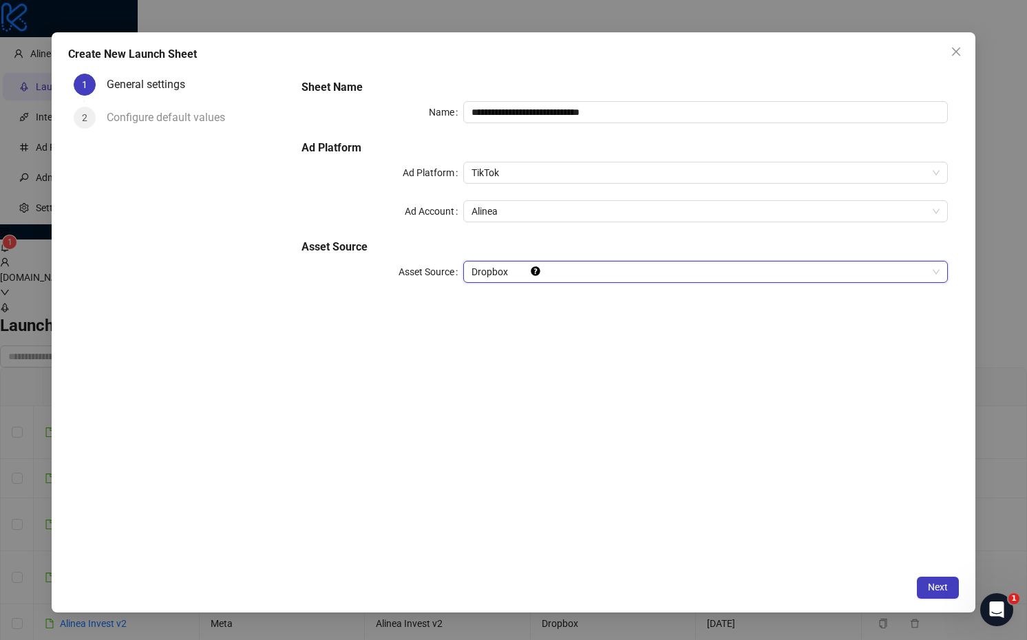
click at [942, 599] on div "**********" at bounding box center [514, 322] width 924 height 580
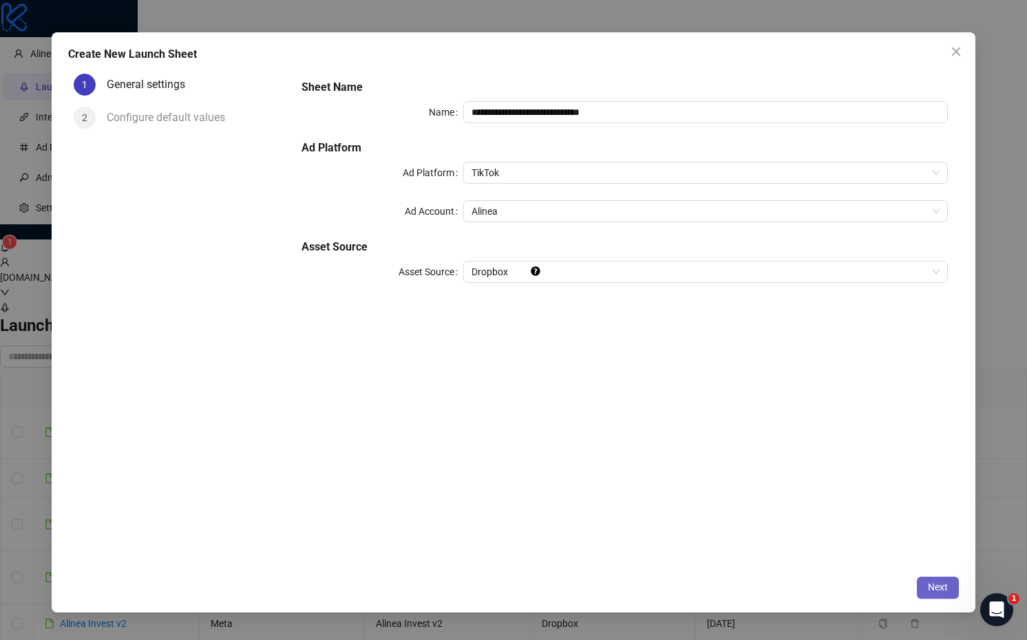
click at [942, 585] on span "Next" at bounding box center [938, 587] width 20 height 11
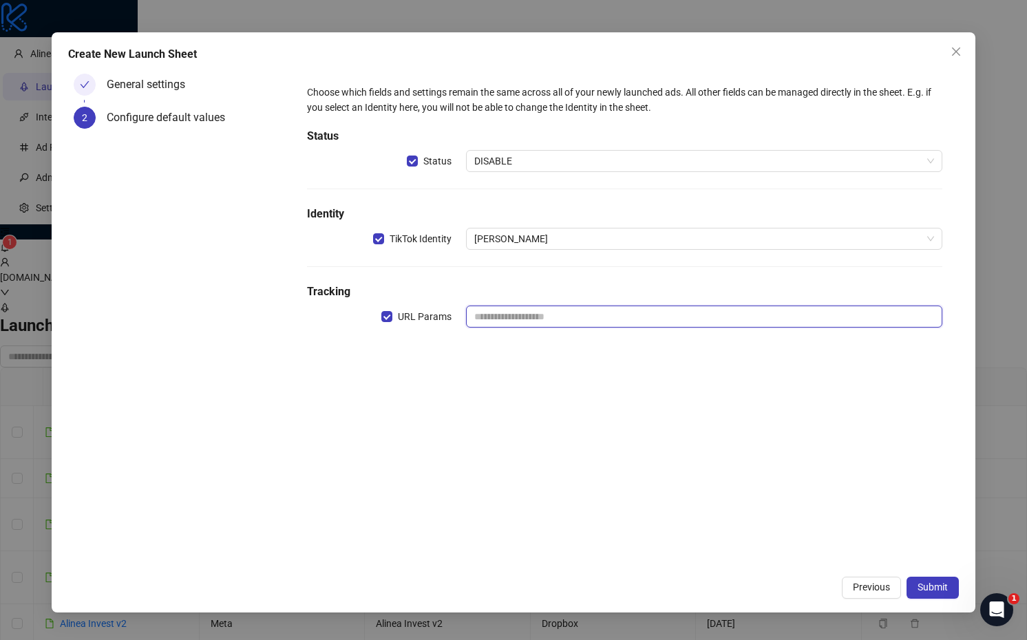
click at [566, 317] on input "text" at bounding box center [704, 317] width 476 height 22
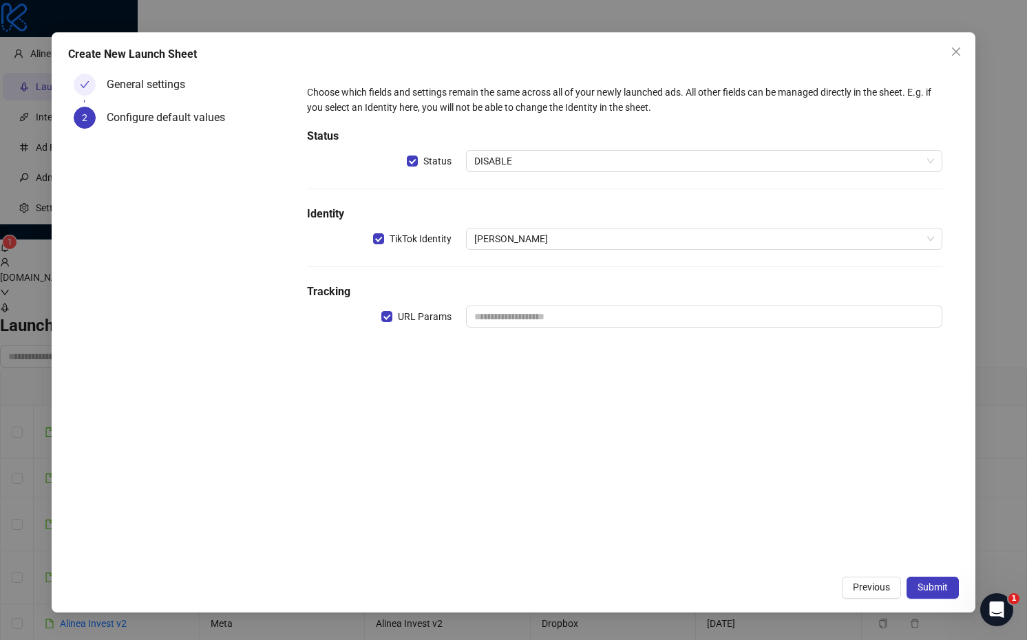
click at [593, 271] on div "Choose which fields and settings remain the same across all of your newly launc…" at bounding box center [624, 214] width 646 height 270
click at [919, 589] on span "Submit" at bounding box center [932, 587] width 30 height 11
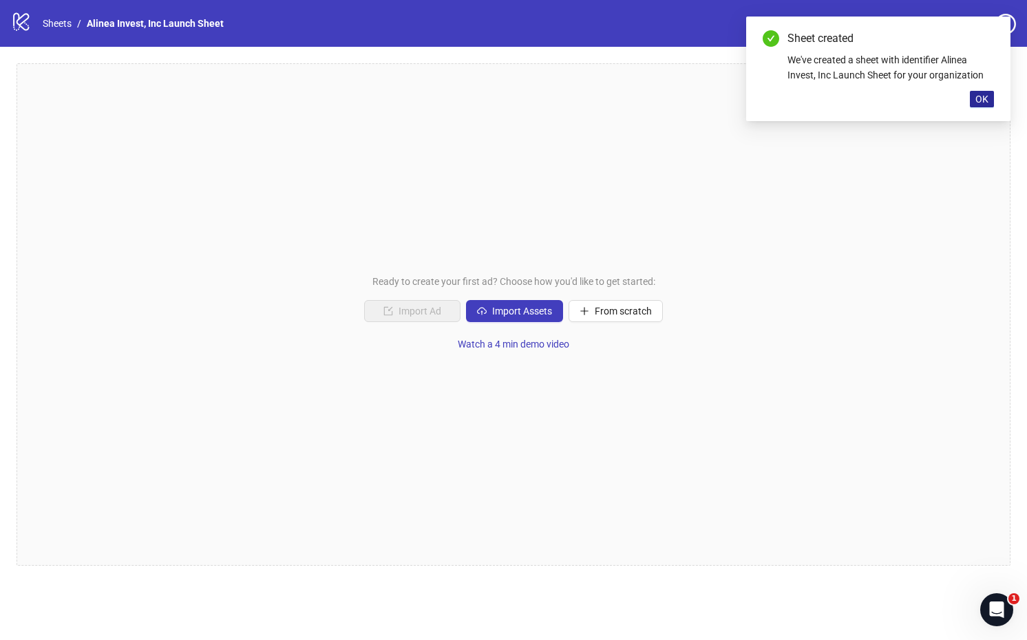
click at [990, 98] on button "OK" at bounding box center [982, 99] width 24 height 17
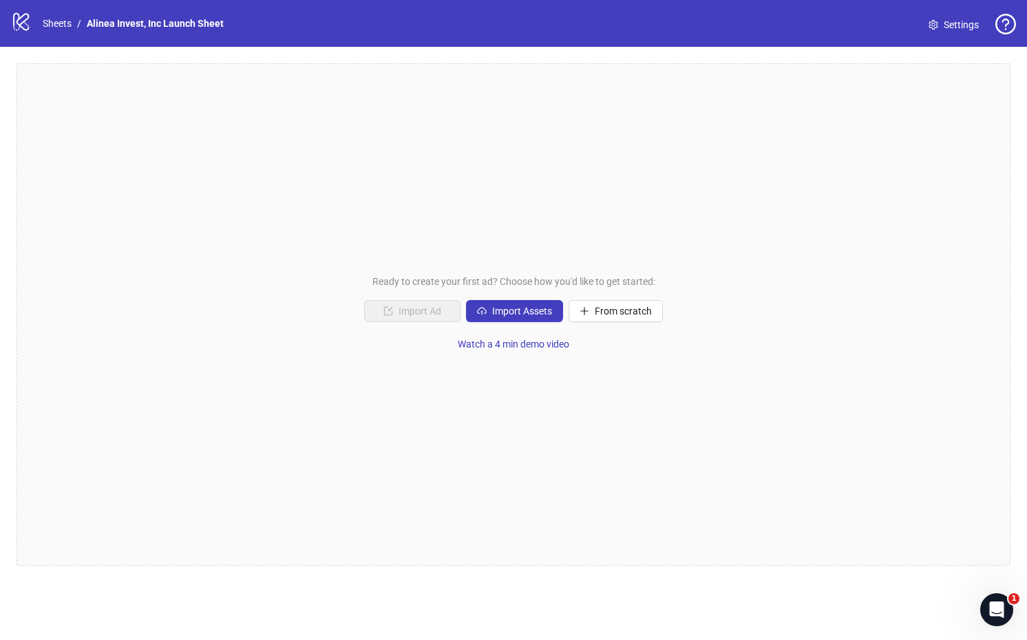
click at [979, 98] on div "Ready to create your first ad? Choose how you'd like to get started: Import Ad …" at bounding box center [514, 314] width 994 height 502
click at [619, 310] on span "From scratch" at bounding box center [623, 311] width 57 height 11
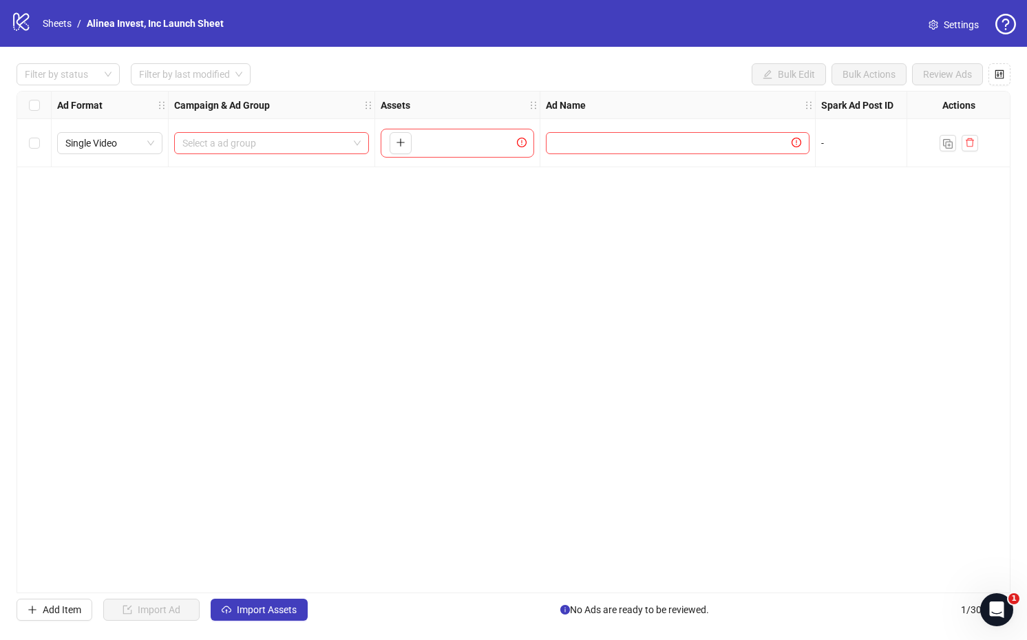
click at [1010, 74] on div "Filter by status Filter by last modified Bulk Edit Bulk Actions Review Ads Ad F…" at bounding box center [513, 342] width 1027 height 590
click at [1001, 74] on icon "control" at bounding box center [999, 75] width 10 height 10
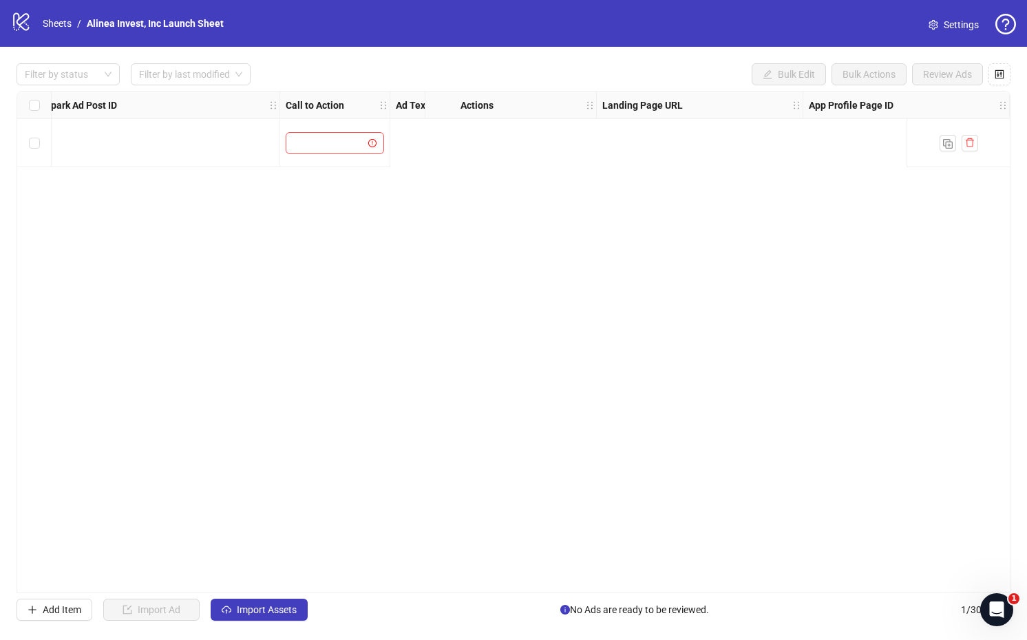
scroll to position [0, 880]
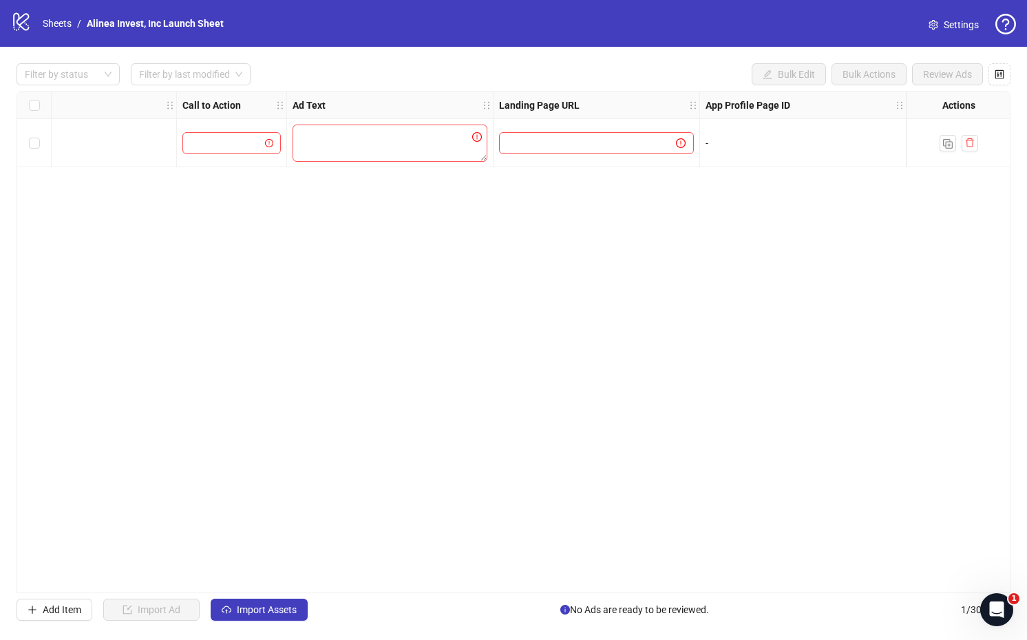
click at [736, 136] on div "-" at bounding box center [802, 143] width 195 height 15
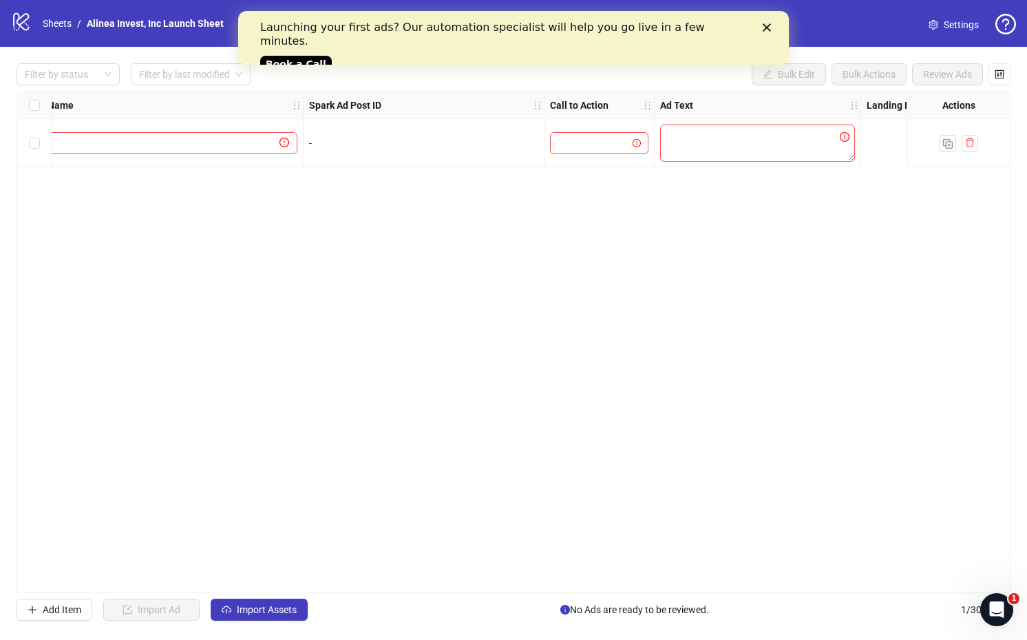
scroll to position [0, 0]
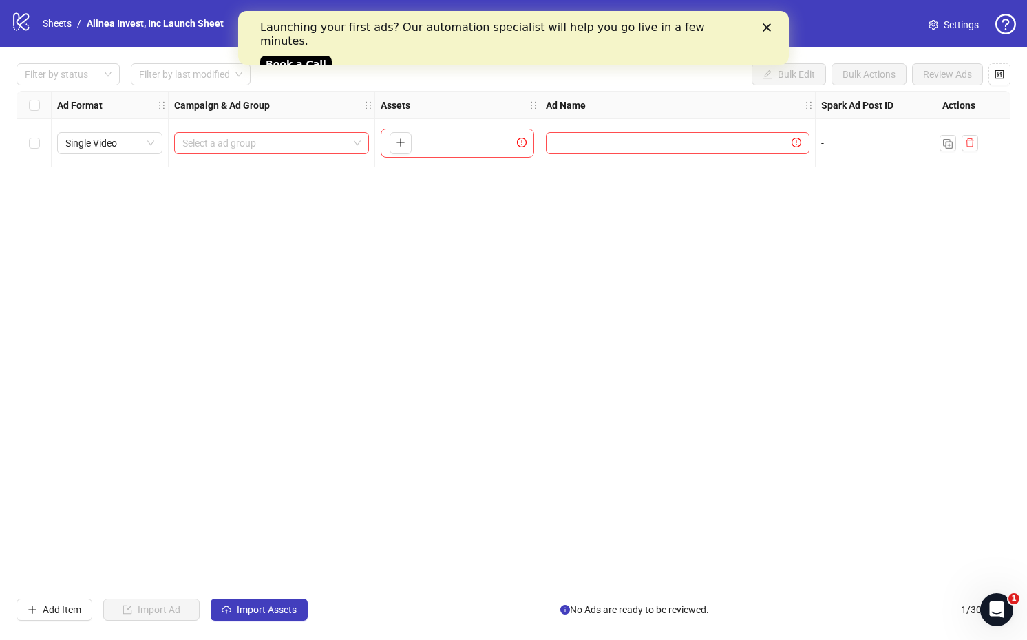
click at [765, 23] on icon "Close" at bounding box center [767, 27] width 8 height 8
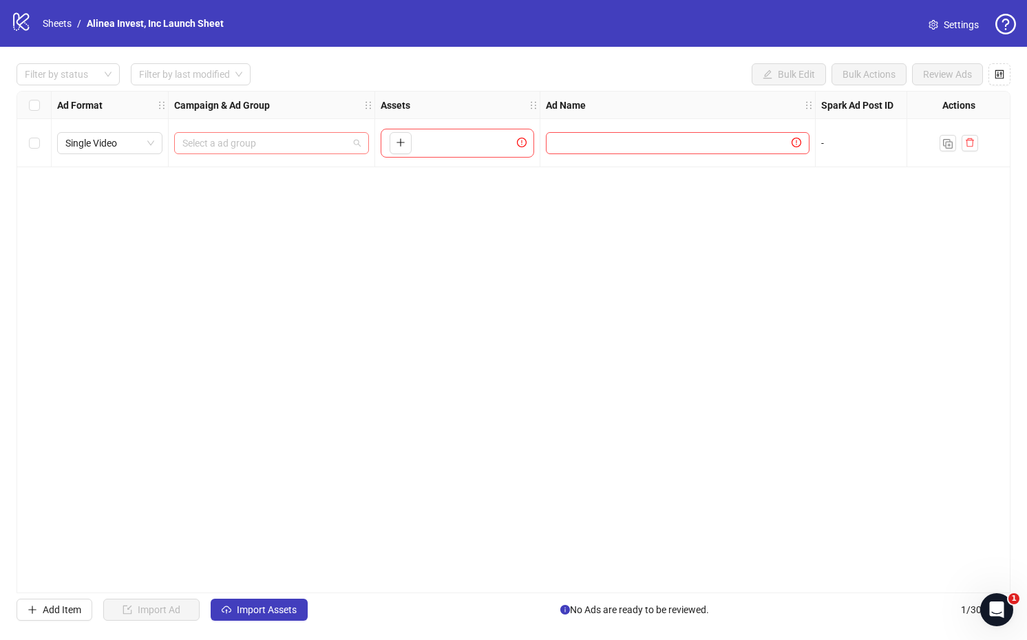
click at [305, 145] on input "search" at bounding box center [265, 143] width 166 height 21
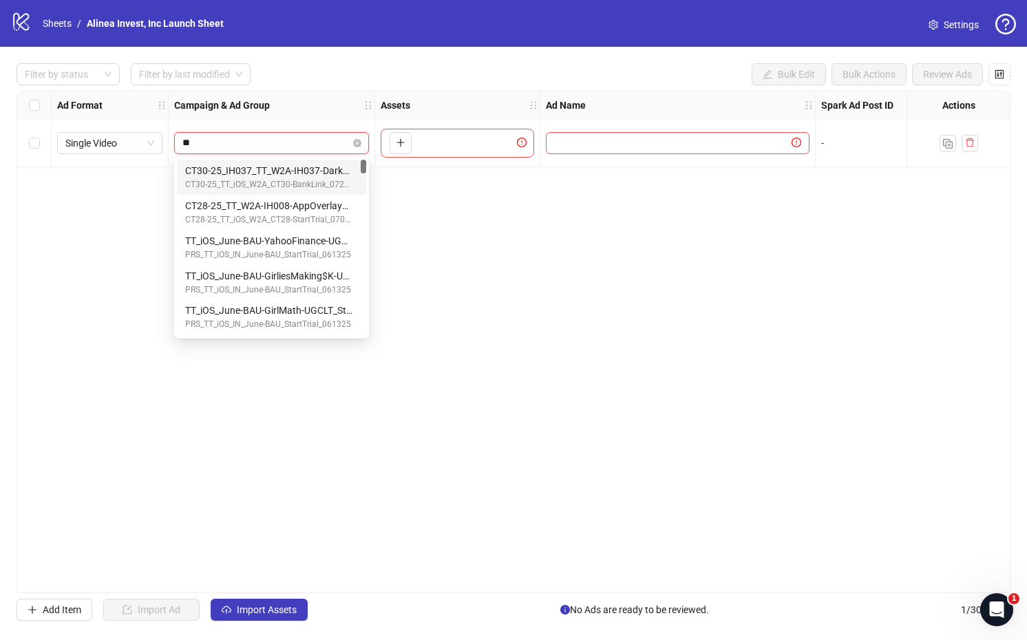
type input "***"
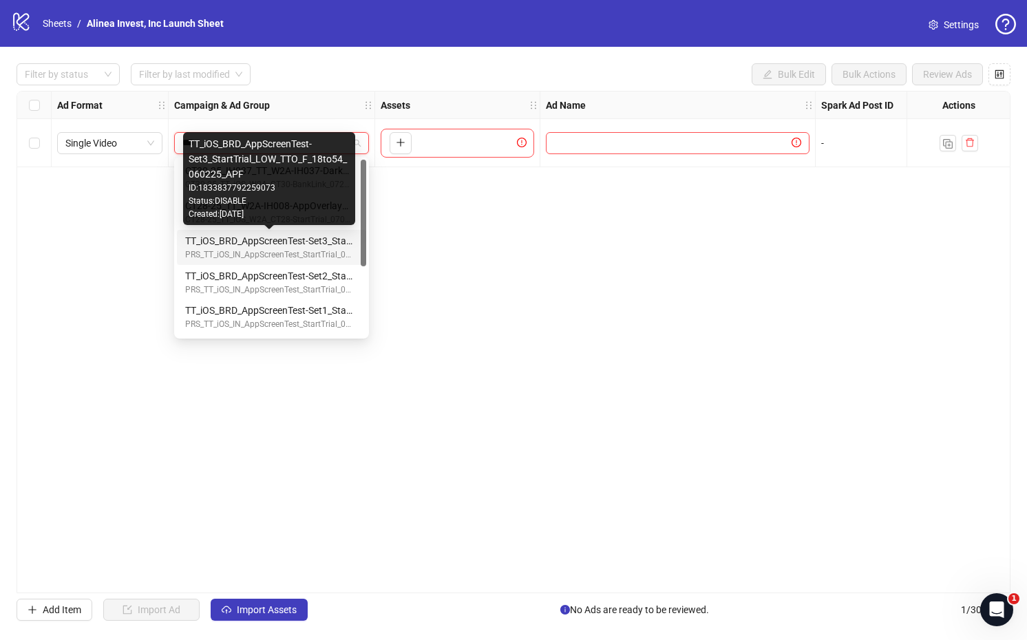
click at [303, 238] on div "TT_iOS_BRD_AppScreenTest-Set3_StartTrial_LOW_TTO_F_18to54_060225_APF" at bounding box center [268, 240] width 167 height 15
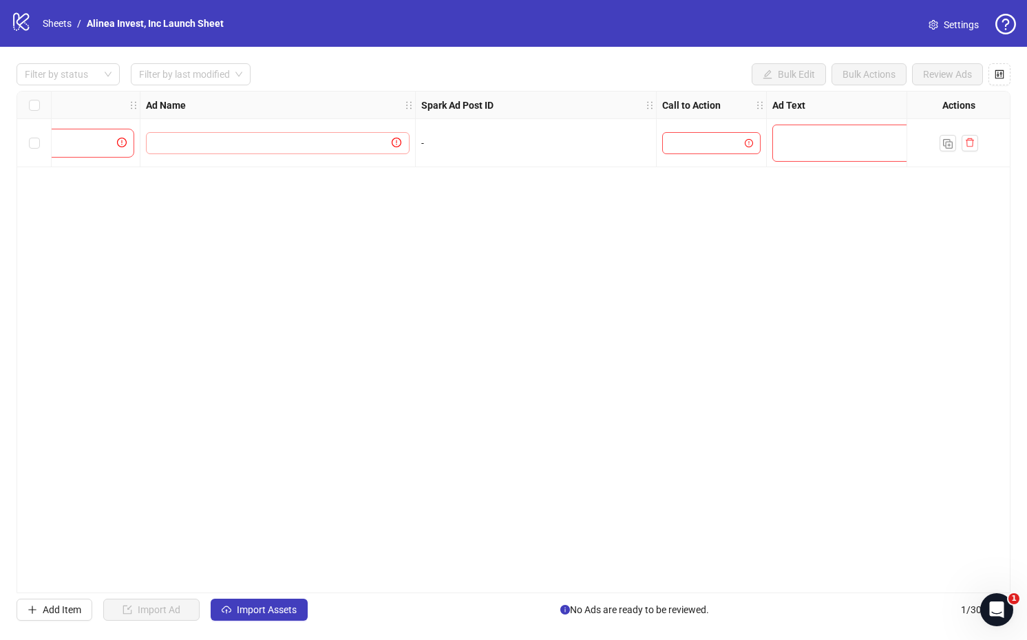
scroll to position [0, 880]
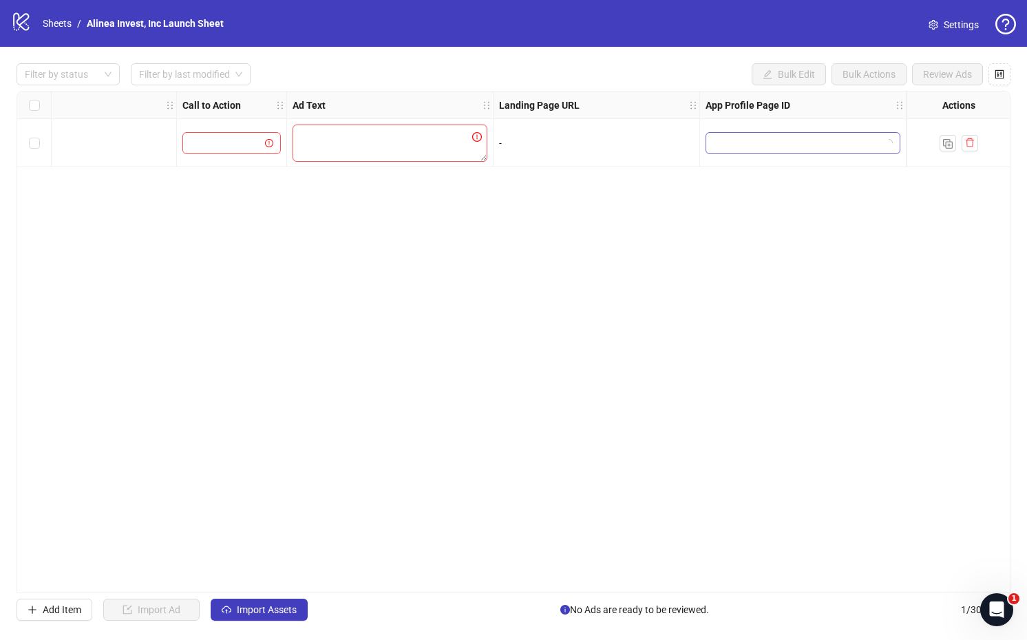
click at [763, 150] on input "search" at bounding box center [797, 143] width 166 height 21
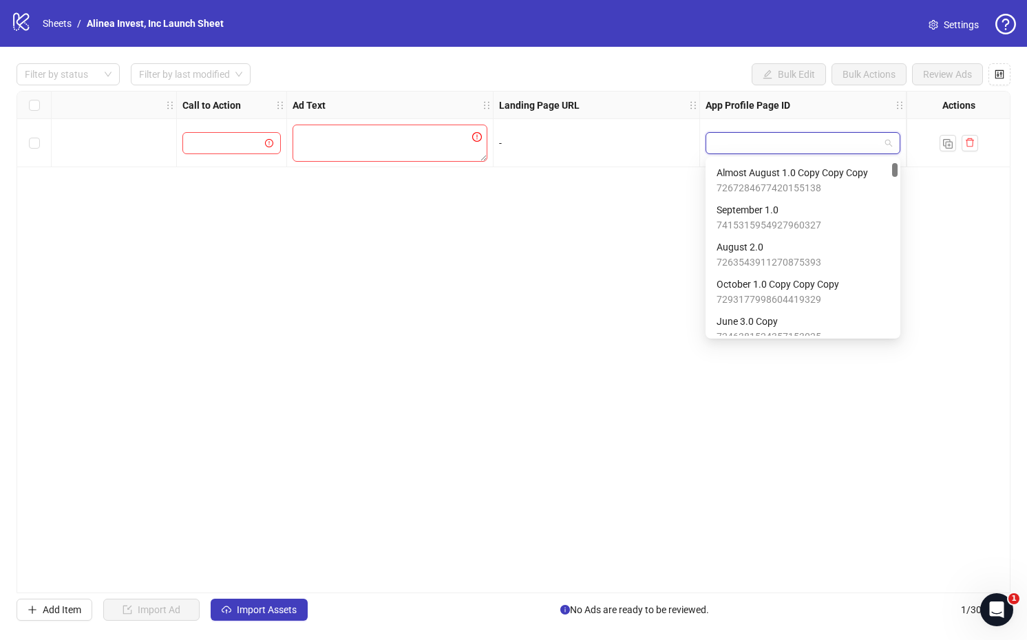
scroll to position [0, 0]
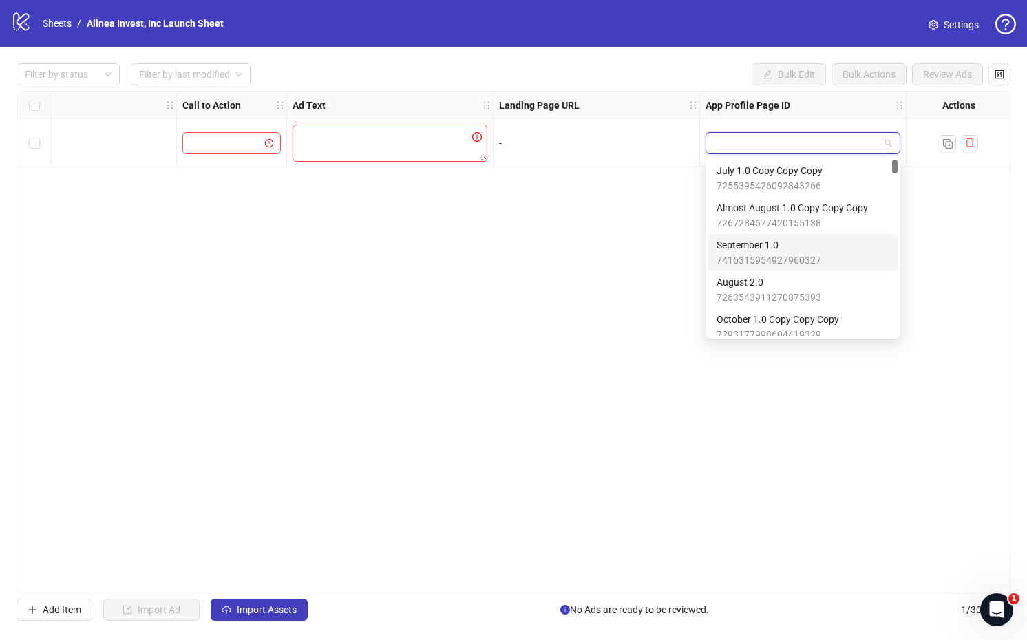
click at [807, 243] on span "September 1.0" at bounding box center [768, 244] width 105 height 15
click at [805, 142] on span "September 1.0" at bounding box center [803, 143] width 178 height 21
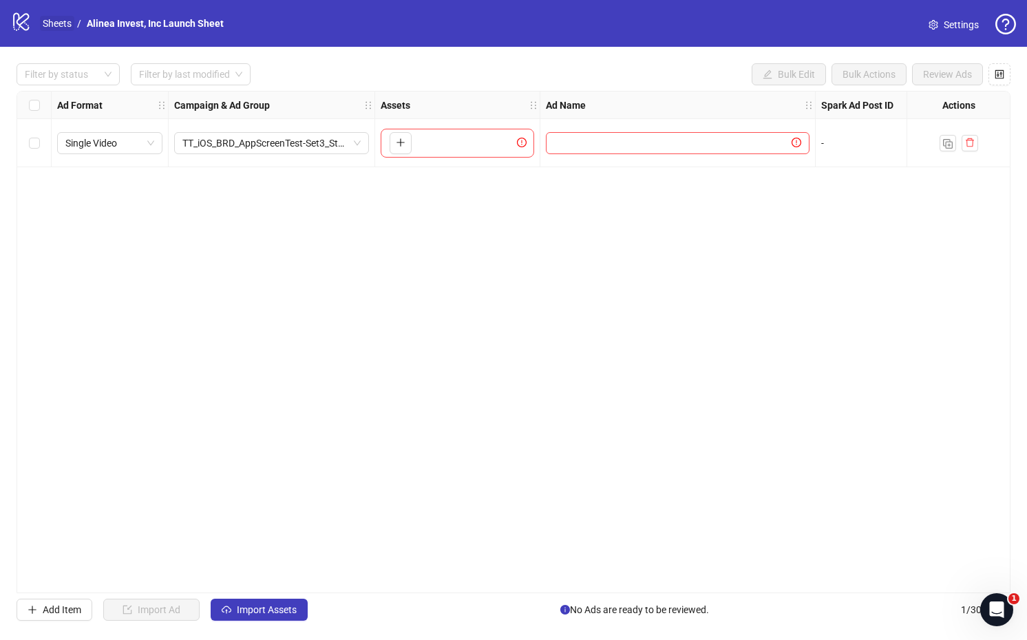
click at [70, 21] on link "Sheets" at bounding box center [57, 23] width 34 height 15
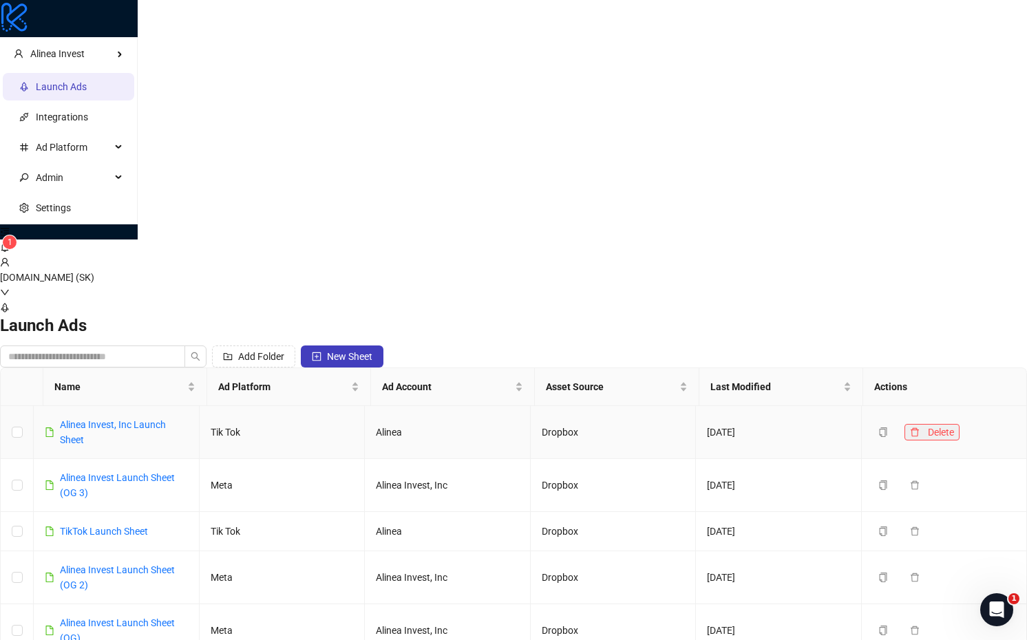
click at [911, 427] on icon "delete" at bounding box center [915, 432] width 10 height 10
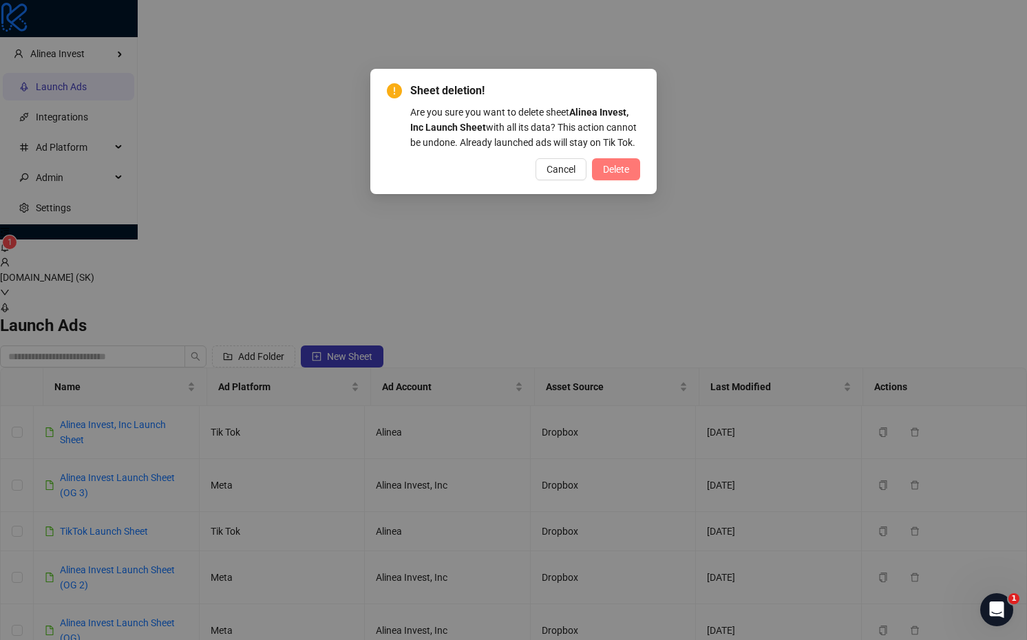
click at [619, 166] on span "Delete" at bounding box center [616, 169] width 26 height 11
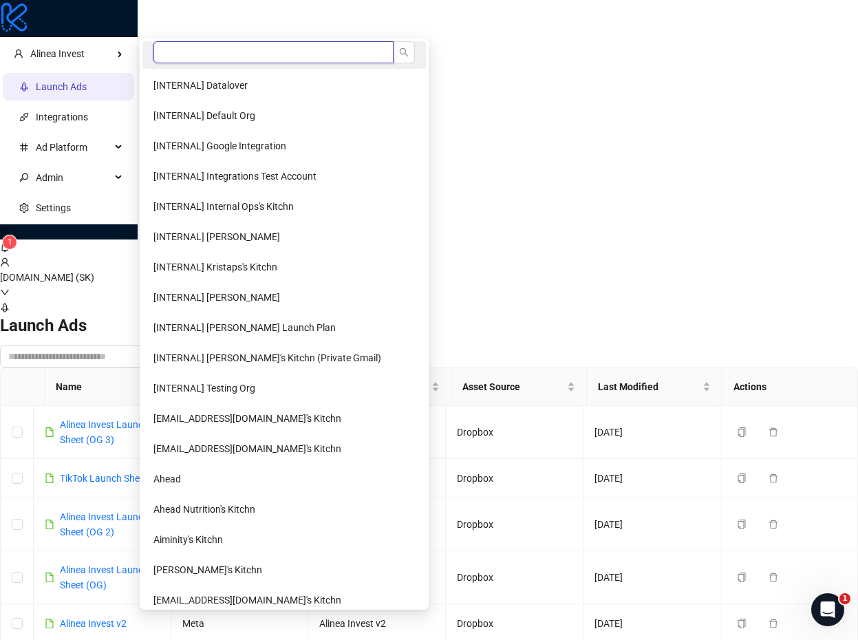
click at [184, 51] on input "search" at bounding box center [273, 52] width 240 height 22
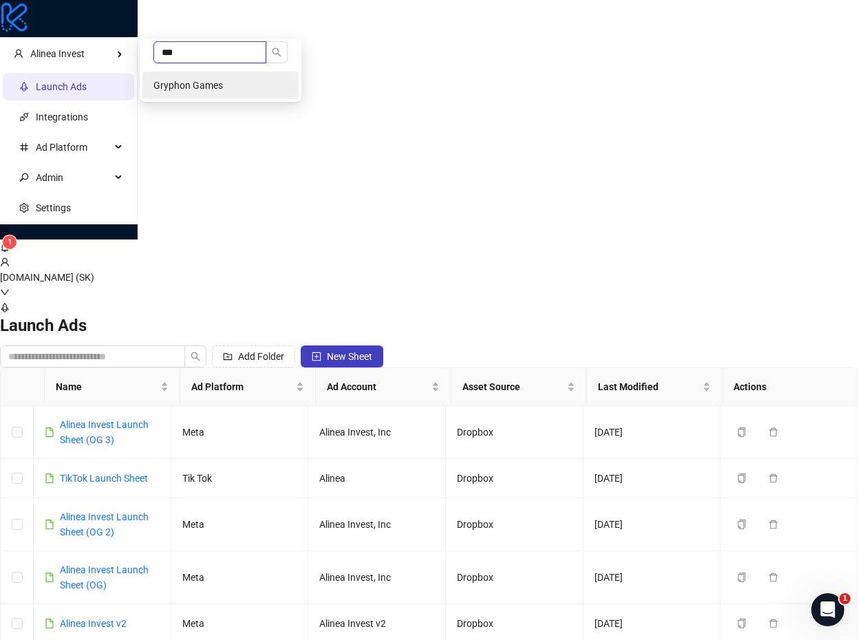
type input "***"
click at [198, 78] on li "Gryphon Games" at bounding box center [220, 86] width 156 height 28
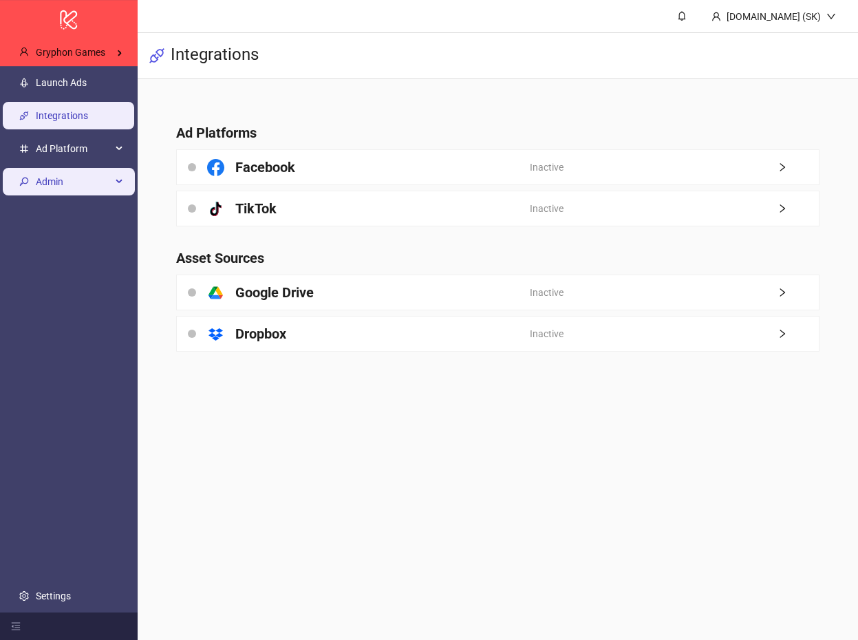
click at [84, 182] on span "Admin" at bounding box center [74, 182] width 76 height 28
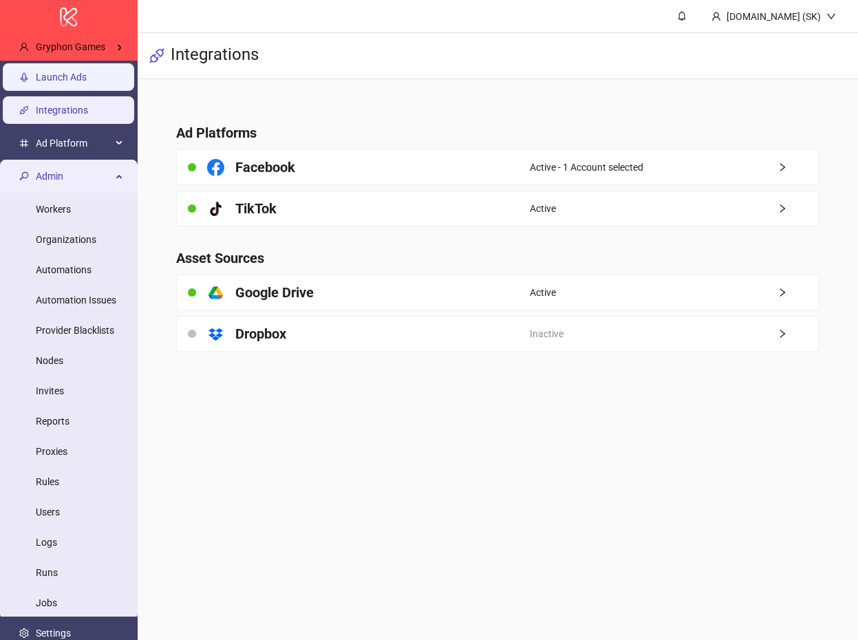
click at [87, 79] on link "Launch Ads" at bounding box center [61, 77] width 51 height 11
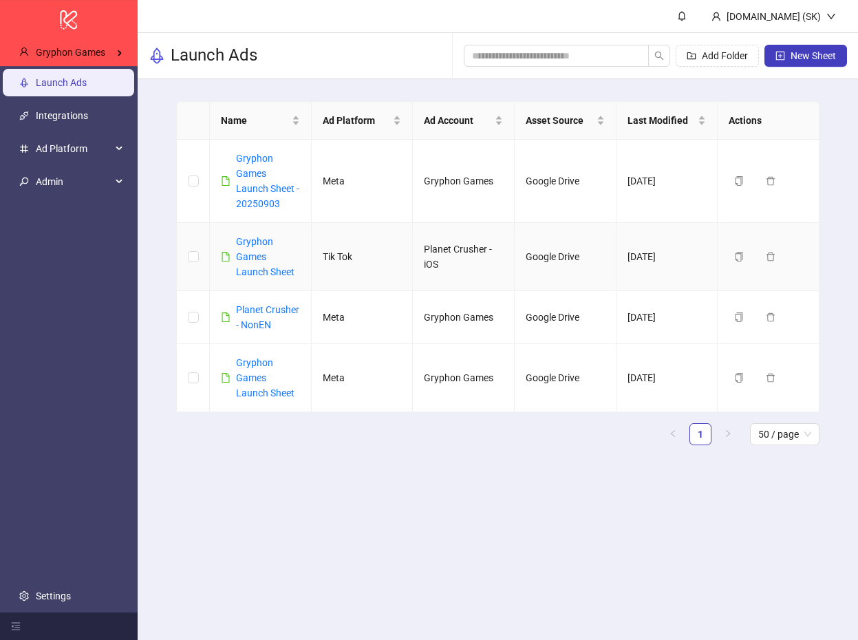
click at [255, 265] on div "Gryphon Games Launch Sheet" at bounding box center [268, 256] width 64 height 45
click at [255, 262] on link "Gryphon Games Launch Sheet" at bounding box center [265, 256] width 58 height 41
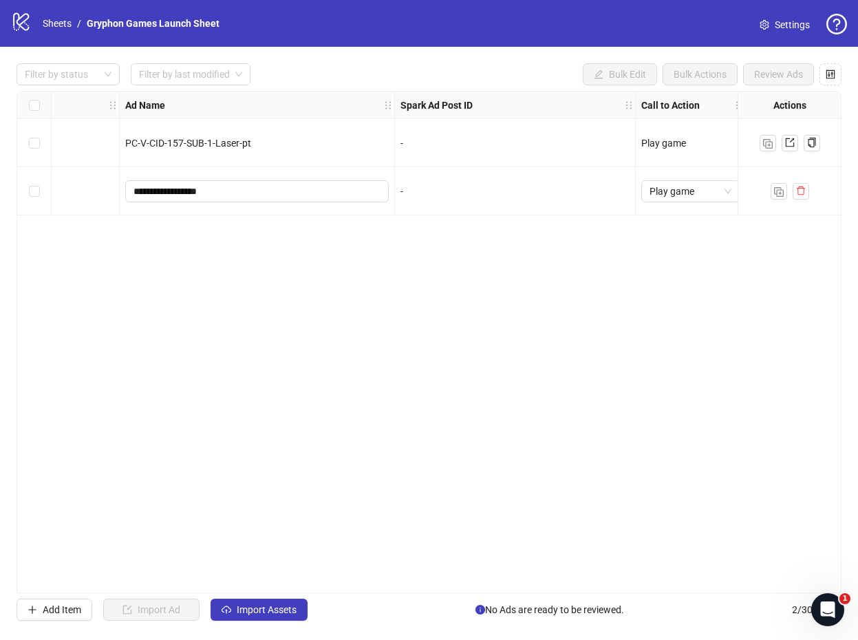
scroll to position [0, 979]
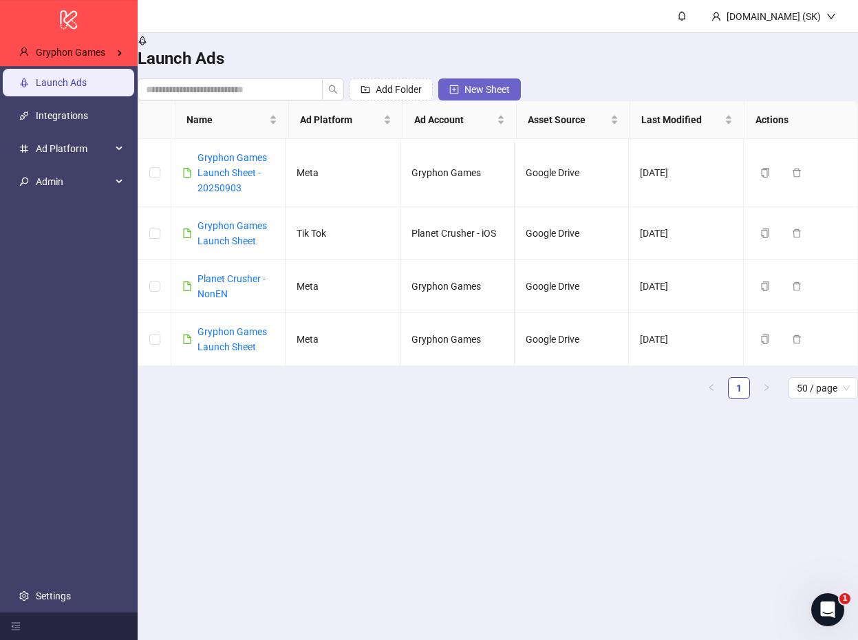
click at [521, 78] on button "New Sheet" at bounding box center [479, 89] width 83 height 22
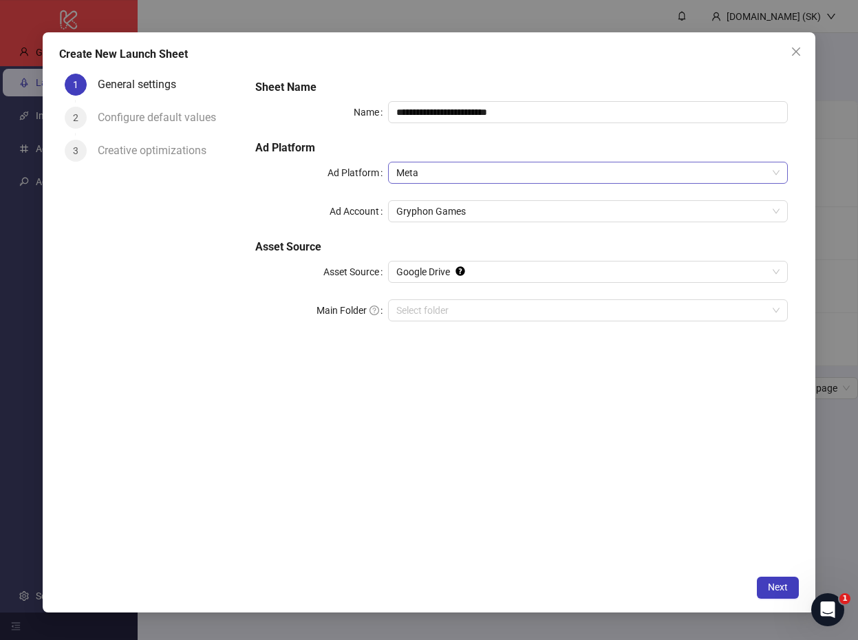
click at [465, 168] on span "Meta" at bounding box center [587, 172] width 383 height 21
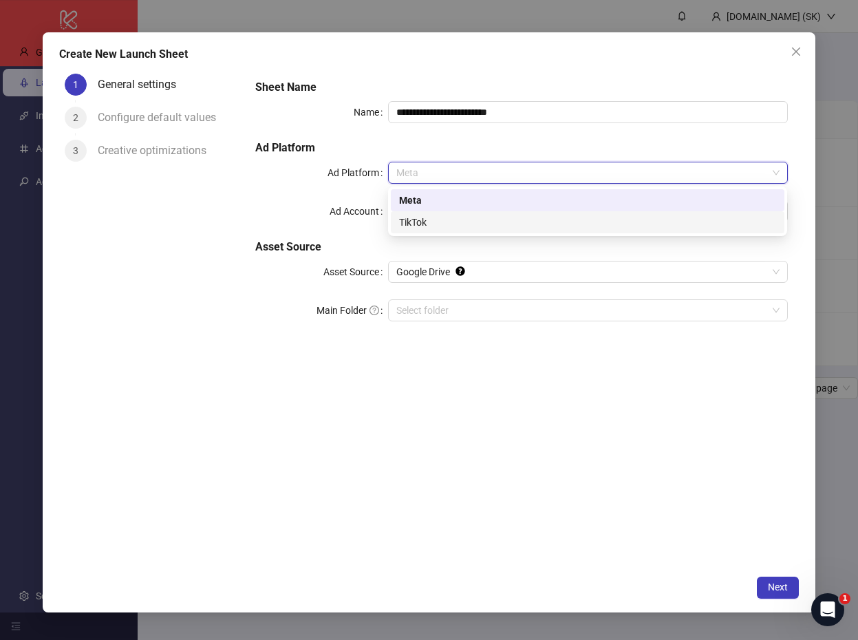
click at [436, 224] on div "TikTok" at bounding box center [587, 222] width 377 height 15
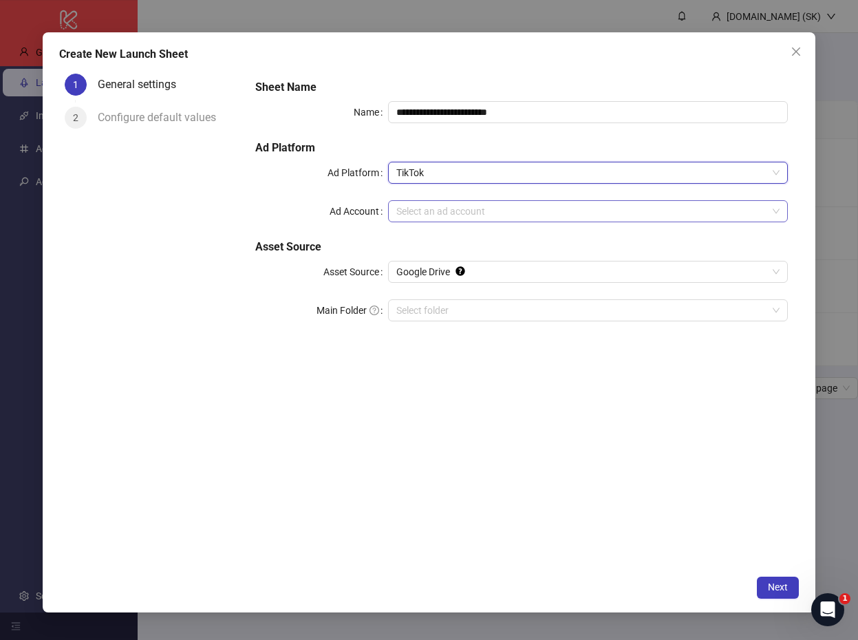
click at [440, 209] on input "Ad Account" at bounding box center [581, 211] width 370 height 21
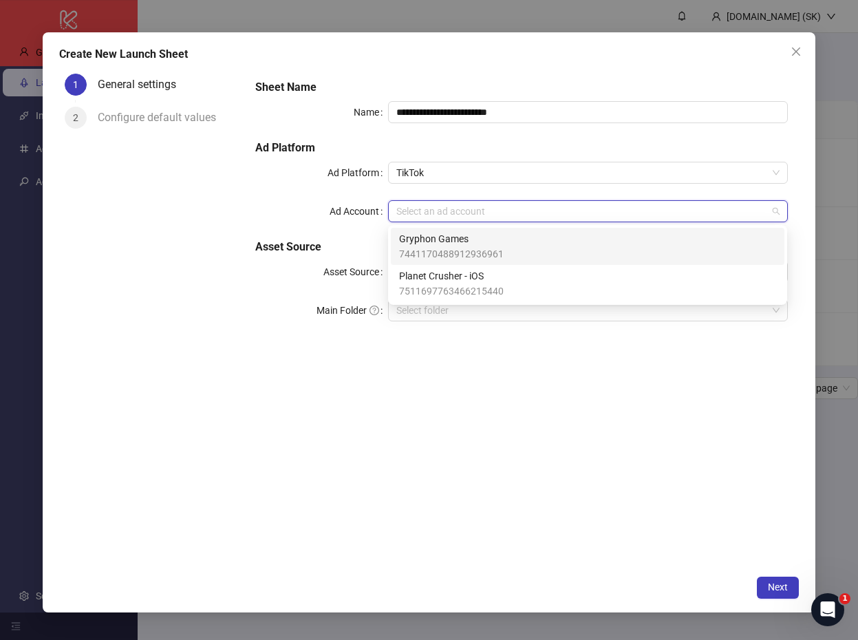
click at [467, 243] on span "Gryphon Games" at bounding box center [451, 238] width 105 height 15
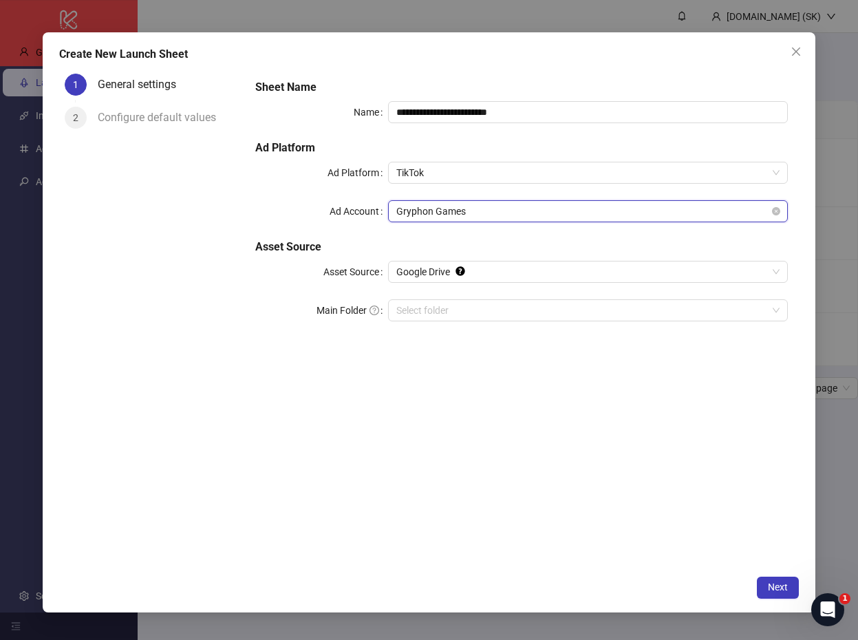
click at [465, 213] on span "Gryphon Games" at bounding box center [587, 211] width 383 height 21
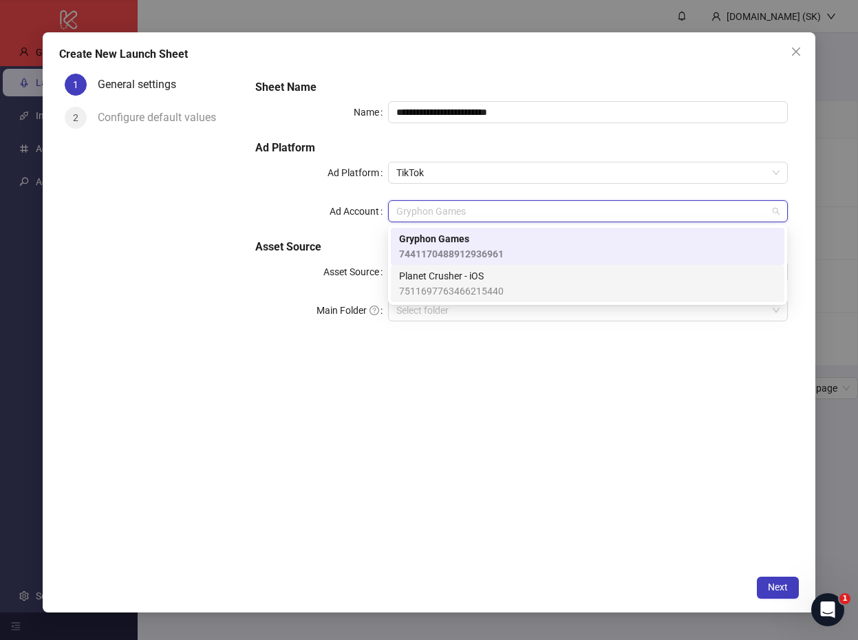
click at [438, 284] on span "7511697763466215440" at bounding box center [451, 291] width 105 height 15
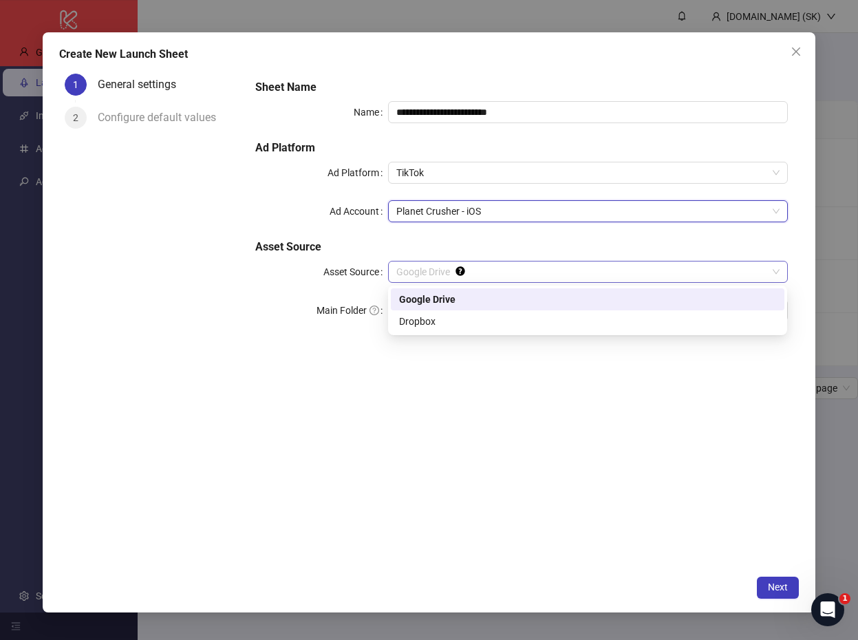
click at [423, 275] on span "Google Drive" at bounding box center [587, 272] width 383 height 21
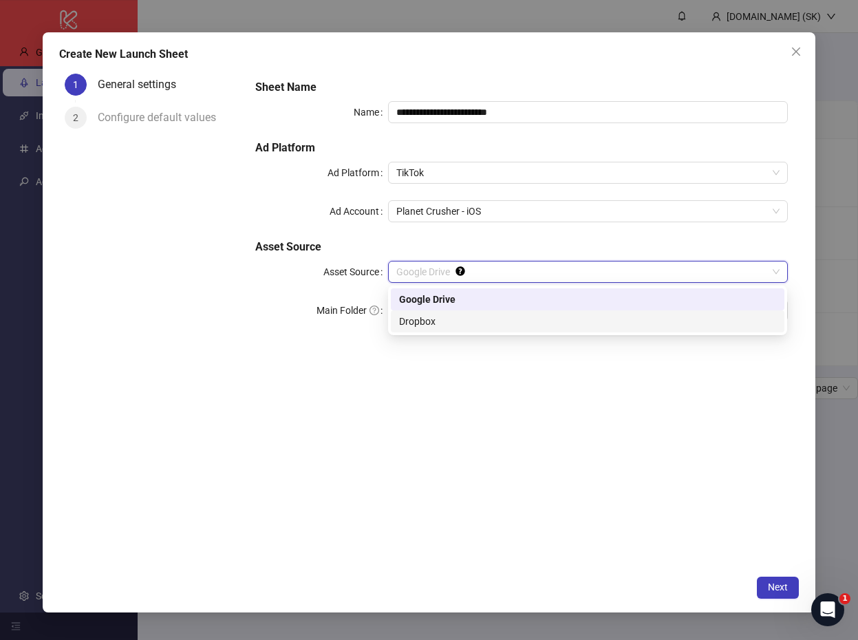
click at [414, 319] on div "Dropbox" at bounding box center [587, 321] width 377 height 15
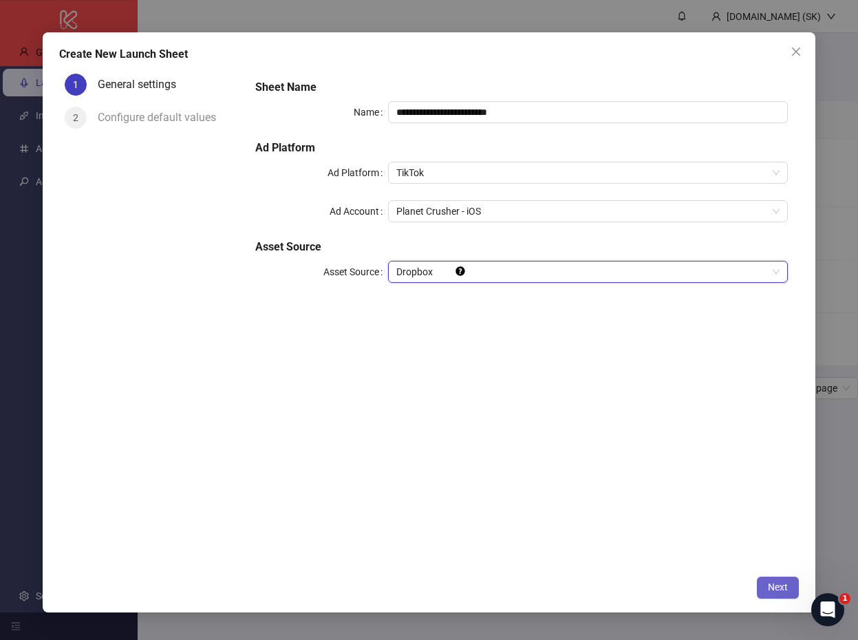
click at [780, 591] on span "Next" at bounding box center [778, 587] width 20 height 11
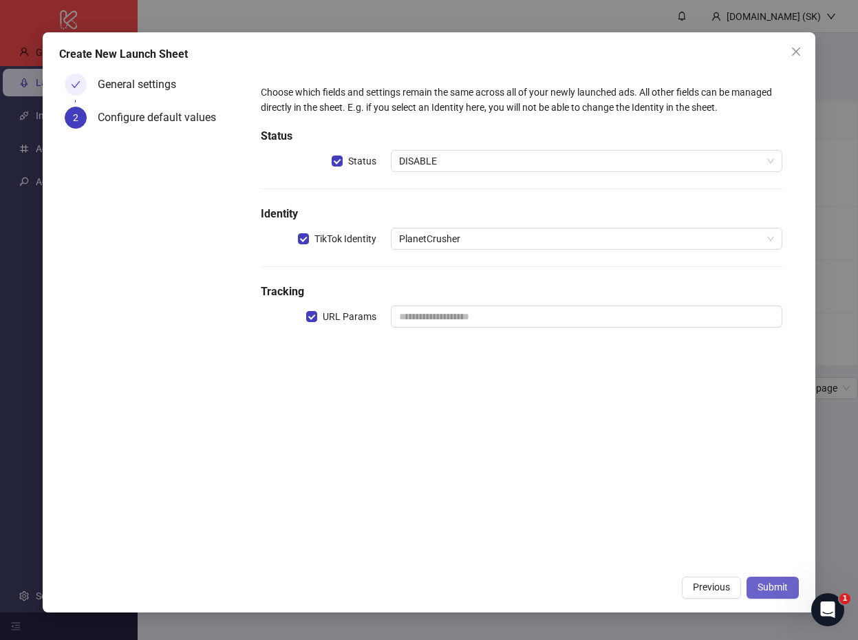
click at [775, 584] on span "Submit" at bounding box center [773, 587] width 30 height 11
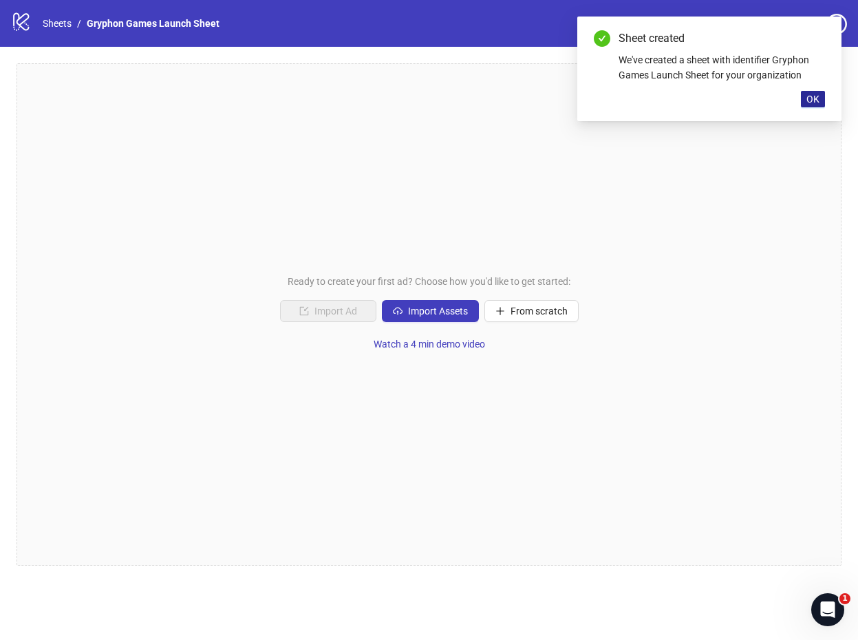
click at [814, 98] on span "OK" at bounding box center [813, 99] width 13 height 11
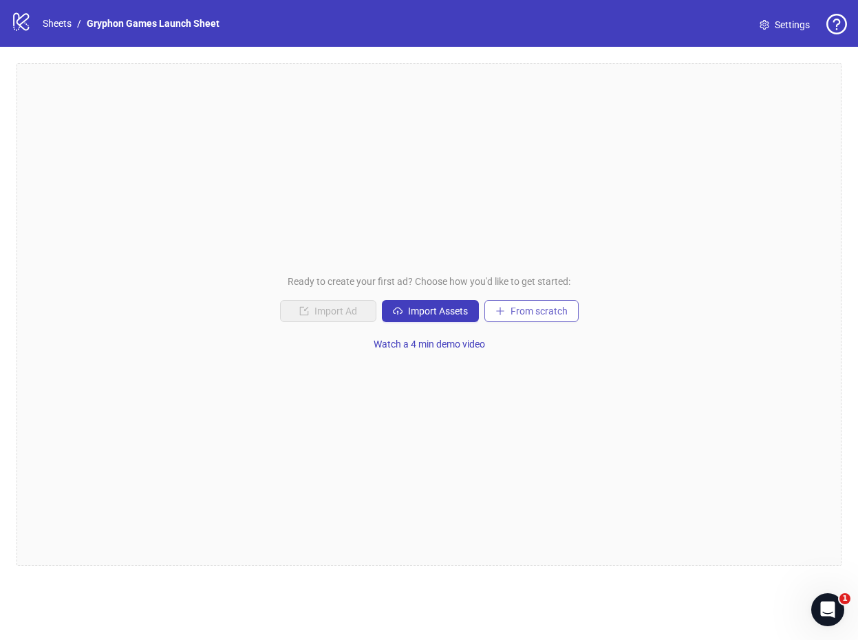
click at [529, 312] on span "From scratch" at bounding box center [539, 311] width 57 height 11
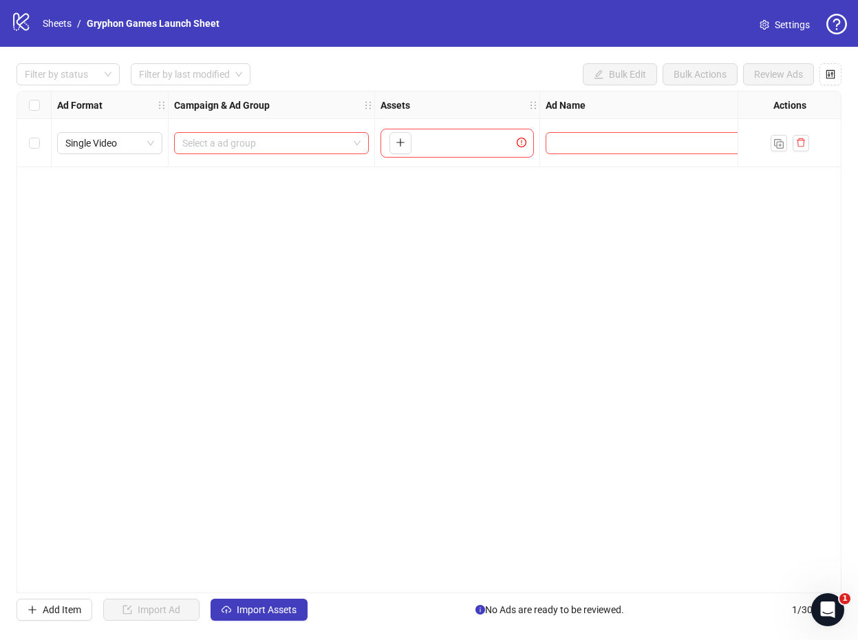
click at [253, 156] on div "Select a ad group" at bounding box center [272, 143] width 206 height 48
click at [253, 151] on input "search" at bounding box center [265, 143] width 166 height 21
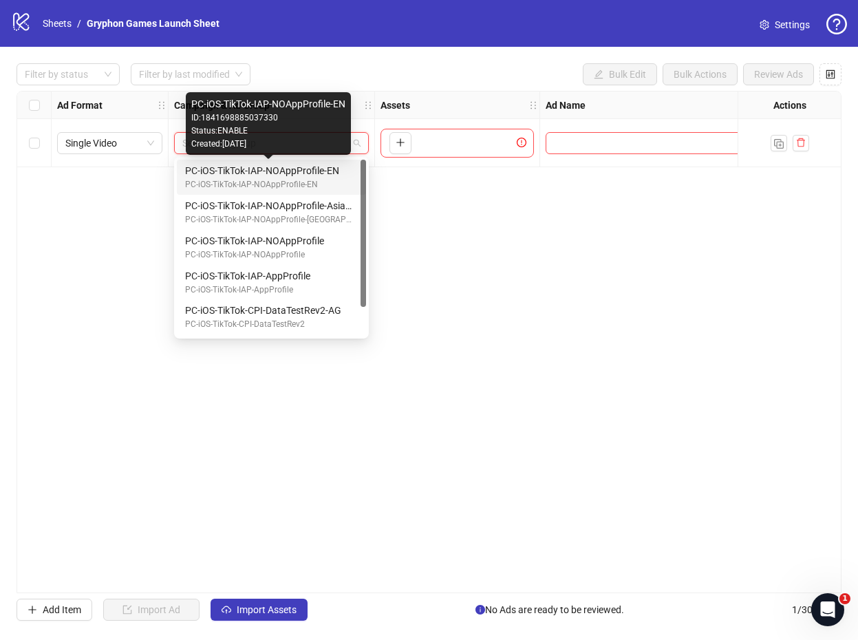
click at [244, 174] on div "PC-iOS-TikTok-IAP-NOAppProfile-EN" at bounding box center [268, 170] width 167 height 15
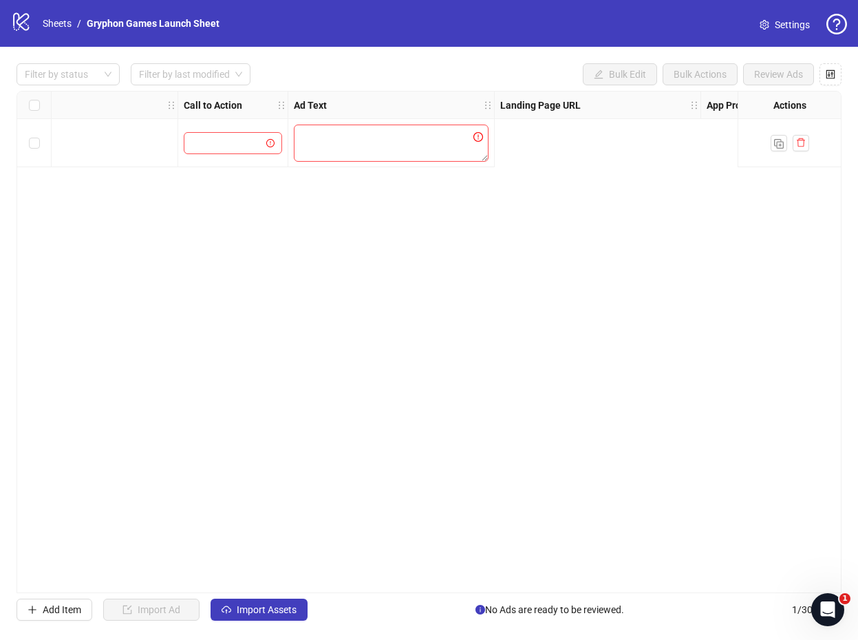
scroll to position [0, 1048]
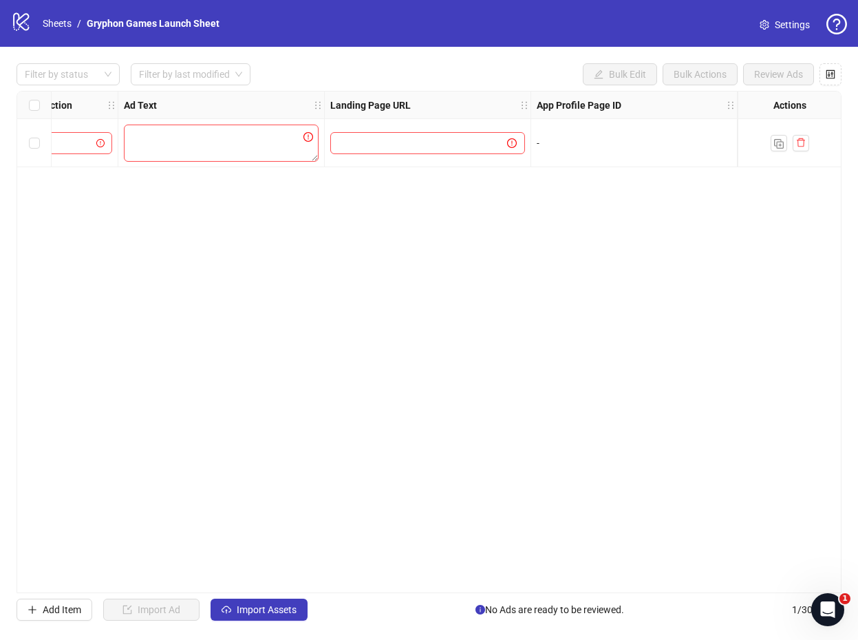
click at [590, 142] on div "-" at bounding box center [634, 143] width 195 height 15
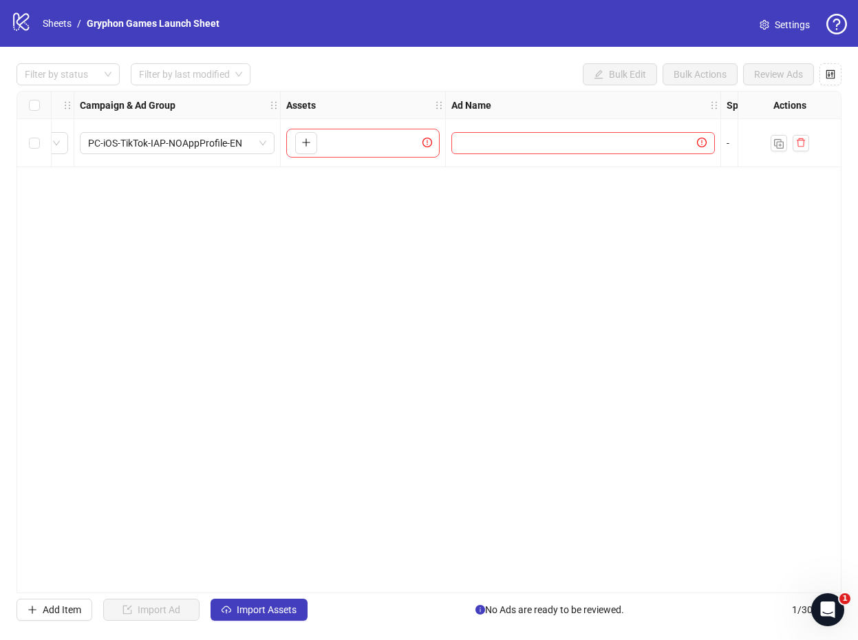
scroll to position [0, 0]
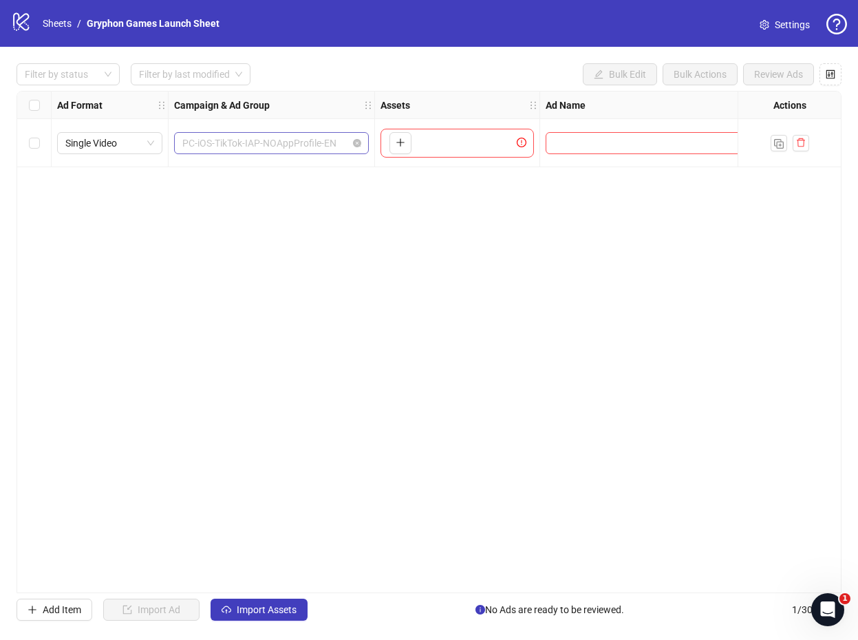
click at [323, 143] on span "PC-iOS-TikTok-IAP-NOAppProfile-EN" at bounding box center [271, 143] width 178 height 21
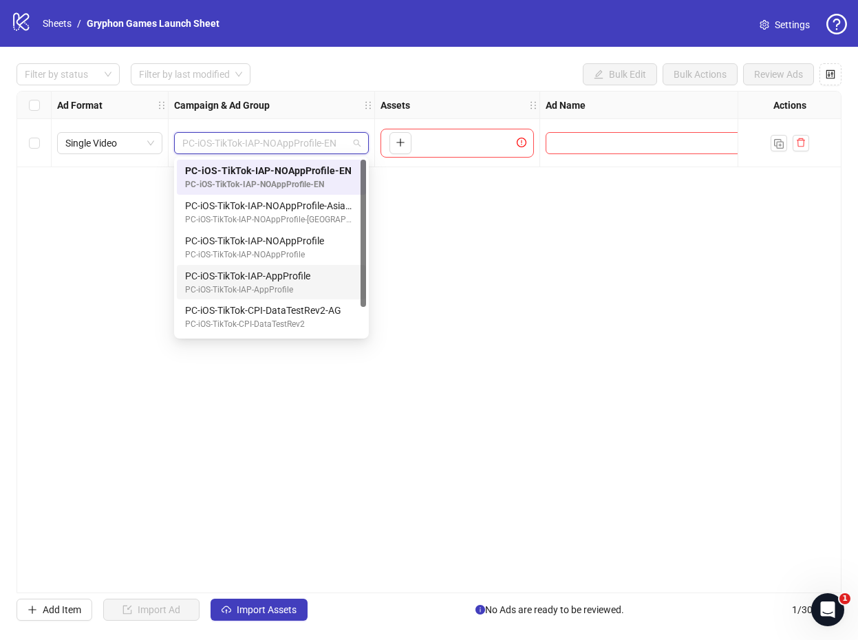
click at [286, 284] on div "PC-iOS-TikTok-IAP-AppProfile" at bounding box center [268, 290] width 167 height 13
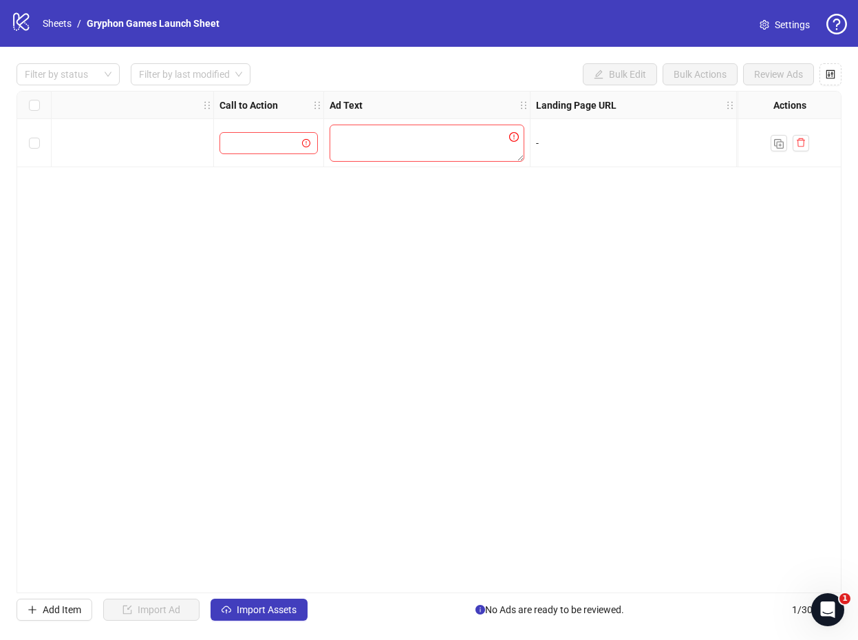
scroll to position [0, 1048]
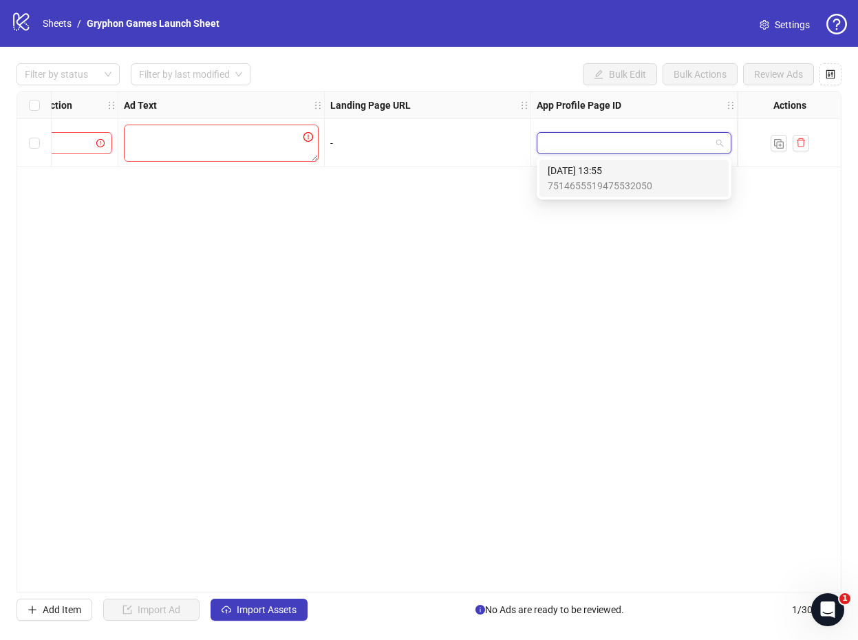
click at [576, 138] on input "search" at bounding box center [628, 143] width 166 height 21
click at [606, 175] on span "[DATE] 13:55" at bounding box center [600, 170] width 105 height 15
click at [652, 149] on span "[DATE] 13:55" at bounding box center [634, 143] width 178 height 21
click at [544, 264] on div "Ad Format Campaign & Ad Group Assets Ad Name Spark Ad Post ID Call to Action Ad…" at bounding box center [429, 342] width 825 height 502
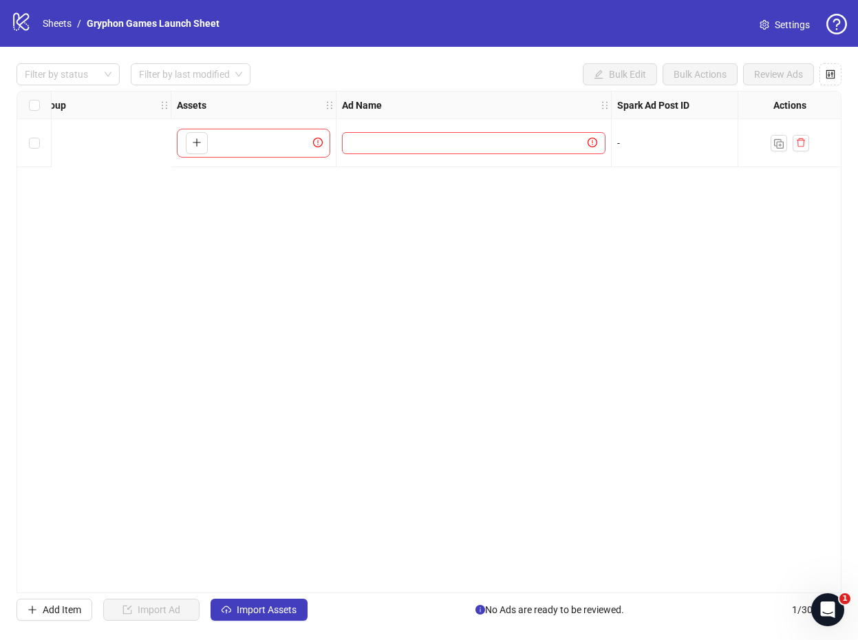
scroll to position [0, 0]
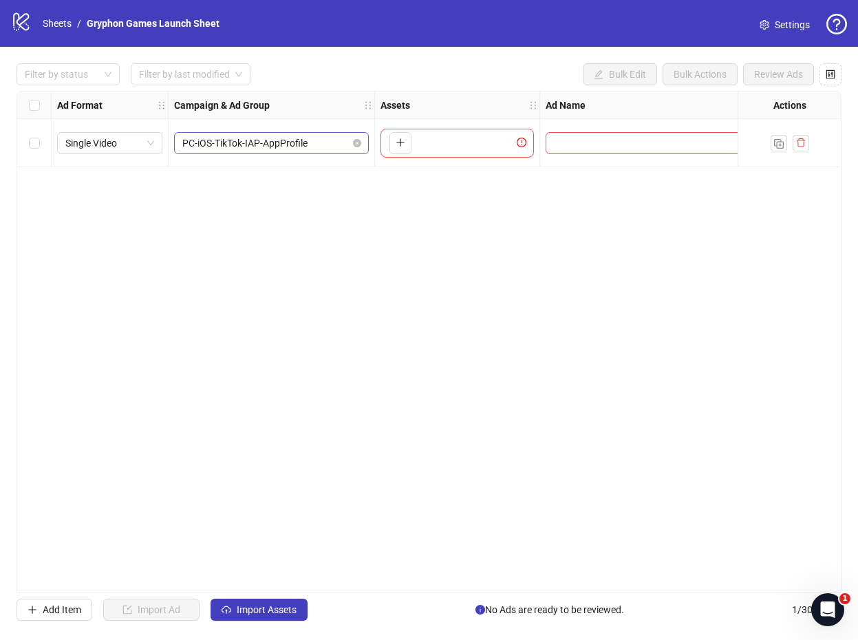
click at [300, 140] on span "PC-iOS-TikTok-IAP-AppProfile" at bounding box center [271, 143] width 178 height 21
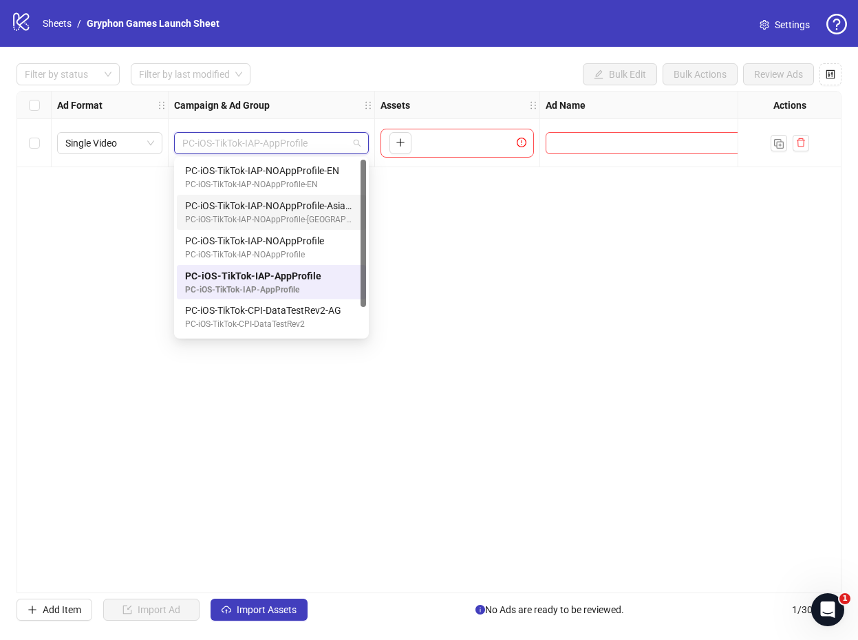
scroll to position [34, 0]
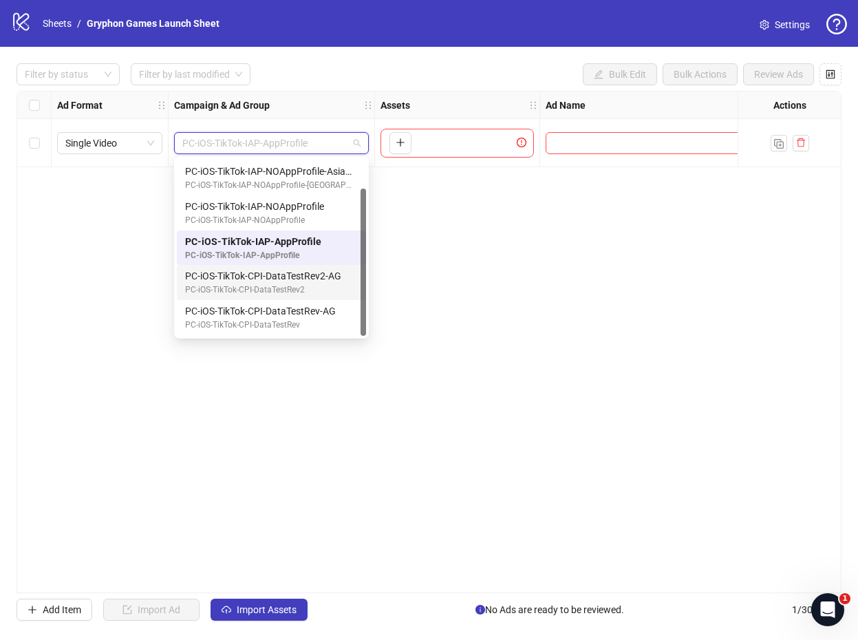
click at [267, 297] on div "PC-iOS-TikTok-CPI-DataTestRev2-AG PC-iOS-TikTok-CPI-DataTestRev2" at bounding box center [271, 282] width 189 height 35
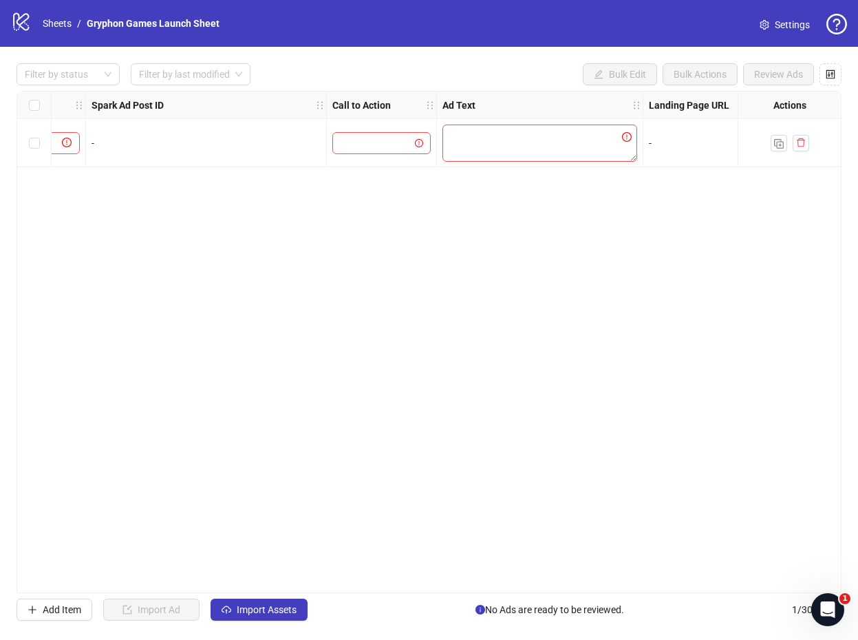
scroll to position [0, 1048]
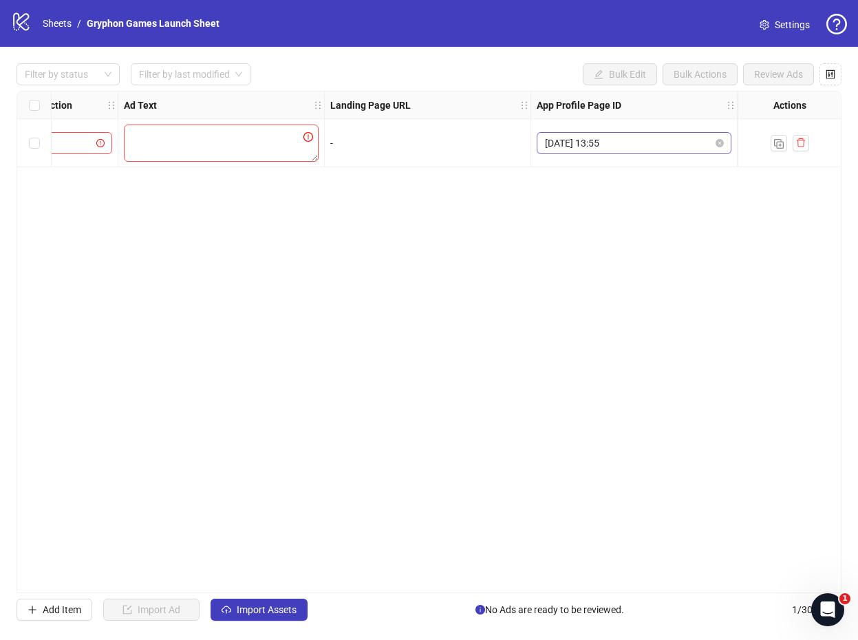
click at [630, 145] on span "6/11/25, 13:55" at bounding box center [634, 143] width 178 height 21
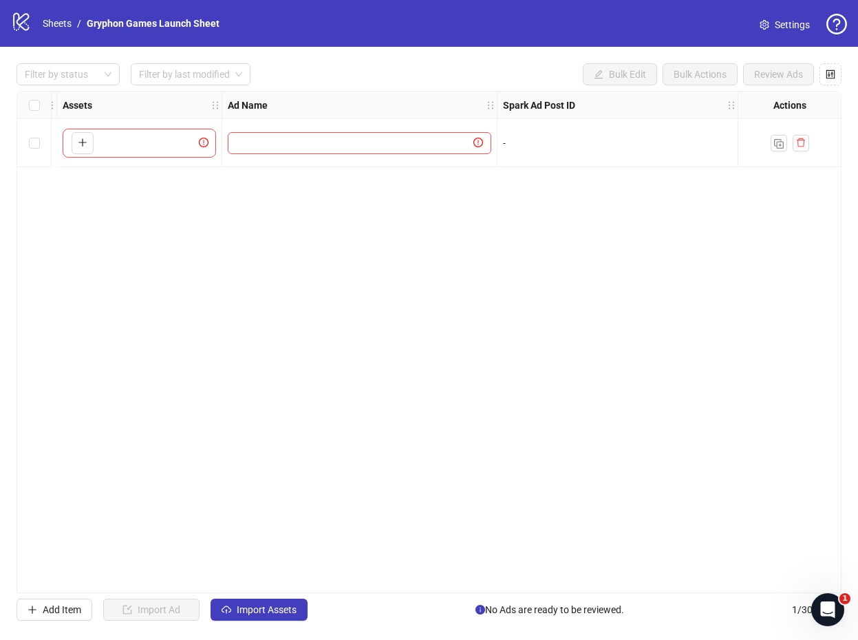
scroll to position [0, 0]
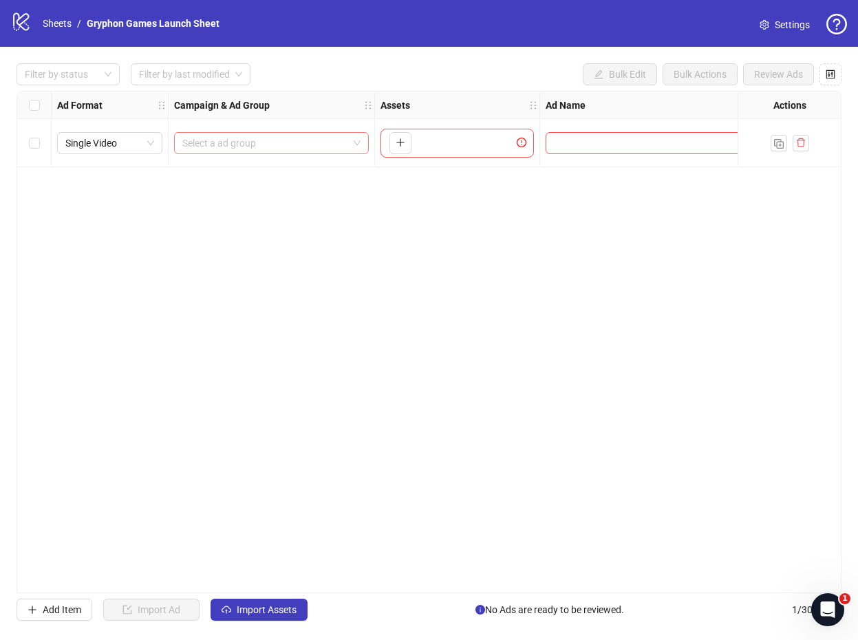
click at [318, 145] on input "search" at bounding box center [265, 143] width 166 height 21
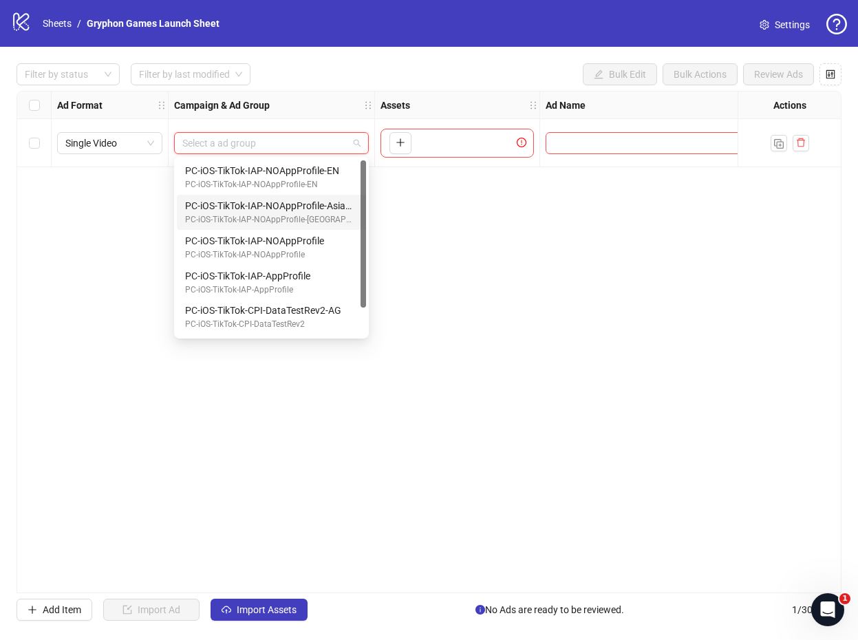
scroll to position [34, 0]
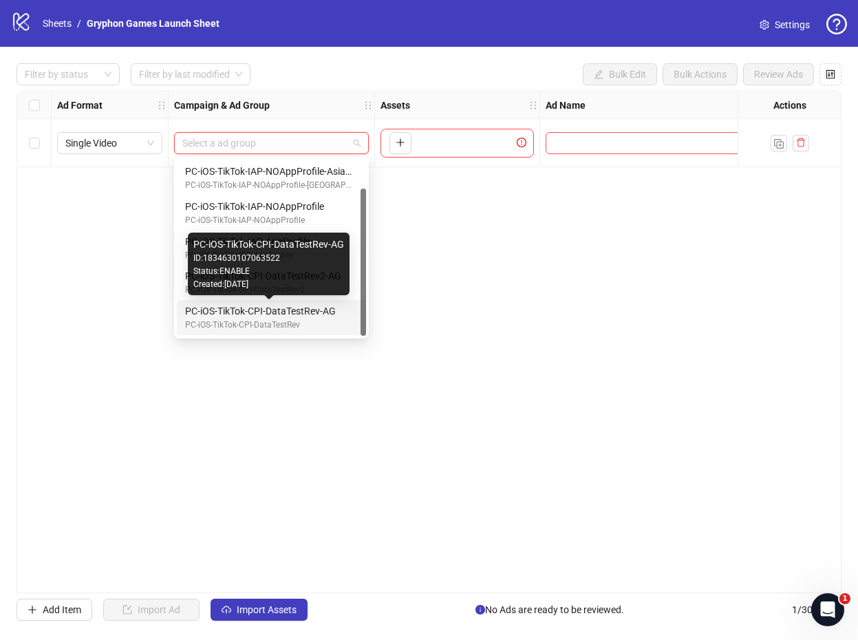
click at [292, 308] on div "PC-iOS-TikTok-CPI-DataTestRev-AG" at bounding box center [268, 311] width 167 height 15
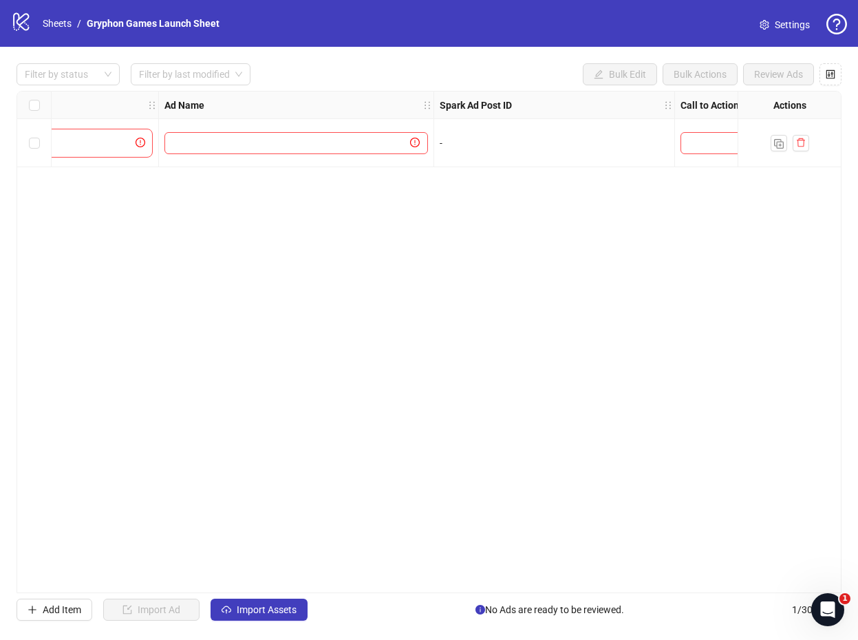
scroll to position [0, 0]
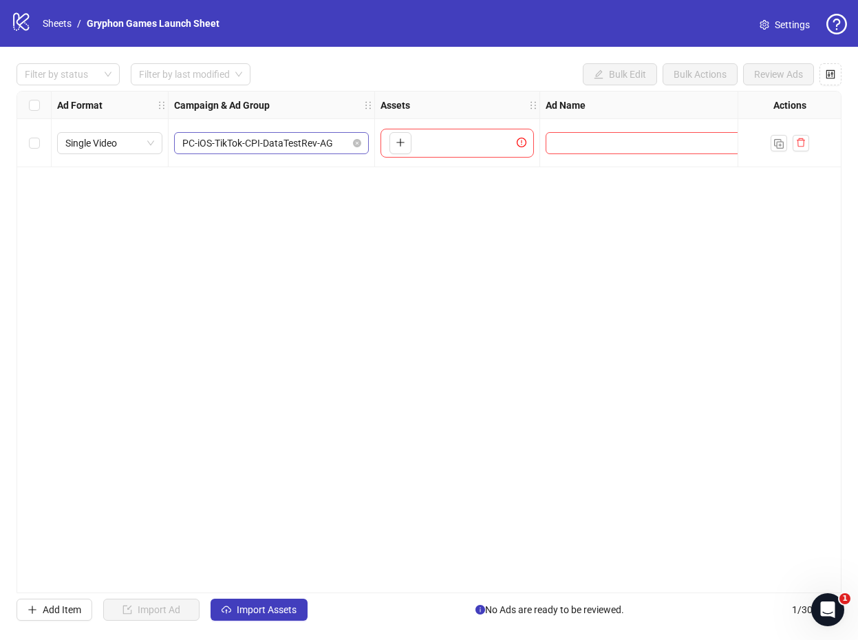
click at [326, 147] on span "PC-iOS-TikTok-CPI-DataTestRev-AG" at bounding box center [271, 143] width 178 height 21
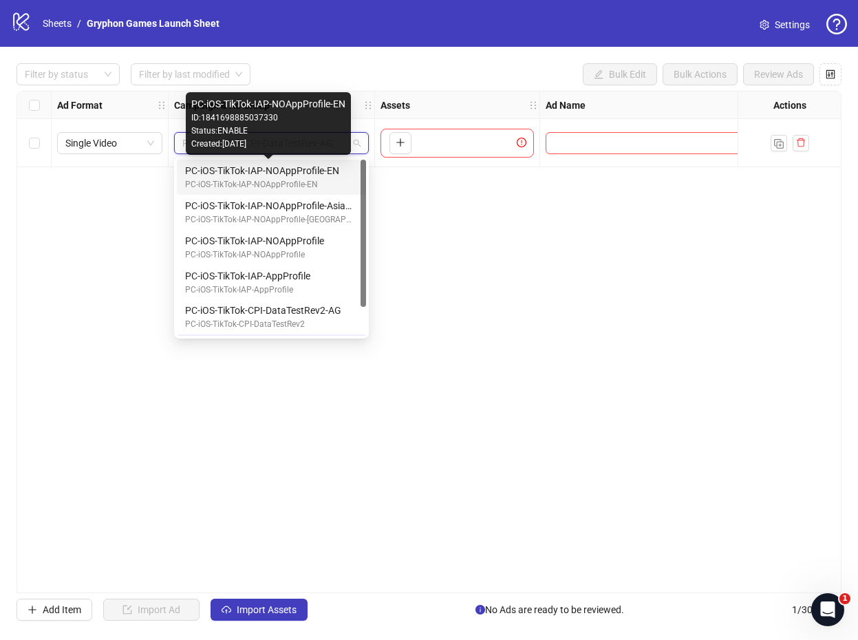
click at [296, 173] on div "PC-iOS-TikTok-IAP-NOAppProfile-EN" at bounding box center [268, 170] width 167 height 15
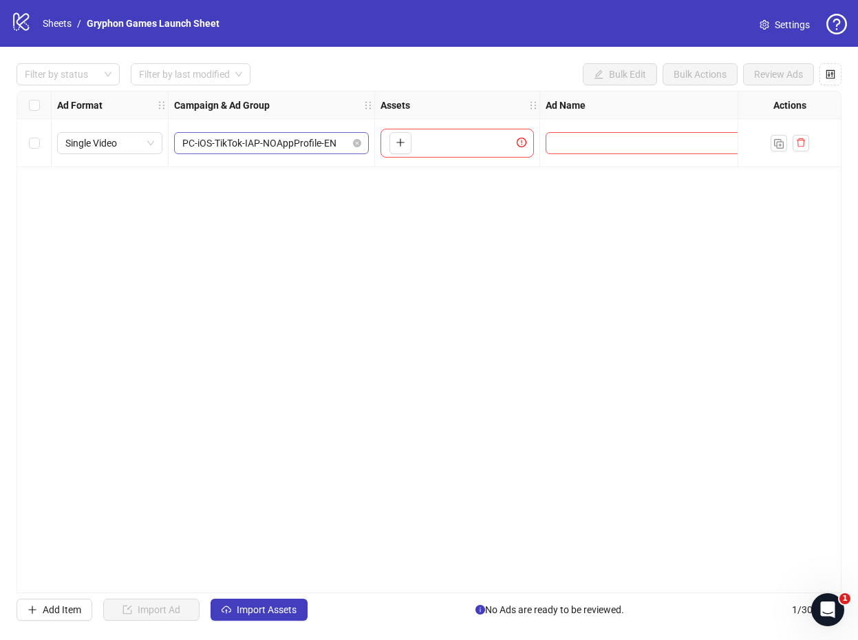
click at [319, 147] on span "PC-iOS-TikTok-IAP-NOAppProfile-EN" at bounding box center [271, 143] width 178 height 21
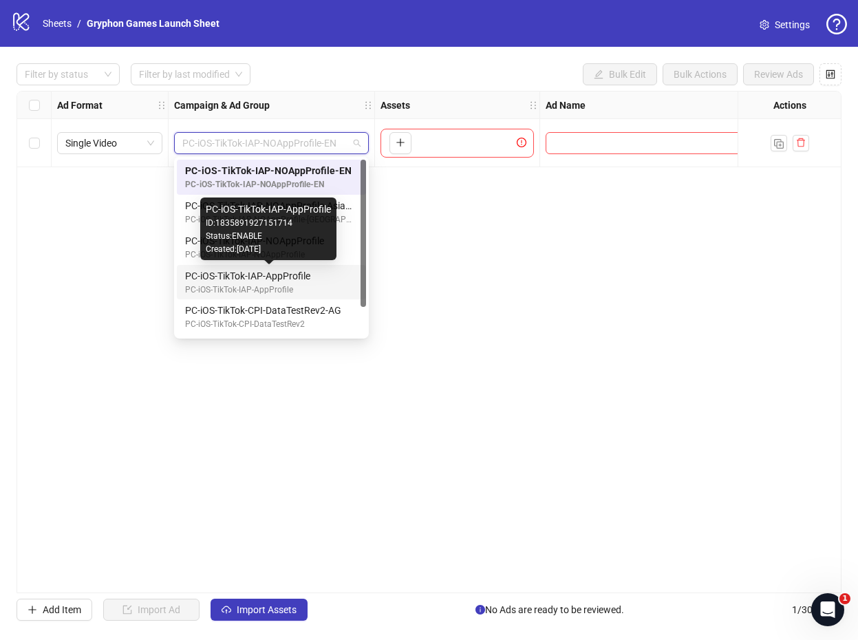
click at [293, 281] on div "PC-iOS-TikTok-IAP-AppProfile" at bounding box center [268, 275] width 167 height 15
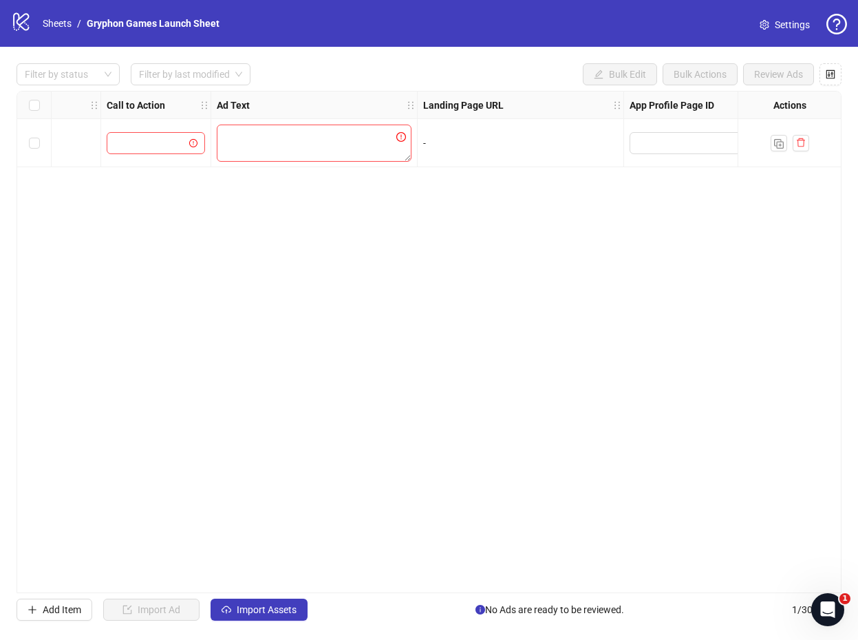
scroll to position [0, 1048]
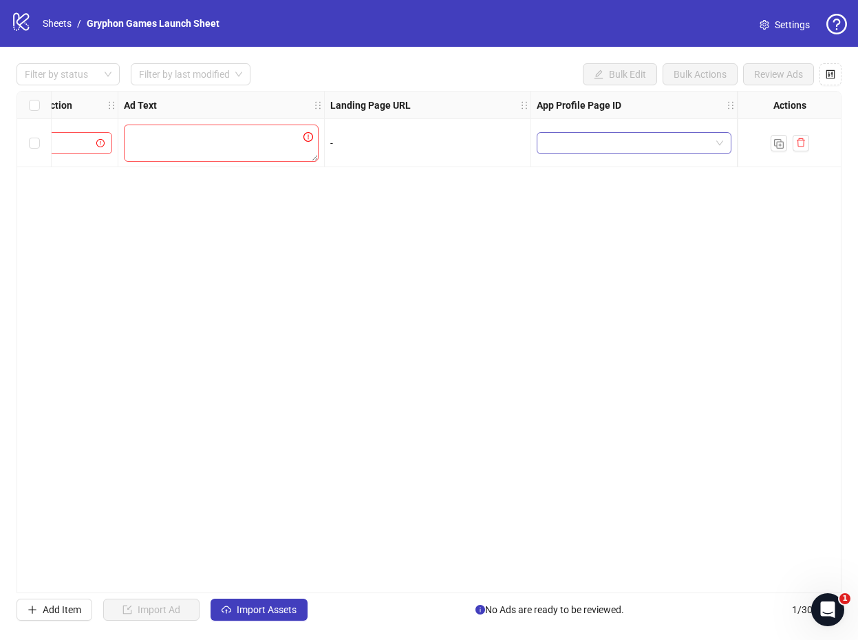
click at [639, 132] on div at bounding box center [634, 143] width 195 height 22
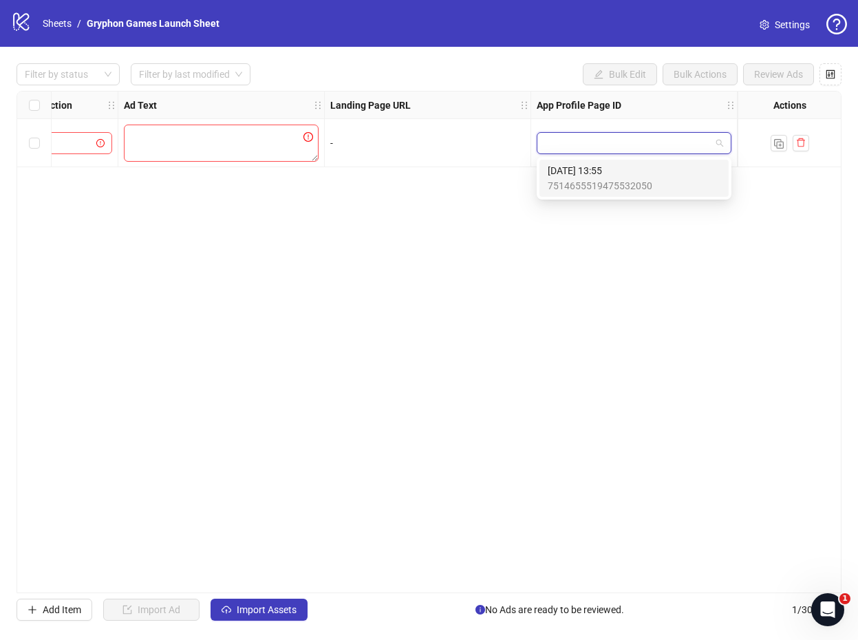
click at [597, 178] on span "7514655519475532050" at bounding box center [600, 185] width 105 height 15
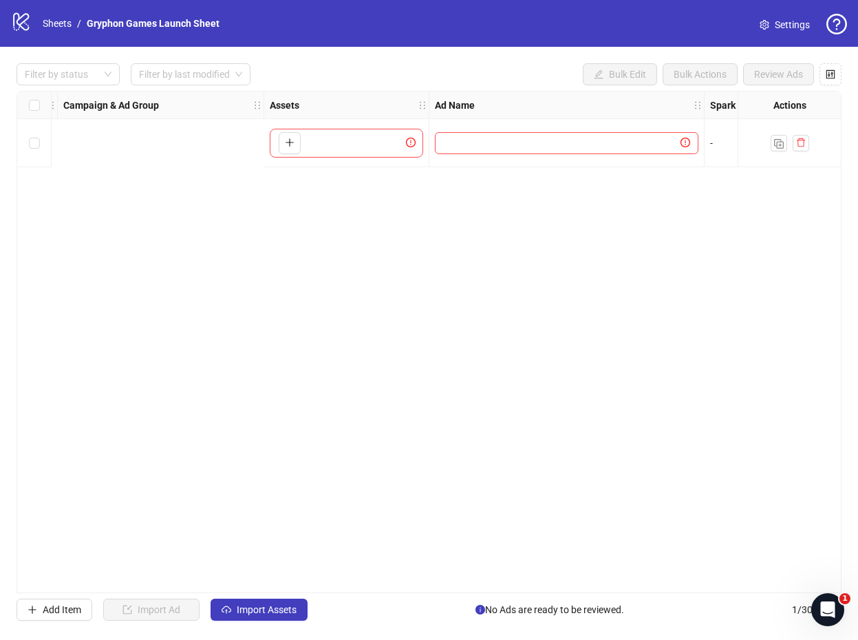
scroll to position [0, 0]
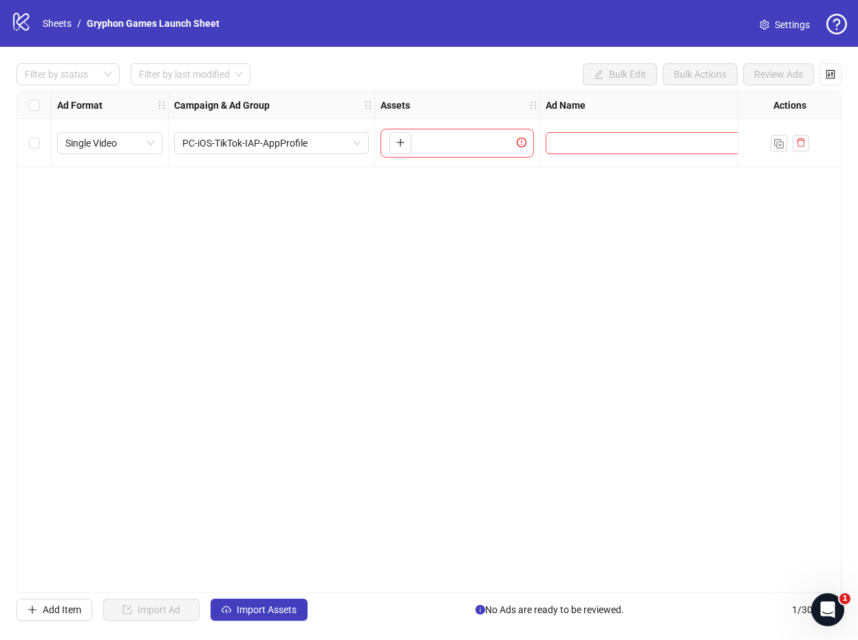
click at [47, 16] on li "Sheets" at bounding box center [57, 23] width 29 height 15
click at [47, 30] on link "Sheets" at bounding box center [57, 23] width 34 height 15
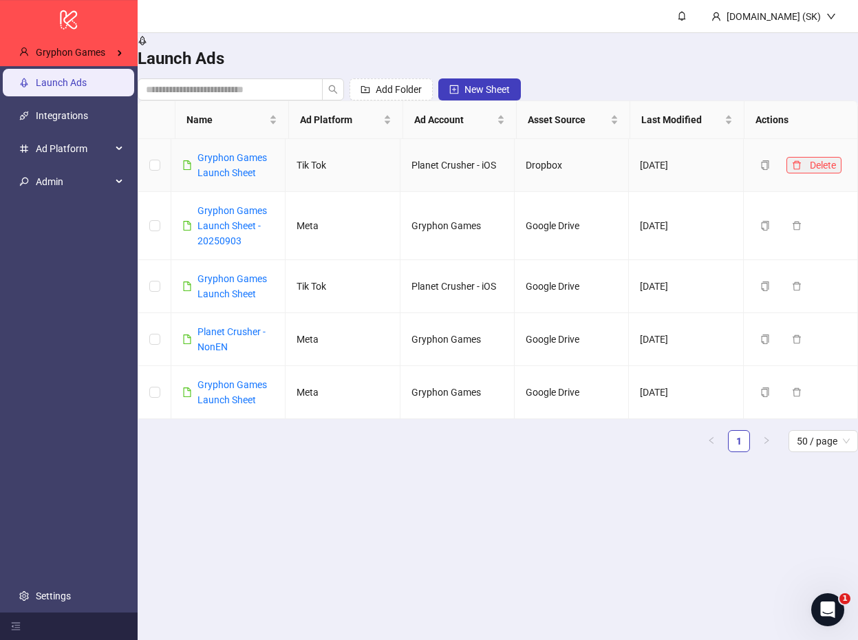
click at [792, 170] on icon "delete" at bounding box center [797, 165] width 10 height 10
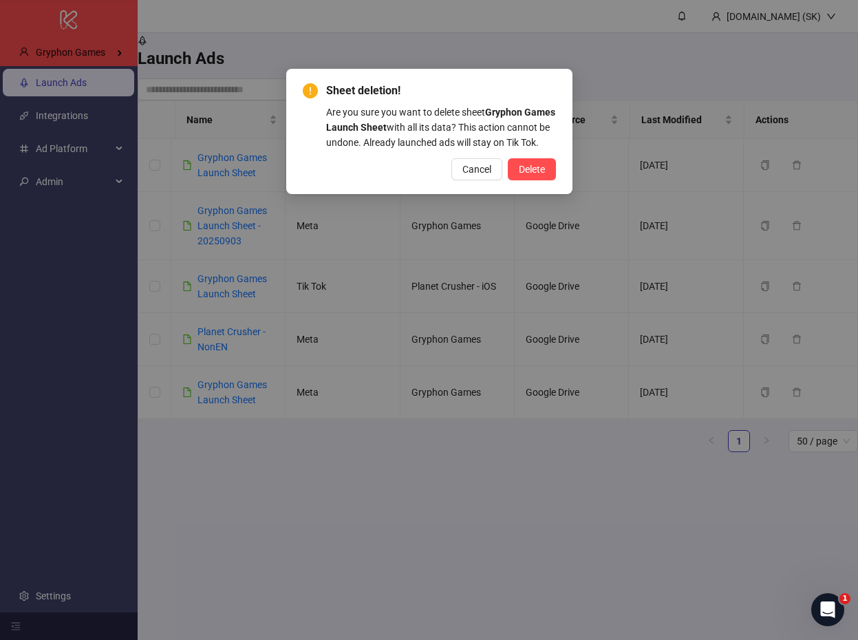
click at [555, 192] on div "Sheet deletion! Are you sure you want to delete sheet Gryphon Games Launch Shee…" at bounding box center [429, 131] width 286 height 125
click at [539, 175] on span "Delete" at bounding box center [532, 169] width 26 height 11
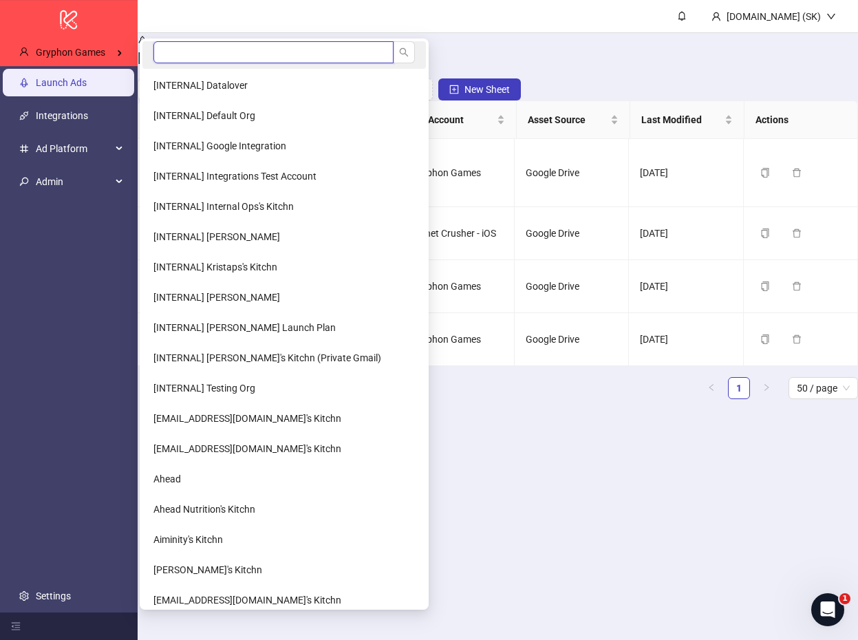
click at [172, 53] on input "search" at bounding box center [273, 52] width 240 height 22
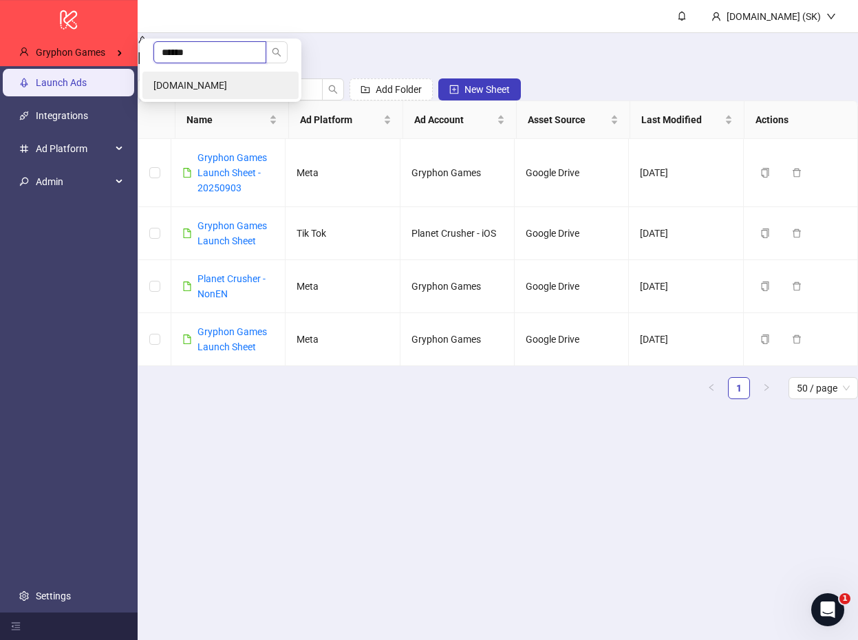
type input "******"
click at [209, 87] on li "Taxfix.de" at bounding box center [220, 86] width 156 height 28
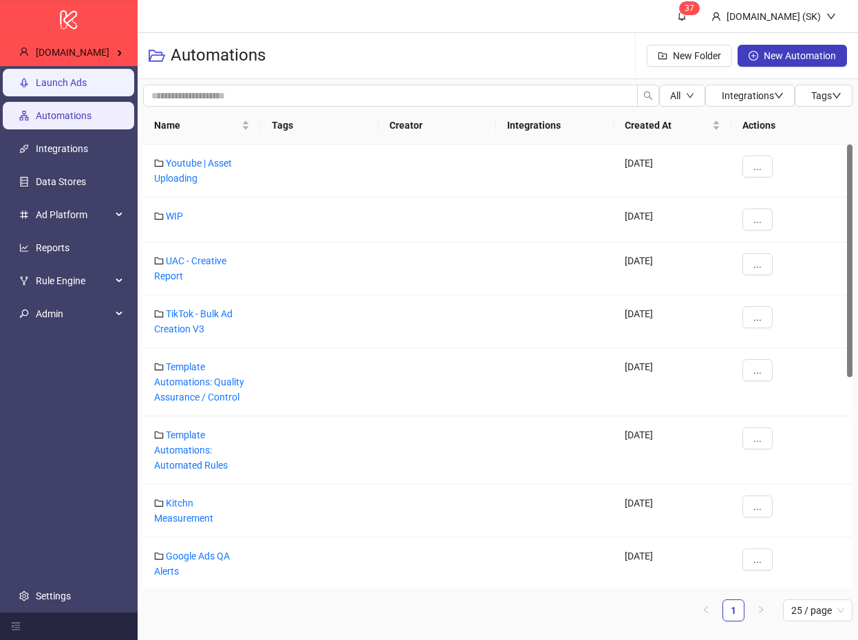
click at [87, 88] on link "Launch Ads" at bounding box center [61, 82] width 51 height 11
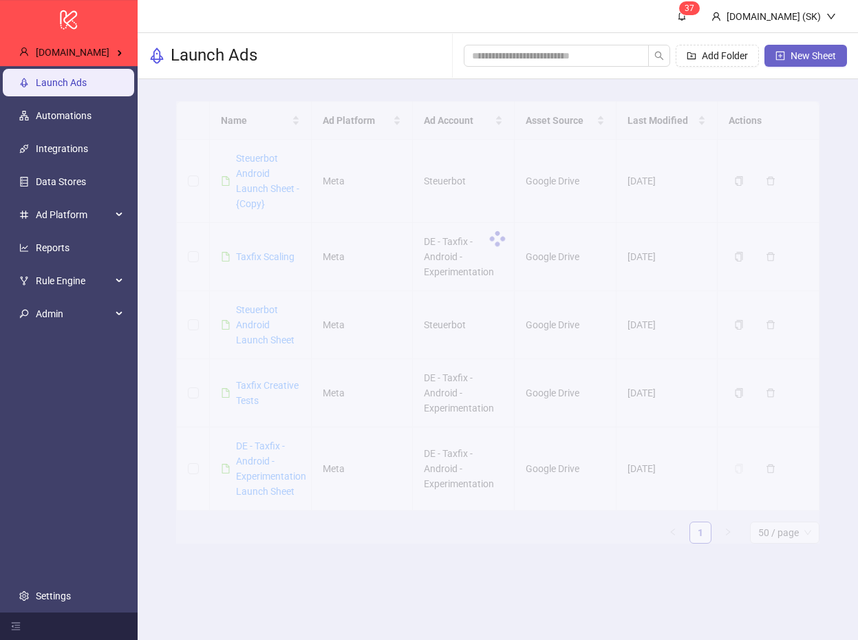
click at [822, 51] on span "New Sheet" at bounding box center [813, 55] width 45 height 11
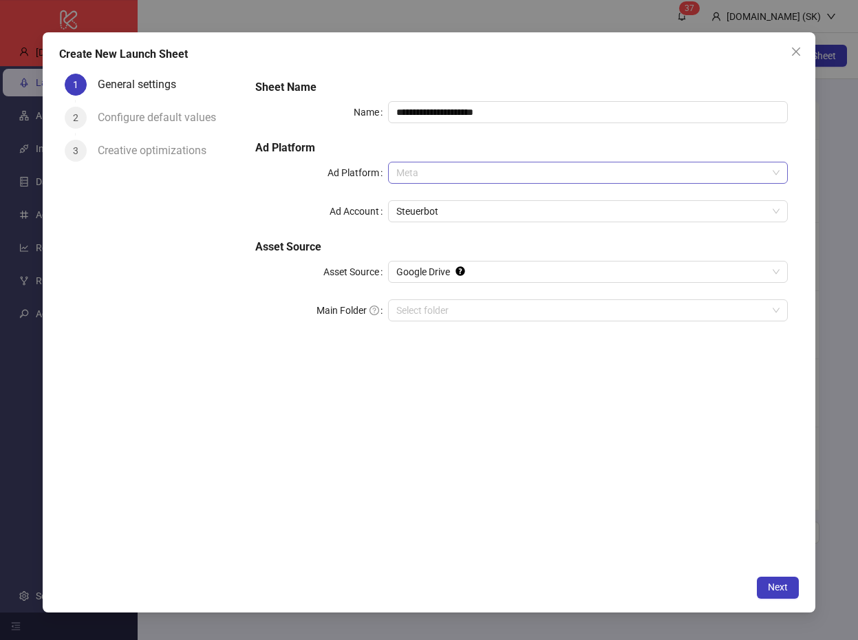
click at [453, 172] on span "Meta" at bounding box center [587, 172] width 383 height 21
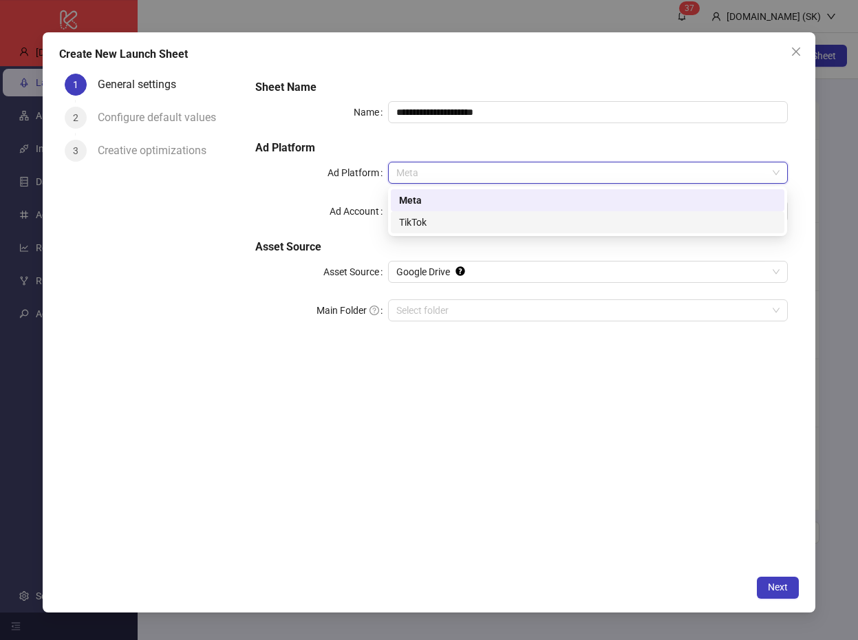
click at [433, 217] on div "TikTok" at bounding box center [587, 222] width 377 height 15
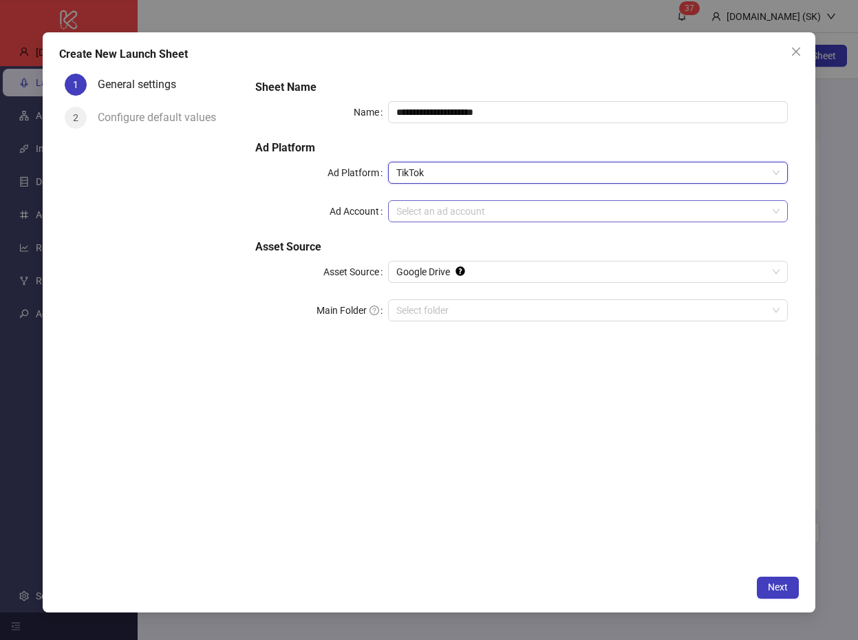
click at [443, 215] on input "Ad Account" at bounding box center [581, 211] width 370 height 21
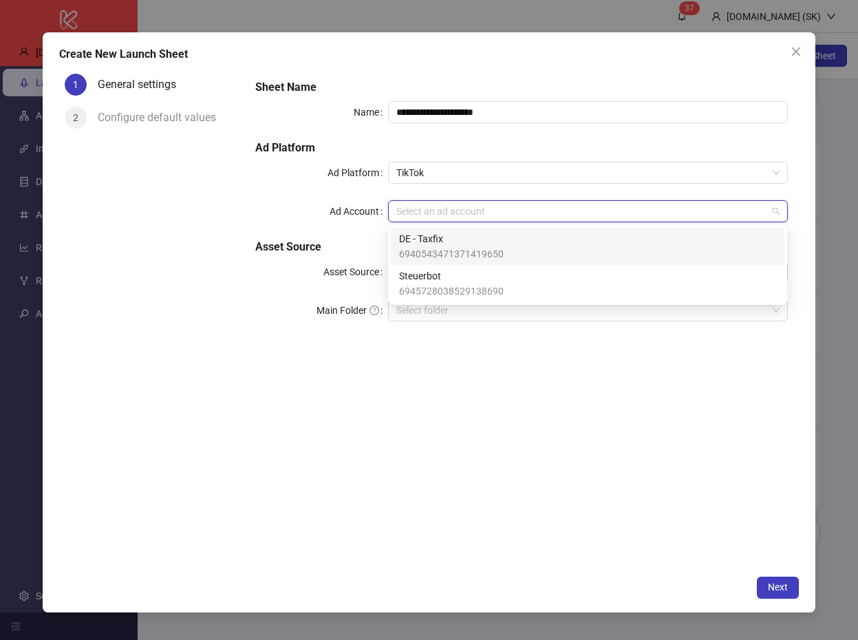
click at [445, 239] on span "DE - Taxfix" at bounding box center [451, 238] width 105 height 15
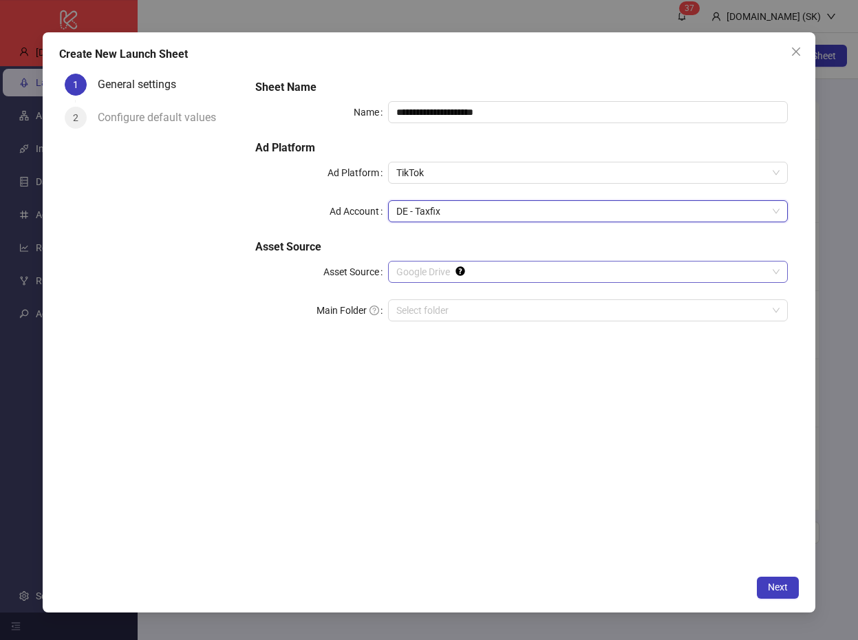
click at [589, 269] on span "Google Drive" at bounding box center [587, 272] width 383 height 21
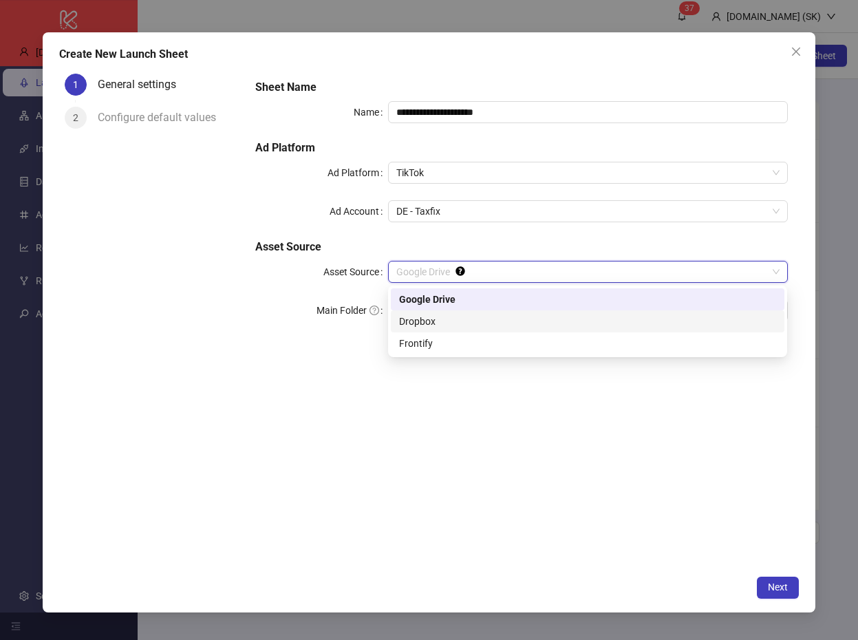
click at [520, 324] on div "Dropbox" at bounding box center [587, 321] width 377 height 15
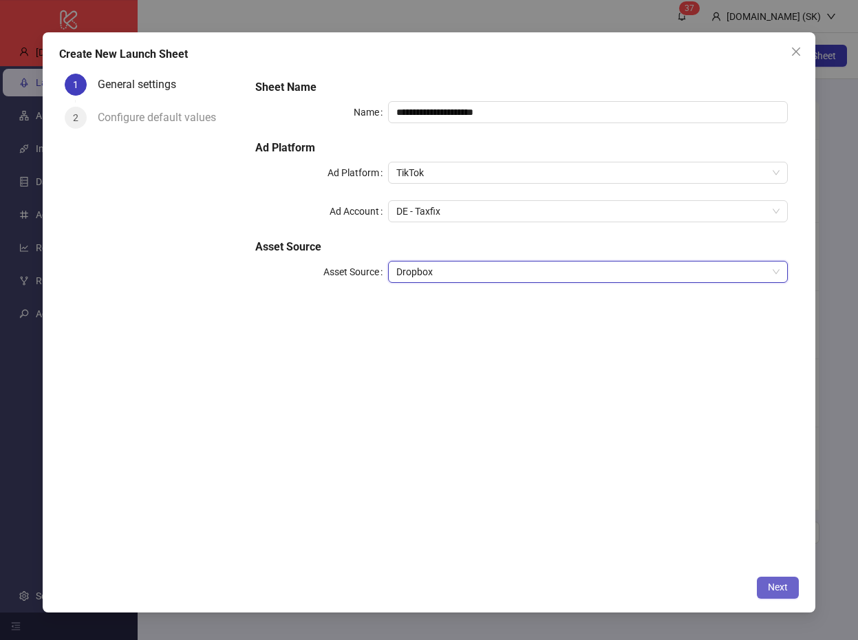
click at [780, 590] on span "Next" at bounding box center [778, 587] width 20 height 11
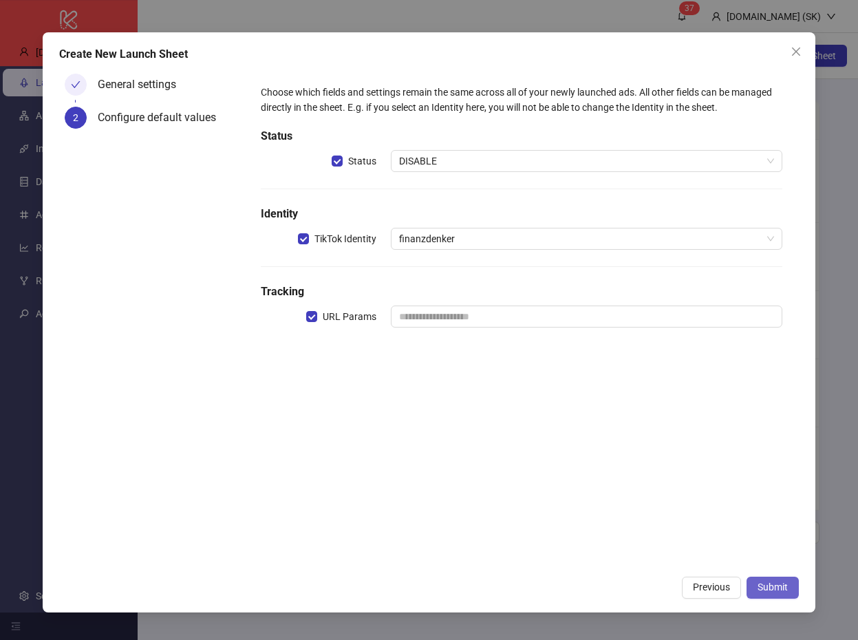
click at [780, 589] on span "Submit" at bounding box center [773, 587] width 30 height 11
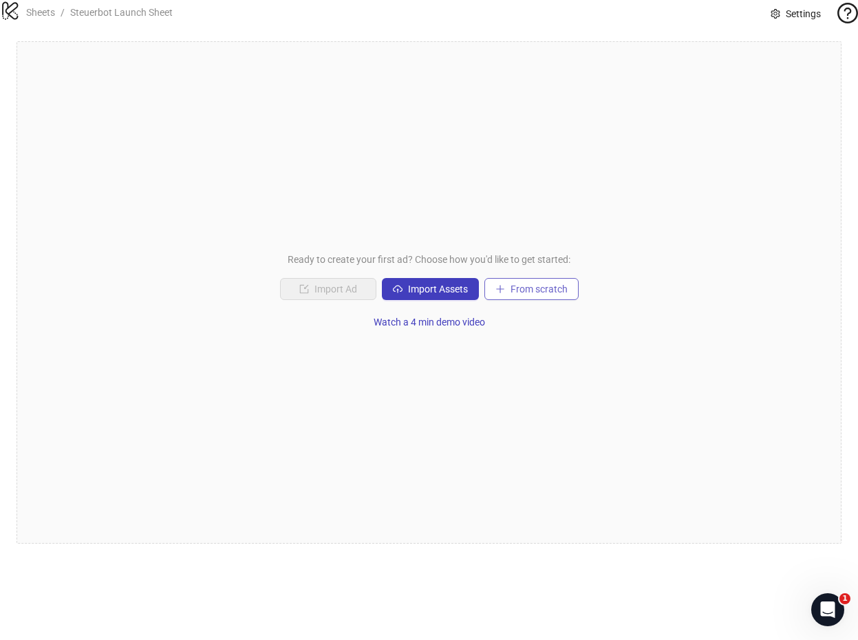
click at [534, 295] on span "From scratch" at bounding box center [539, 289] width 57 height 11
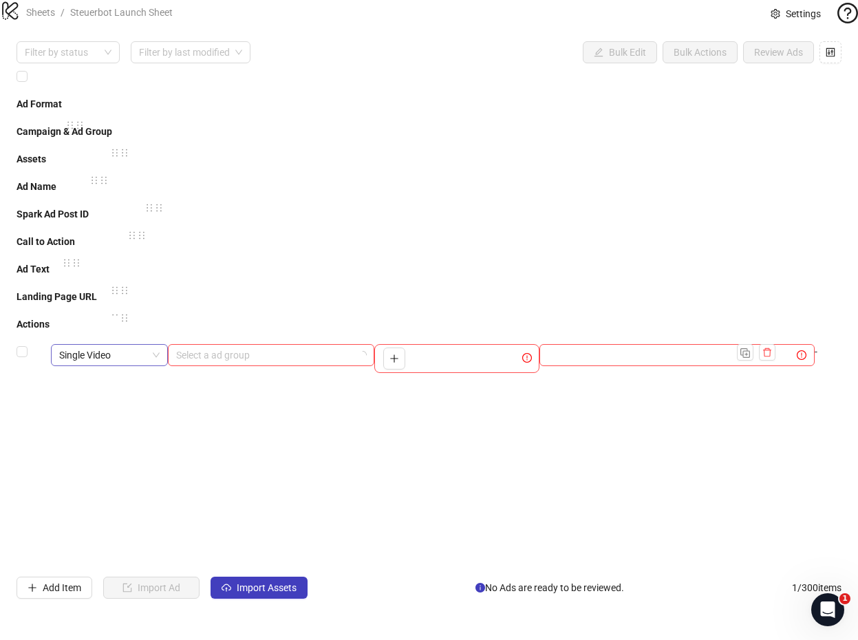
click at [151, 345] on span "Single Video" at bounding box center [109, 355] width 100 height 21
click at [145, 344] on div "Single Video" at bounding box center [109, 368] width 117 height 48
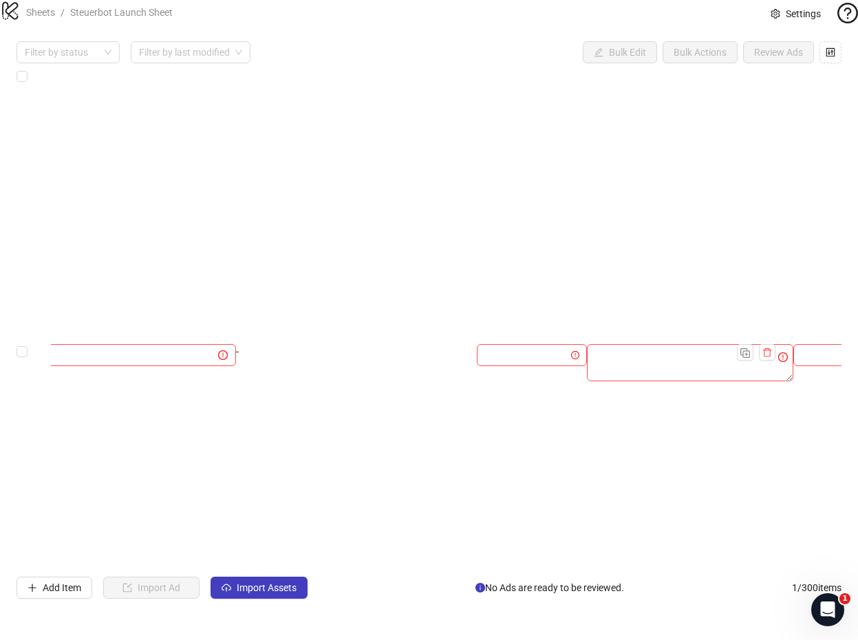
scroll to position [0, 842]
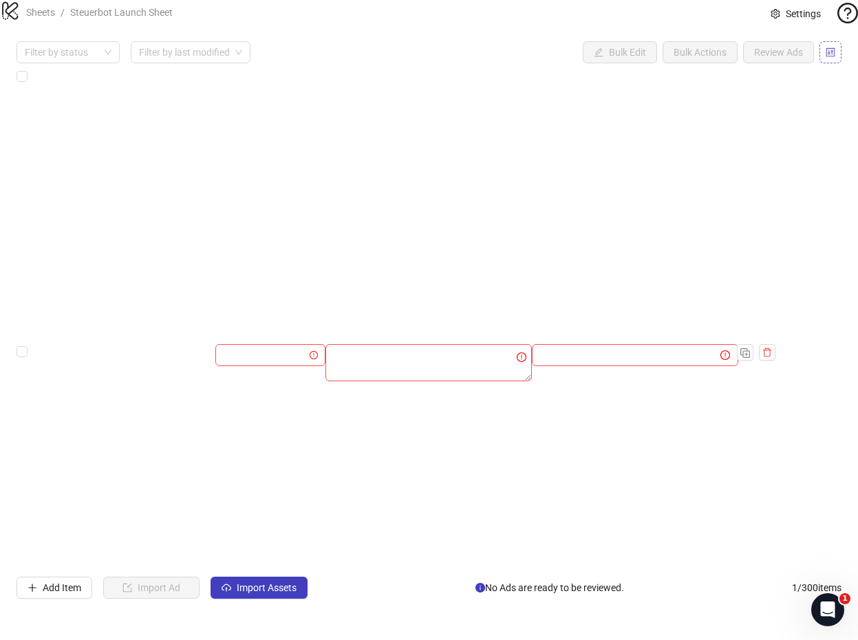
click at [833, 56] on icon "control" at bounding box center [831, 51] width 9 height 9
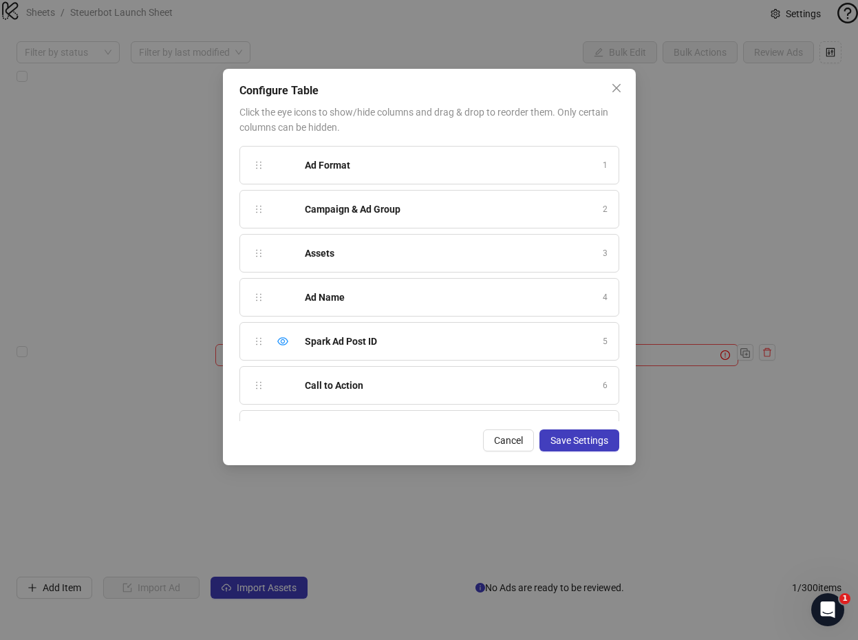
scroll to position [77, 0]
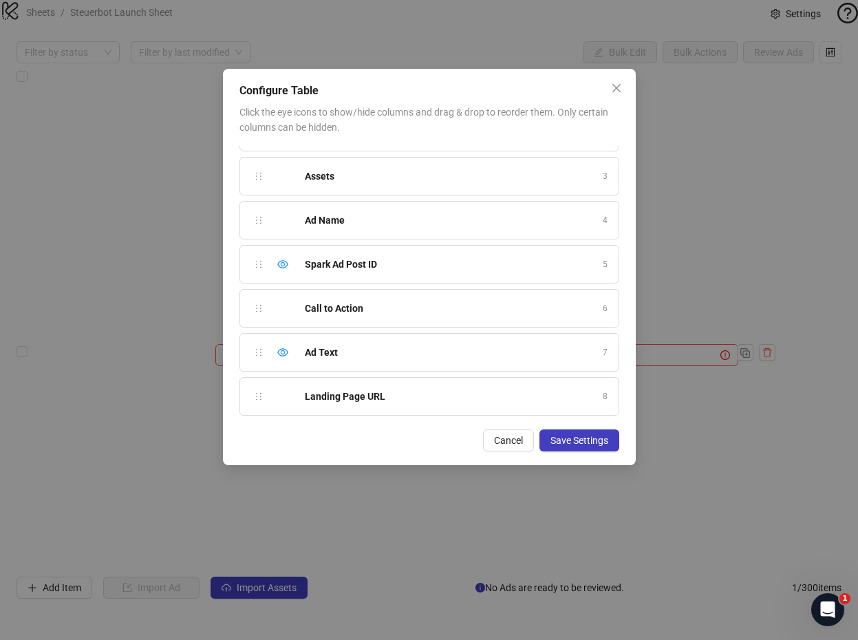
click at [136, 291] on div "Configure Table Click the eye icons to show/hide columns and drag & drop to reo…" at bounding box center [429, 320] width 858 height 640
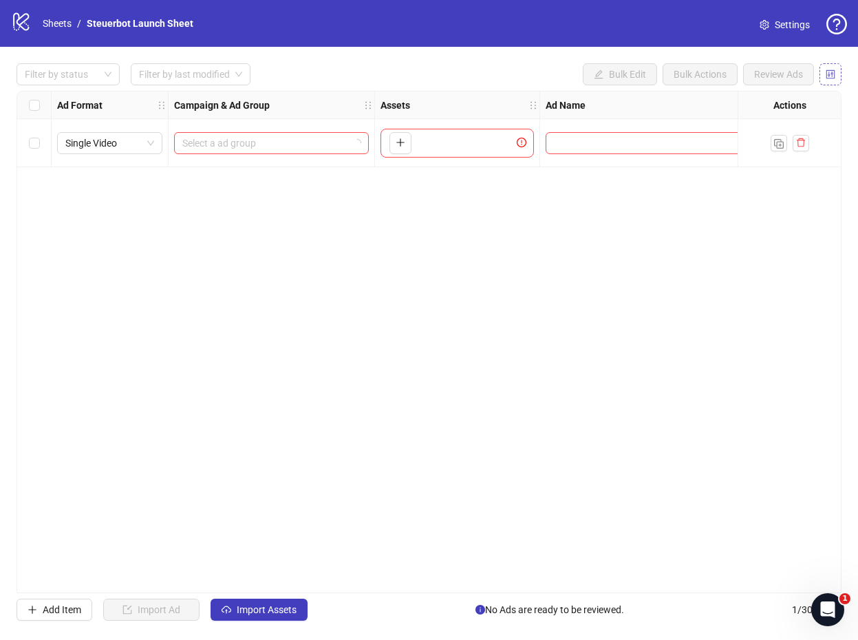
click at [826, 73] on icon "control" at bounding box center [831, 75] width 10 height 10
click at [58, 29] on link "Sheets" at bounding box center [57, 23] width 34 height 15
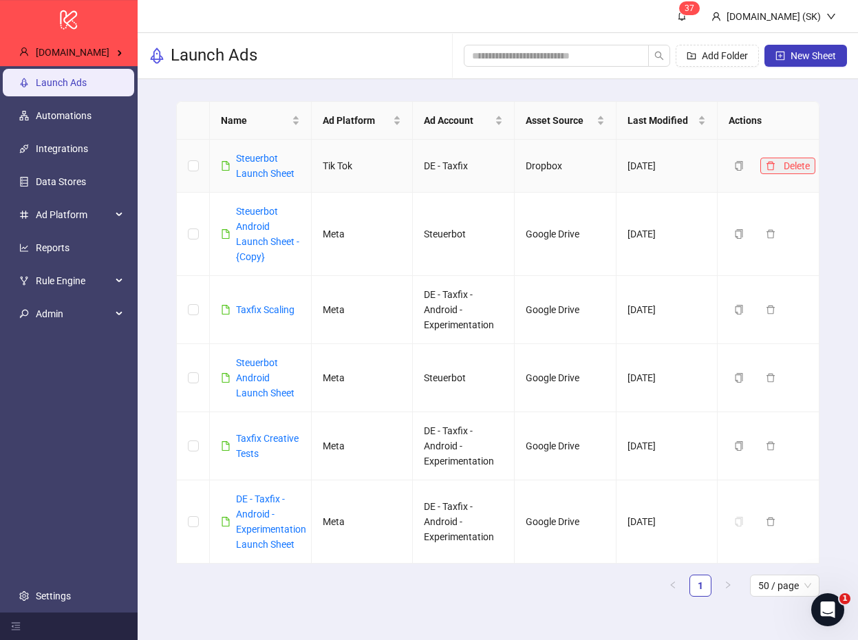
click at [769, 163] on icon "delete" at bounding box center [771, 165] width 8 height 9
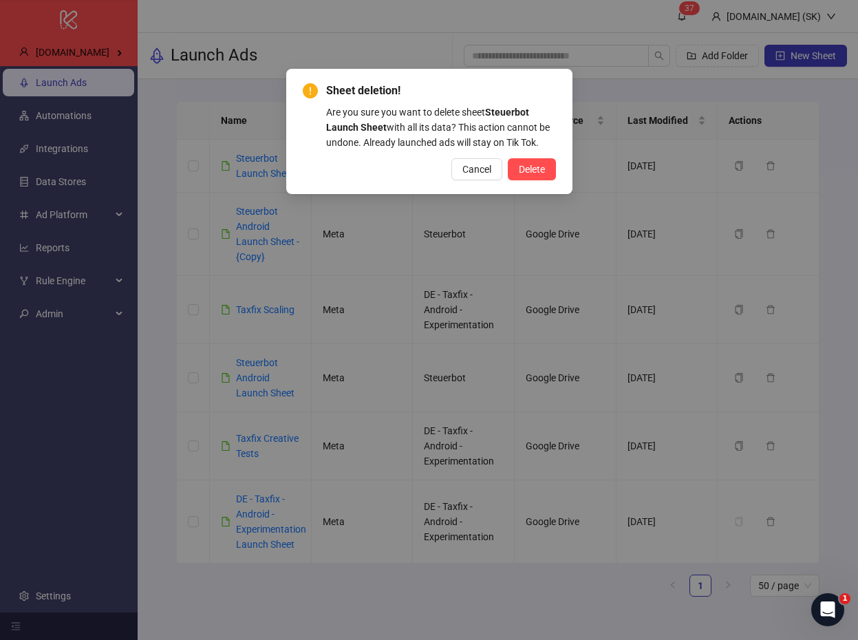
click at [559, 166] on div "Sheet deletion! Are you sure you want to delete sheet Steuerbot Launch Sheet wi…" at bounding box center [429, 131] width 286 height 125
click at [536, 168] on span "Delete" at bounding box center [532, 169] width 26 height 11
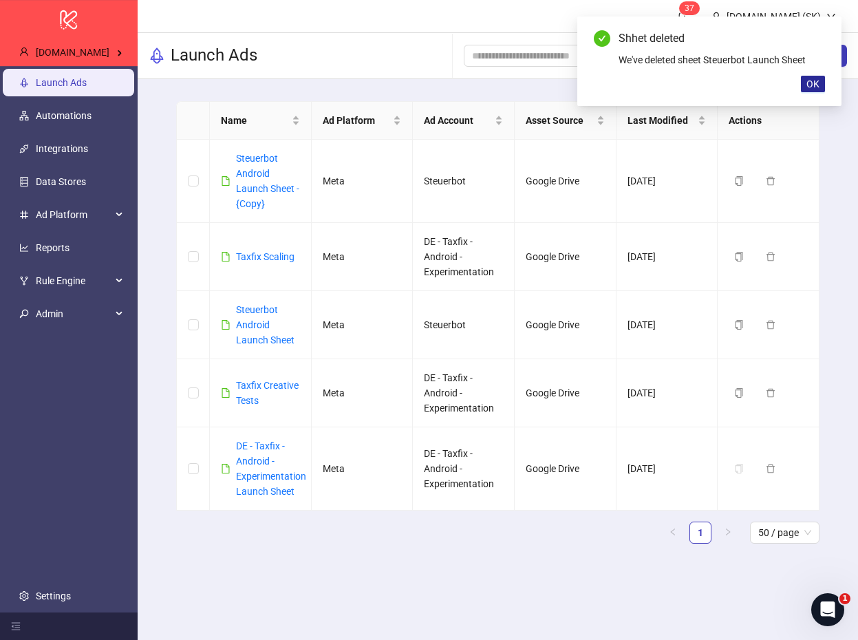
click at [814, 82] on span "OK" at bounding box center [813, 83] width 13 height 11
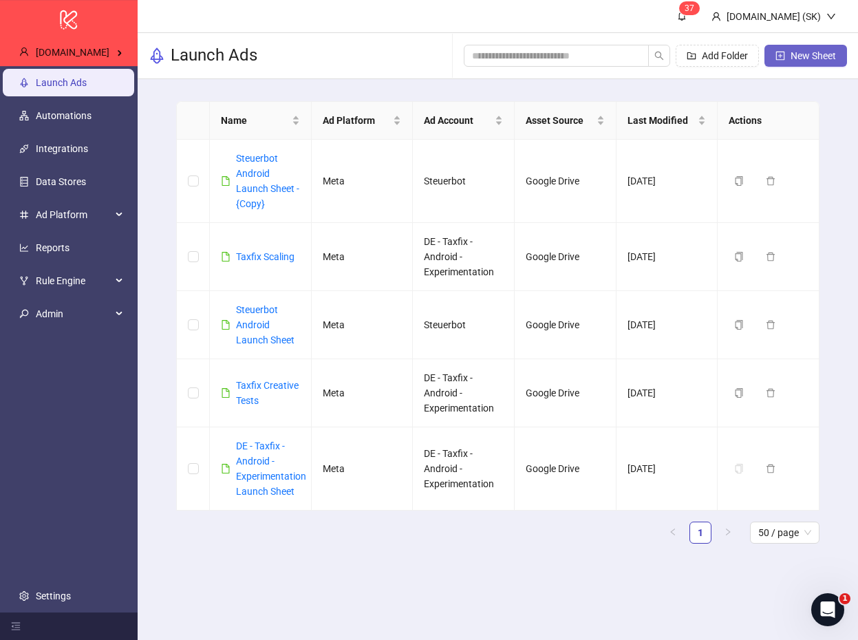
click at [817, 55] on span "New Sheet" at bounding box center [813, 55] width 45 height 11
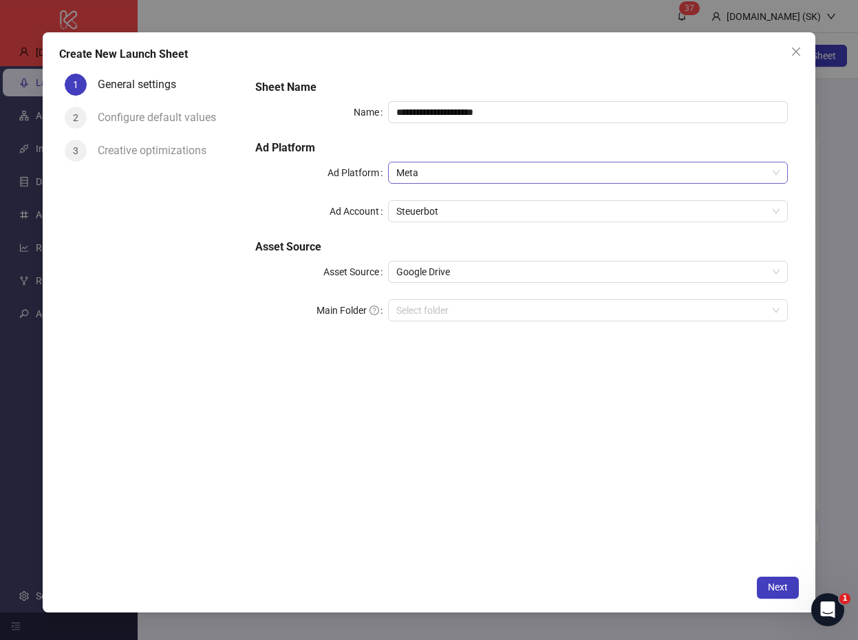
click at [493, 173] on span "Meta" at bounding box center [587, 172] width 383 height 21
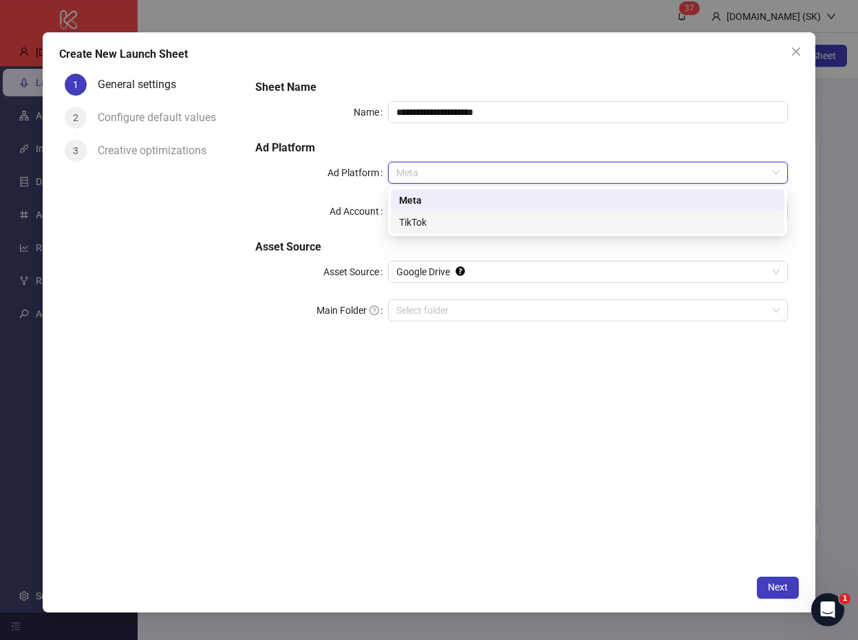
click at [454, 215] on div "TikTok" at bounding box center [587, 222] width 377 height 15
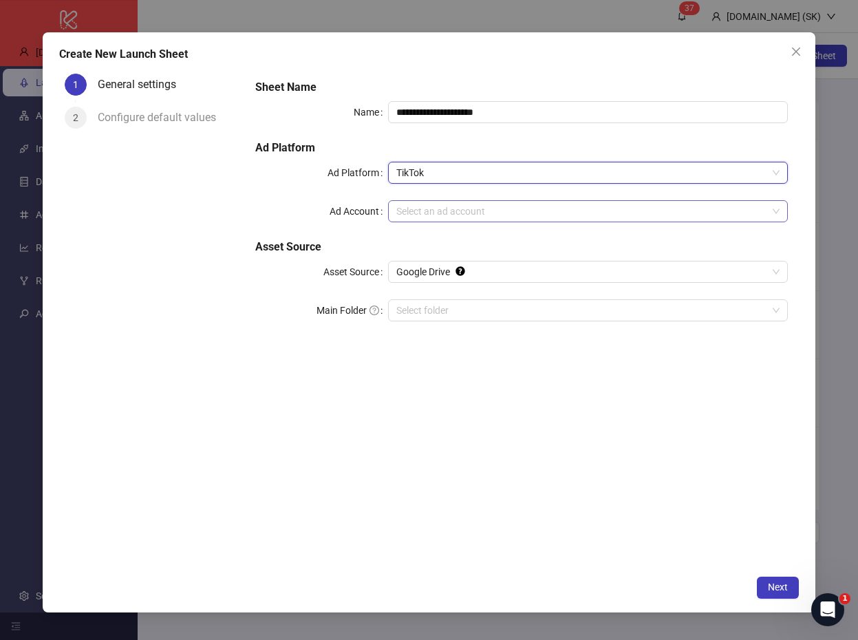
click at [455, 216] on input "Ad Account" at bounding box center [581, 211] width 370 height 21
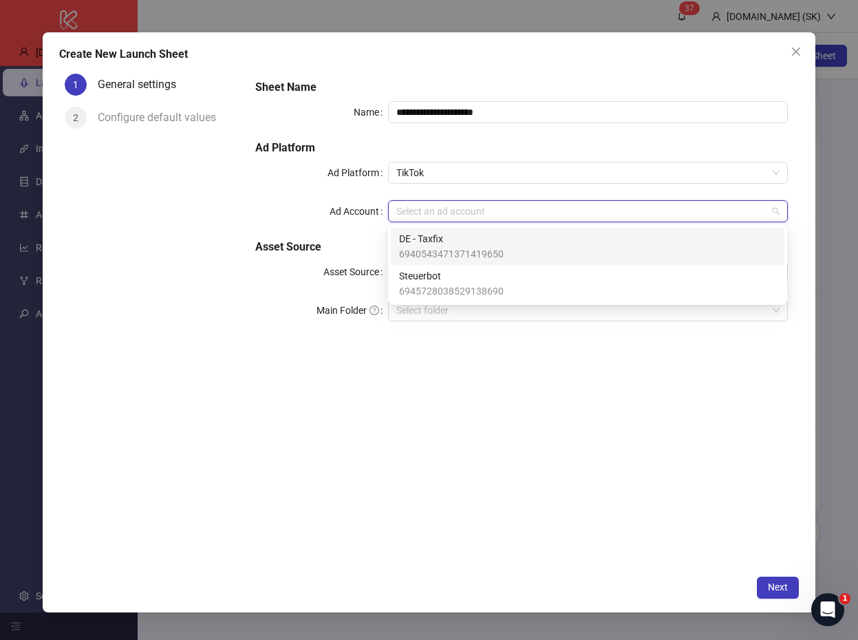
click at [466, 242] on span "DE - Taxfix" at bounding box center [451, 238] width 105 height 15
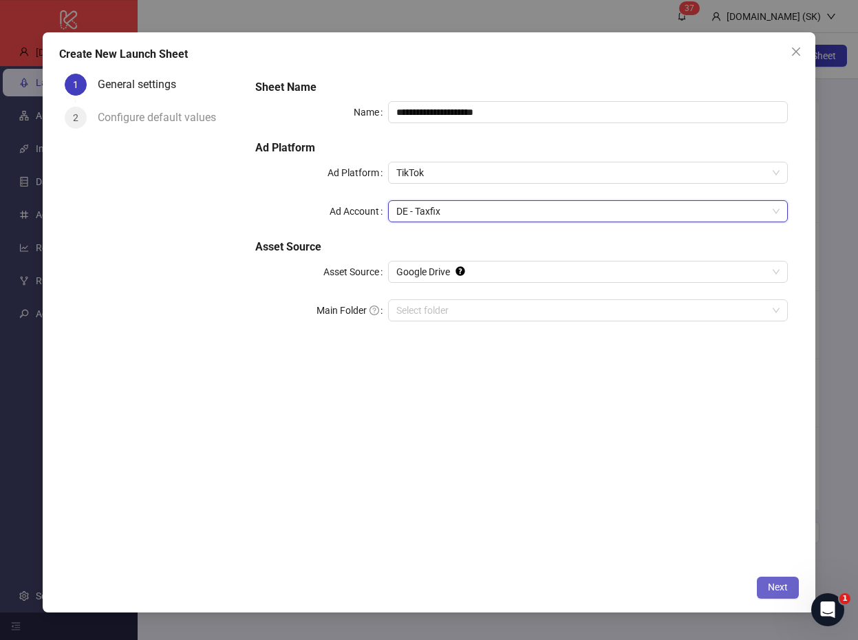
click at [775, 577] on button "Next" at bounding box center [778, 588] width 42 height 22
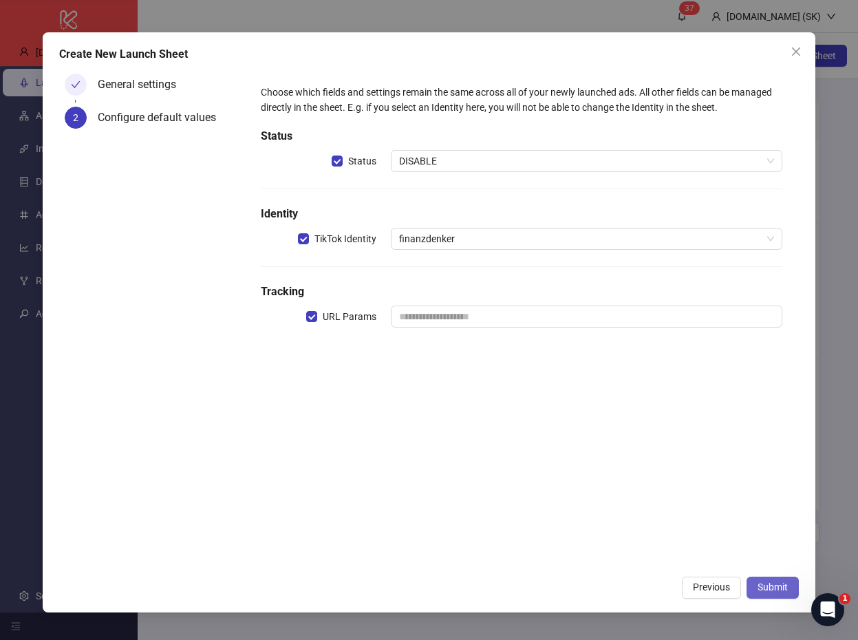
click at [777, 589] on span "Submit" at bounding box center [773, 587] width 30 height 11
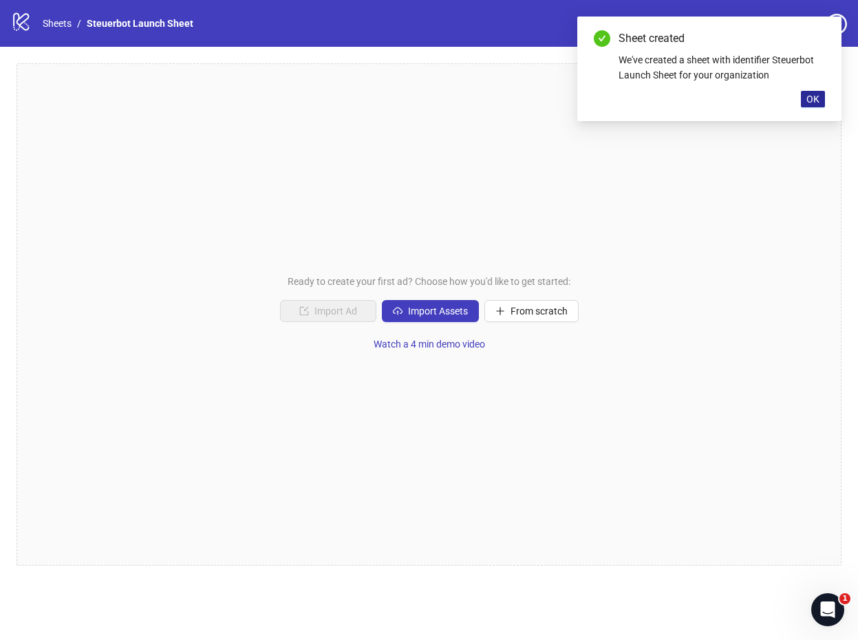
click at [811, 98] on span "OK" at bounding box center [813, 99] width 13 height 11
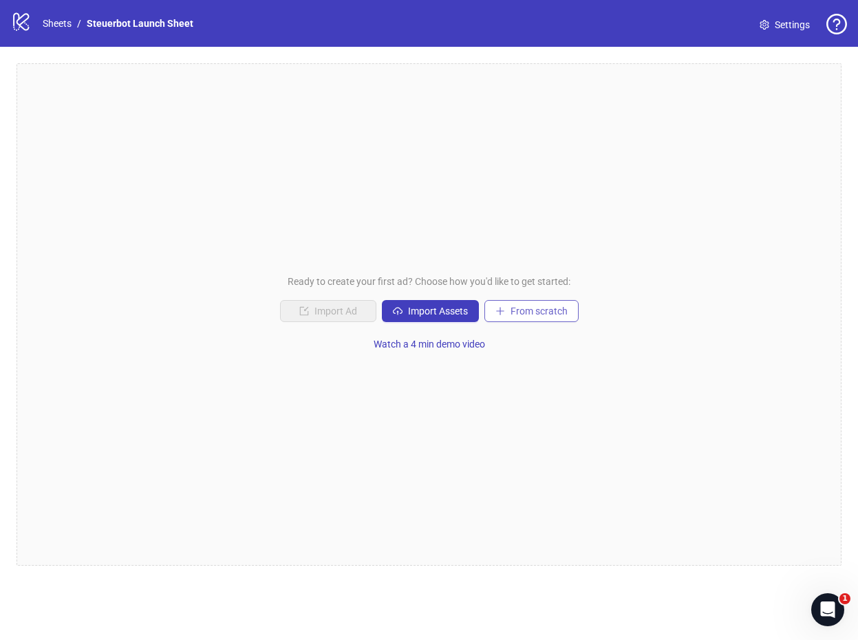
click at [544, 312] on span "From scratch" at bounding box center [539, 311] width 57 height 11
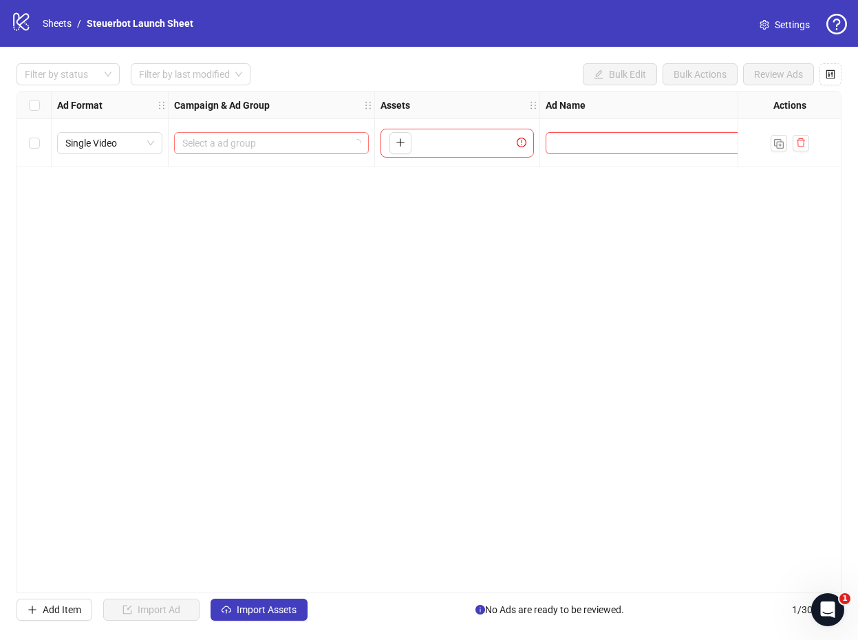
click at [295, 146] on input "search" at bounding box center [265, 143] width 166 height 21
click at [290, 140] on input "search" at bounding box center [265, 143] width 166 height 21
click at [267, 152] on input "search" at bounding box center [265, 143] width 166 height 21
click at [63, 21] on link "Sheets" at bounding box center [57, 23] width 34 height 15
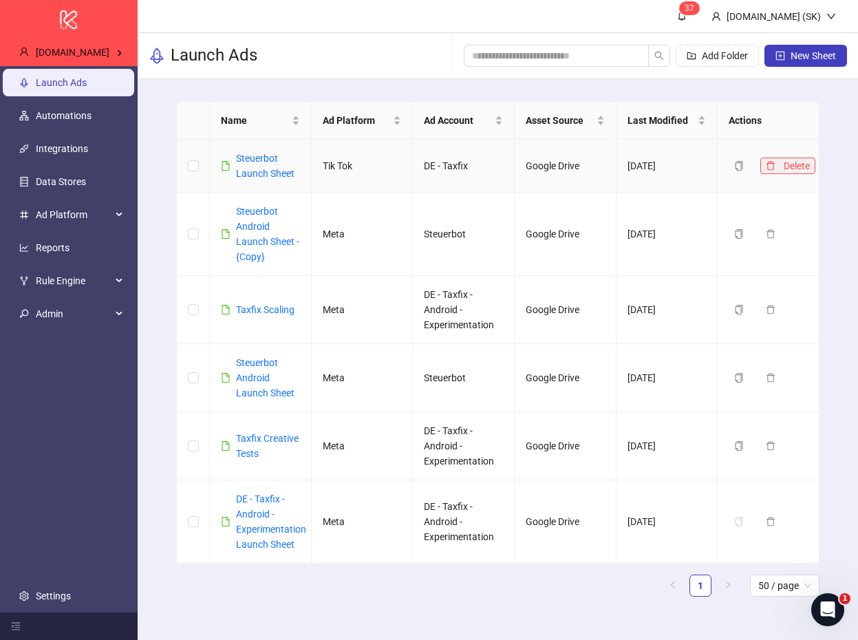
click at [774, 164] on icon "delete" at bounding box center [771, 166] width 10 height 10
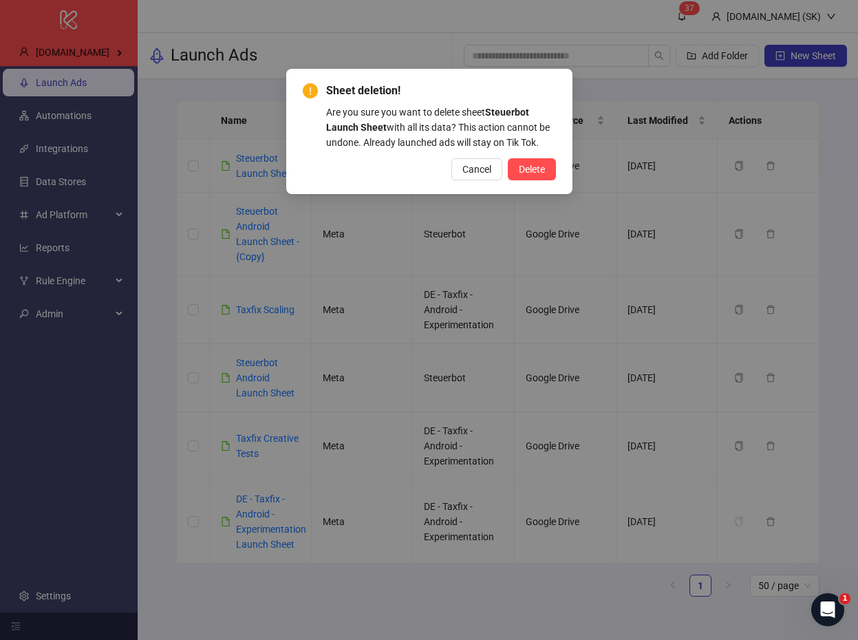
click at [531, 150] on div "Sheet deletion! Are you sure you want to delete sheet Steuerbot Launch Sheet wi…" at bounding box center [429, 132] width 253 height 98
click at [531, 162] on button "Delete" at bounding box center [532, 169] width 48 height 22
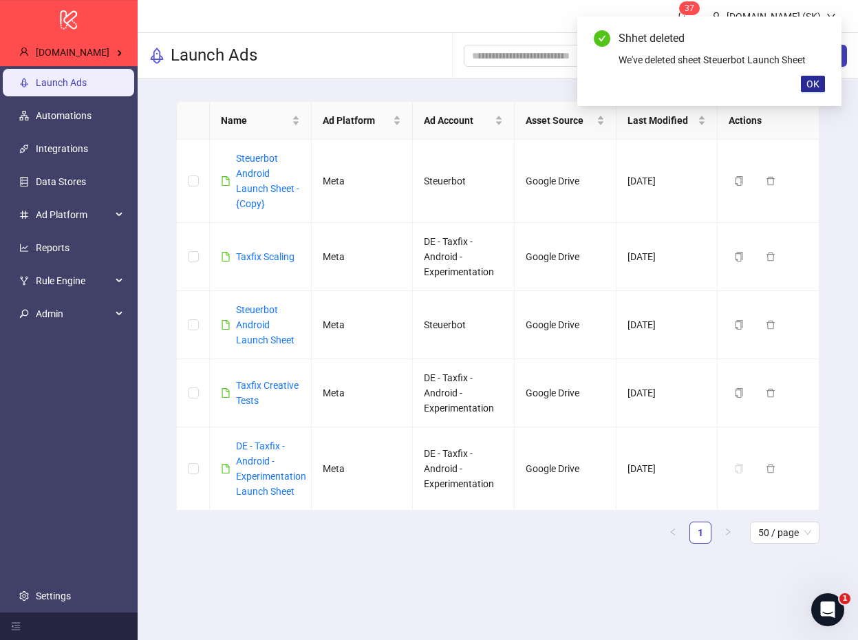
click at [807, 81] on span "OK" at bounding box center [813, 83] width 13 height 11
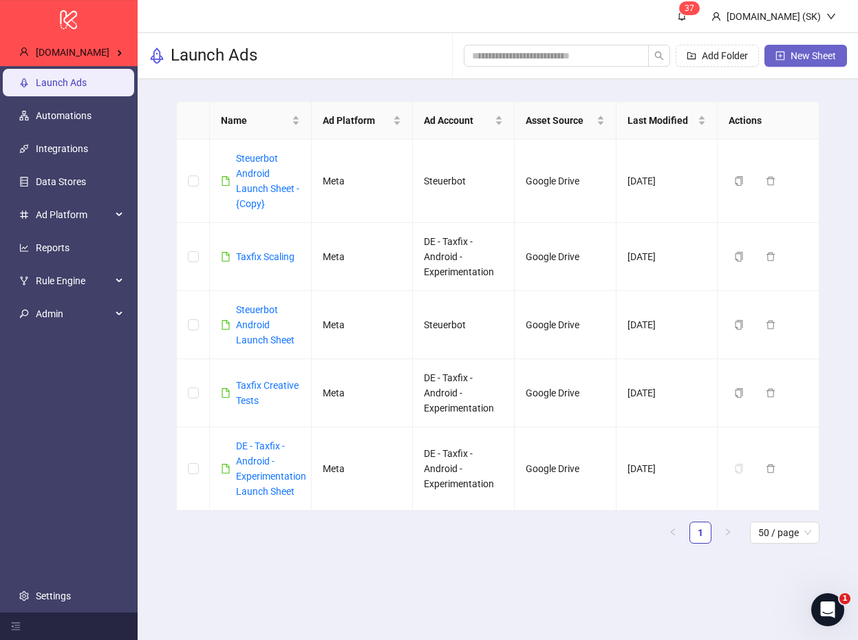
click at [841, 55] on button "New Sheet" at bounding box center [806, 56] width 83 height 22
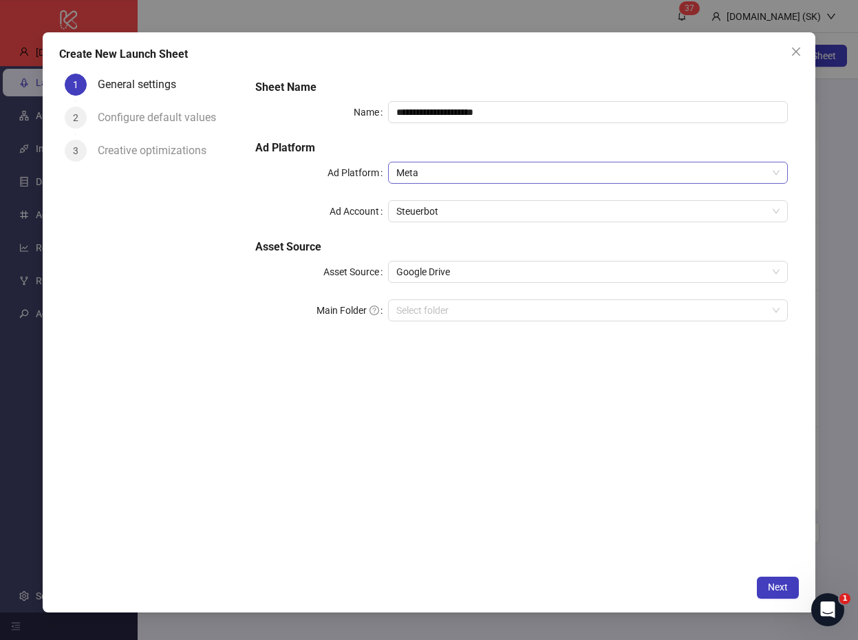
click at [462, 173] on span "Meta" at bounding box center [587, 172] width 383 height 21
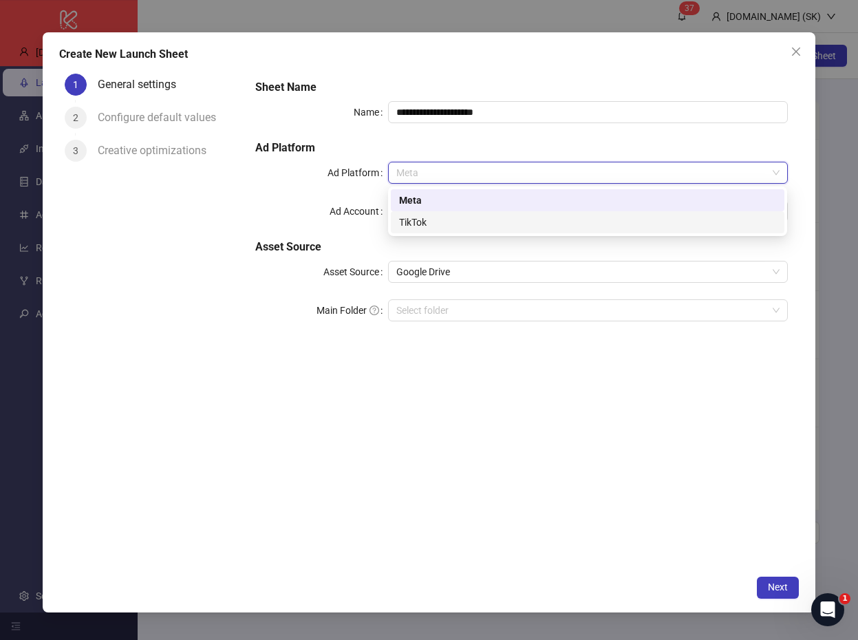
click at [440, 222] on div "TikTok" at bounding box center [587, 222] width 377 height 15
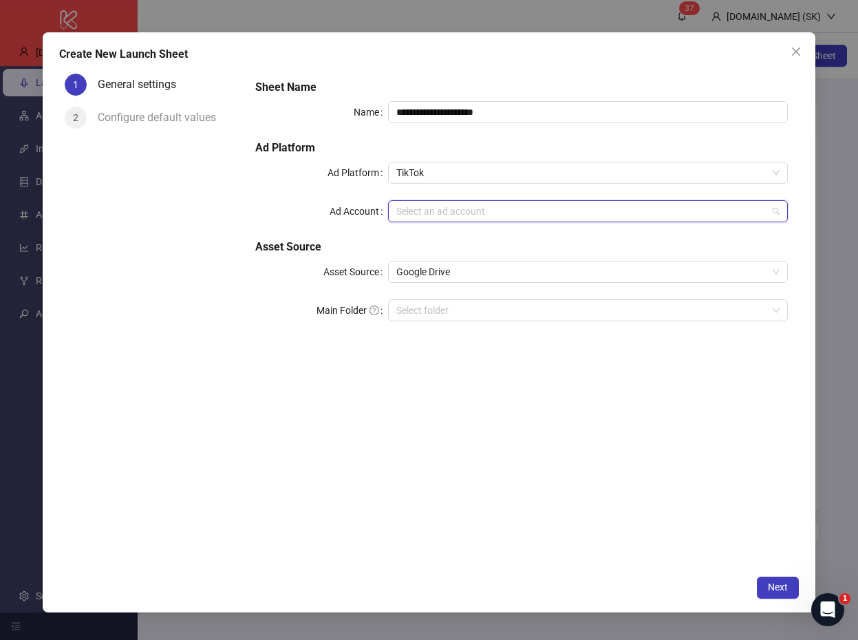
click at [462, 211] on input "Ad Account" at bounding box center [581, 211] width 370 height 21
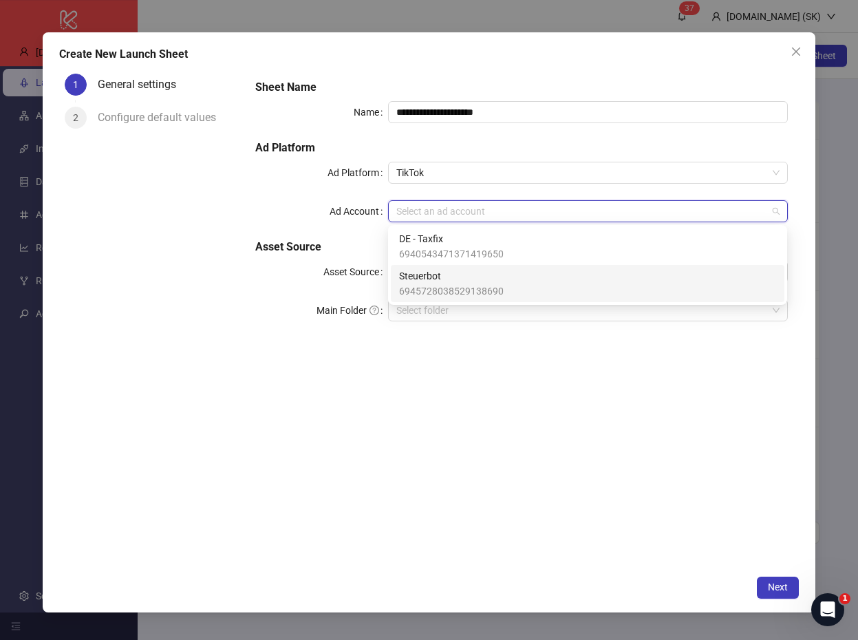
click at [467, 289] on span "6945728038529138690" at bounding box center [451, 291] width 105 height 15
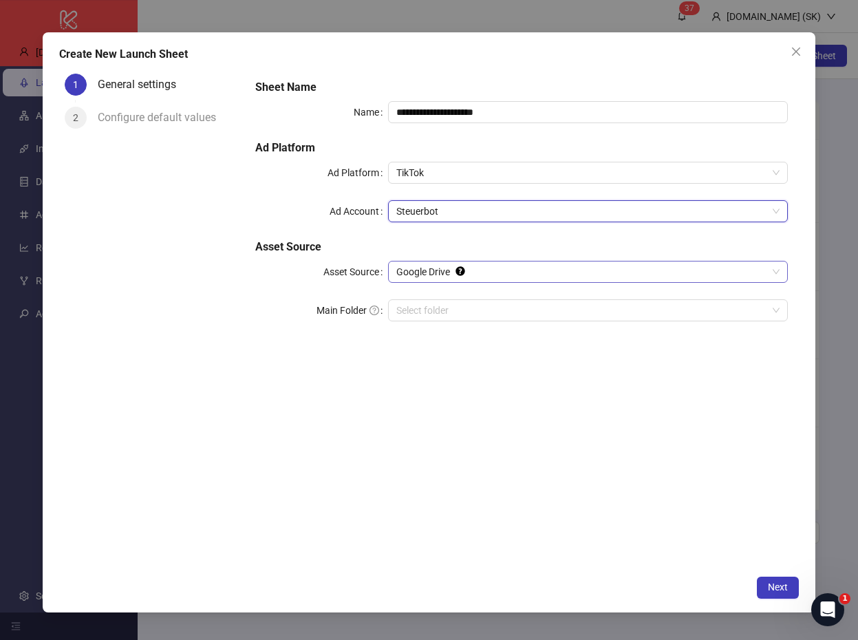
click at [489, 264] on span "Google Drive" at bounding box center [587, 272] width 383 height 21
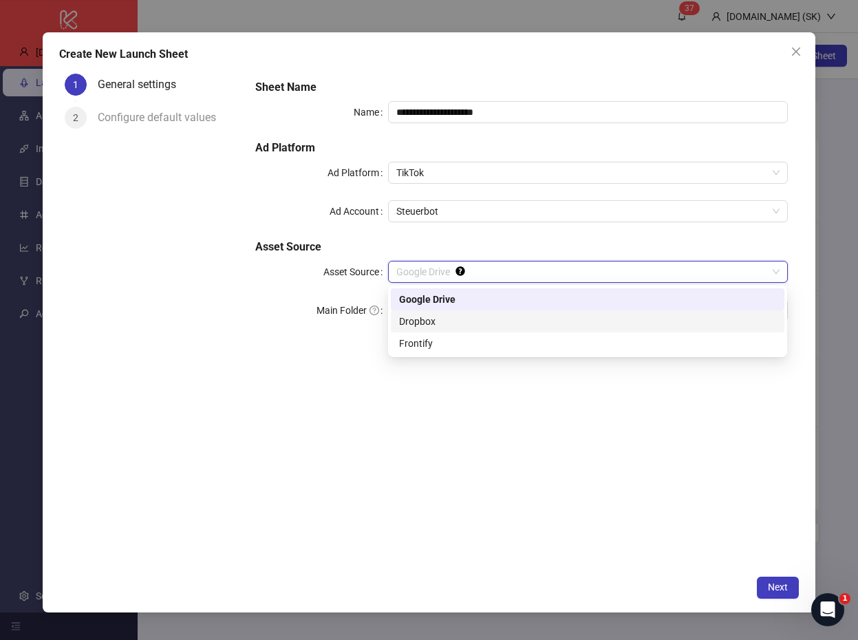
click at [457, 319] on div "Dropbox" at bounding box center [587, 321] width 377 height 15
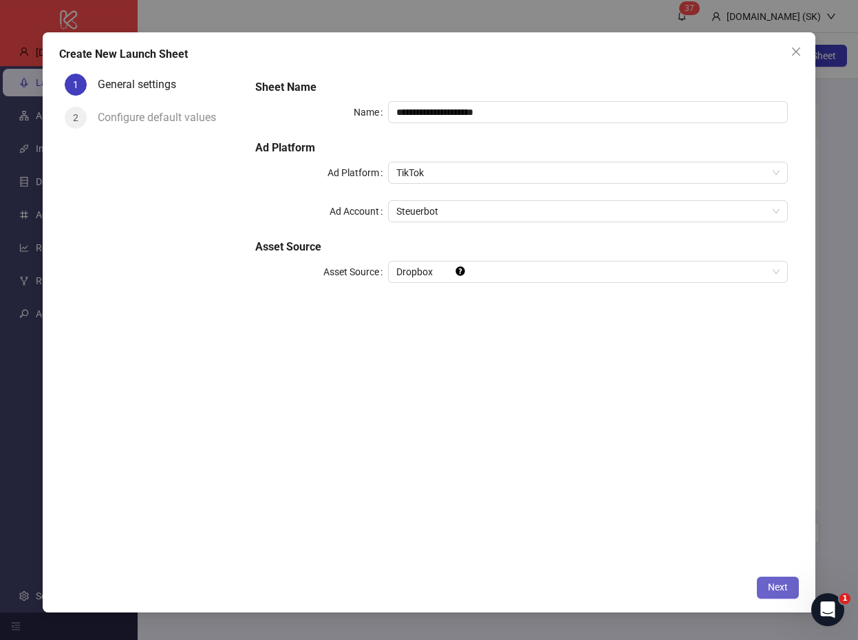
click at [776, 589] on span "Next" at bounding box center [778, 587] width 20 height 11
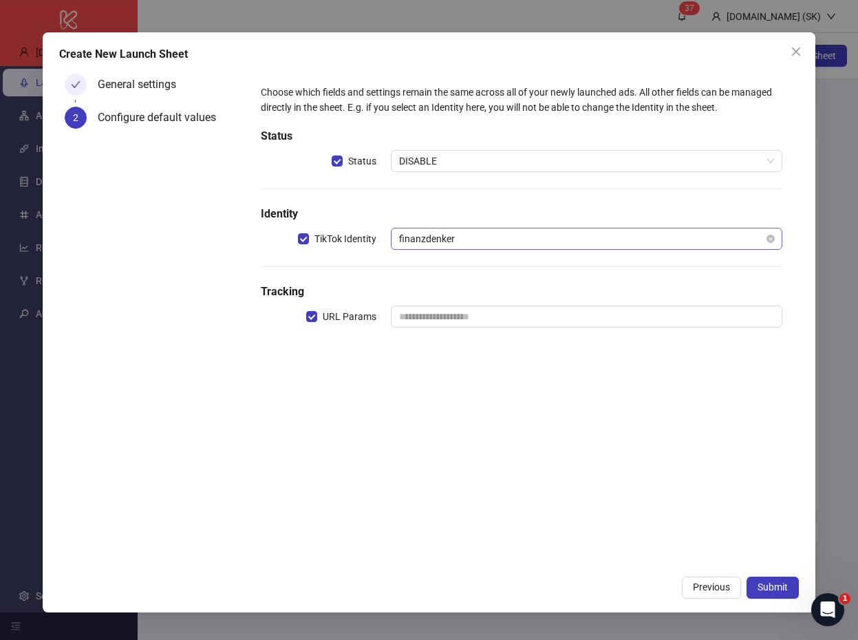
click at [472, 230] on span "finanzdenker" at bounding box center [586, 238] width 374 height 21
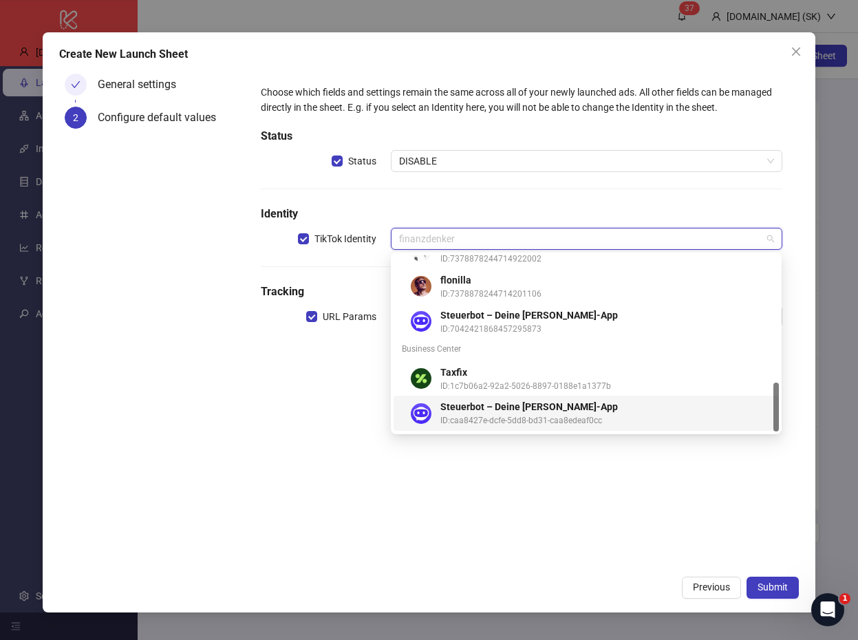
click at [511, 415] on span "ID: caa8427e-dcfe-5dd8-bd31-caa8edeaf0cc" at bounding box center [605, 420] width 330 height 13
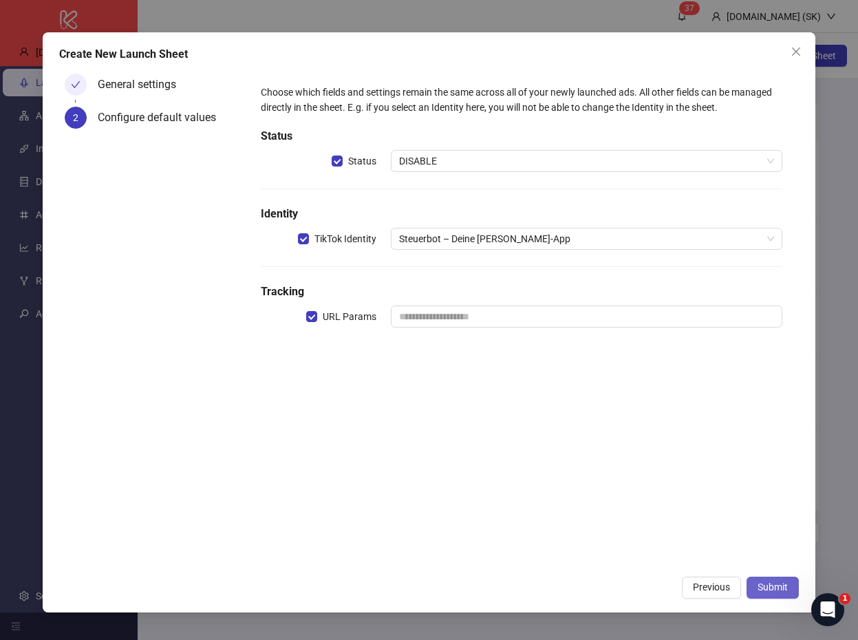
click at [777, 589] on span "Submit" at bounding box center [773, 587] width 30 height 11
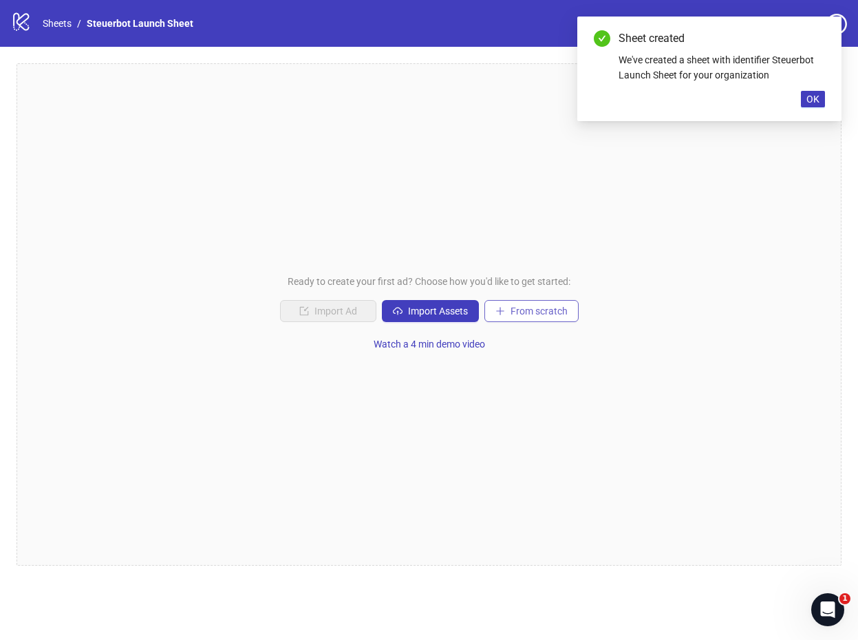
click at [526, 313] on span "From scratch" at bounding box center [539, 311] width 57 height 11
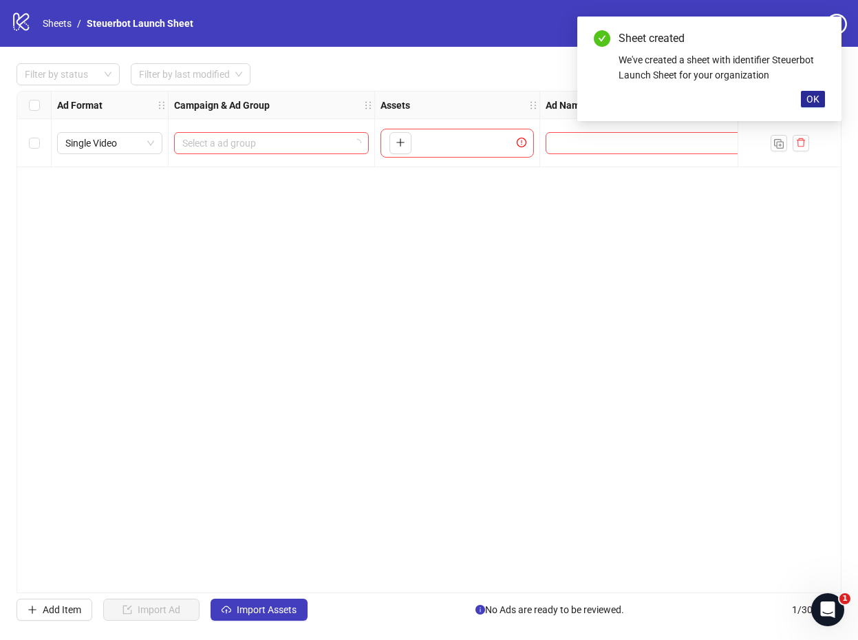
click at [811, 96] on span "OK" at bounding box center [813, 99] width 13 height 11
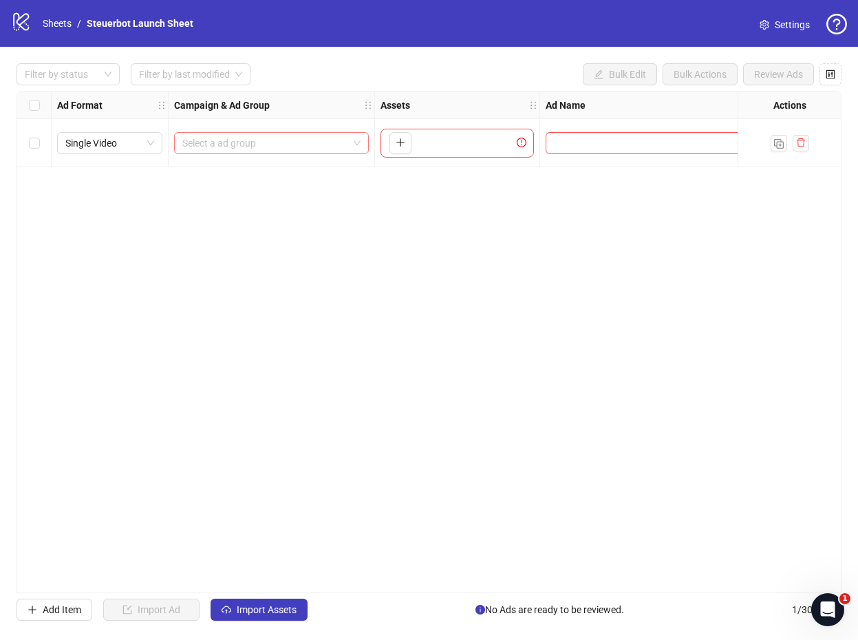
click at [299, 145] on input "search" at bounding box center [265, 143] width 166 height 21
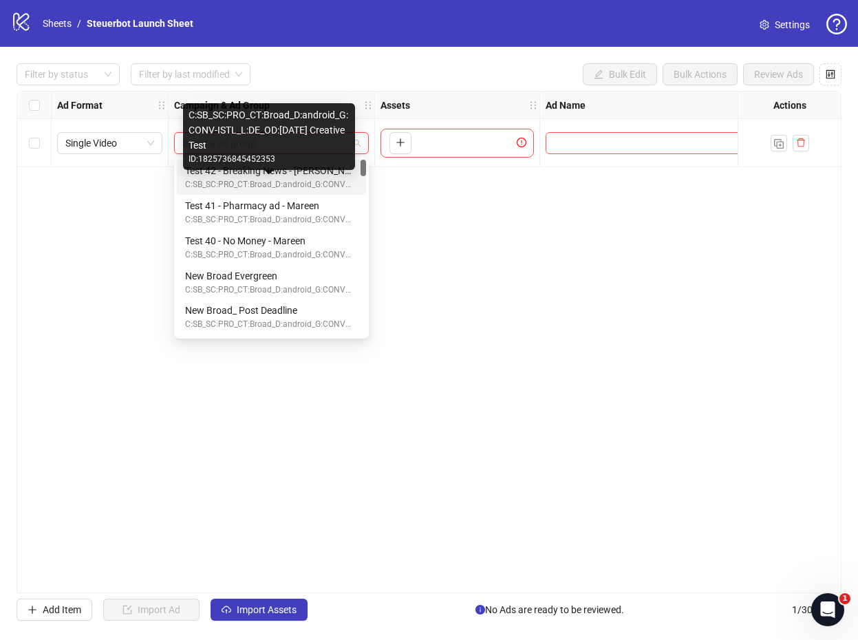
click at [295, 179] on div "C:SB_SC:PRO_CT:Broad_D:android_G:CONV-ISTL_L:DE_OD:[DATE] Creative Test" at bounding box center [268, 184] width 167 height 13
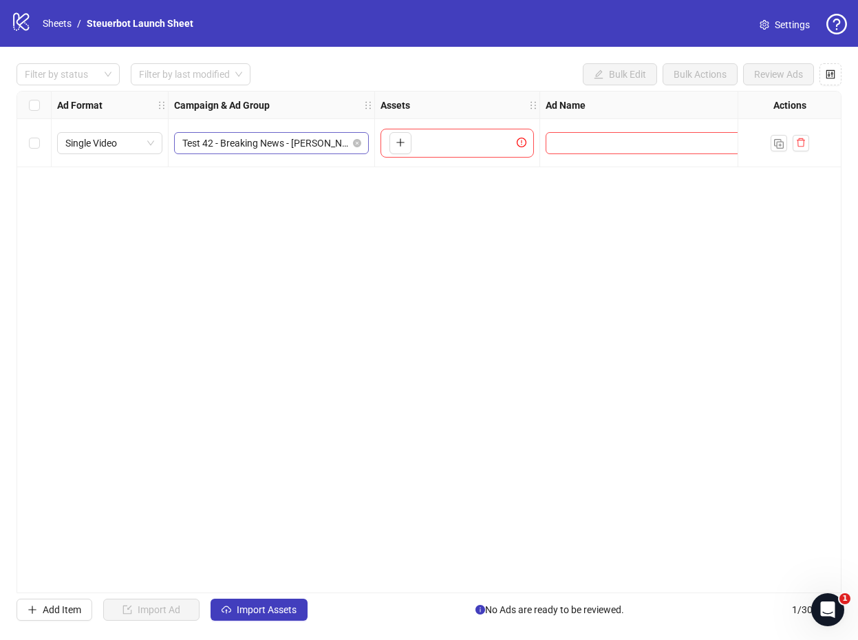
click at [276, 134] on span "Test 42 - Breaking News - [PERSON_NAME]" at bounding box center [271, 143] width 178 height 21
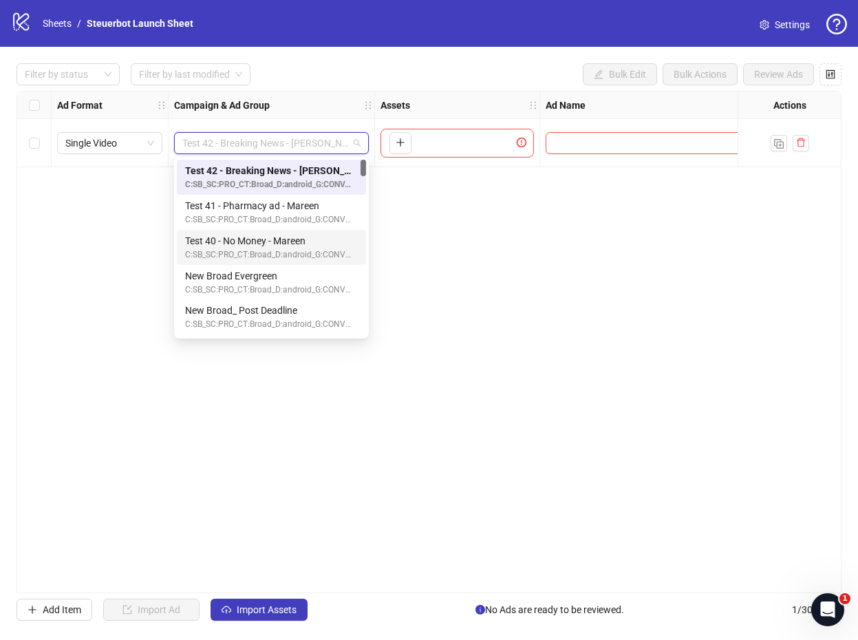
scroll to position [5, 0]
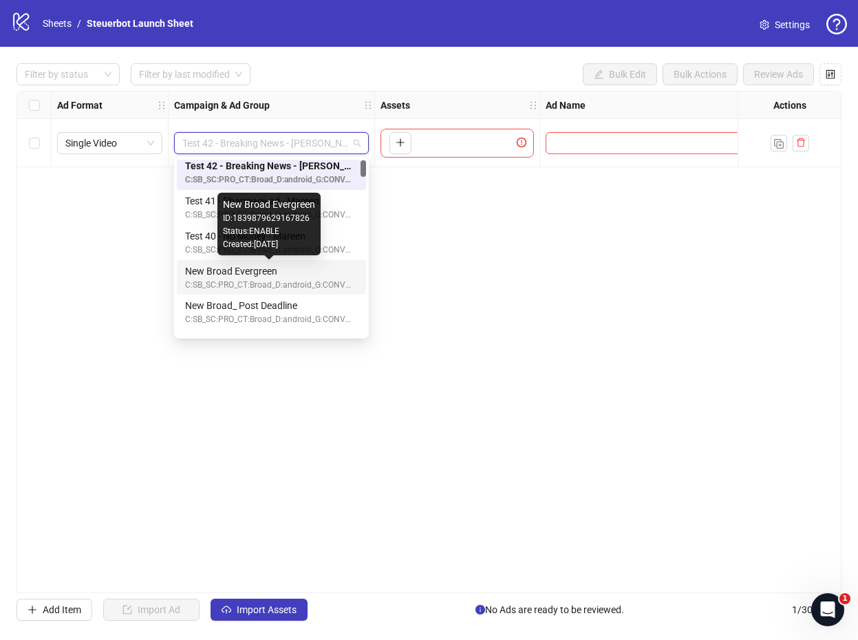
click at [269, 267] on div "New Broad Evergreen" at bounding box center [268, 271] width 167 height 15
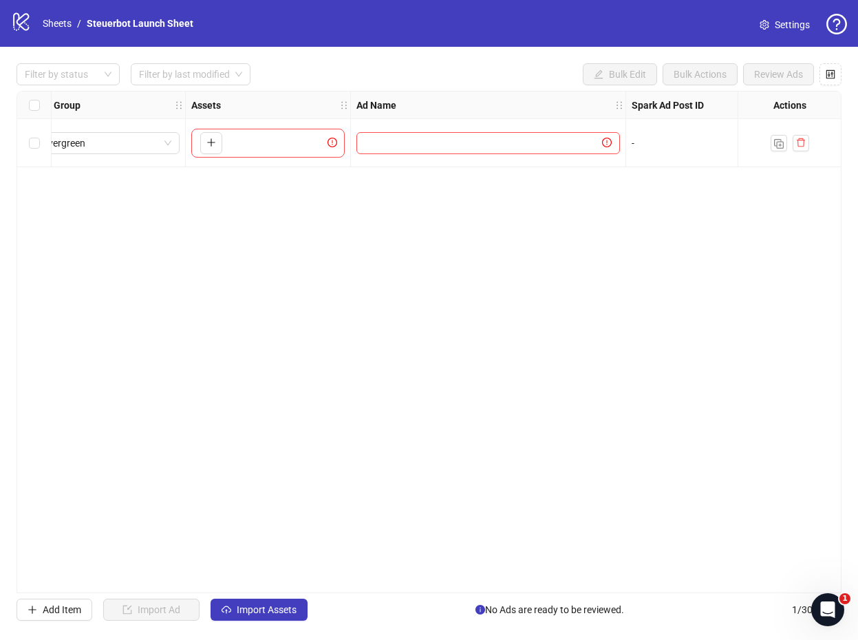
scroll to position [0, 0]
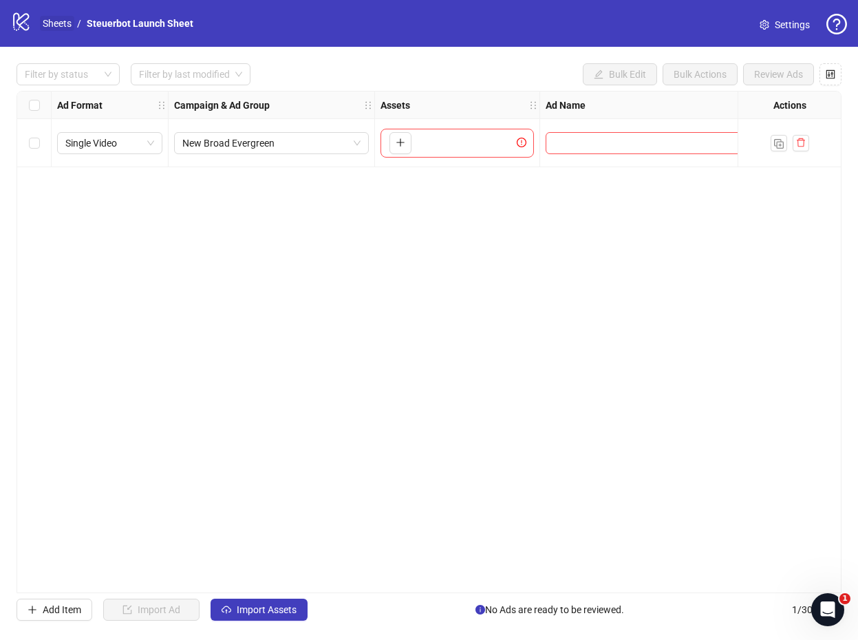
click at [67, 27] on link "Sheets" at bounding box center [57, 23] width 34 height 15
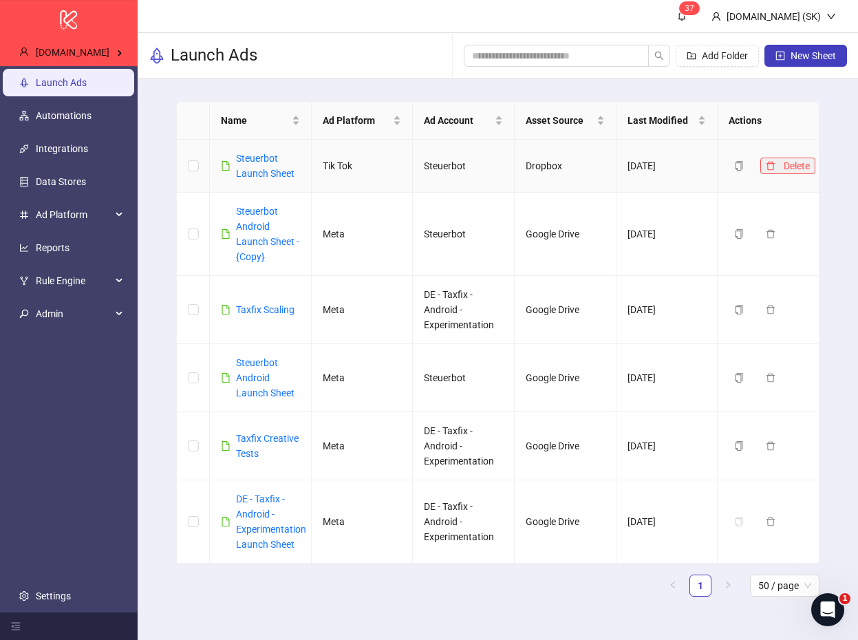
click at [771, 167] on icon "delete" at bounding box center [771, 166] width 10 height 10
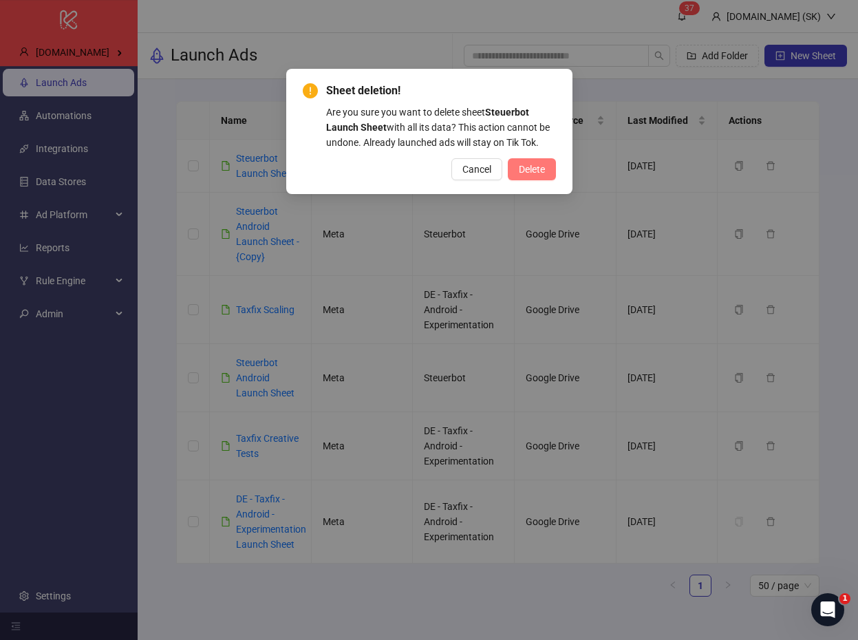
click at [524, 170] on span "Delete" at bounding box center [532, 169] width 26 height 11
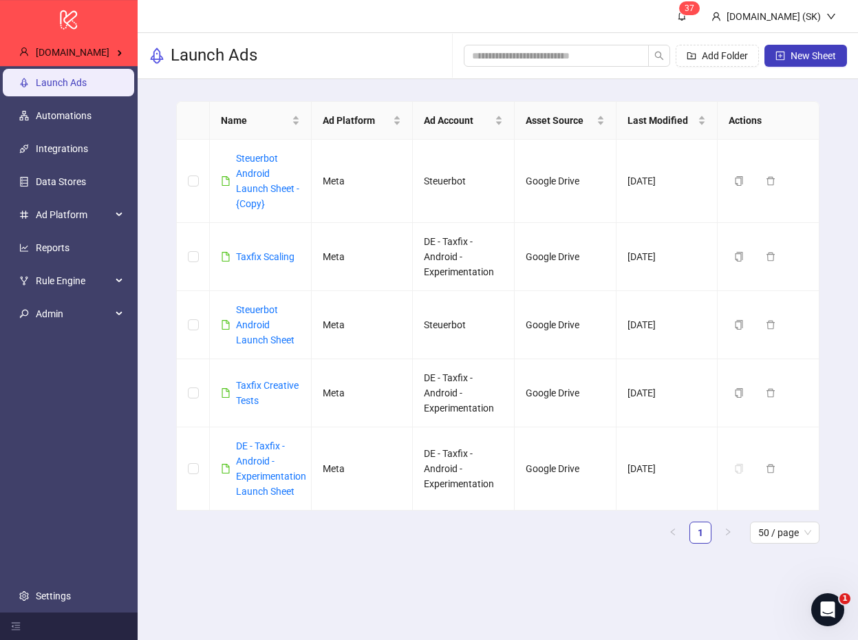
click at [80, 425] on ul "Launch Ads Automations Integrations Data Stores Ad Platform Reports Rule Engine…" at bounding box center [69, 339] width 138 height 546
